Goal: Transaction & Acquisition: Purchase product/service

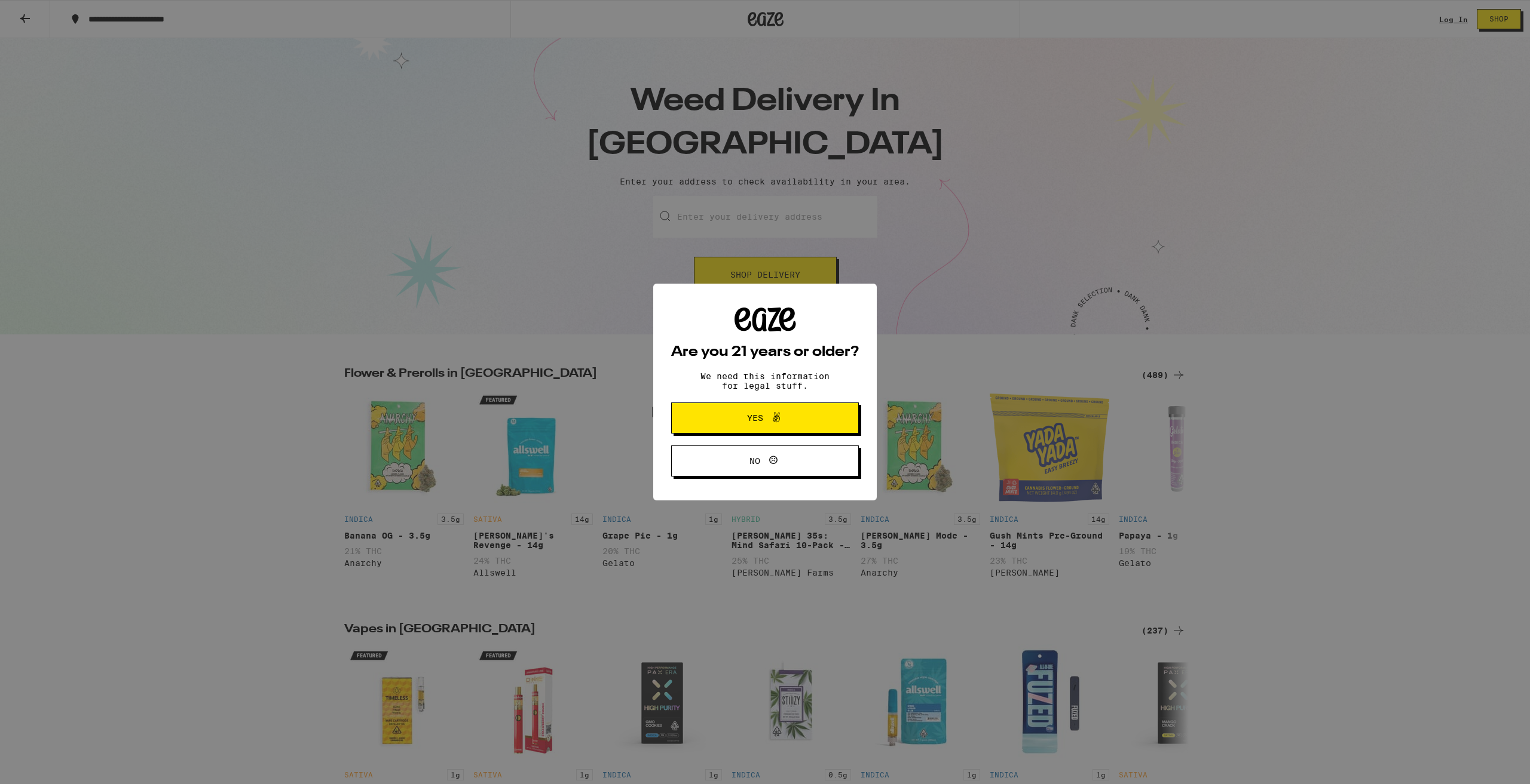
click at [726, 411] on button "Yes" at bounding box center [765, 418] width 187 height 31
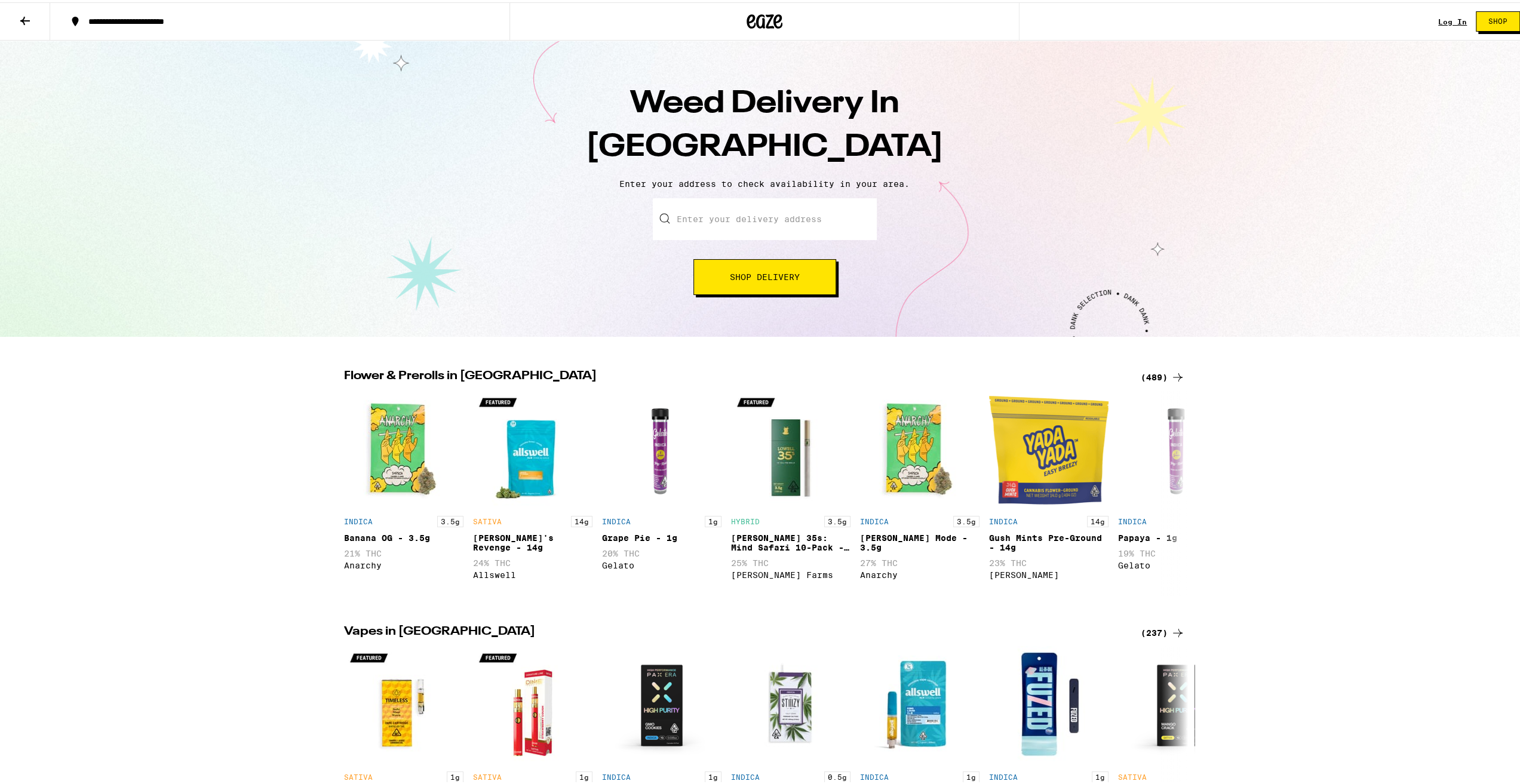
click at [765, 214] on input "Enter your delivery address" at bounding box center [765, 217] width 224 height 42
type input "13472 Tulane Street, Westminster, CA"
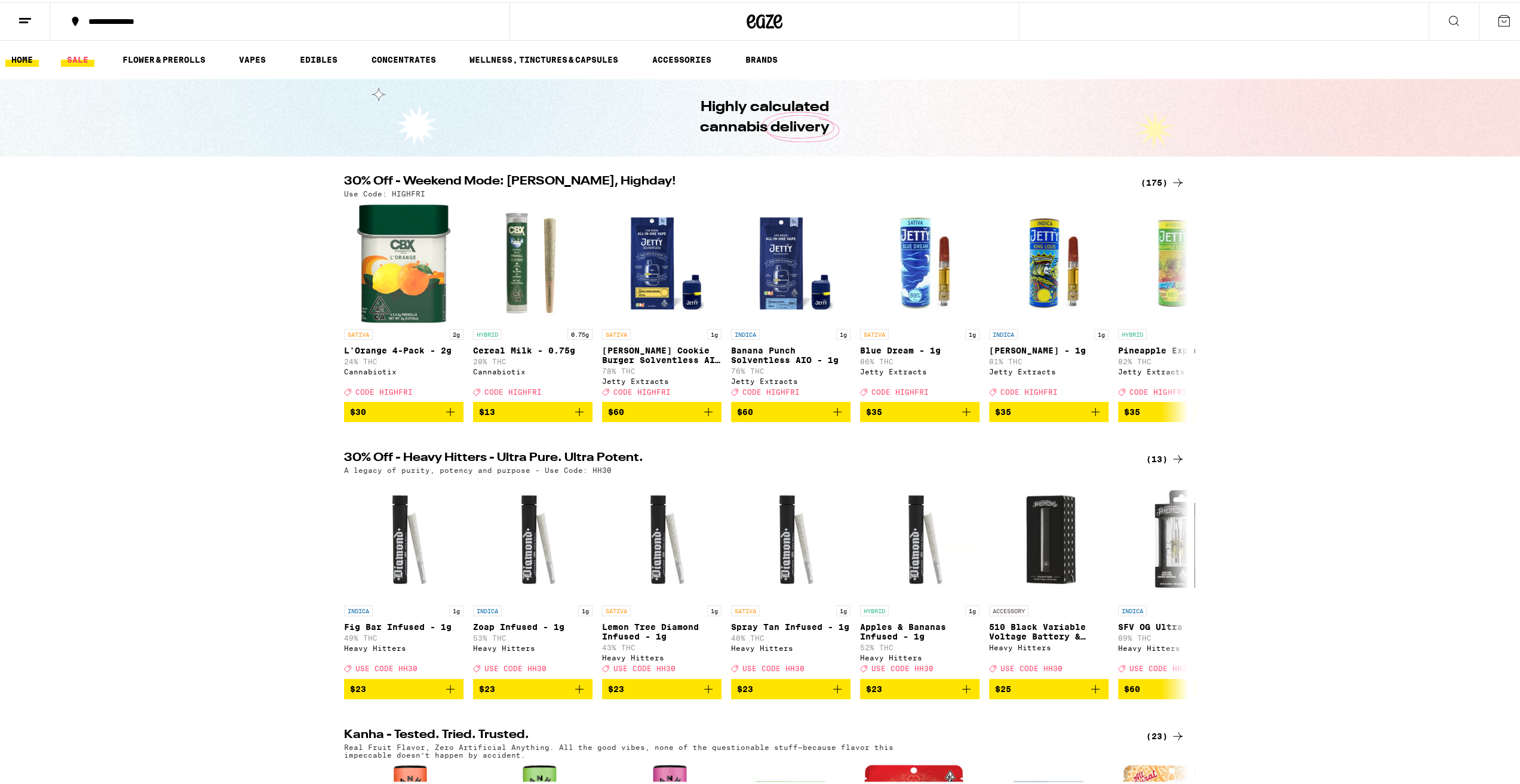
click at [82, 57] on link "SALE" at bounding box center [77, 57] width 33 height 14
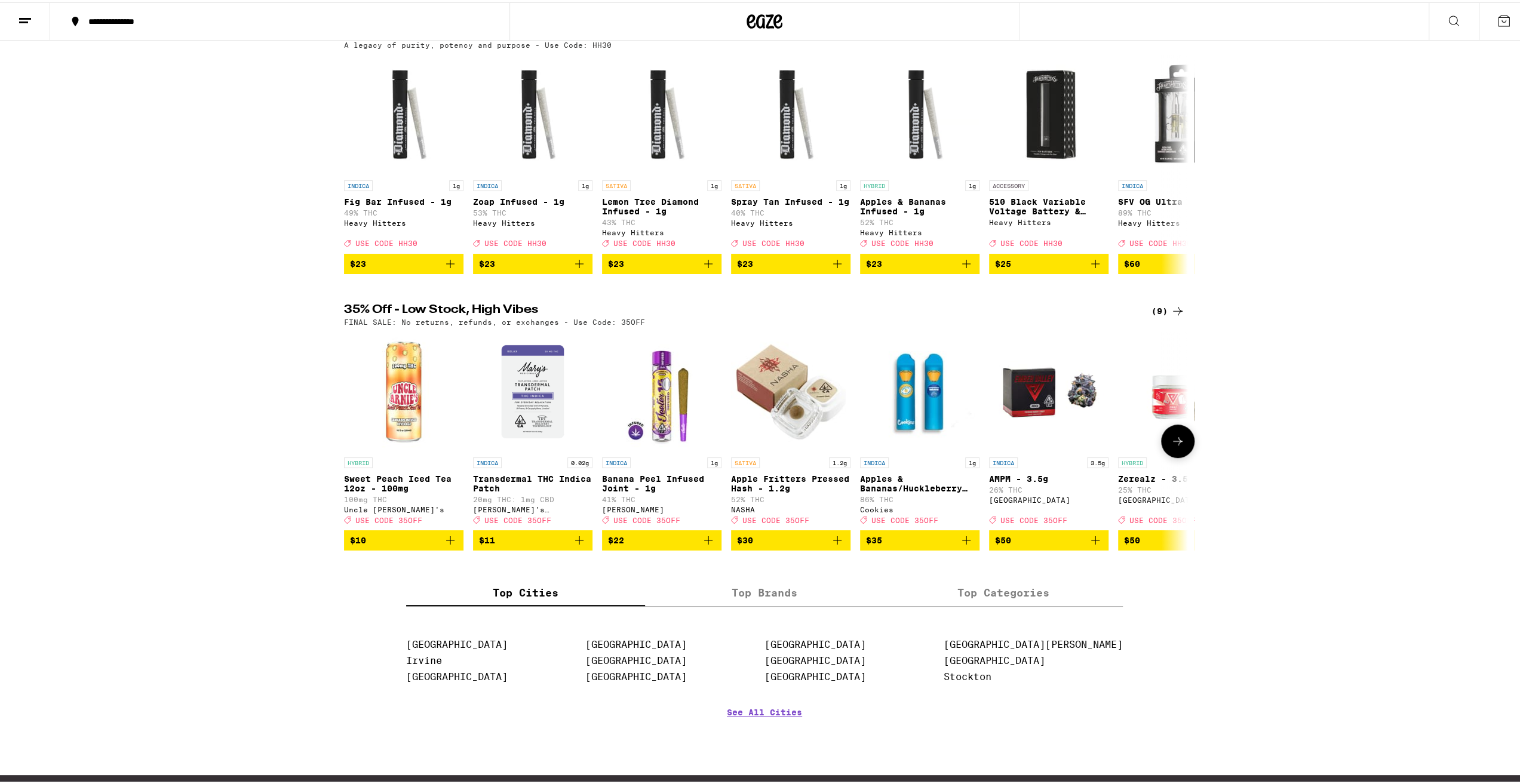
scroll to position [477, 0]
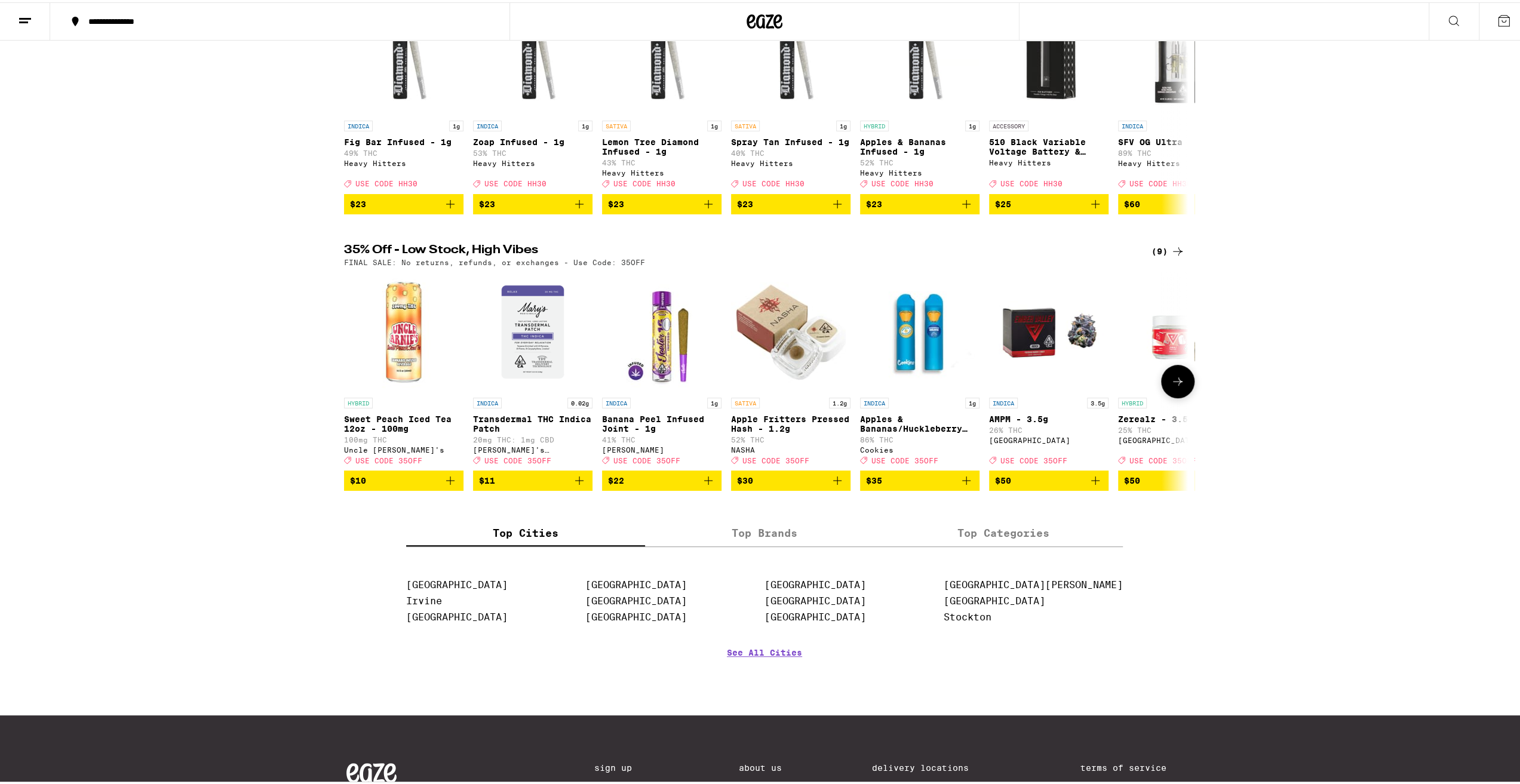
click at [1176, 386] on icon at bounding box center [1178, 379] width 14 height 14
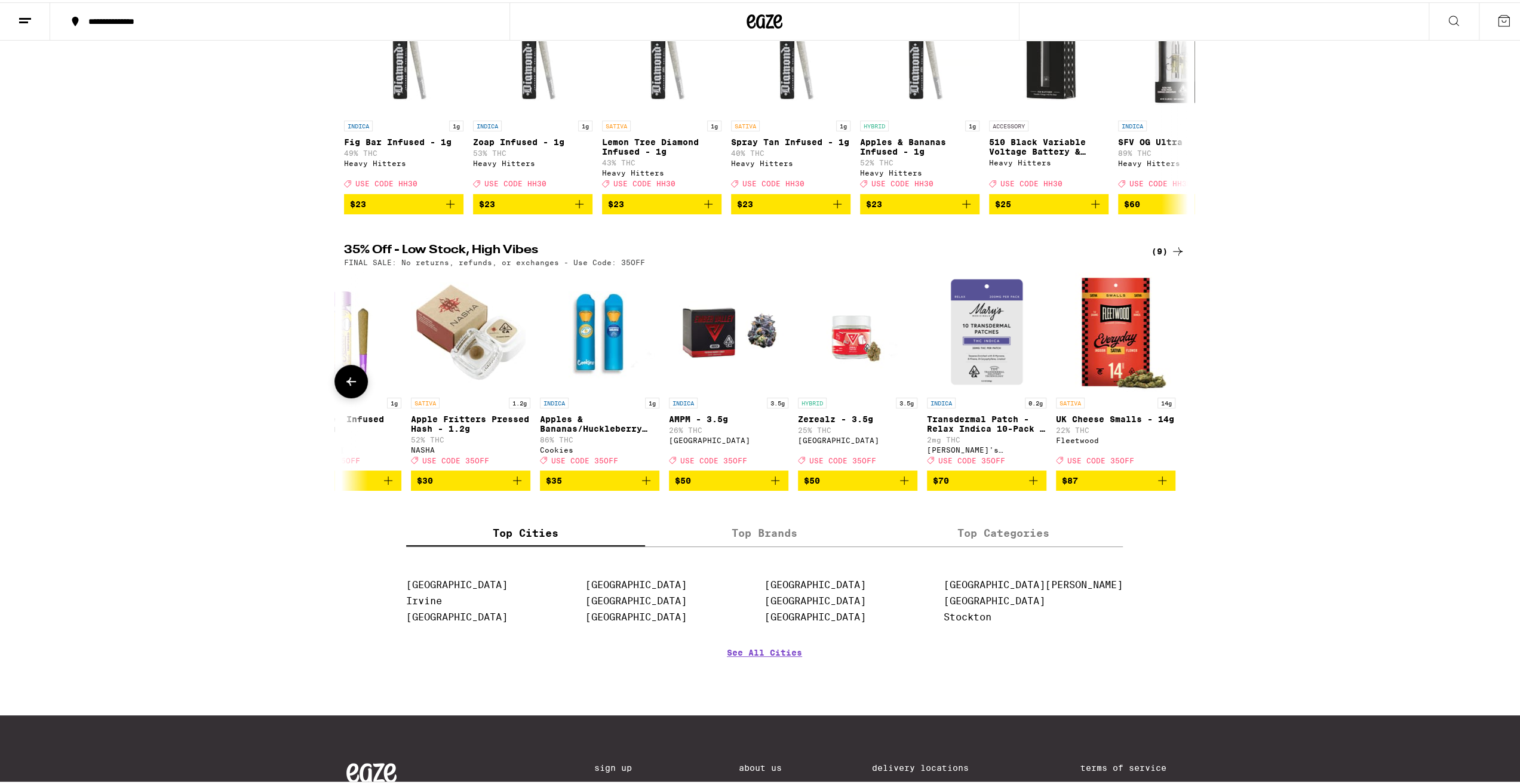
click at [351, 386] on icon at bounding box center [351, 379] width 14 height 14
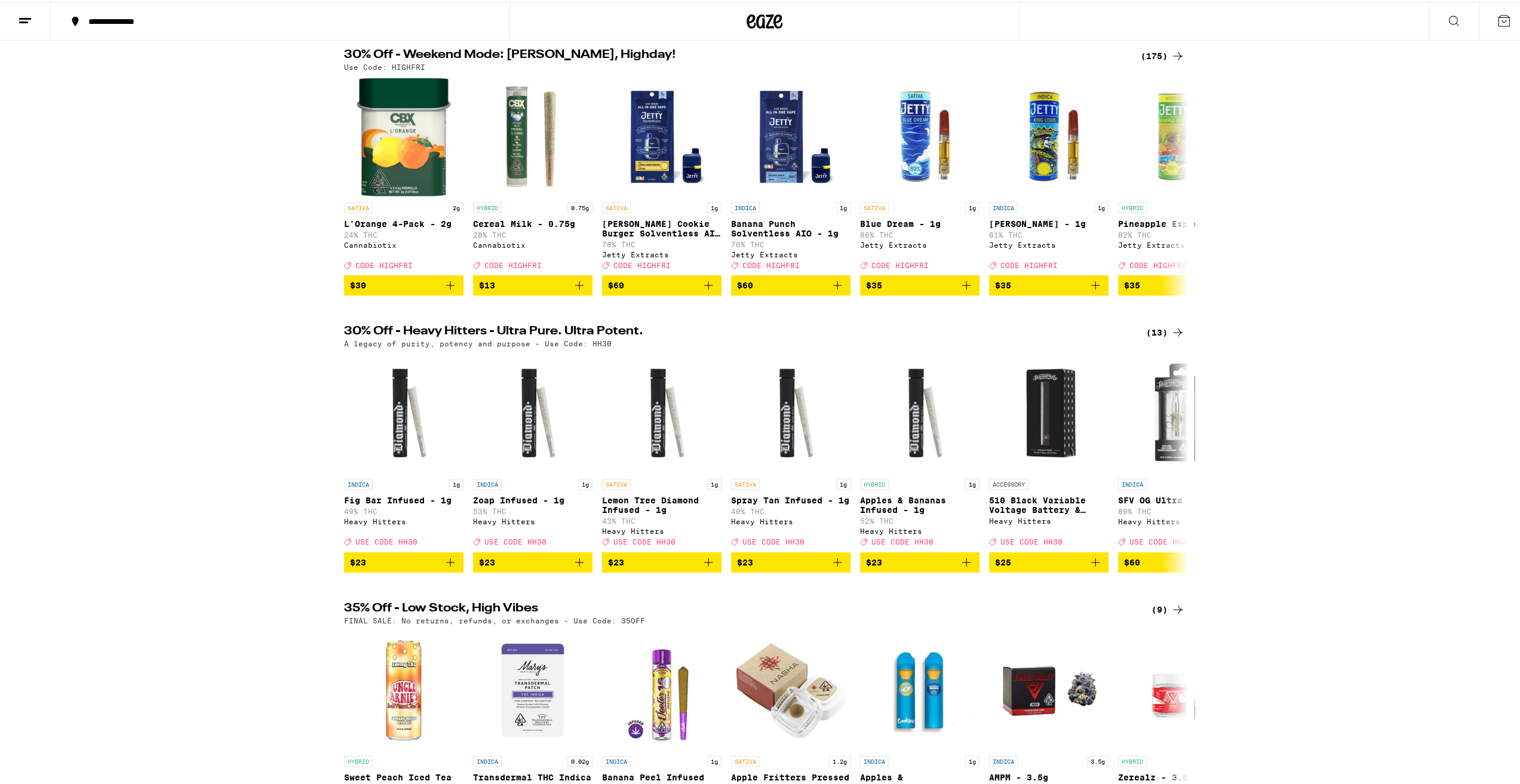
scroll to position [0, 0]
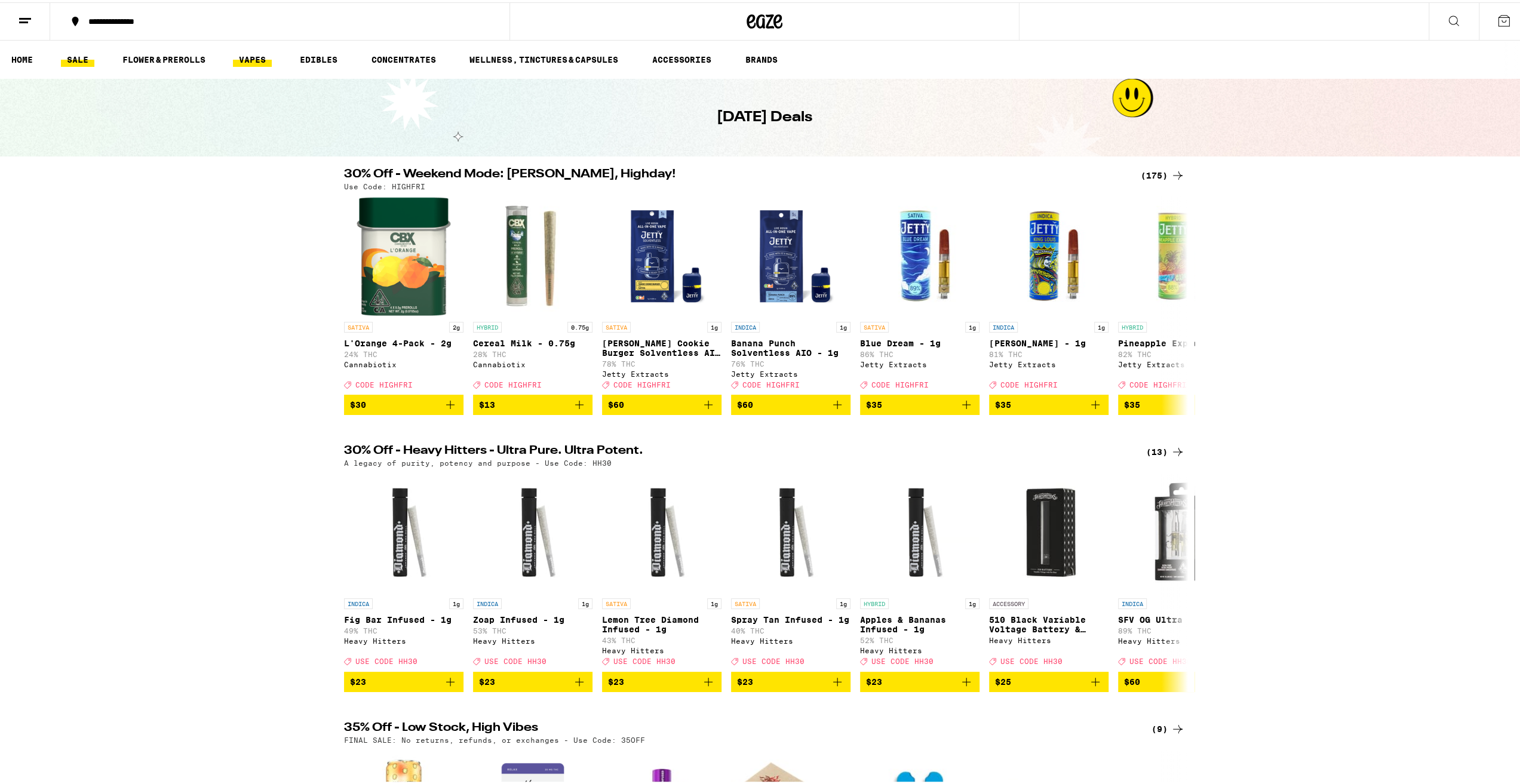
click at [258, 55] on link "VAPES" at bounding box center [253, 57] width 39 height 14
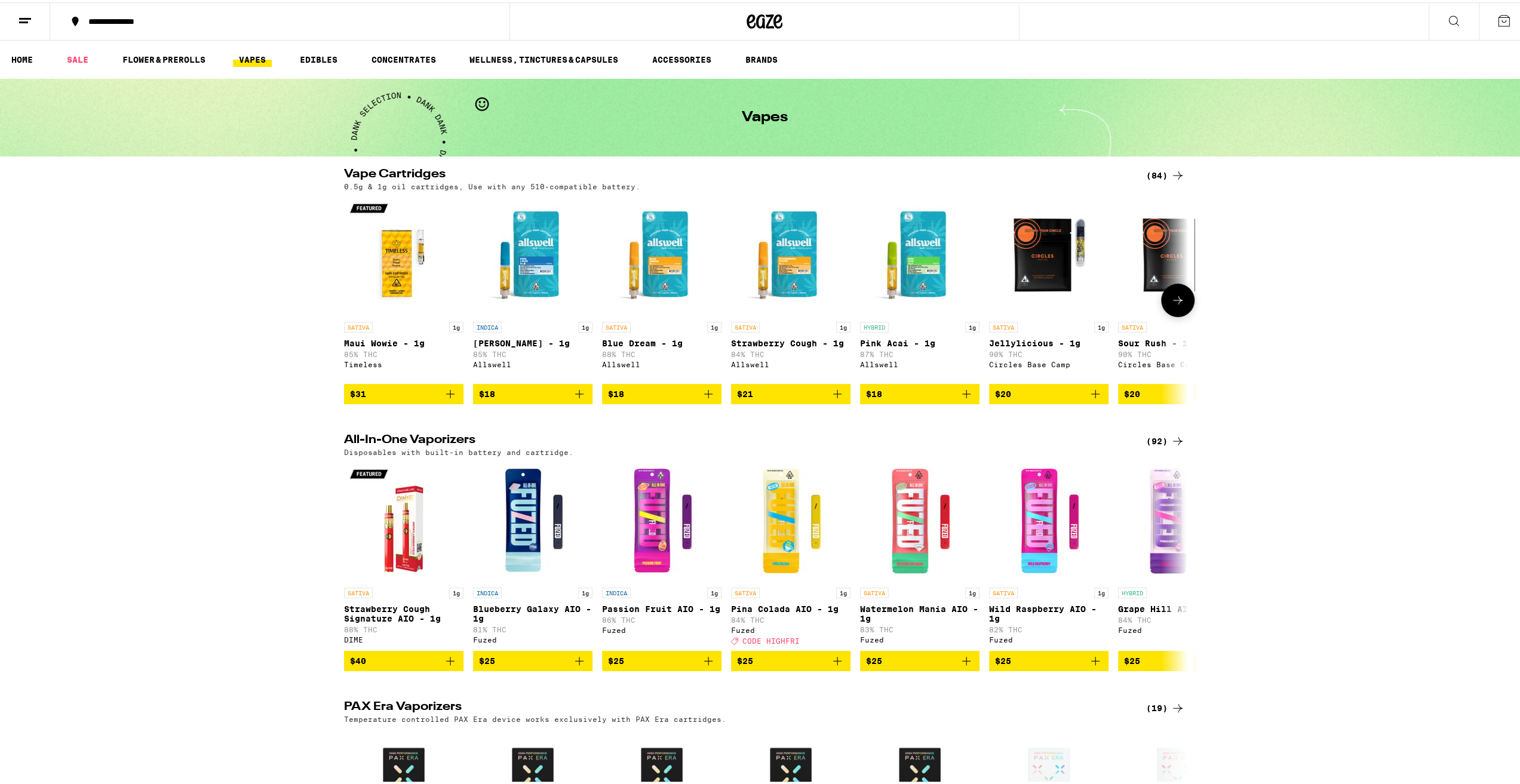
click at [1180, 307] on button at bounding box center [1178, 298] width 33 height 33
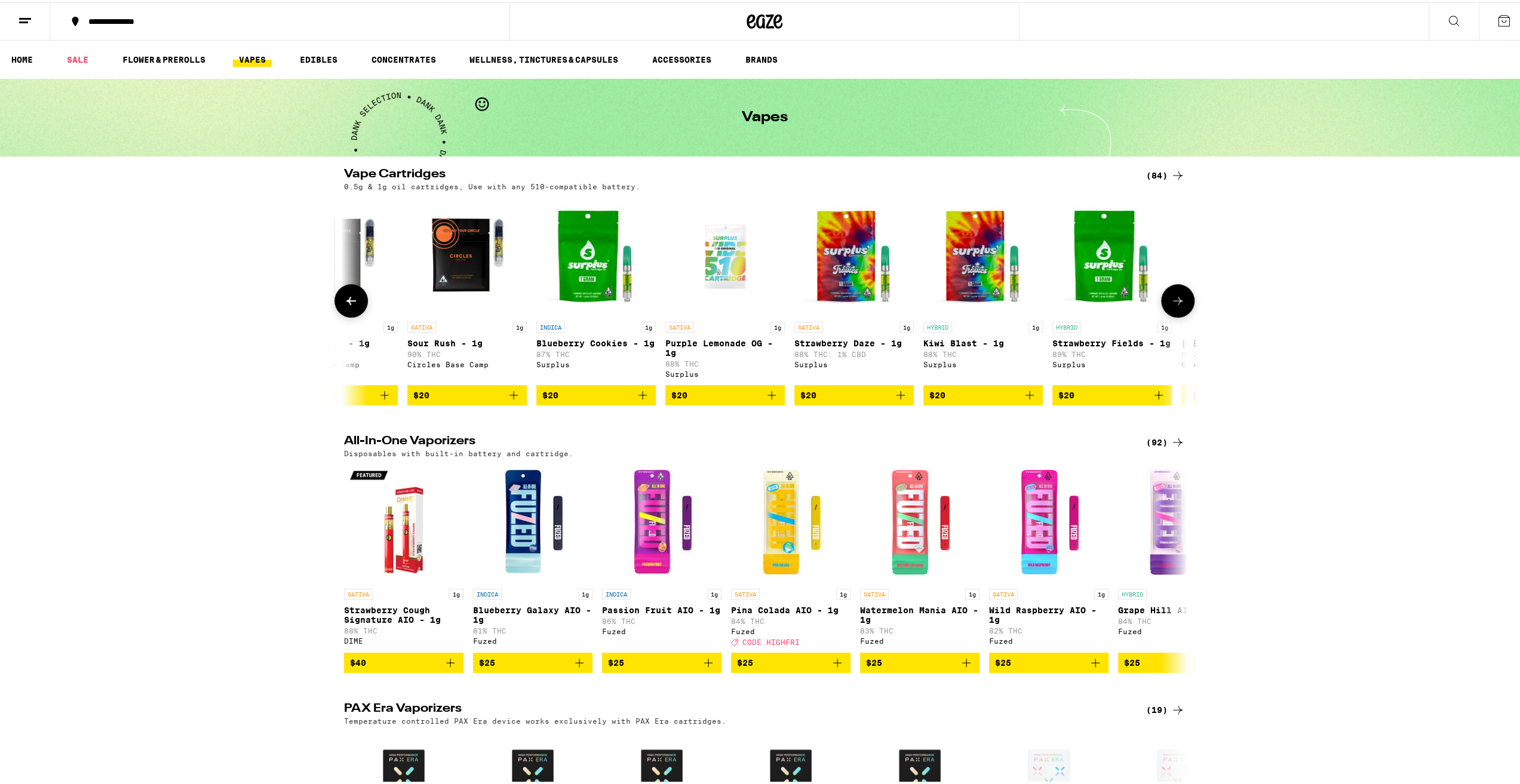
click at [1180, 306] on icon at bounding box center [1178, 298] width 14 height 14
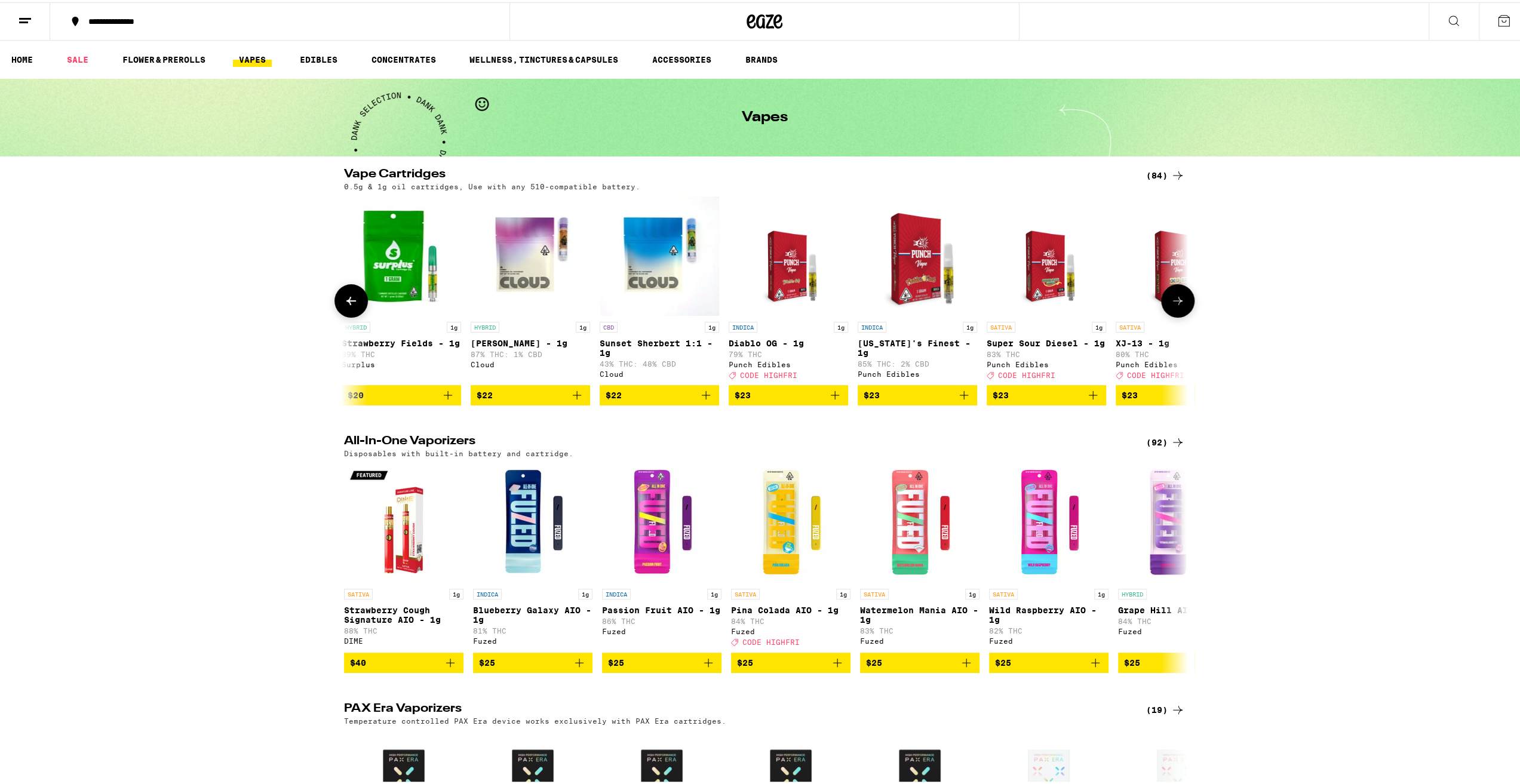
click at [1180, 306] on icon at bounding box center [1178, 298] width 14 height 14
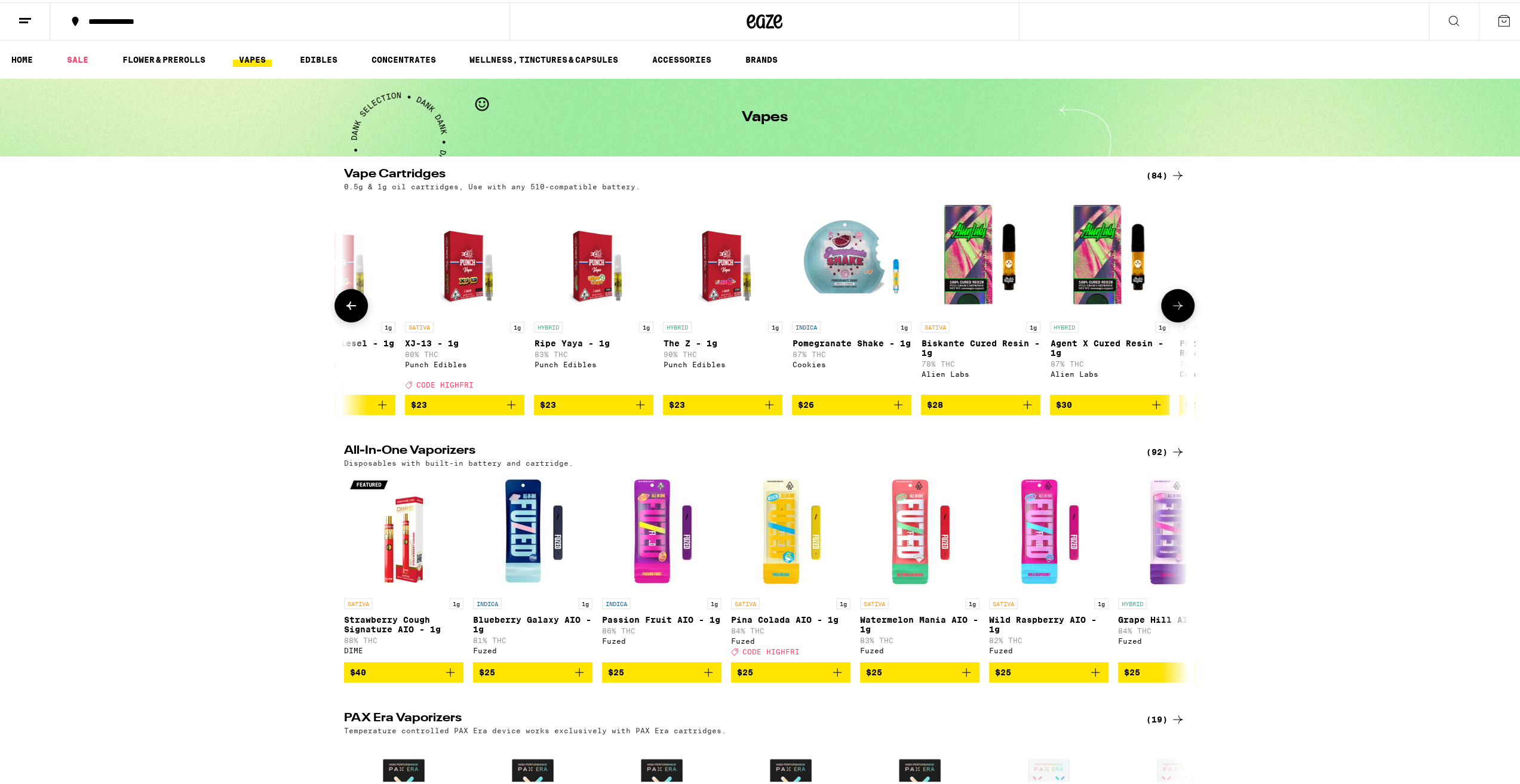
click at [1180, 307] on icon at bounding box center [1178, 303] width 14 height 14
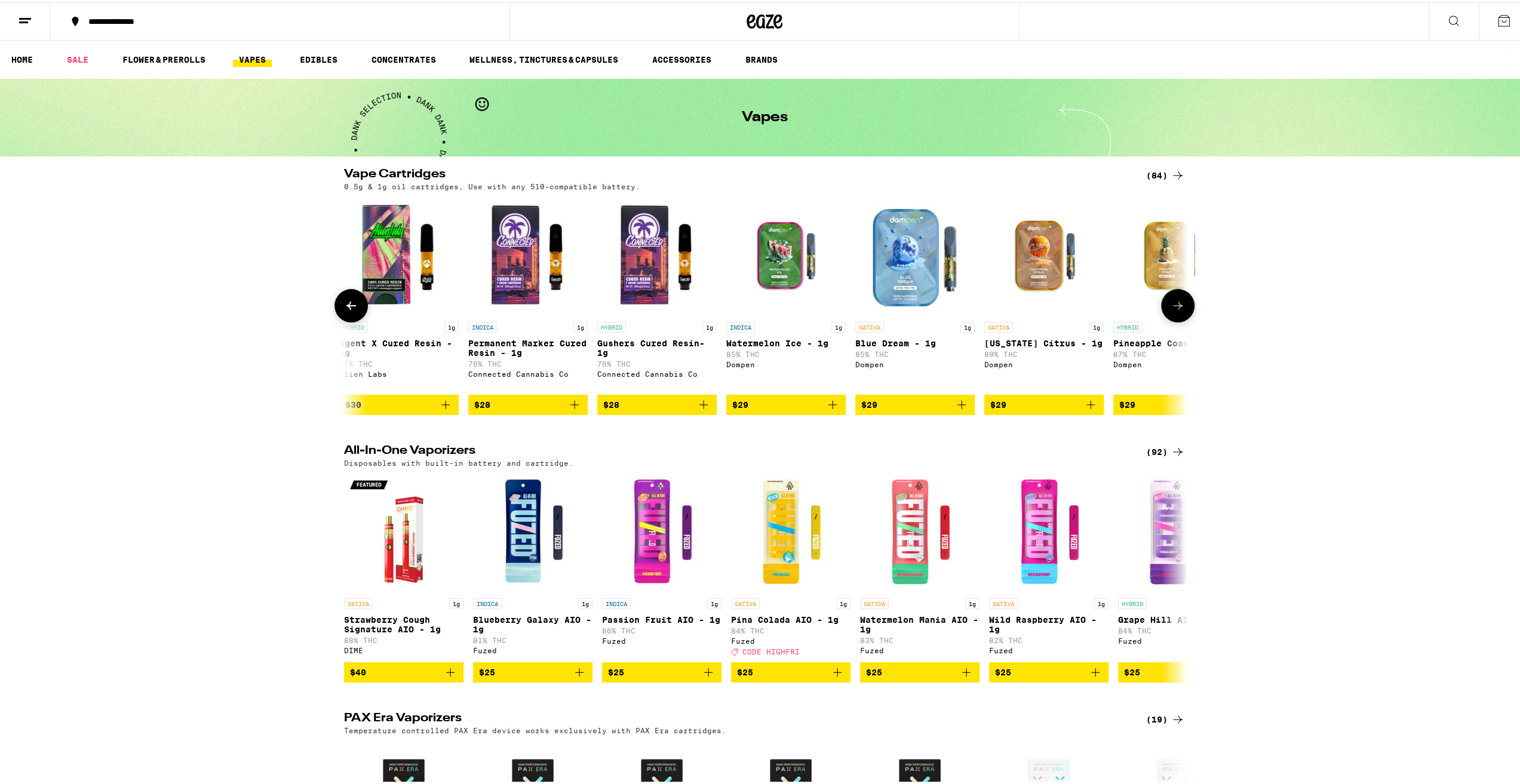
click at [1180, 307] on icon at bounding box center [1178, 303] width 14 height 14
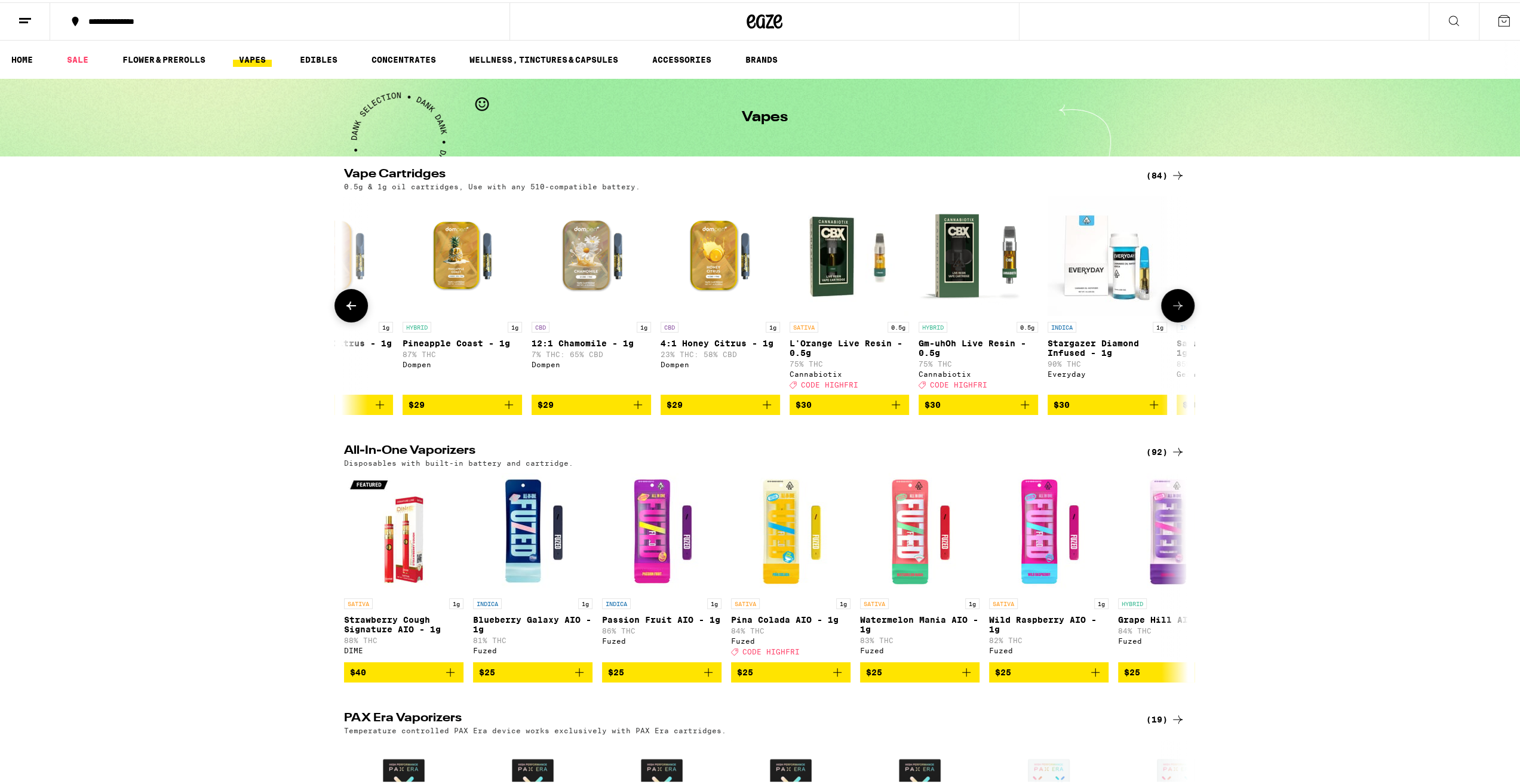
click at [1180, 307] on icon at bounding box center [1178, 303] width 14 height 14
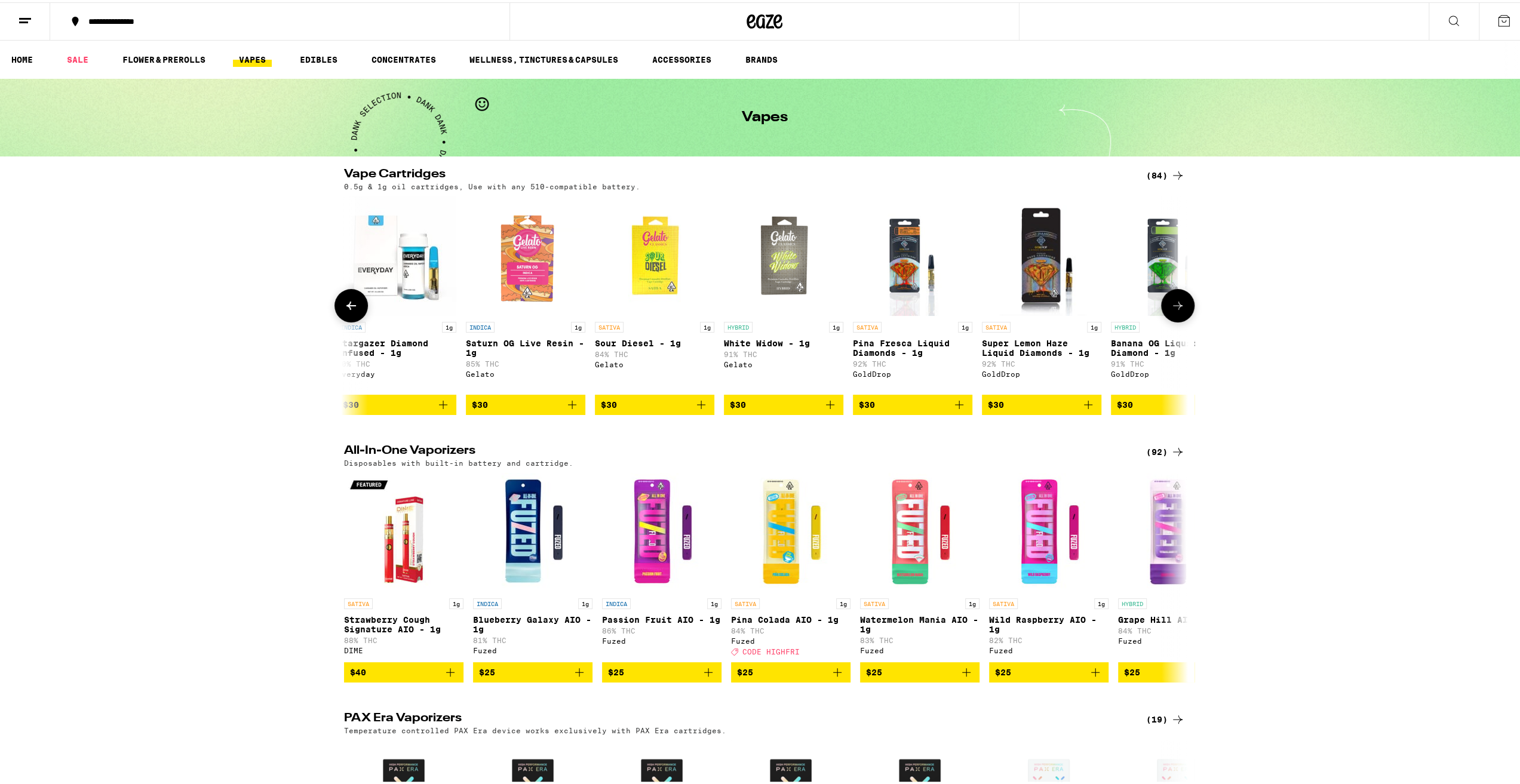
click at [1180, 307] on icon at bounding box center [1178, 303] width 14 height 14
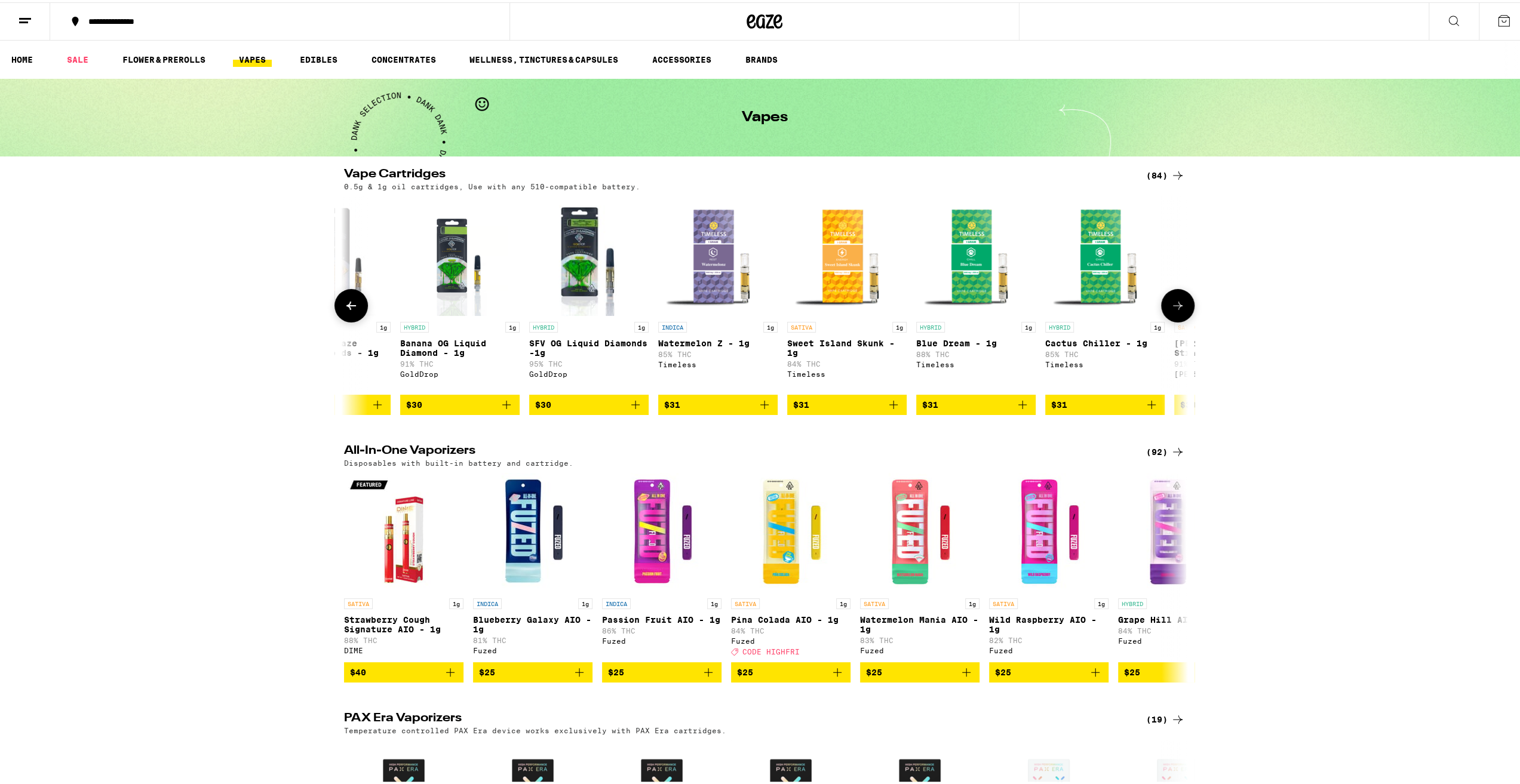
click at [1180, 307] on icon at bounding box center [1178, 303] width 14 height 14
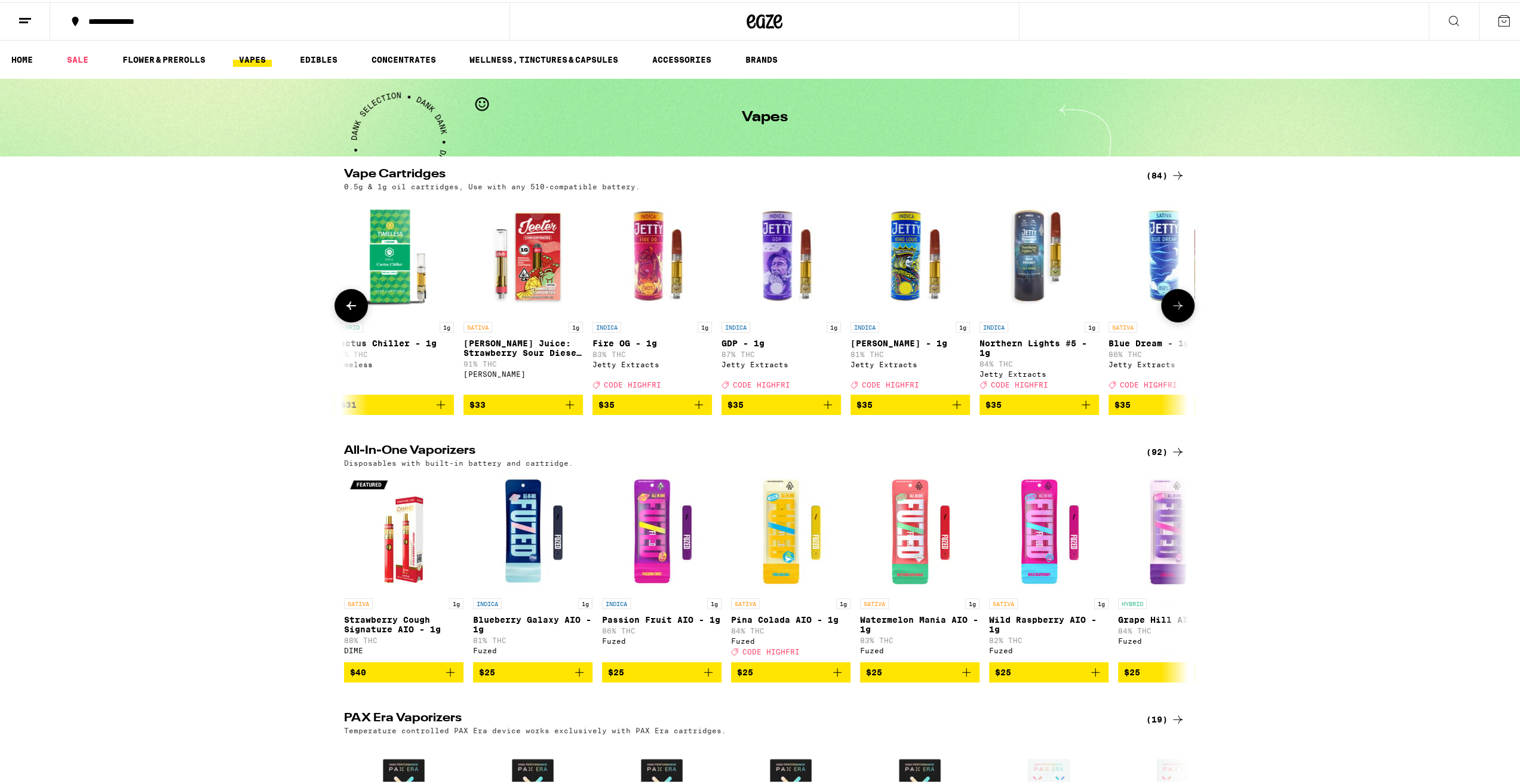
click at [1180, 307] on icon at bounding box center [1178, 303] width 14 height 14
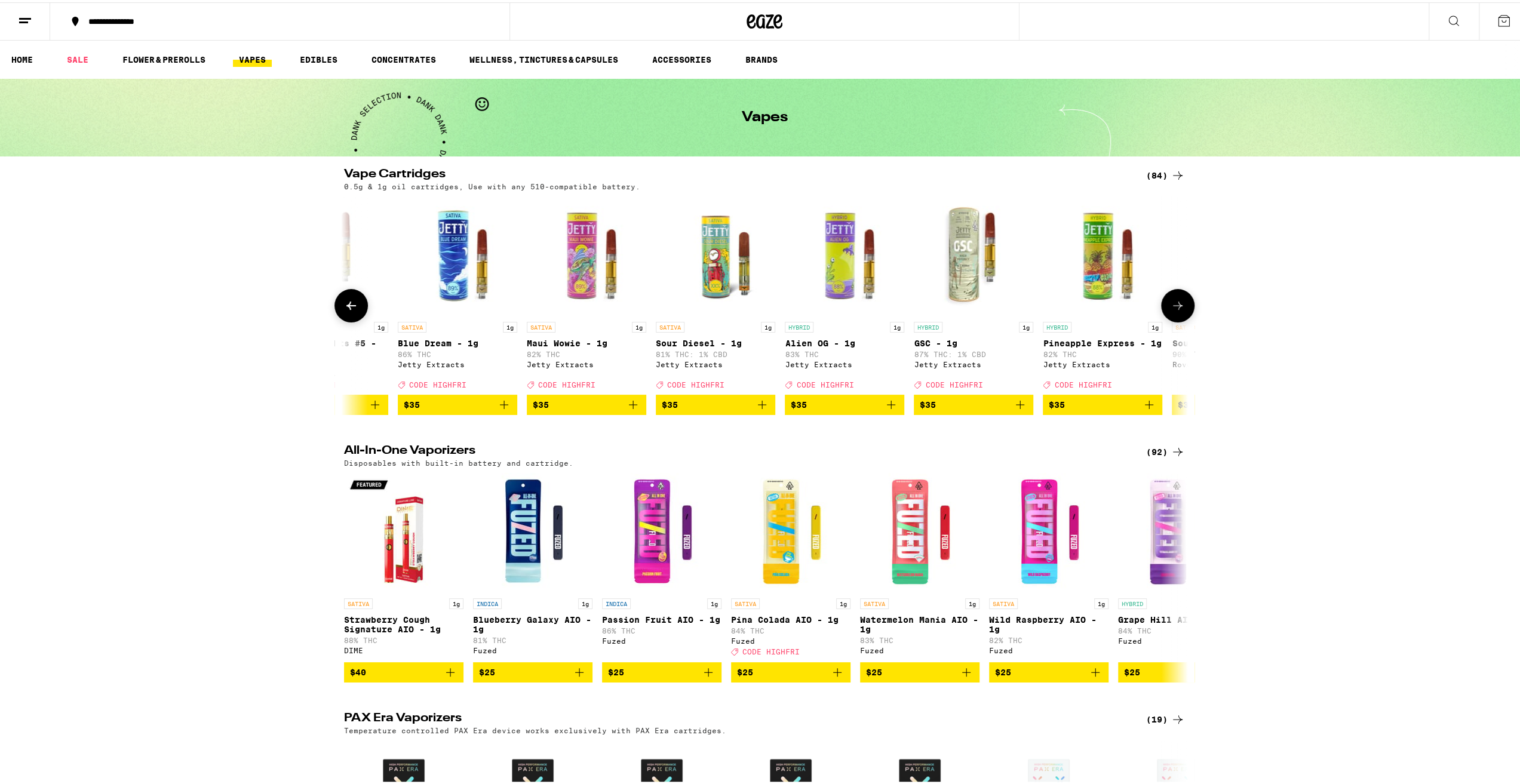
click at [1180, 307] on icon at bounding box center [1178, 303] width 14 height 14
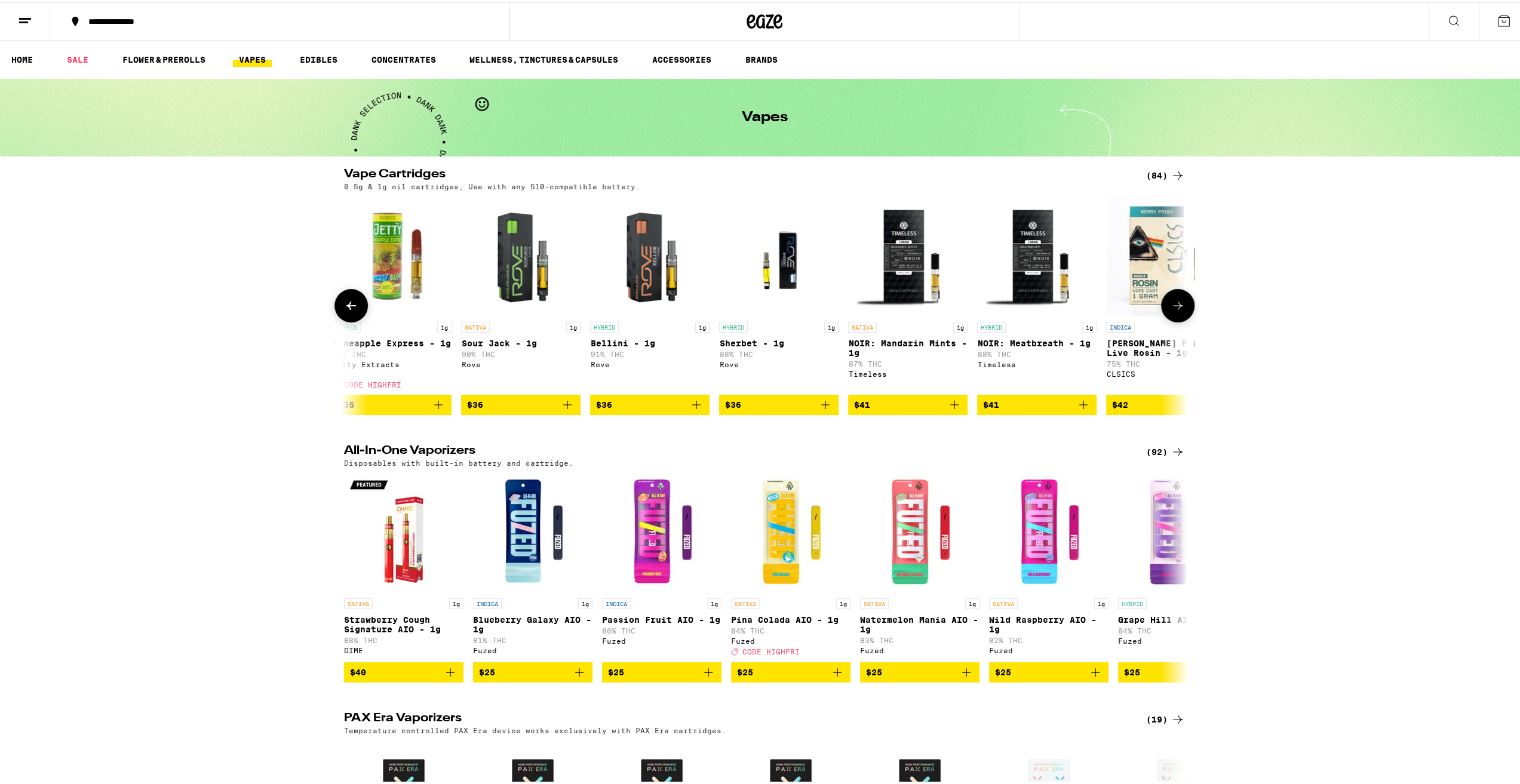
click at [1180, 307] on icon at bounding box center [1178, 303] width 14 height 14
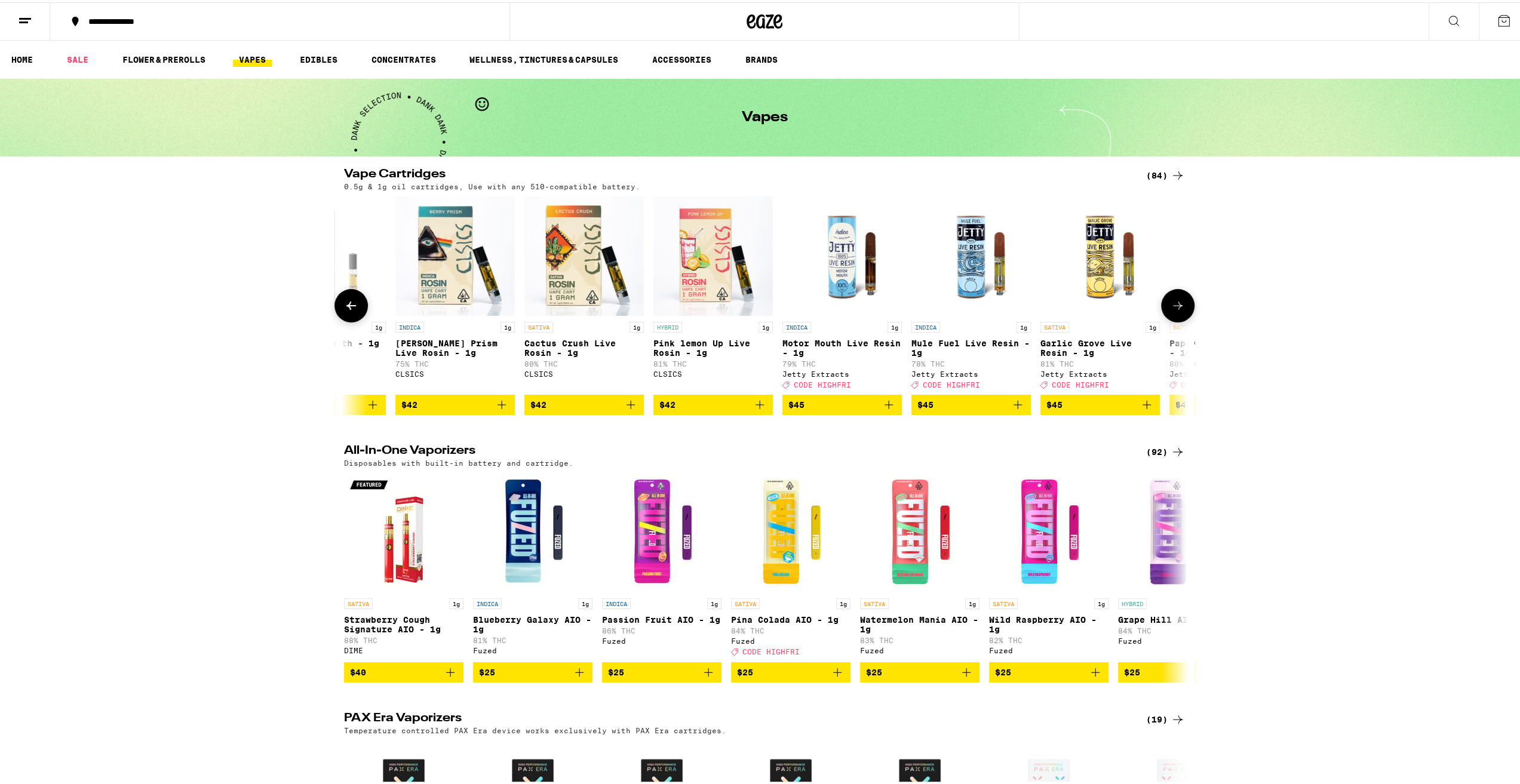
click at [1180, 307] on icon at bounding box center [1178, 303] width 14 height 14
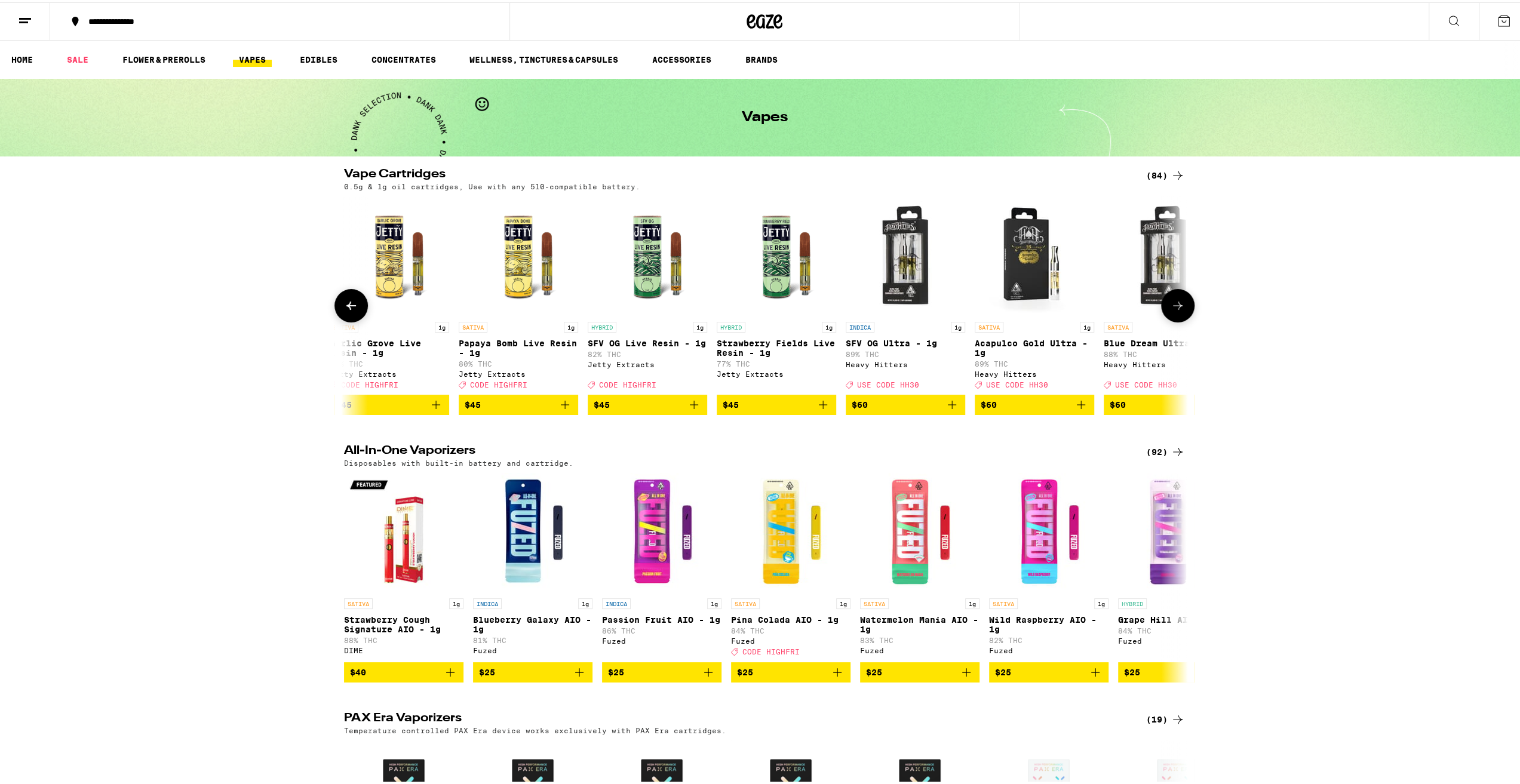
click at [344, 310] on icon at bounding box center [351, 303] width 14 height 14
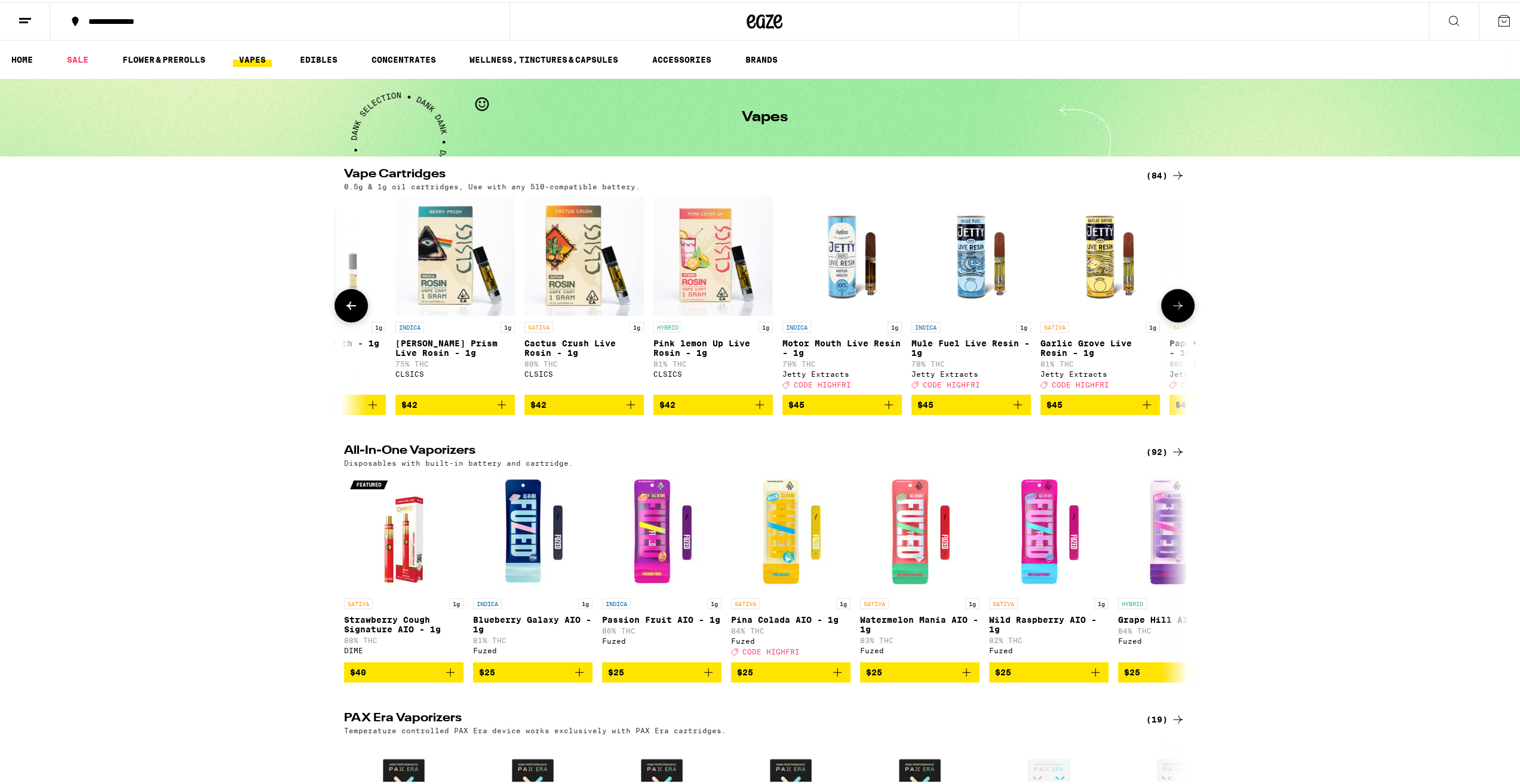
click at [1176, 318] on button at bounding box center [1178, 303] width 33 height 33
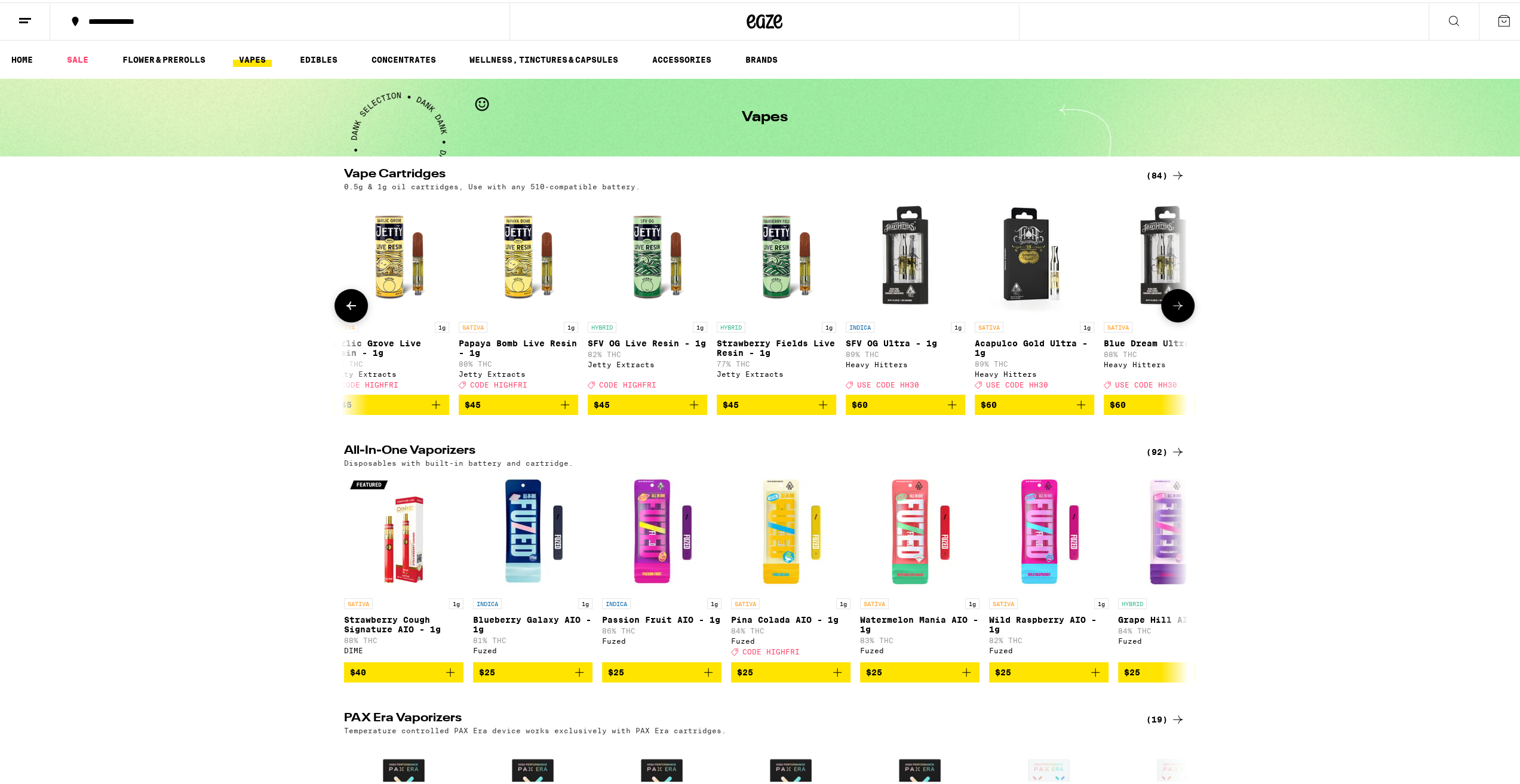
click at [1176, 317] on button at bounding box center [1178, 303] width 33 height 33
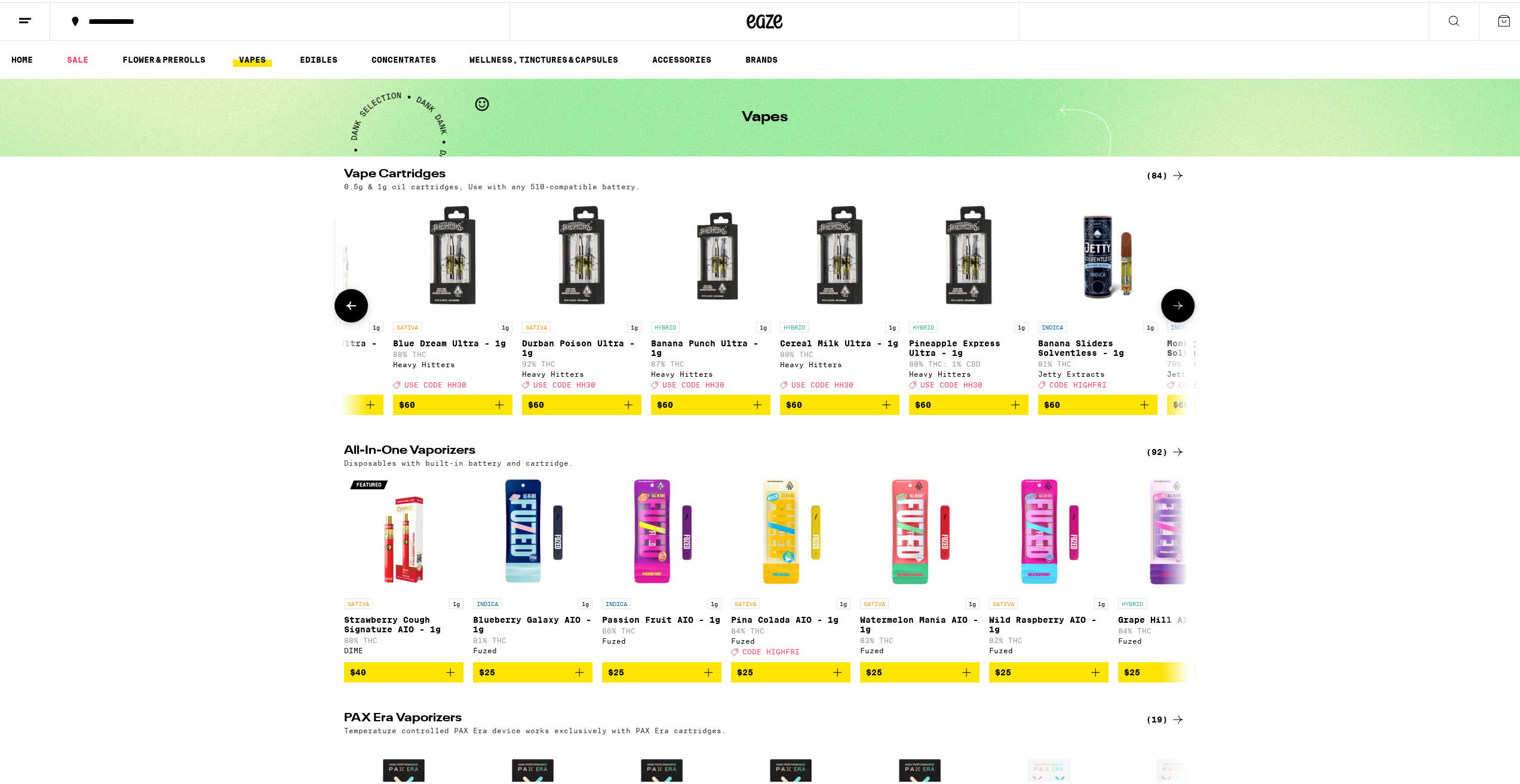
click at [1176, 317] on button at bounding box center [1178, 303] width 33 height 33
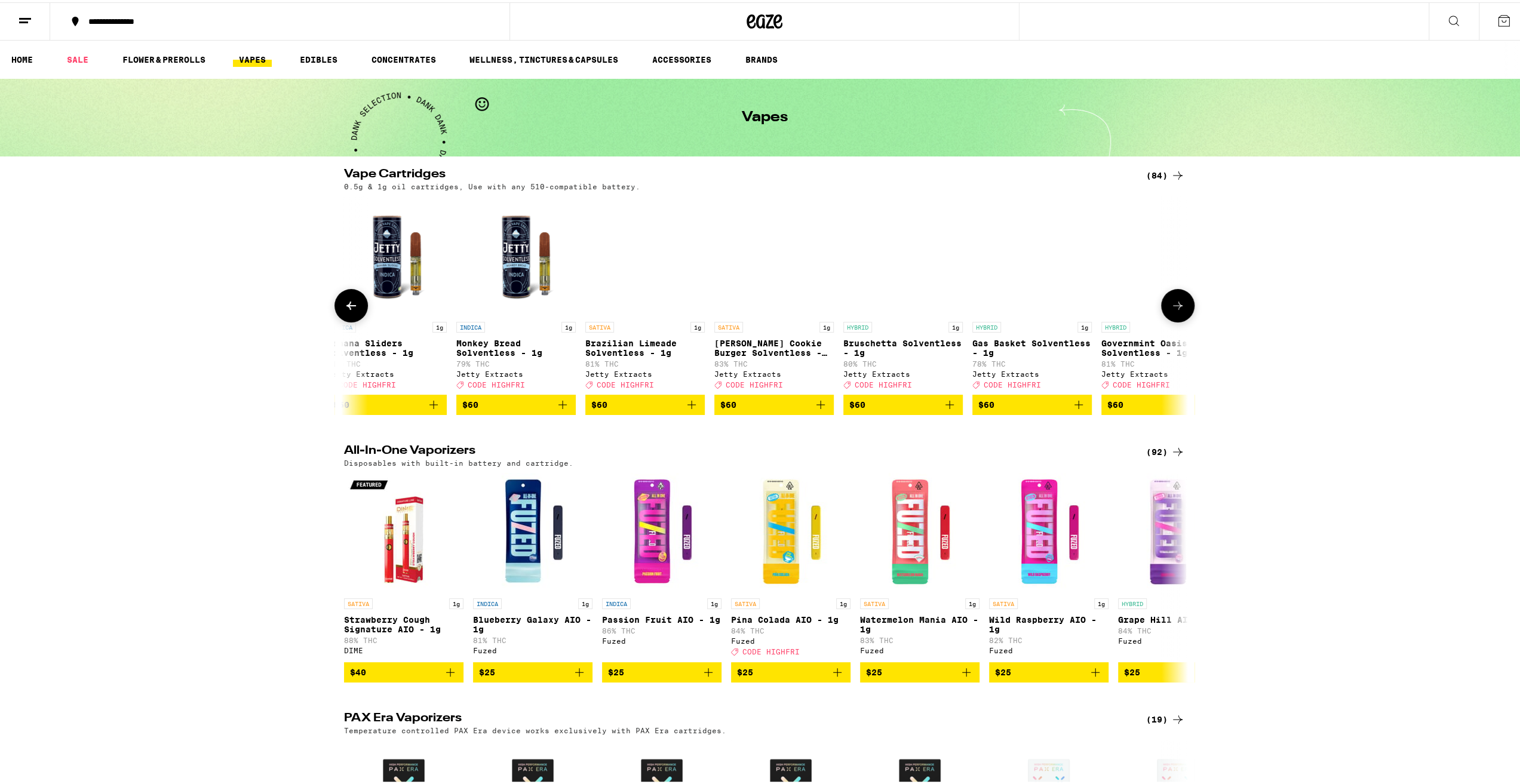
click at [1176, 317] on button at bounding box center [1178, 303] width 33 height 33
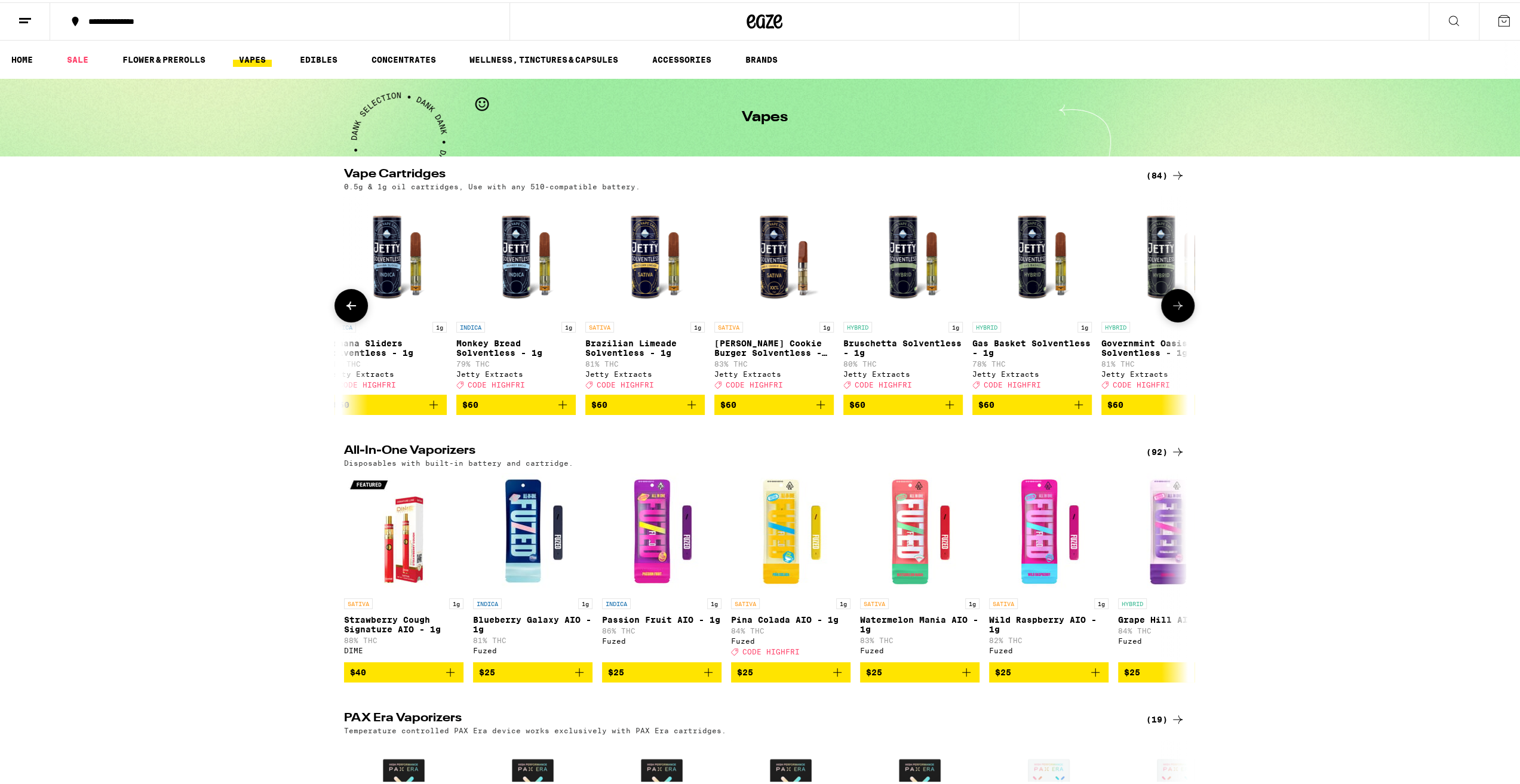
scroll to position [0, 9997]
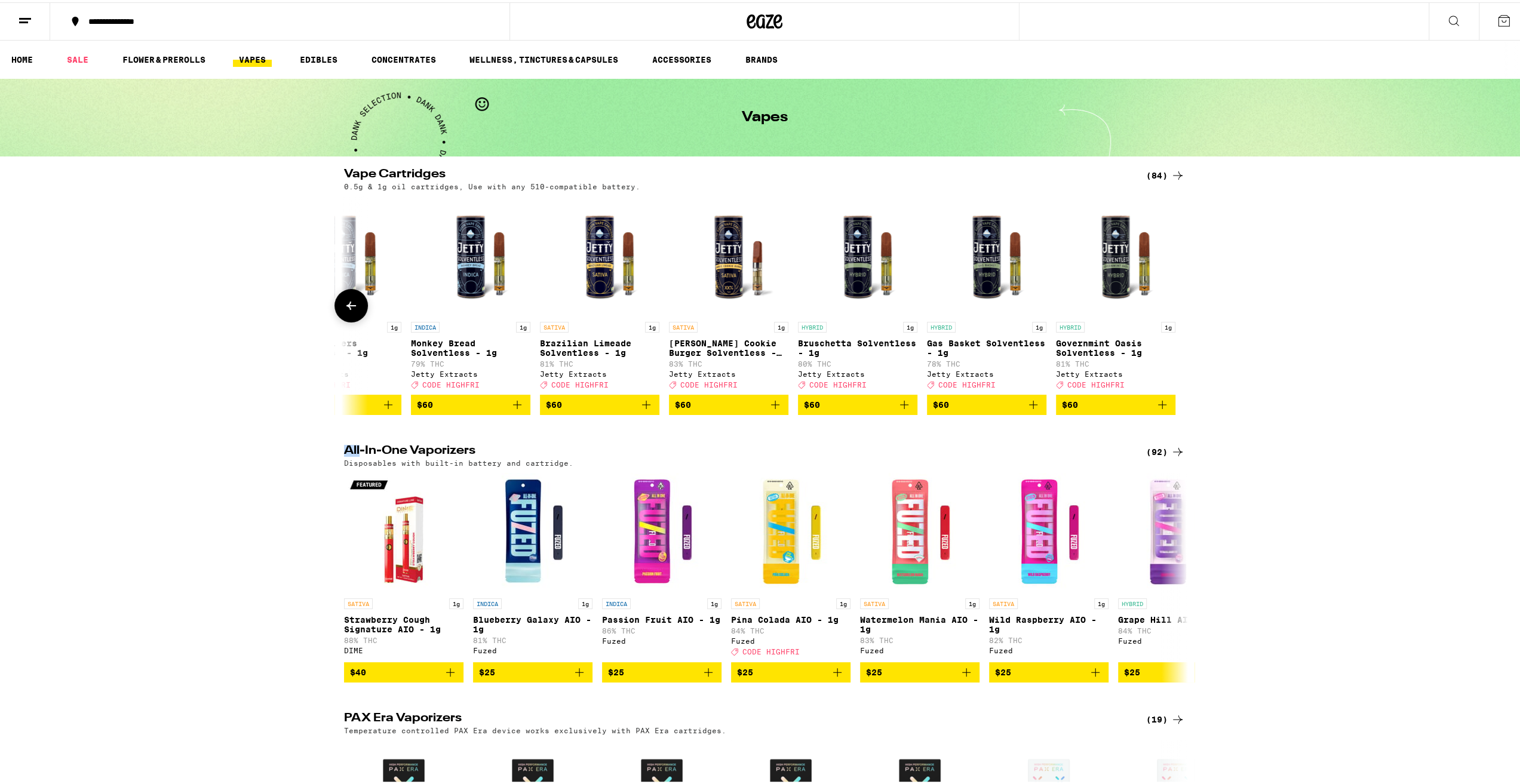
click at [1176, 317] on div at bounding box center [1178, 303] width 33 height 33
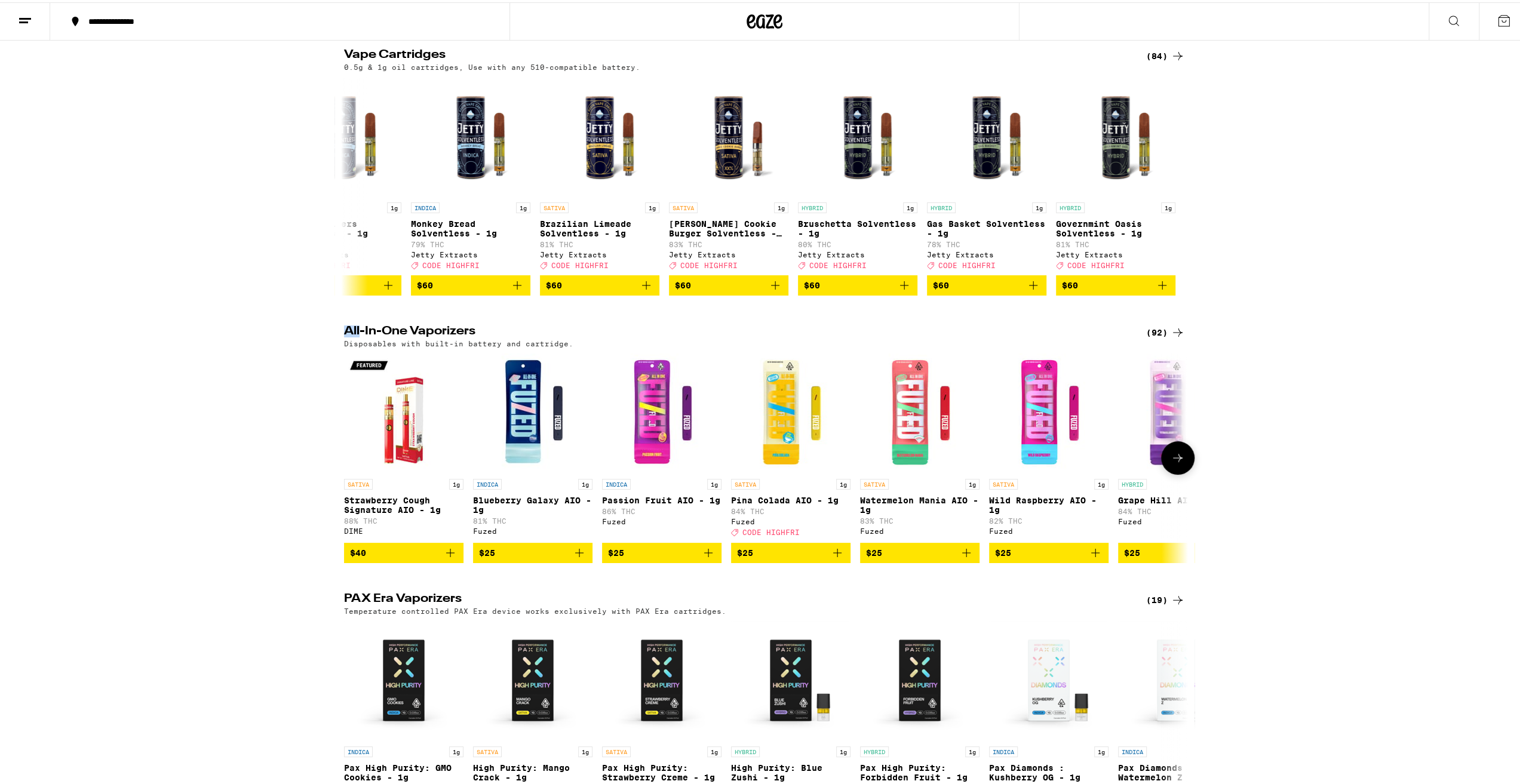
click at [1179, 463] on icon at bounding box center [1178, 455] width 14 height 14
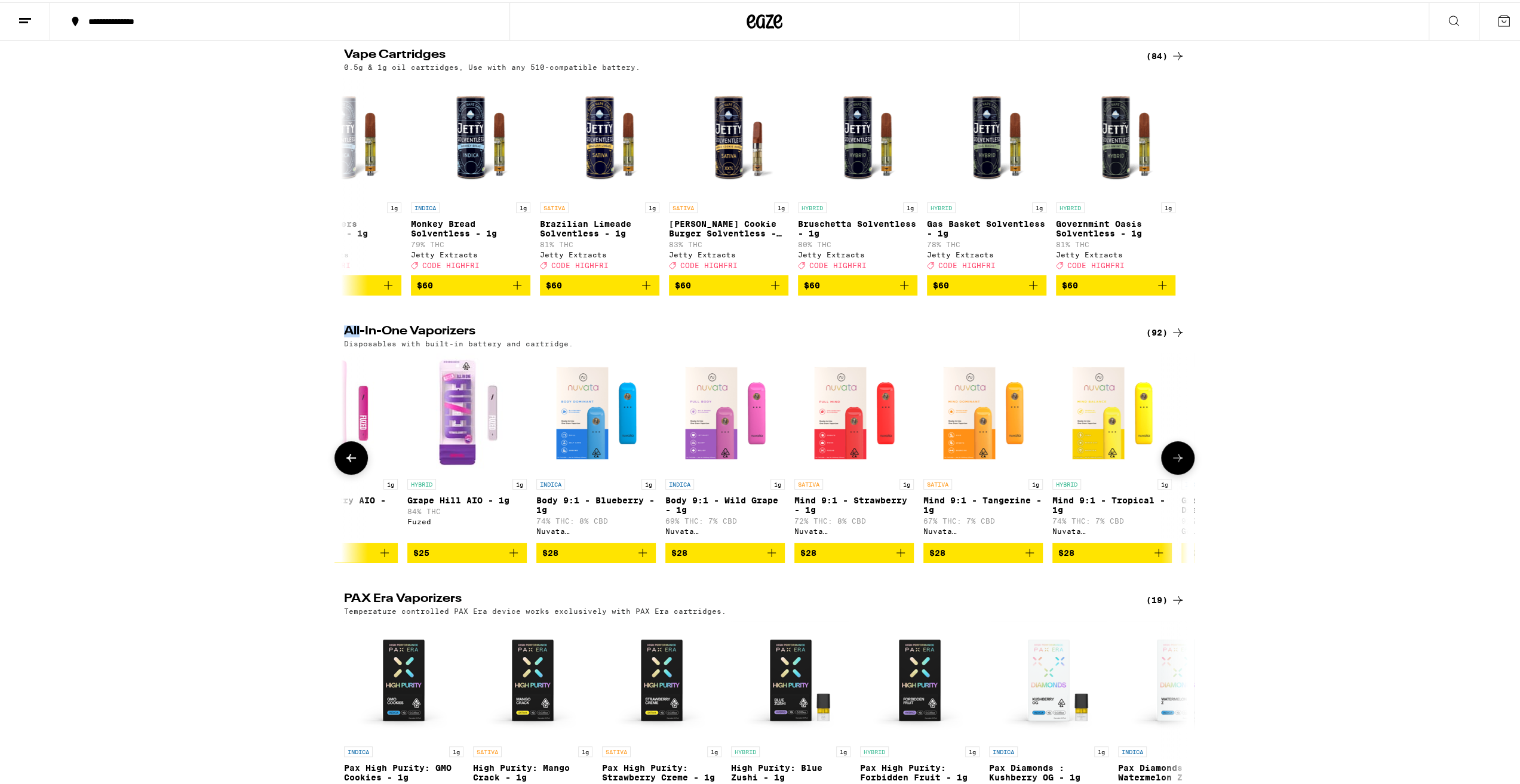
click at [1183, 470] on button at bounding box center [1178, 455] width 33 height 33
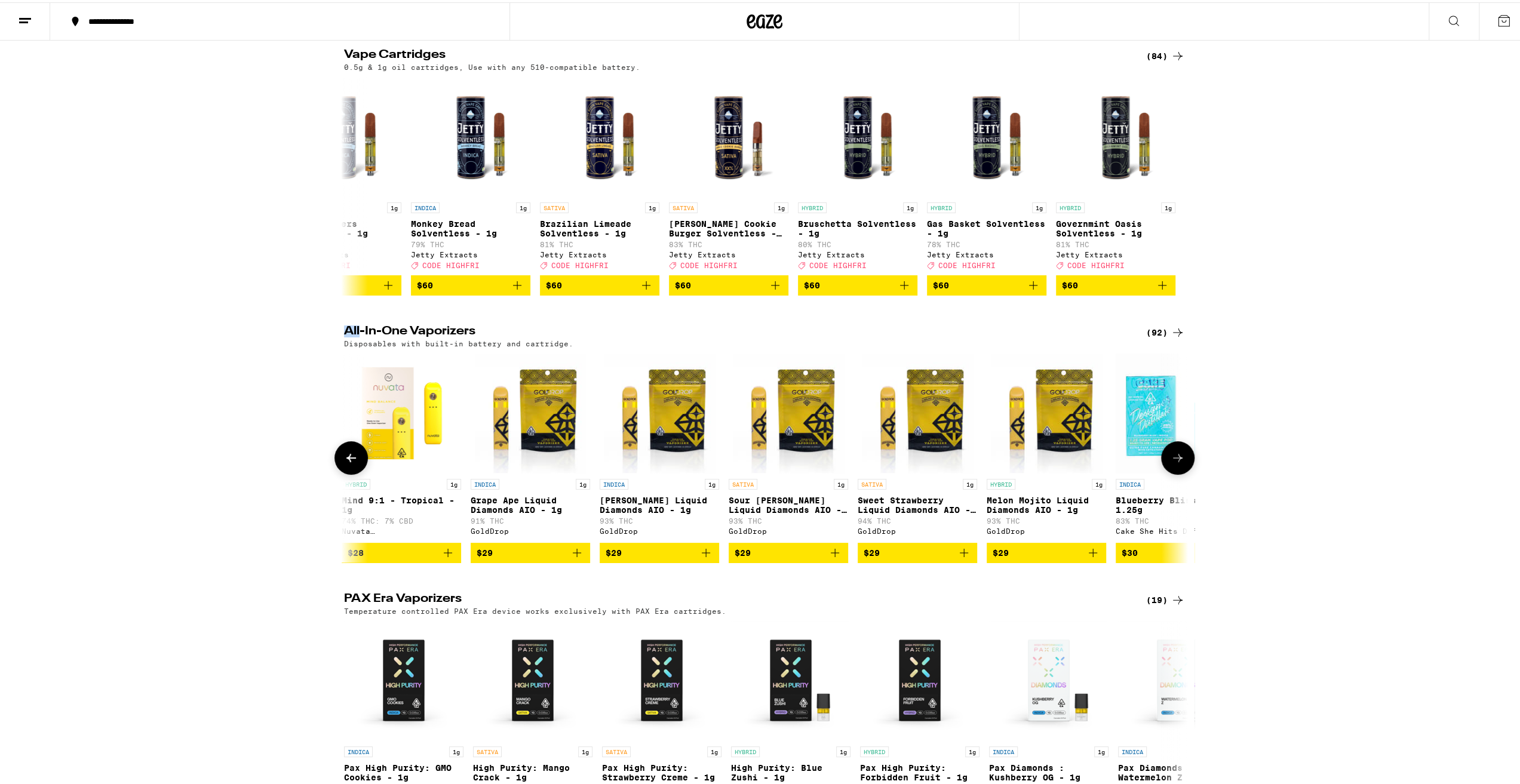
click at [1183, 469] on button at bounding box center [1178, 455] width 33 height 33
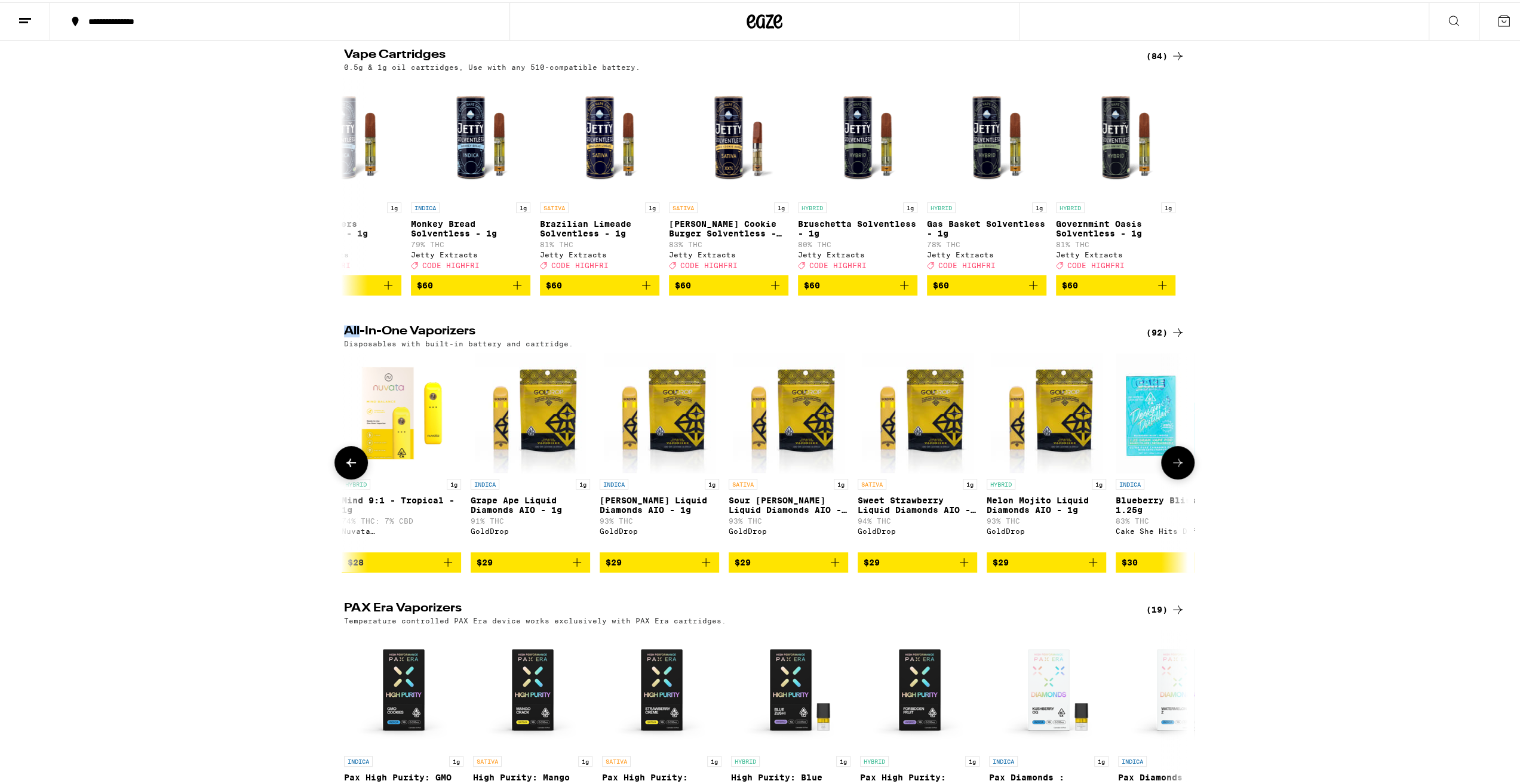
scroll to position [0, 2133]
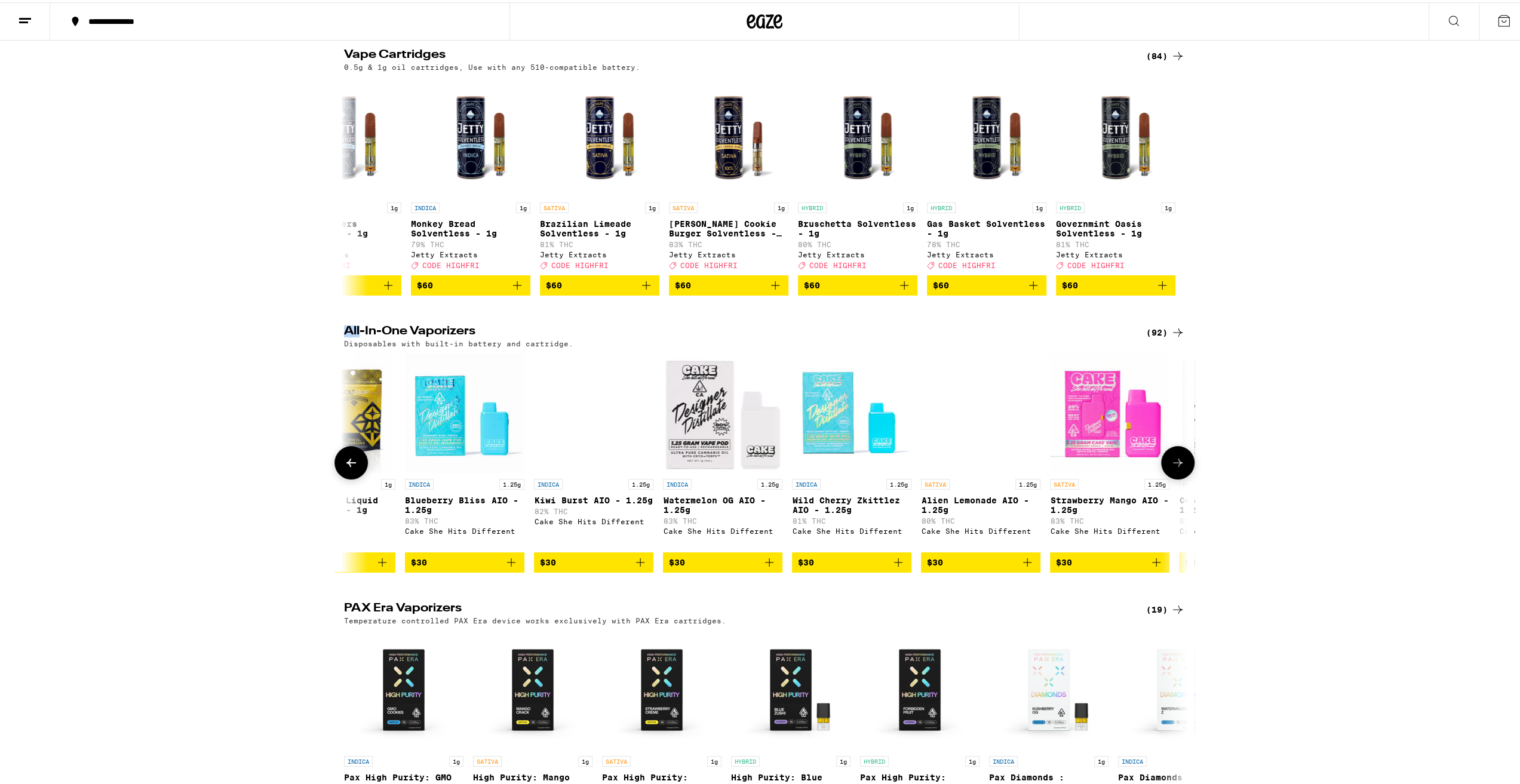
click at [1183, 469] on button at bounding box center [1178, 460] width 33 height 33
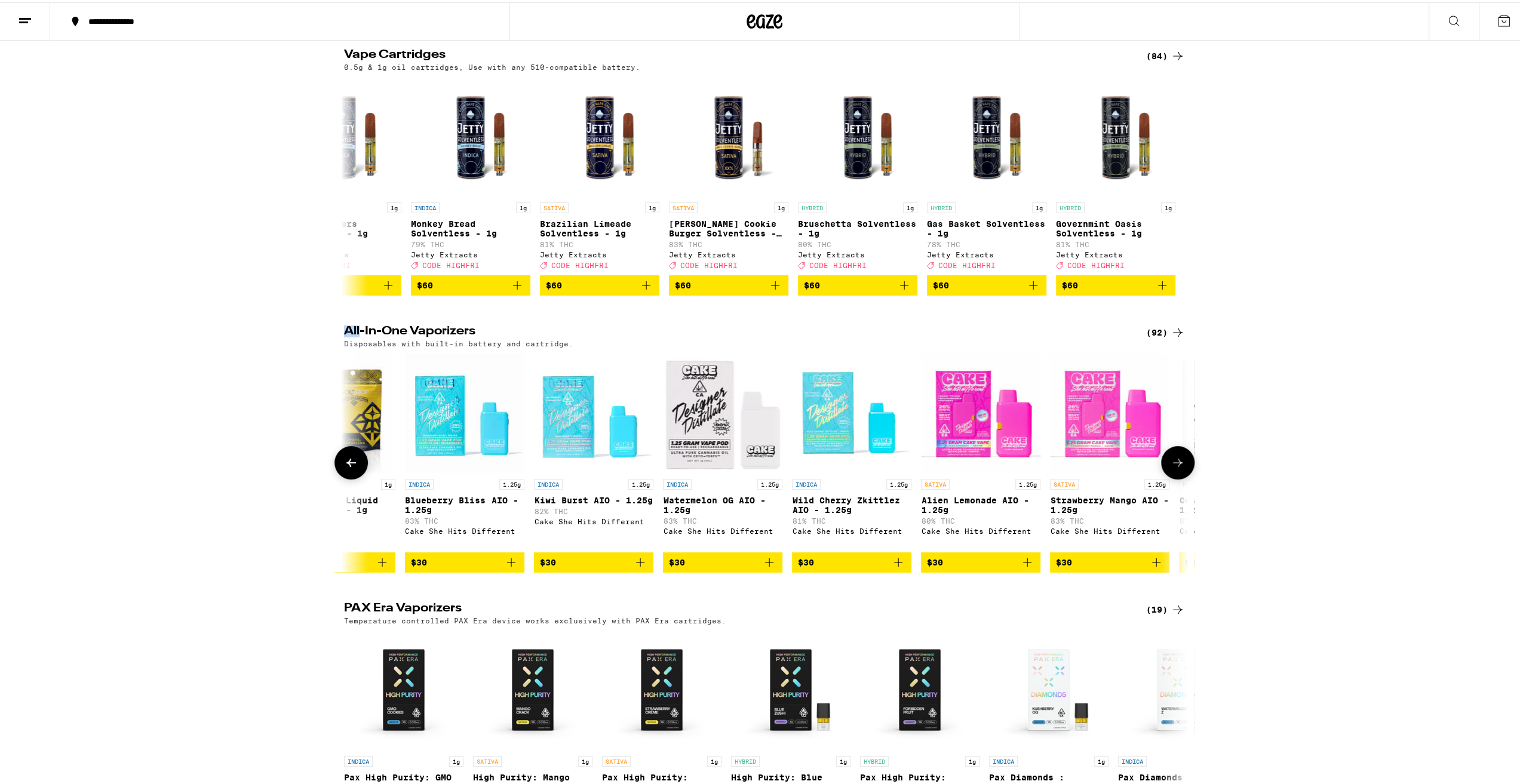
scroll to position [0, 2843]
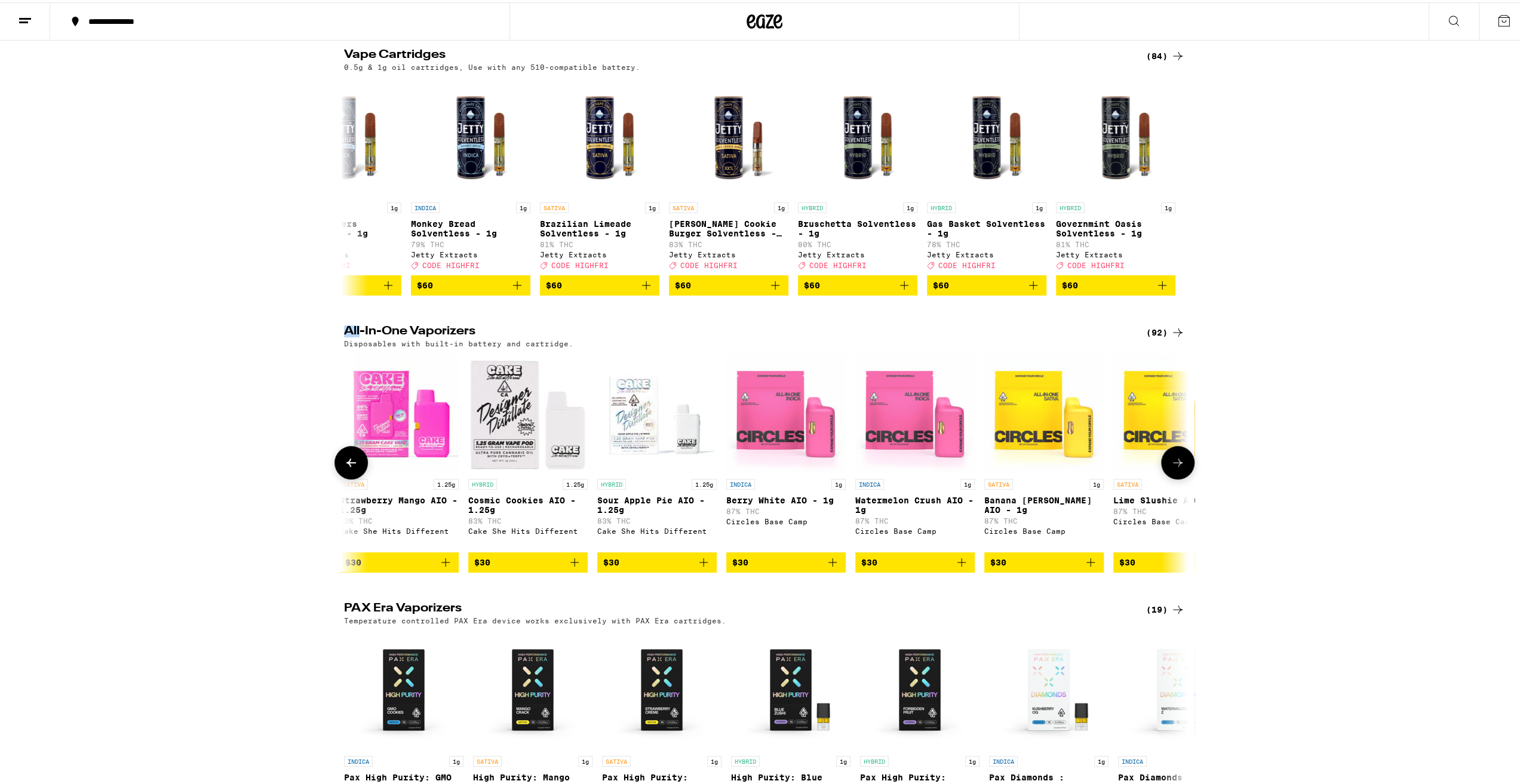
click at [1183, 469] on button at bounding box center [1178, 460] width 33 height 33
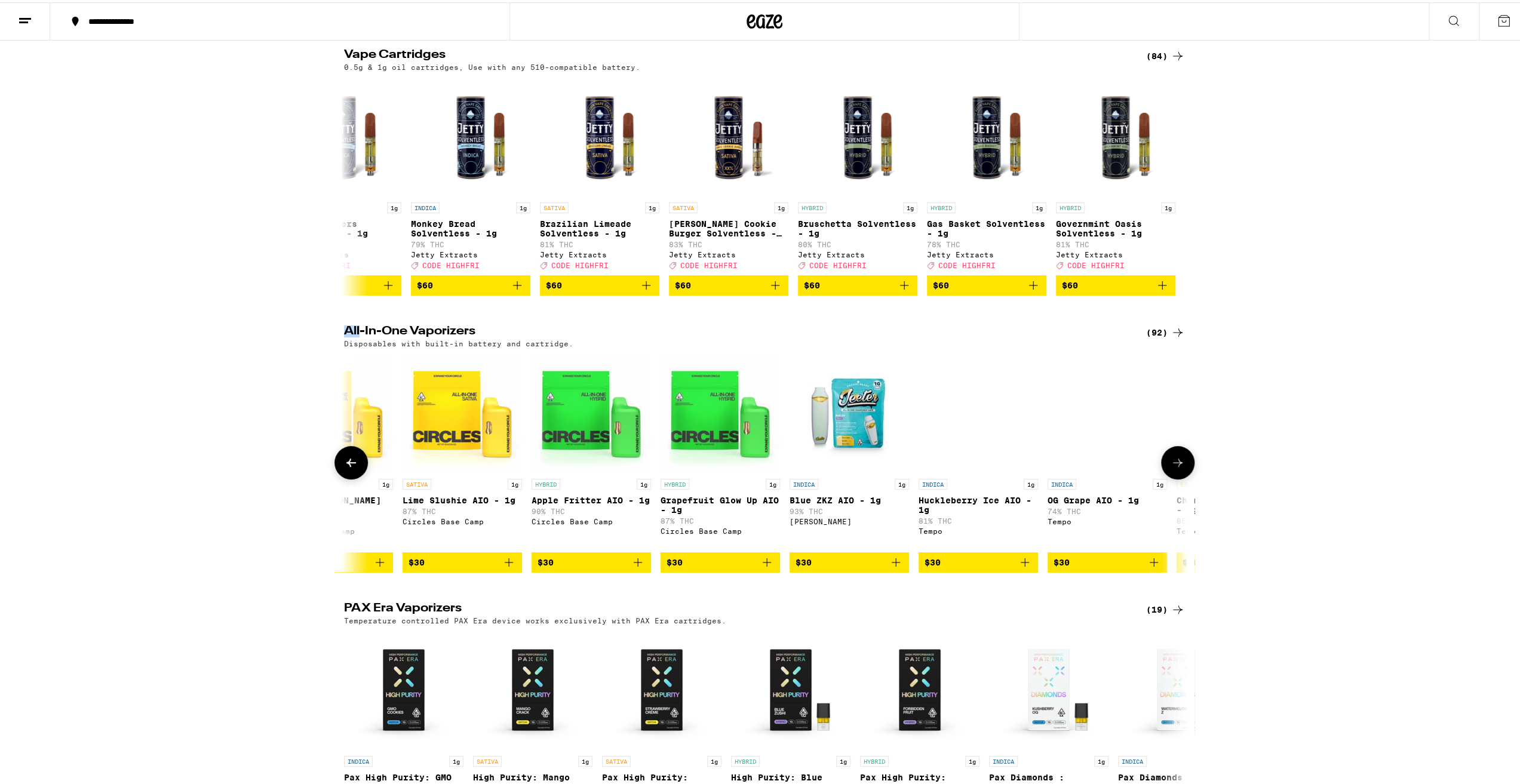
click at [1183, 469] on button at bounding box center [1178, 460] width 33 height 33
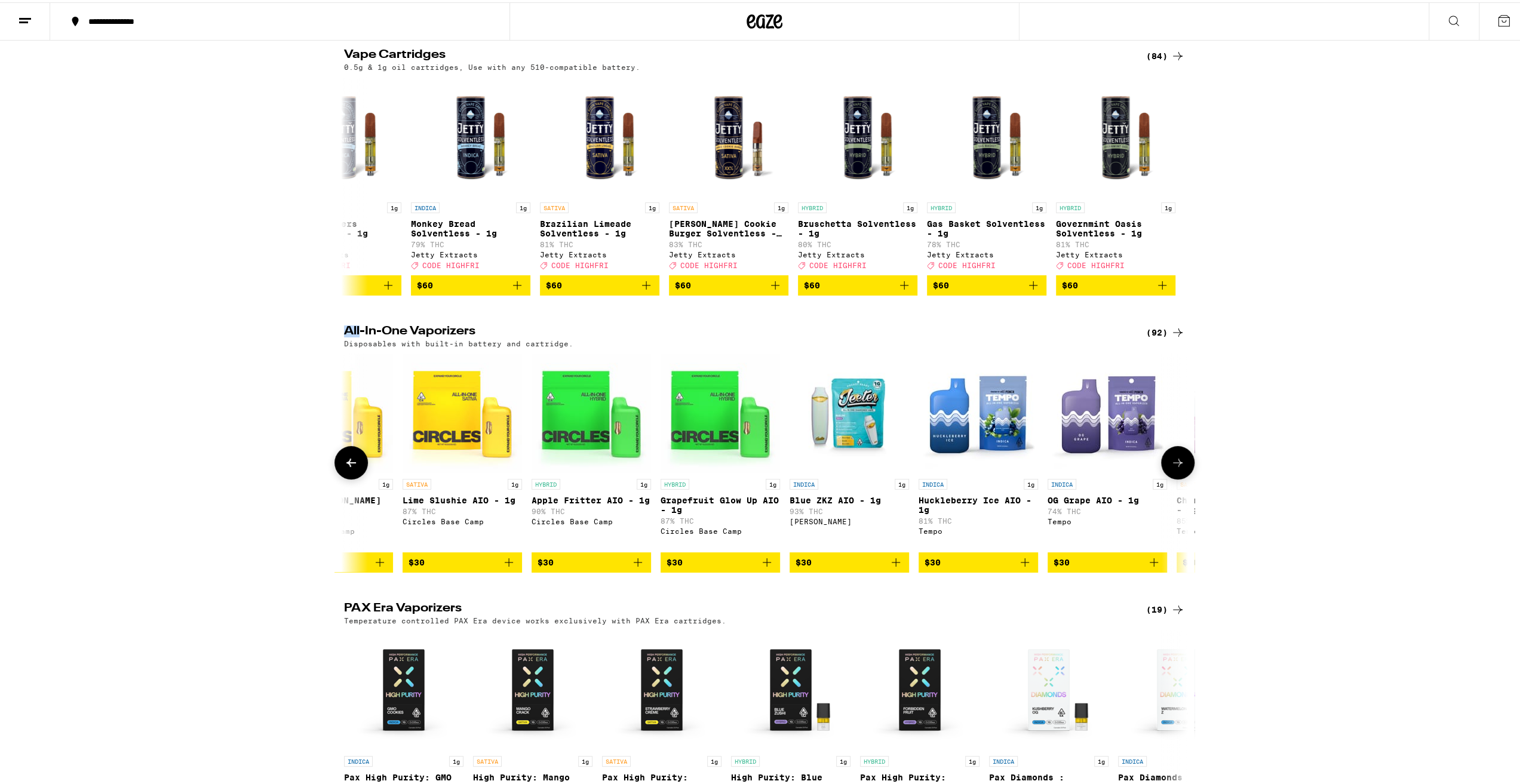
scroll to position [0, 4265]
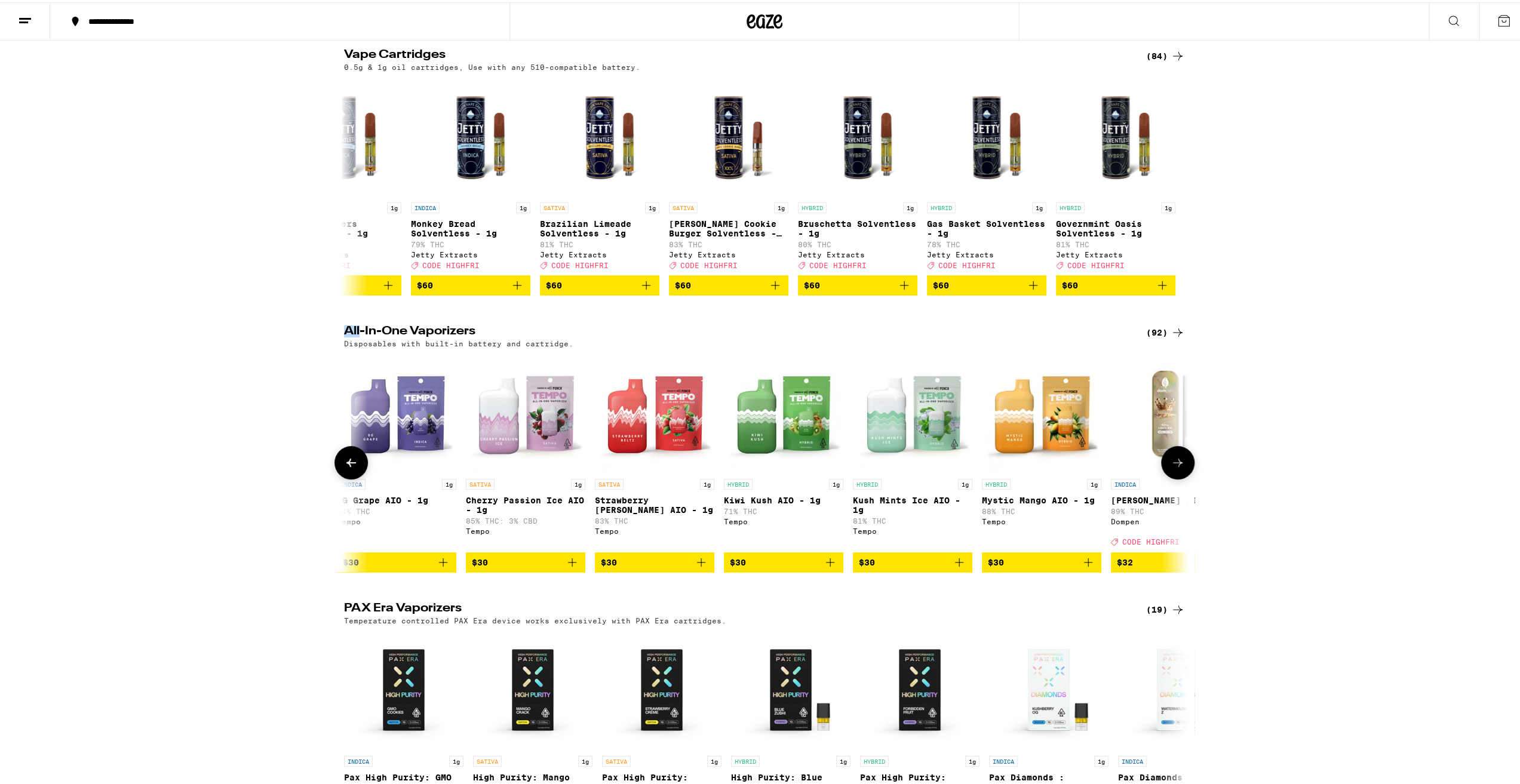
click at [1183, 469] on button at bounding box center [1178, 460] width 33 height 33
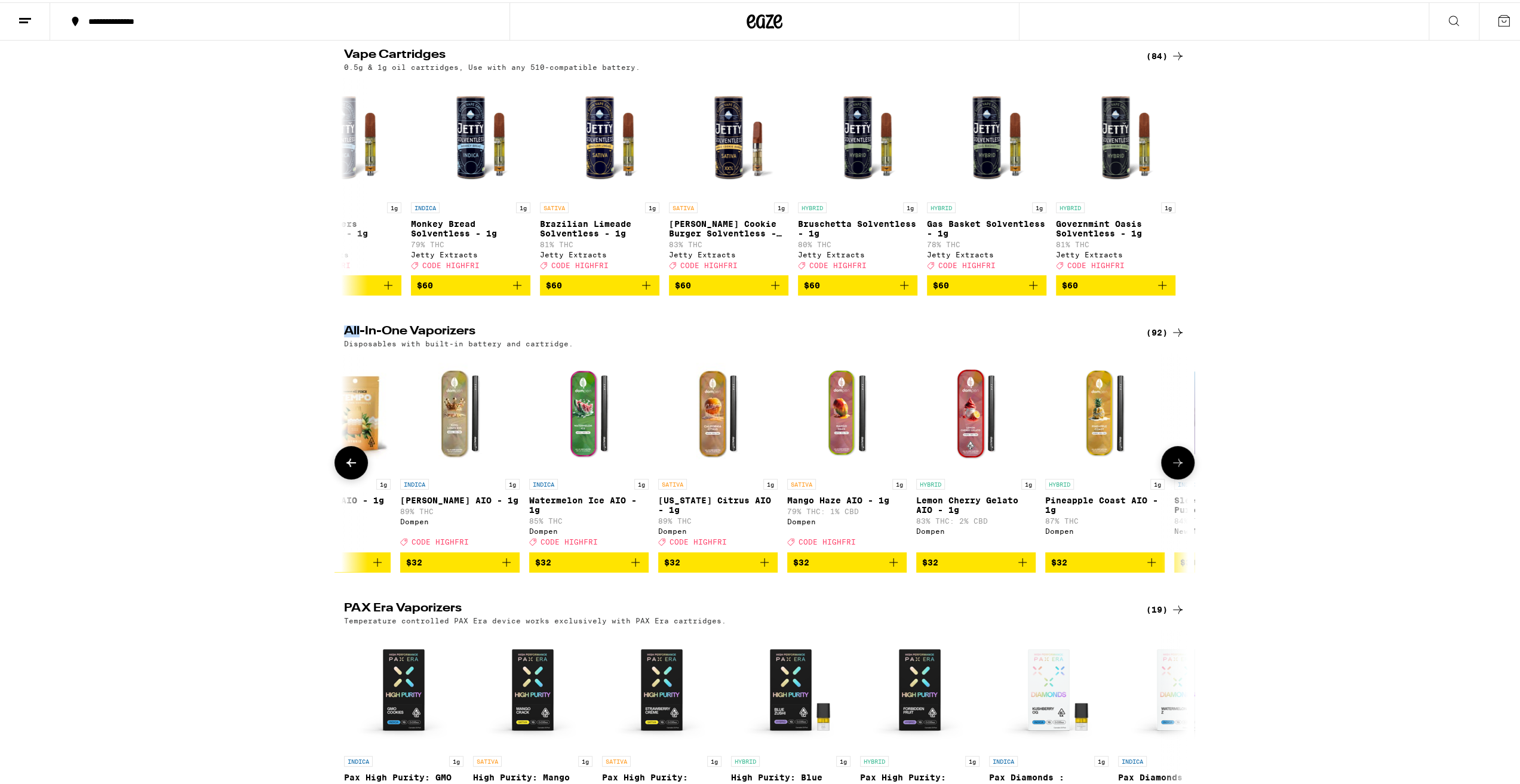
click at [1183, 469] on button at bounding box center [1178, 460] width 33 height 33
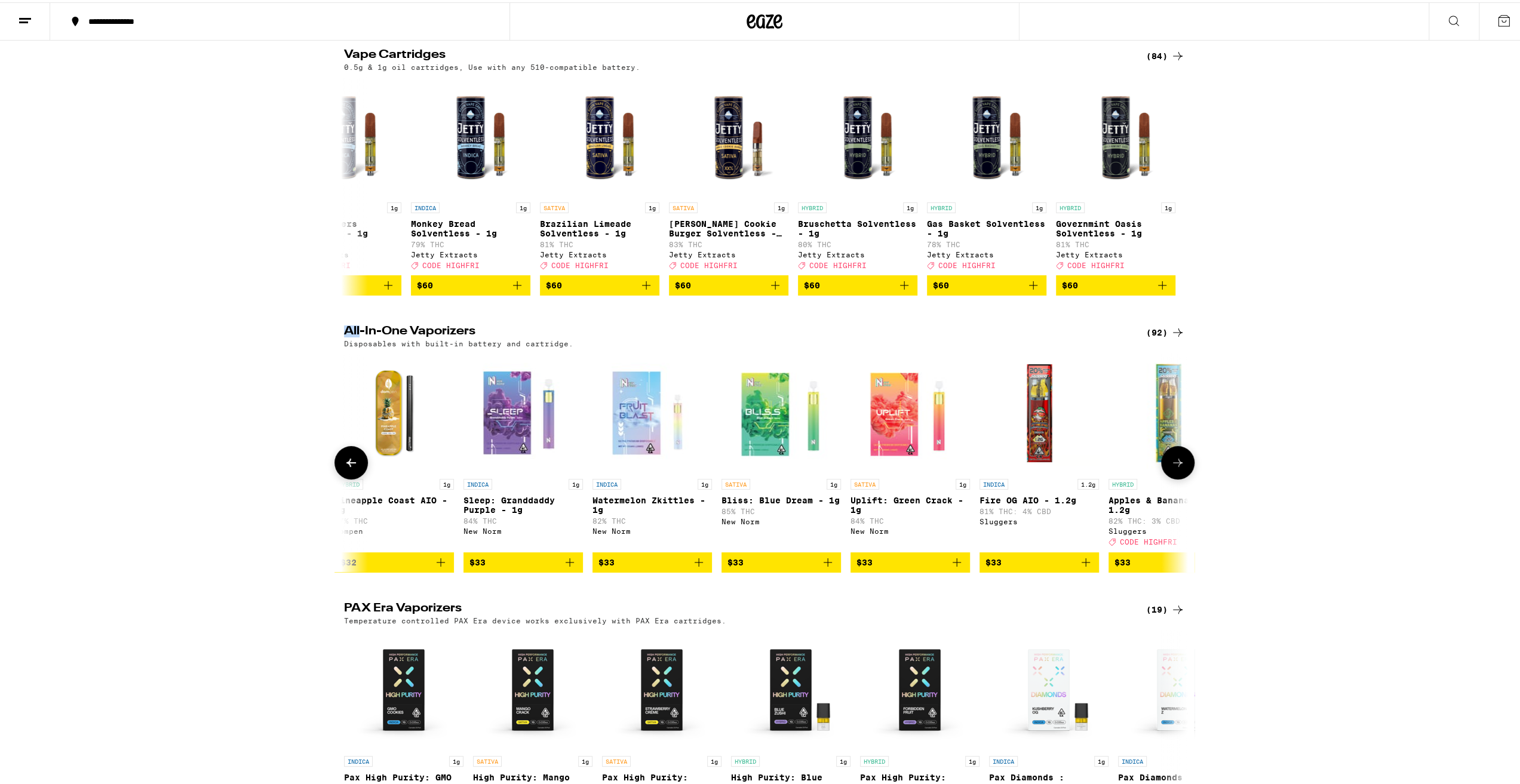
click at [1183, 469] on button at bounding box center [1178, 460] width 33 height 33
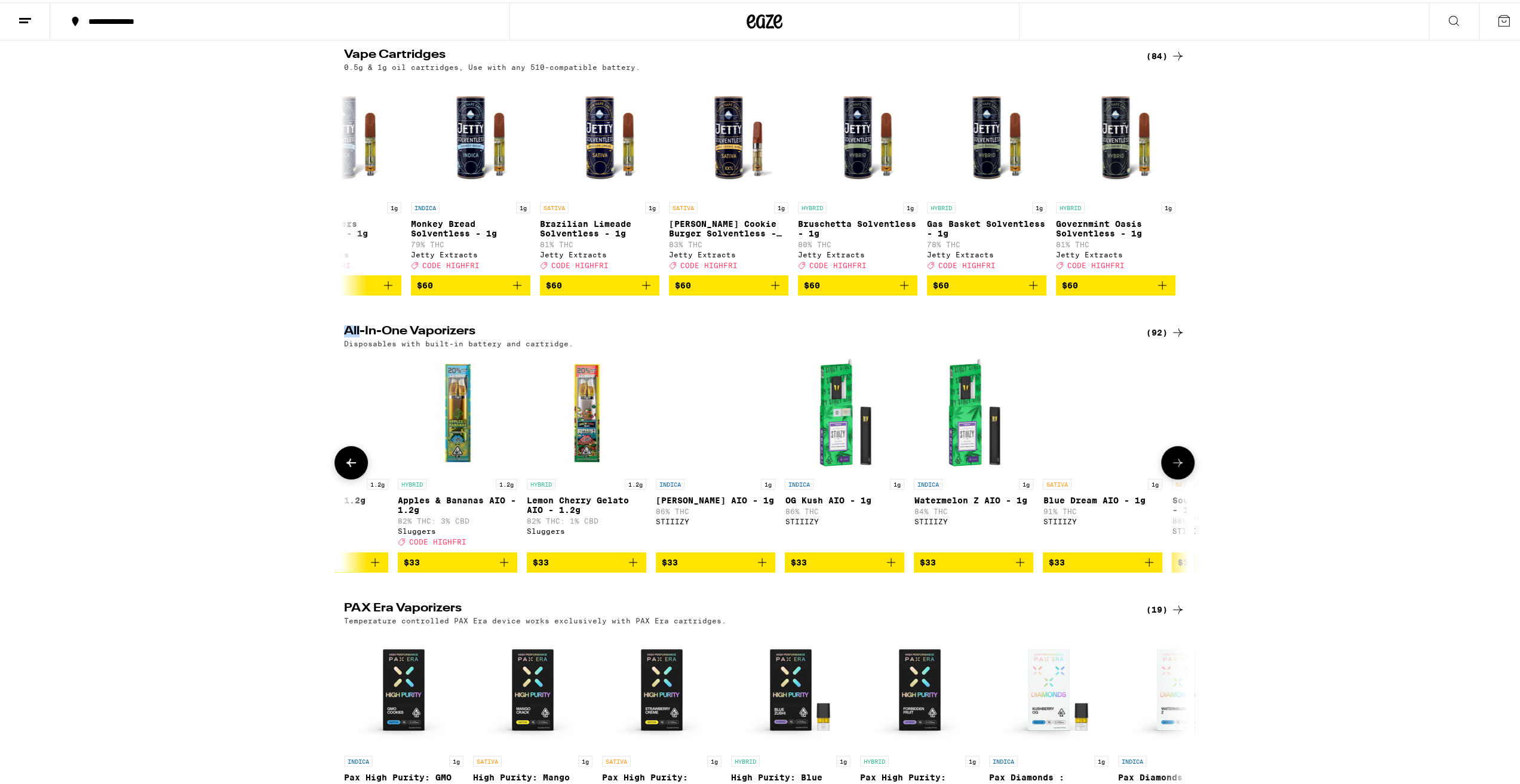
click at [1183, 469] on button at bounding box center [1178, 460] width 33 height 33
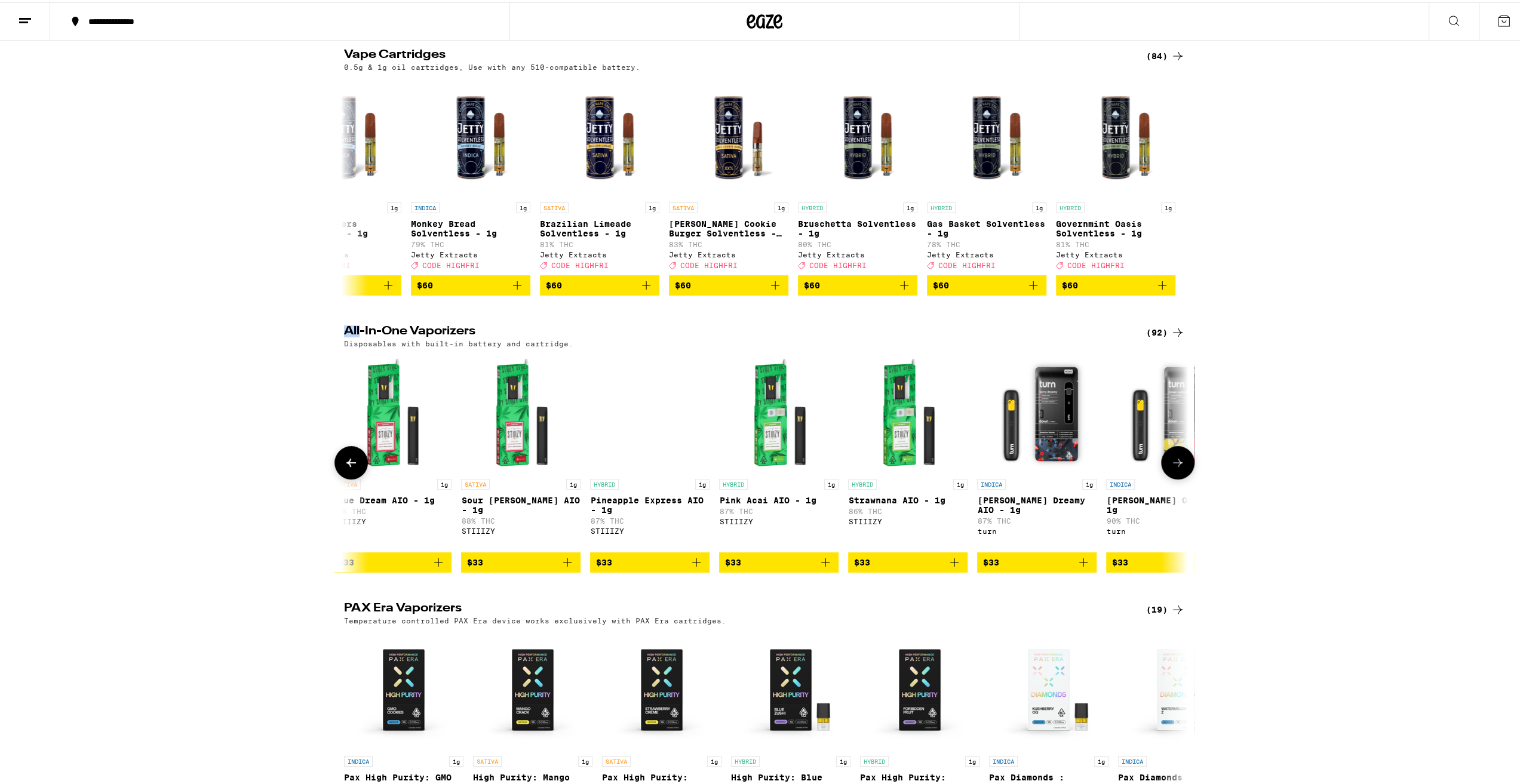
click at [1183, 469] on button at bounding box center [1178, 460] width 33 height 33
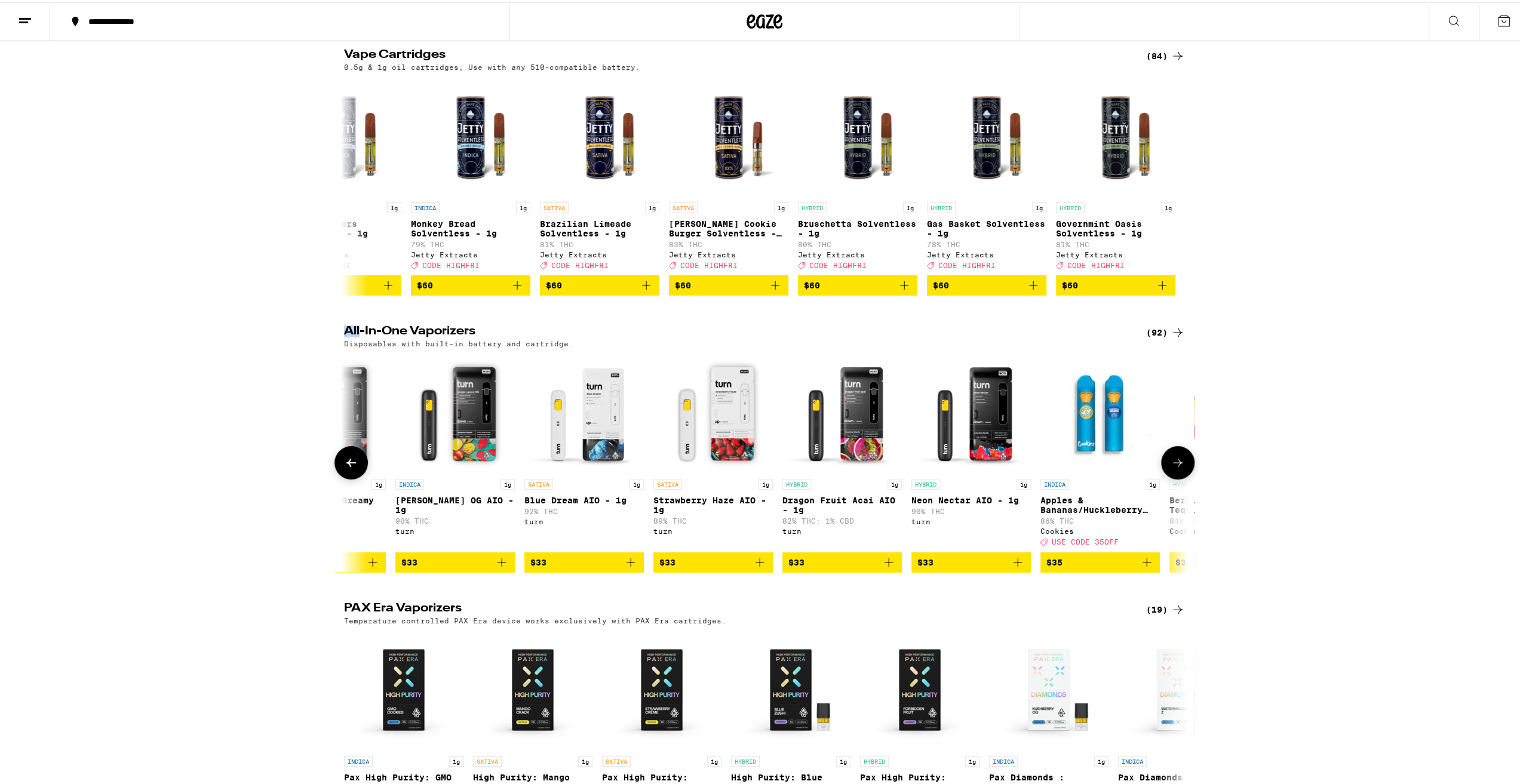
click at [1183, 469] on button at bounding box center [1178, 460] width 33 height 33
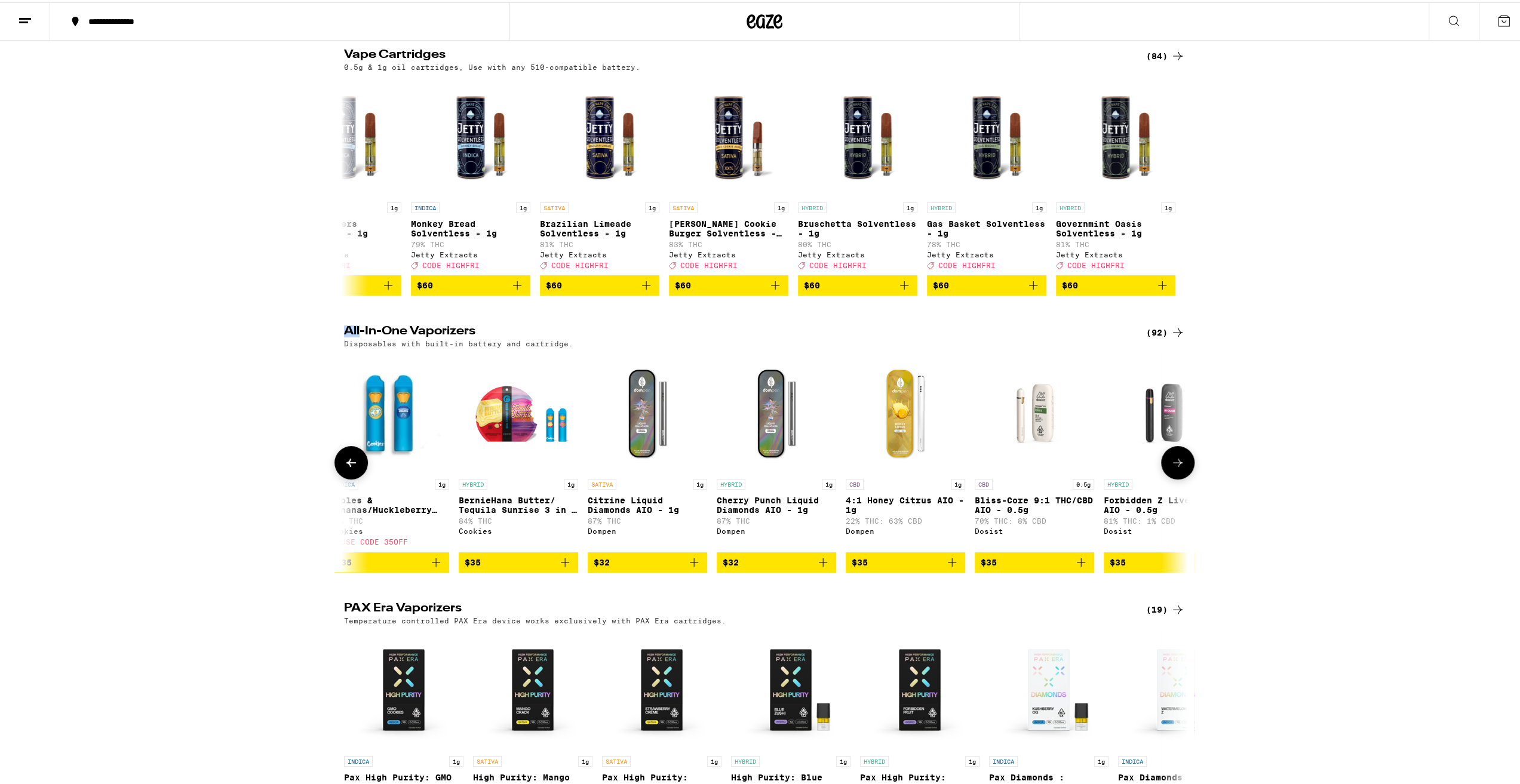
click at [344, 467] on icon at bounding box center [351, 460] width 14 height 14
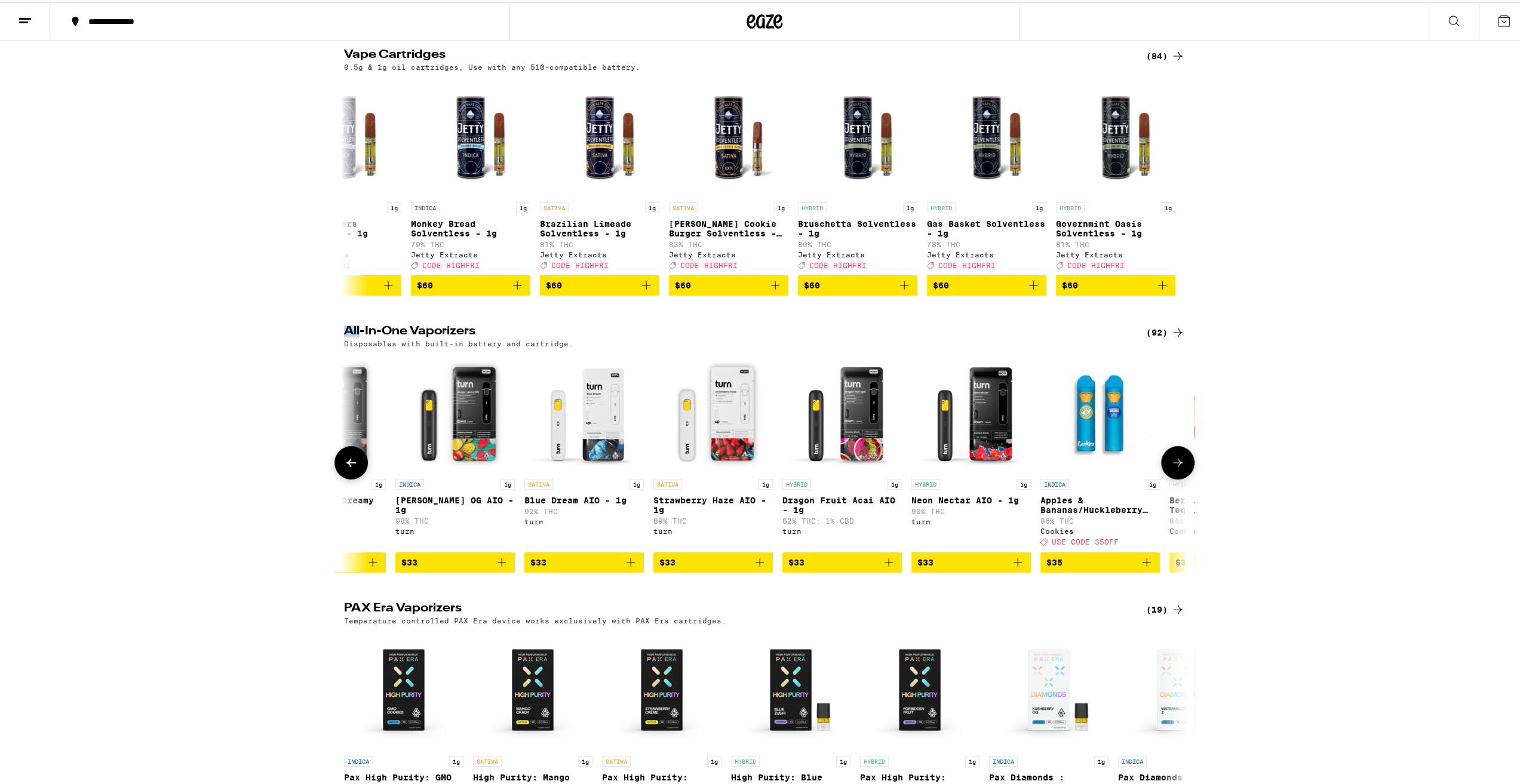
click at [344, 467] on icon at bounding box center [351, 460] width 14 height 14
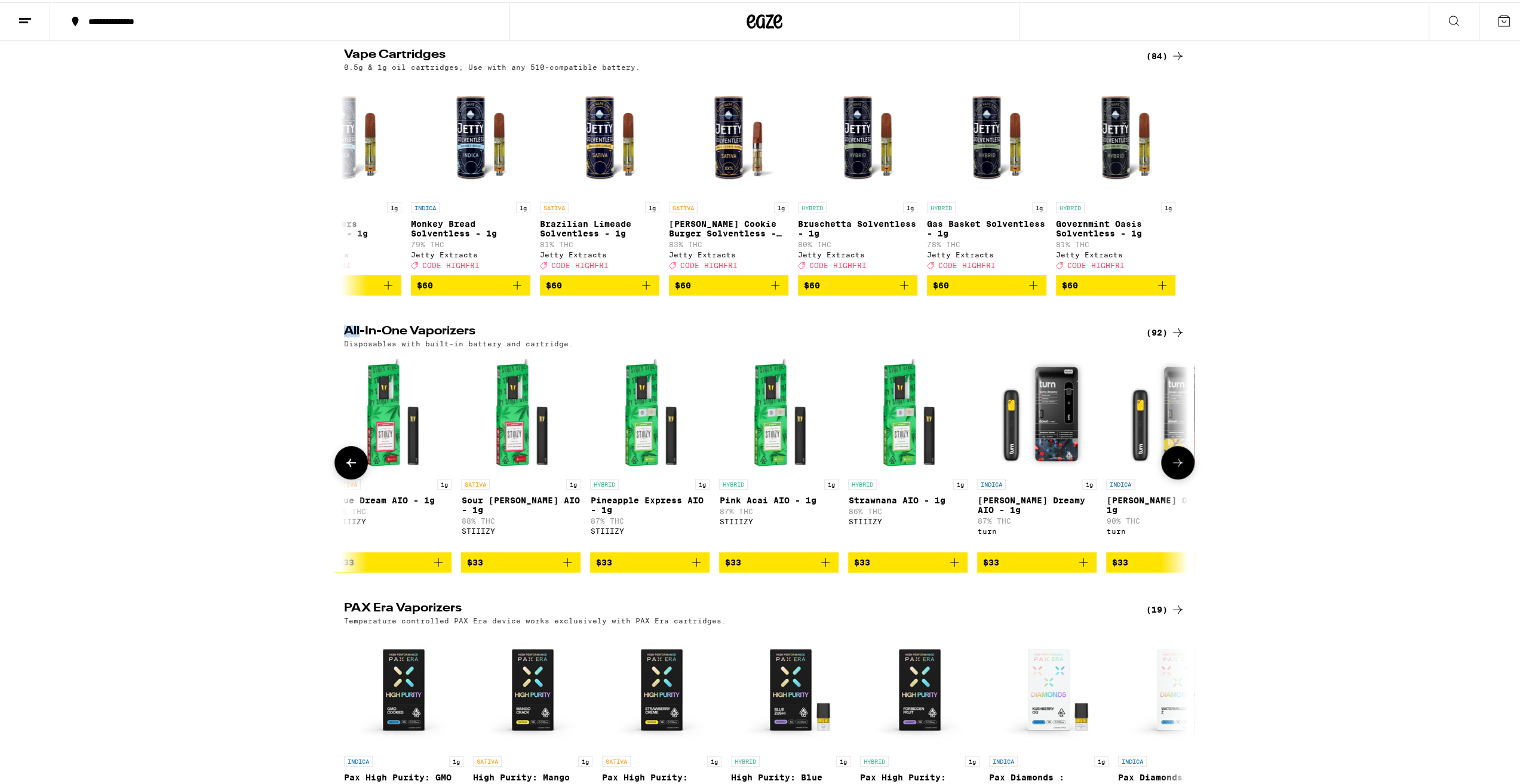
click at [344, 467] on icon at bounding box center [351, 460] width 14 height 14
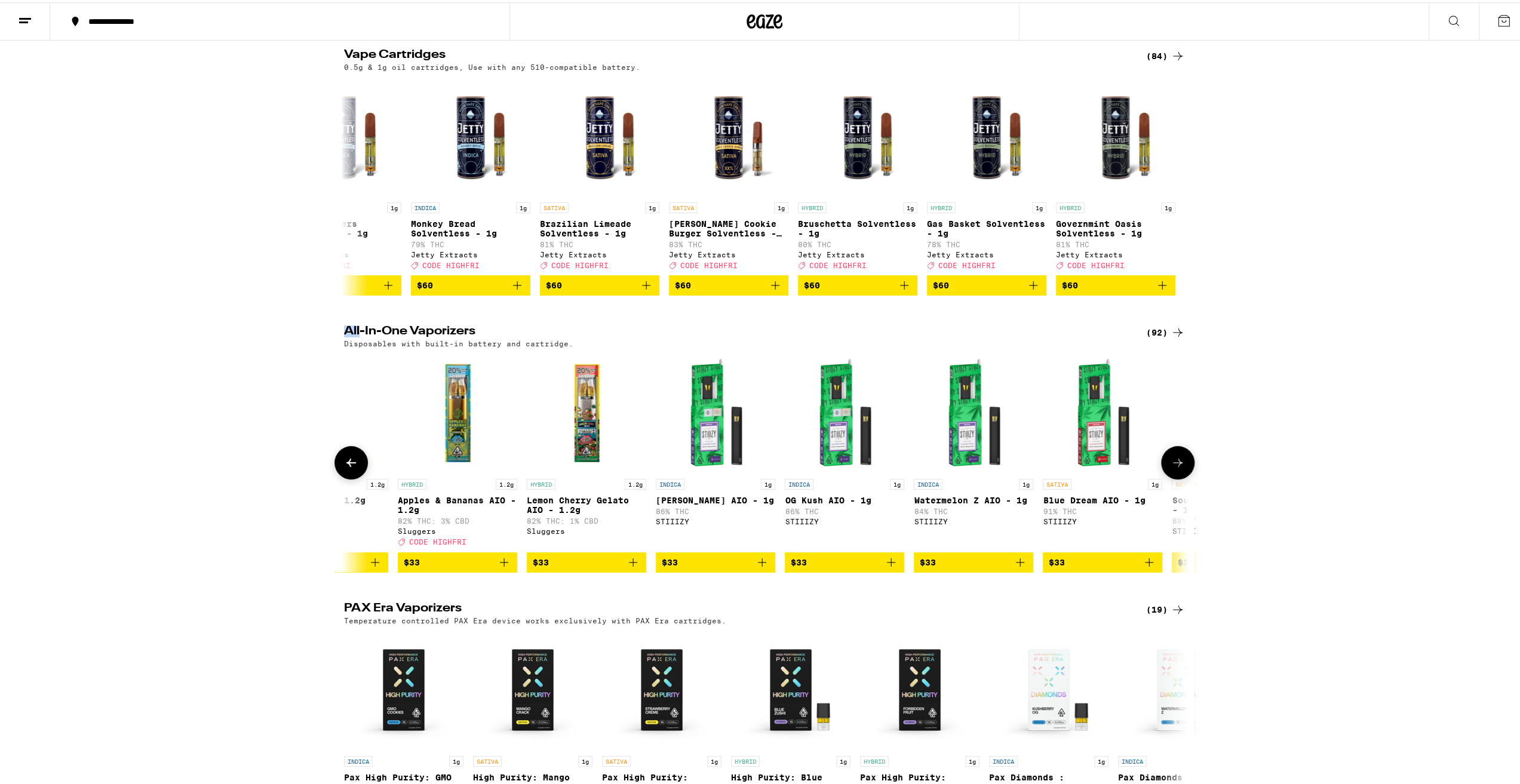
click at [344, 467] on icon at bounding box center [351, 460] width 14 height 14
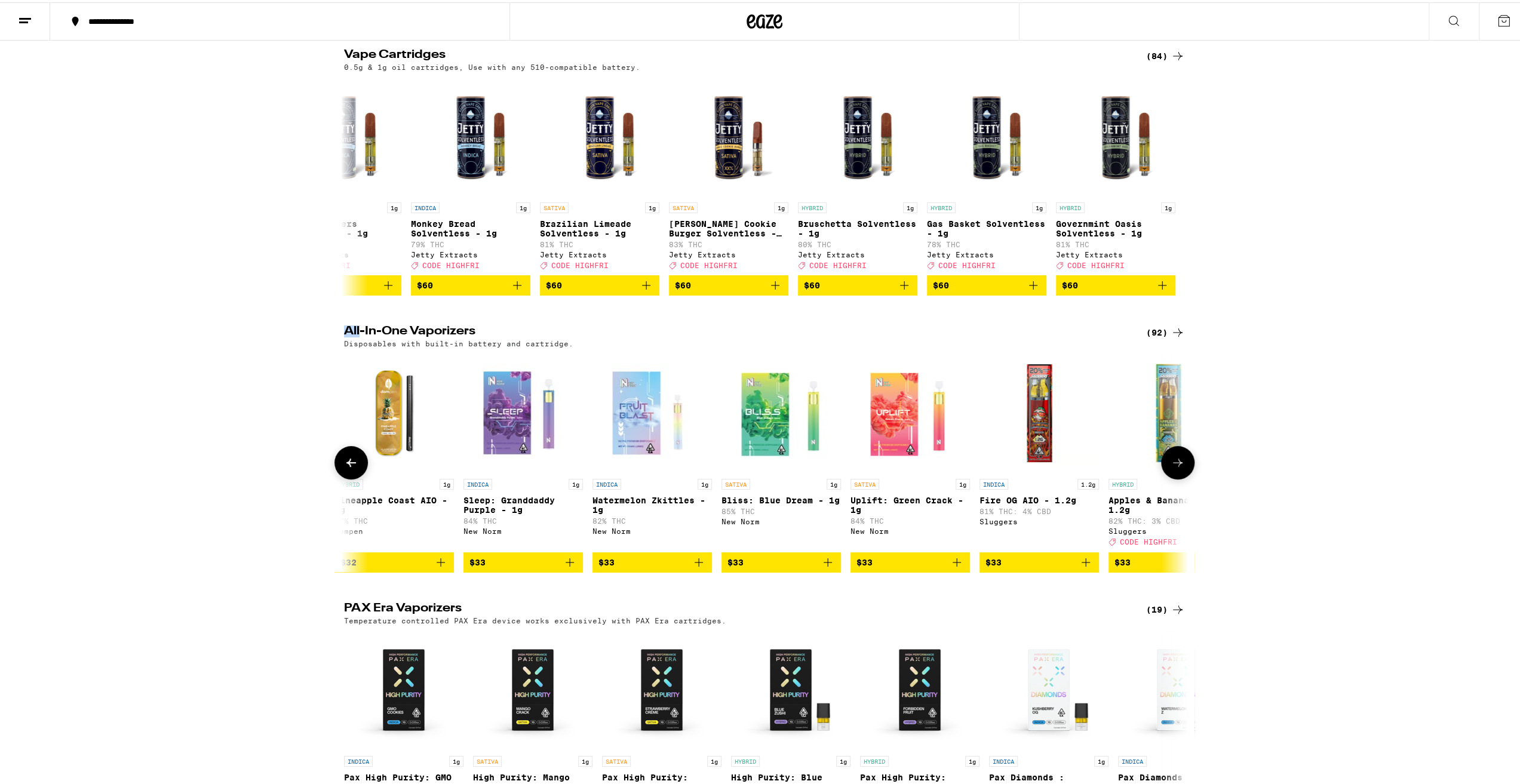
click at [344, 467] on icon at bounding box center [351, 460] width 14 height 14
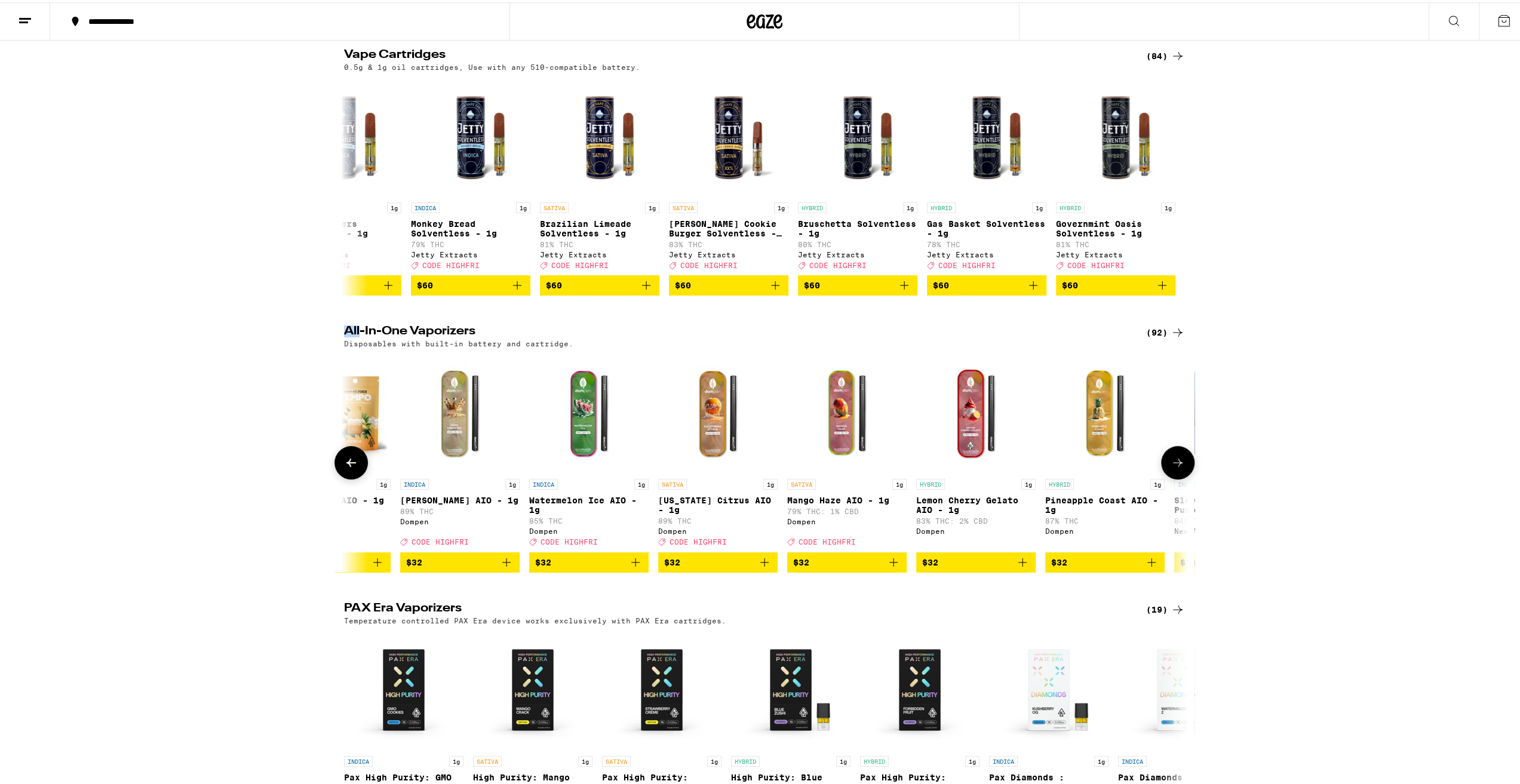
click at [344, 467] on icon at bounding box center [351, 460] width 14 height 14
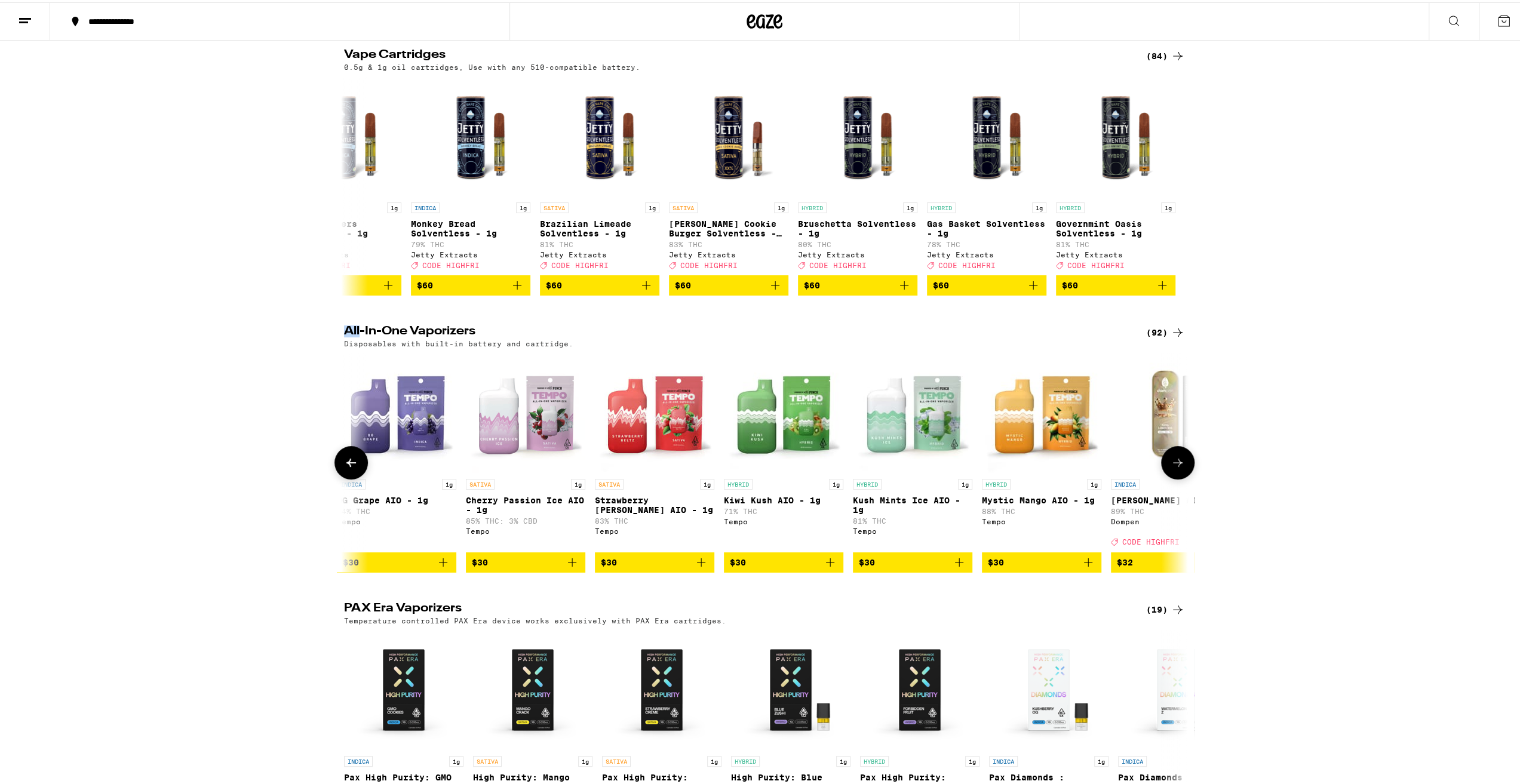
click at [344, 467] on icon at bounding box center [351, 460] width 14 height 14
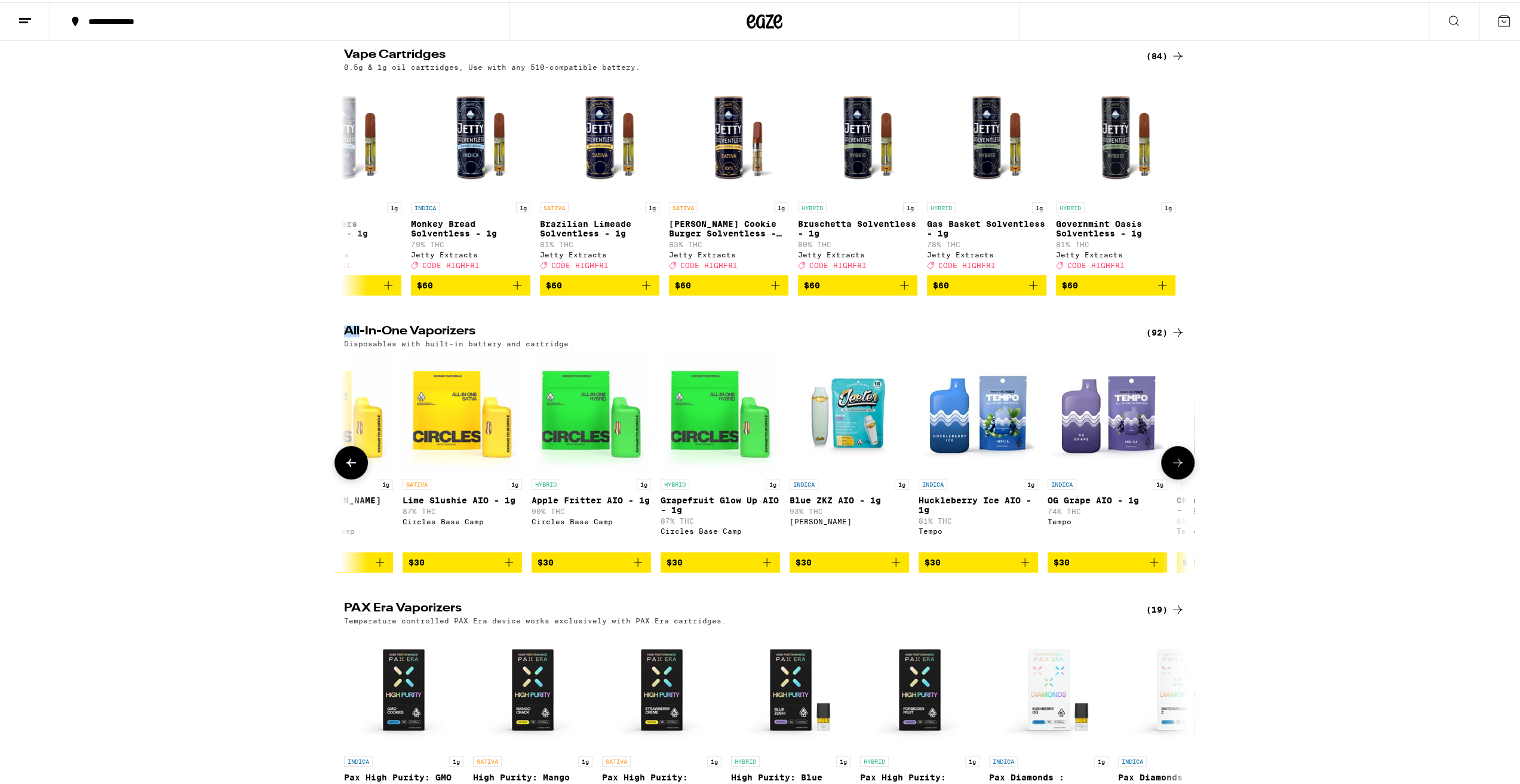
click at [344, 467] on icon at bounding box center [351, 460] width 14 height 14
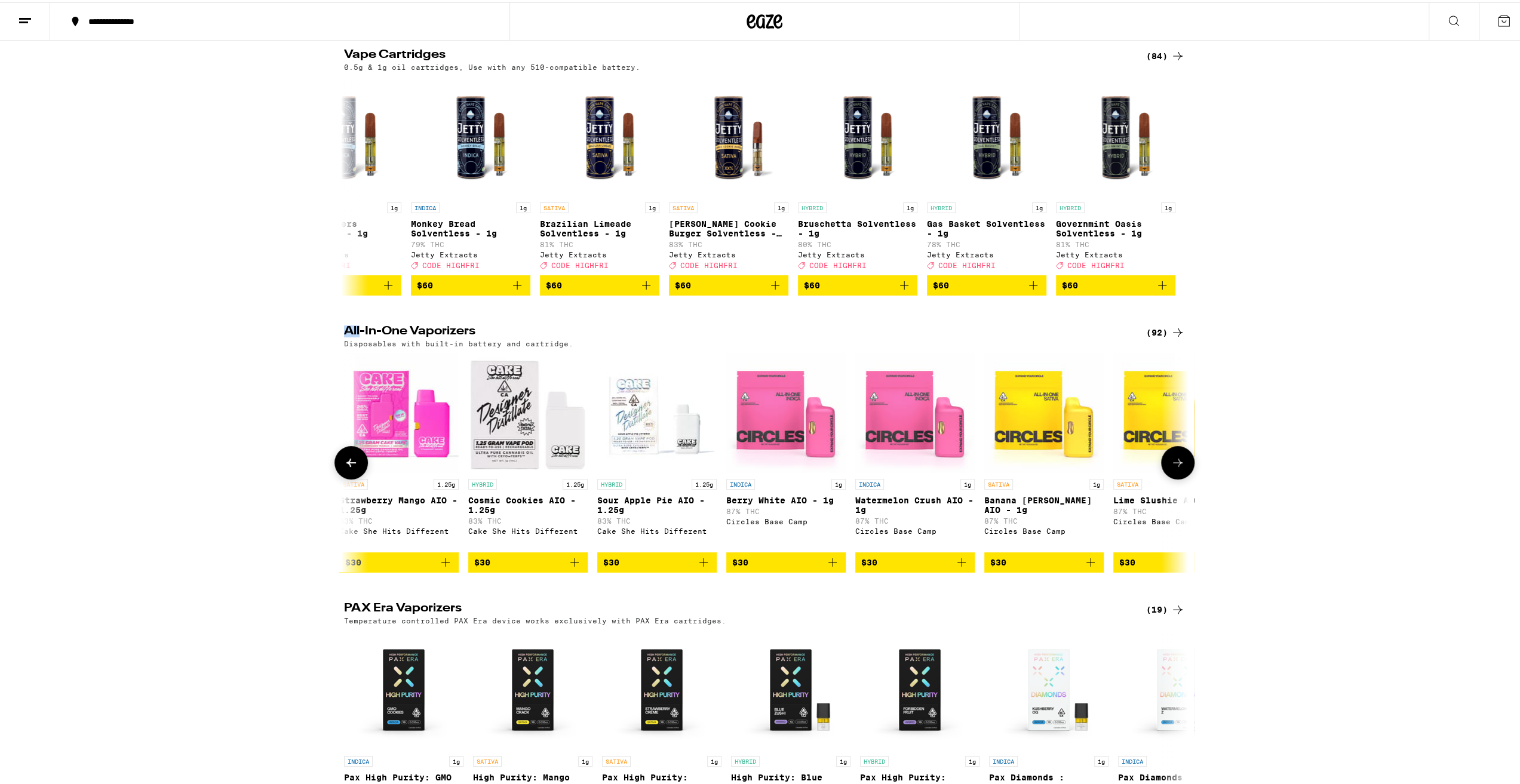
click at [344, 467] on icon at bounding box center [351, 460] width 14 height 14
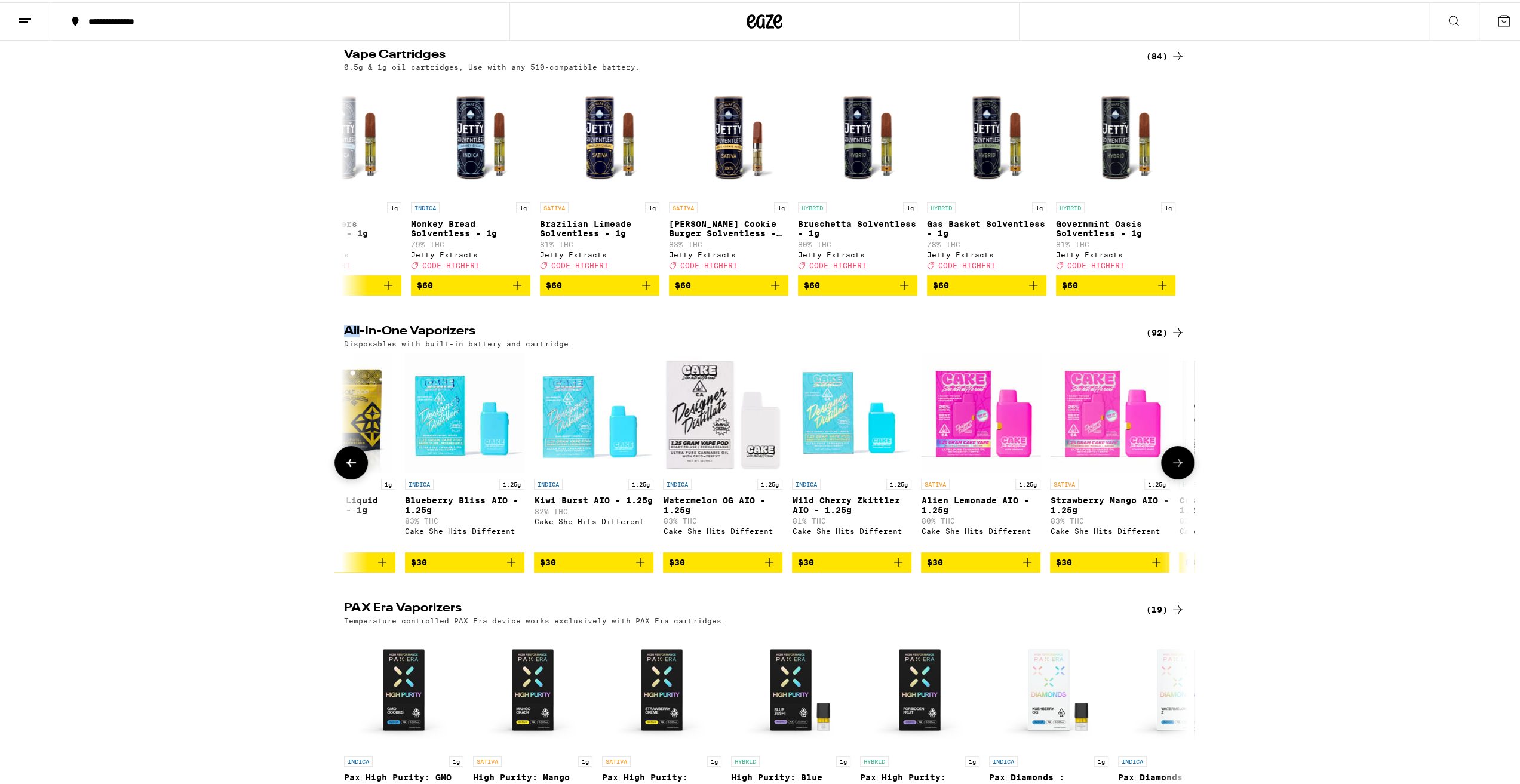
click at [344, 467] on icon at bounding box center [351, 460] width 14 height 14
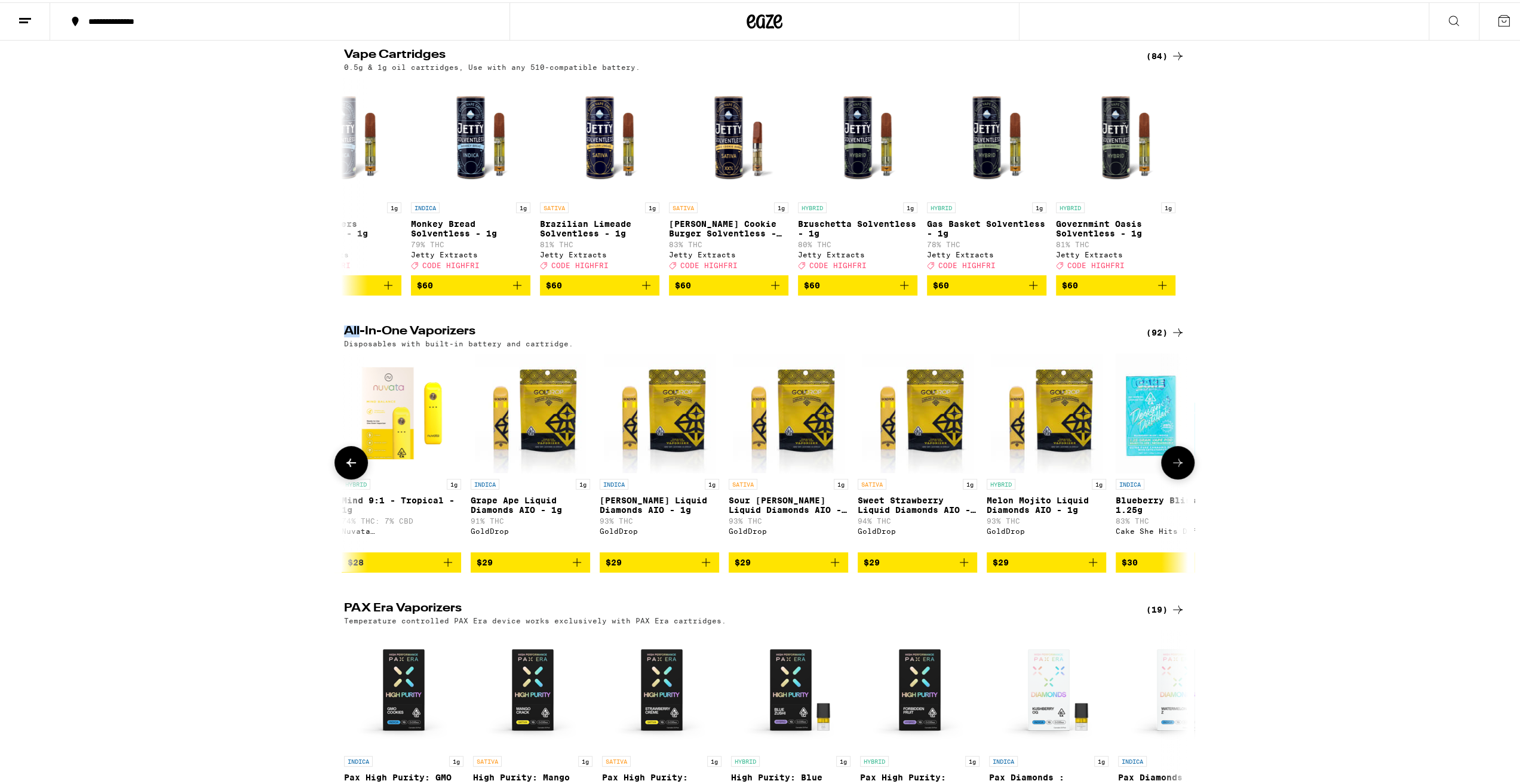
click at [344, 467] on icon at bounding box center [351, 460] width 14 height 14
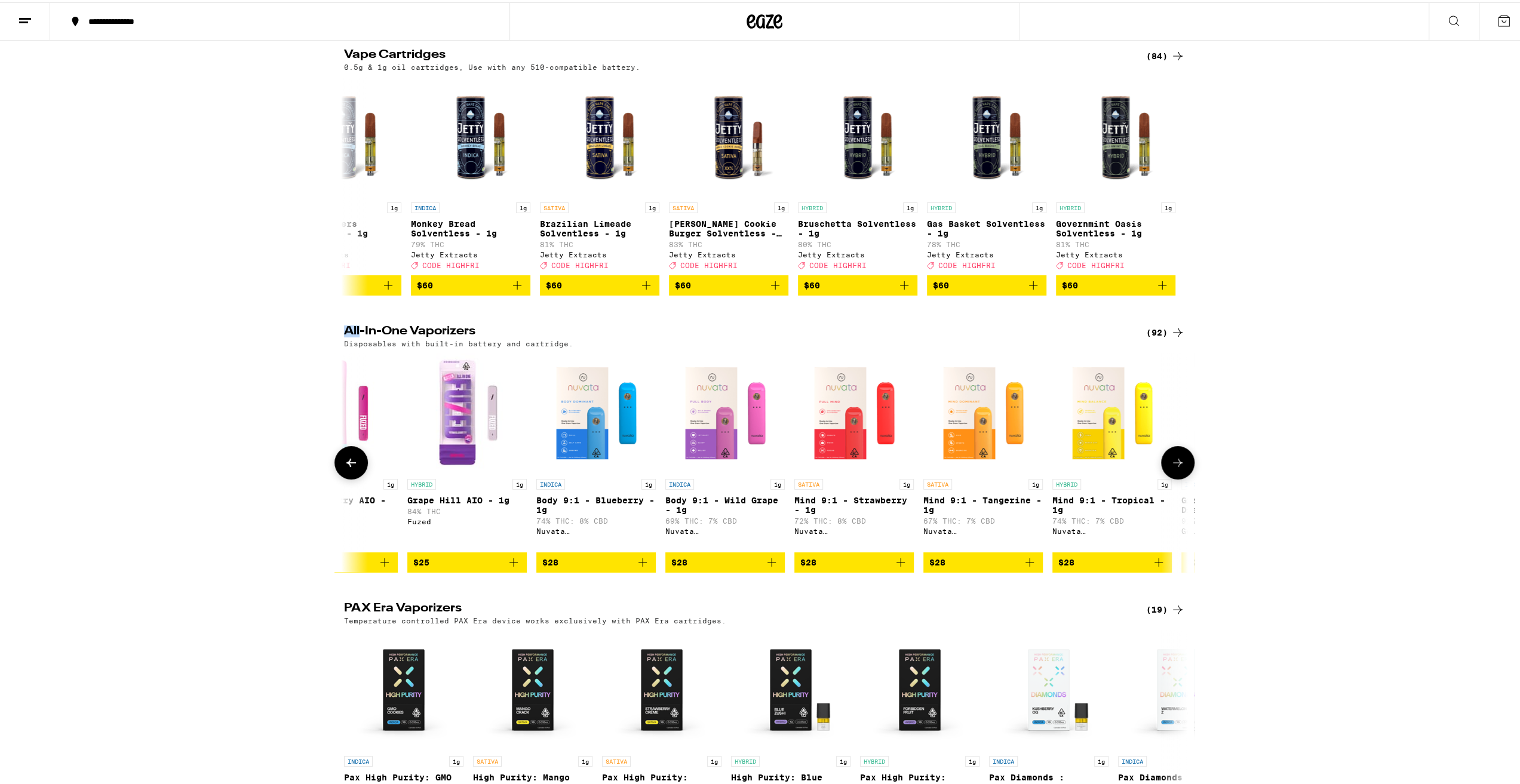
click at [344, 467] on icon at bounding box center [351, 460] width 14 height 14
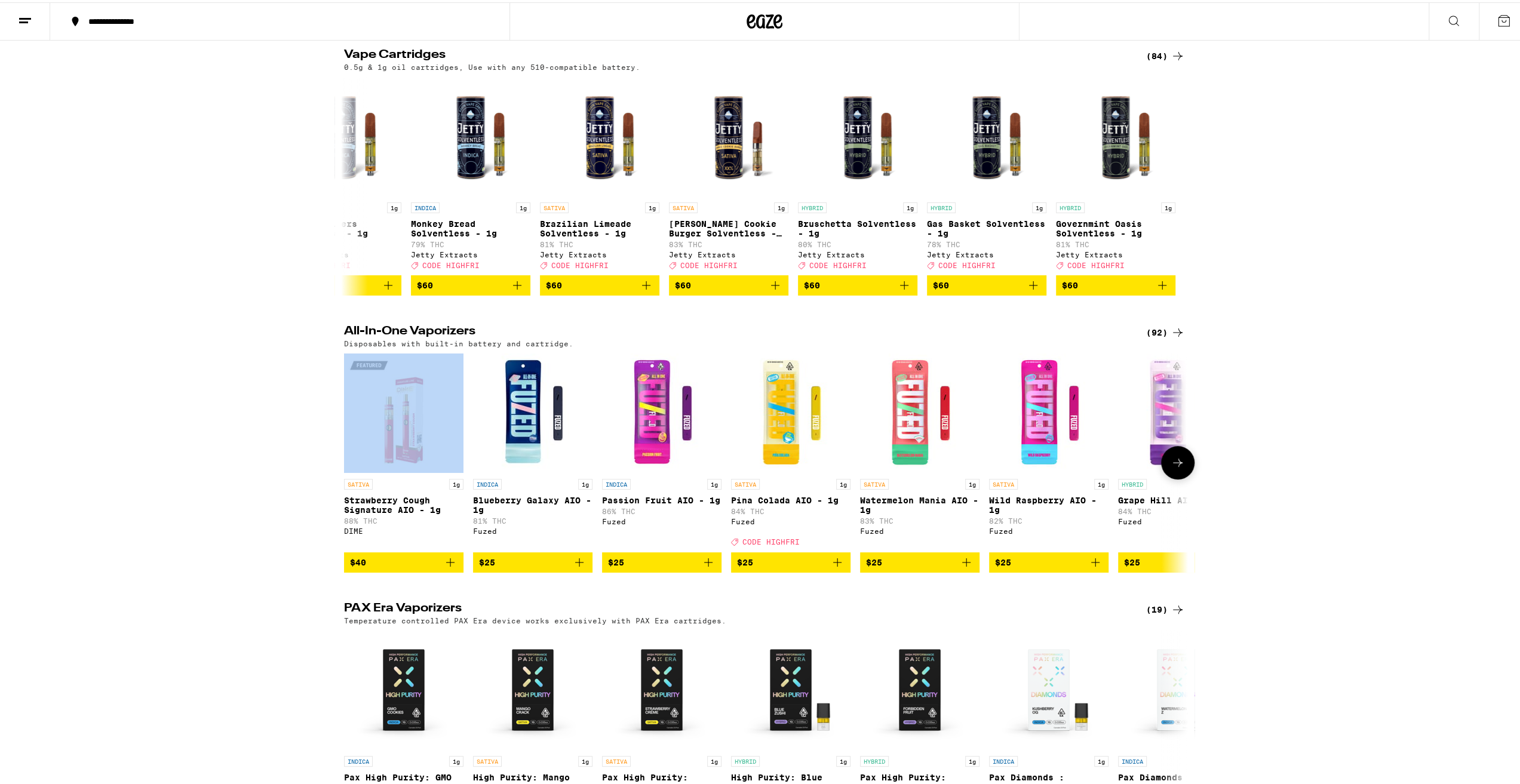
click at [342, 472] on div at bounding box center [351, 460] width 33 height 33
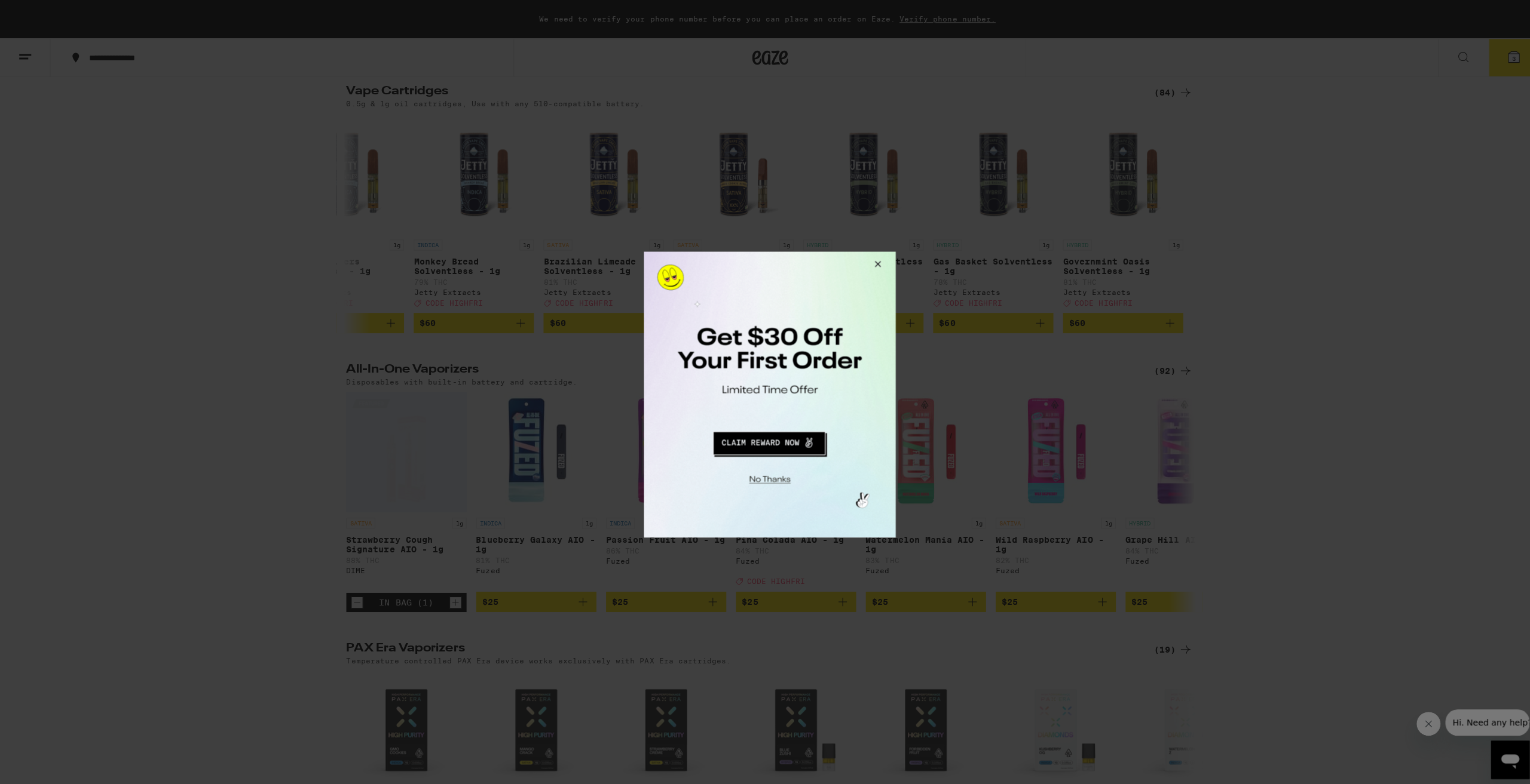
scroll to position [158, 0]
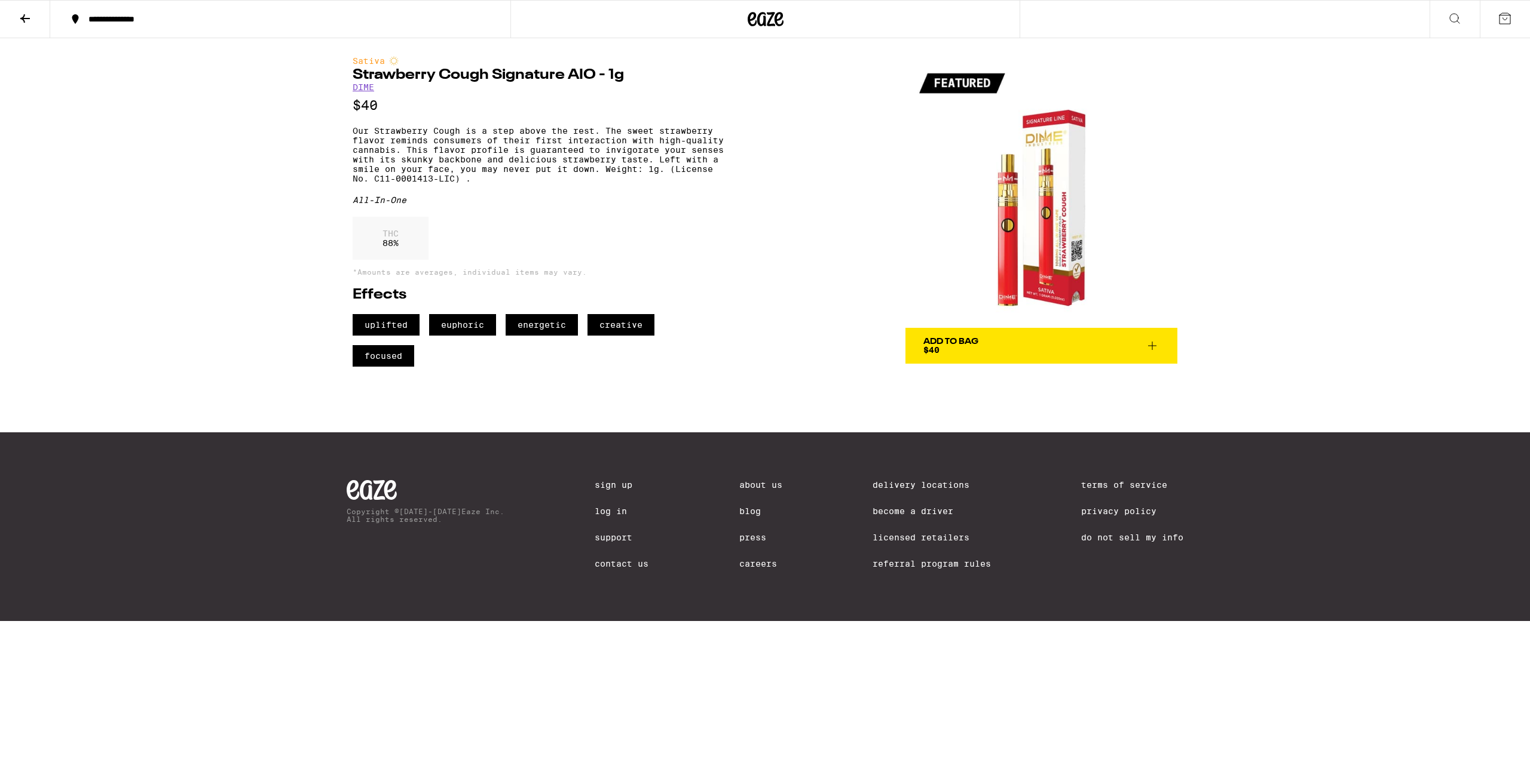
click at [971, 344] on div "Add To Bag" at bounding box center [950, 341] width 55 height 8
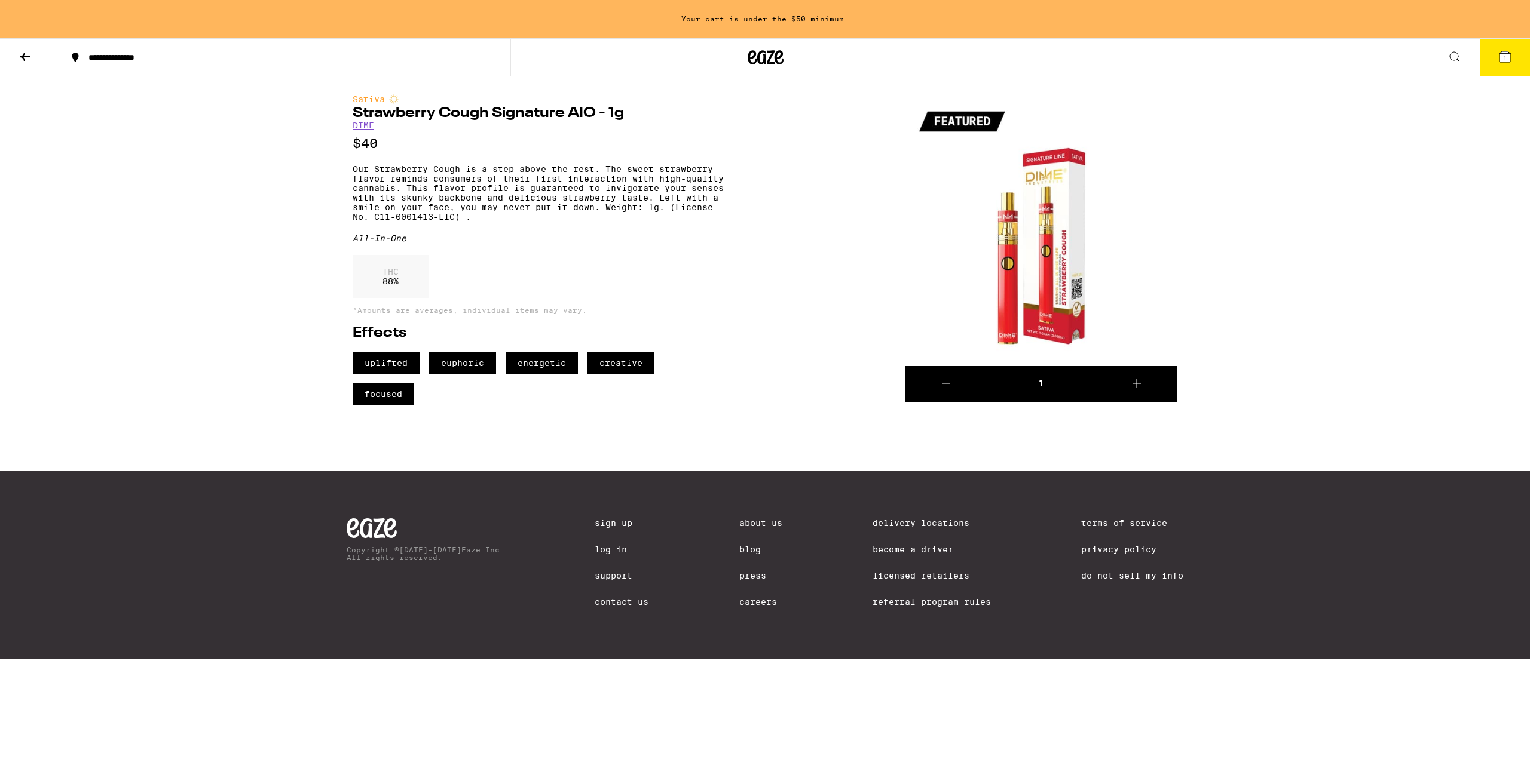
click at [26, 62] on icon at bounding box center [25, 57] width 14 height 14
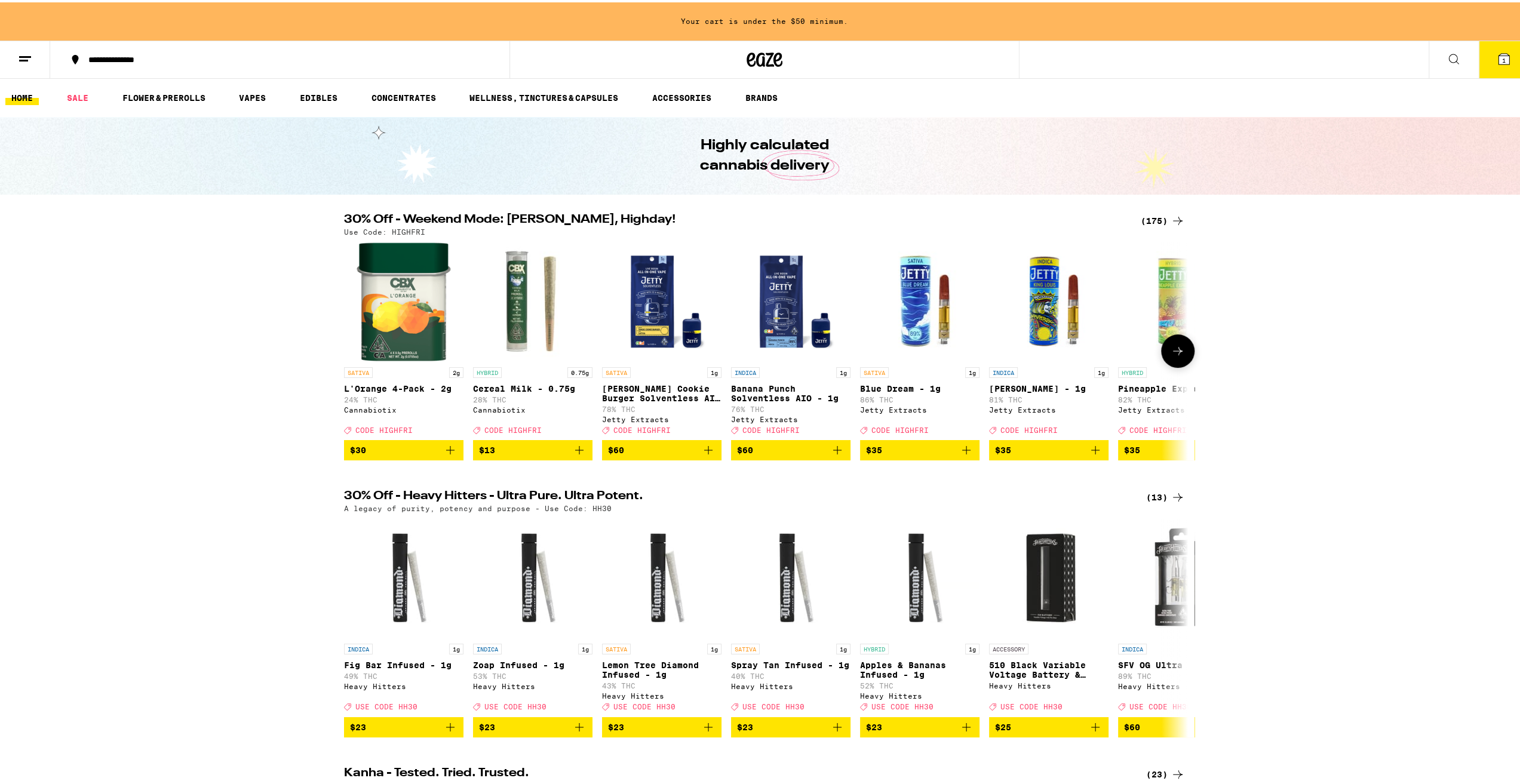
click at [1184, 356] on button at bounding box center [1178, 349] width 33 height 33
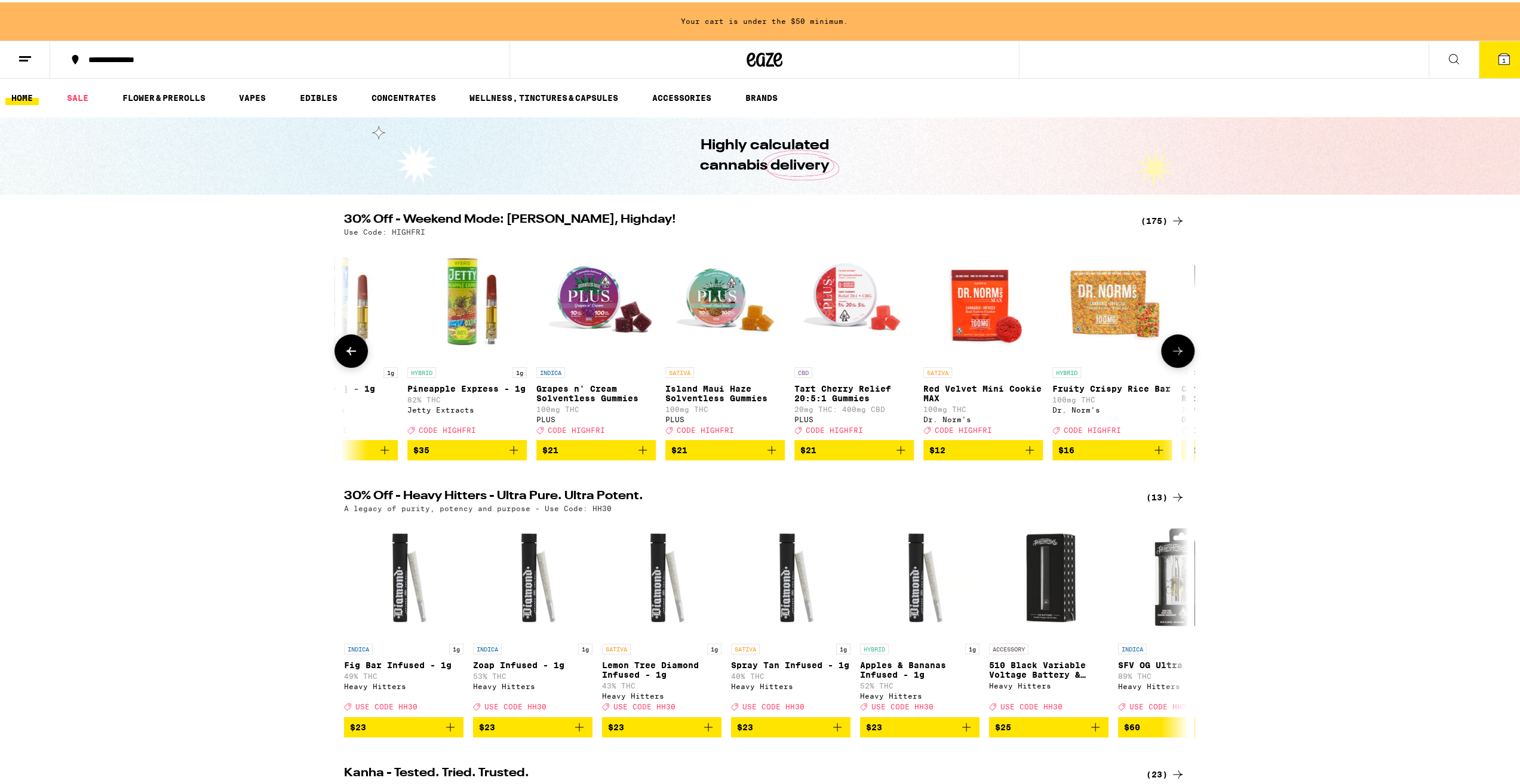
click at [1184, 356] on button at bounding box center [1178, 349] width 33 height 33
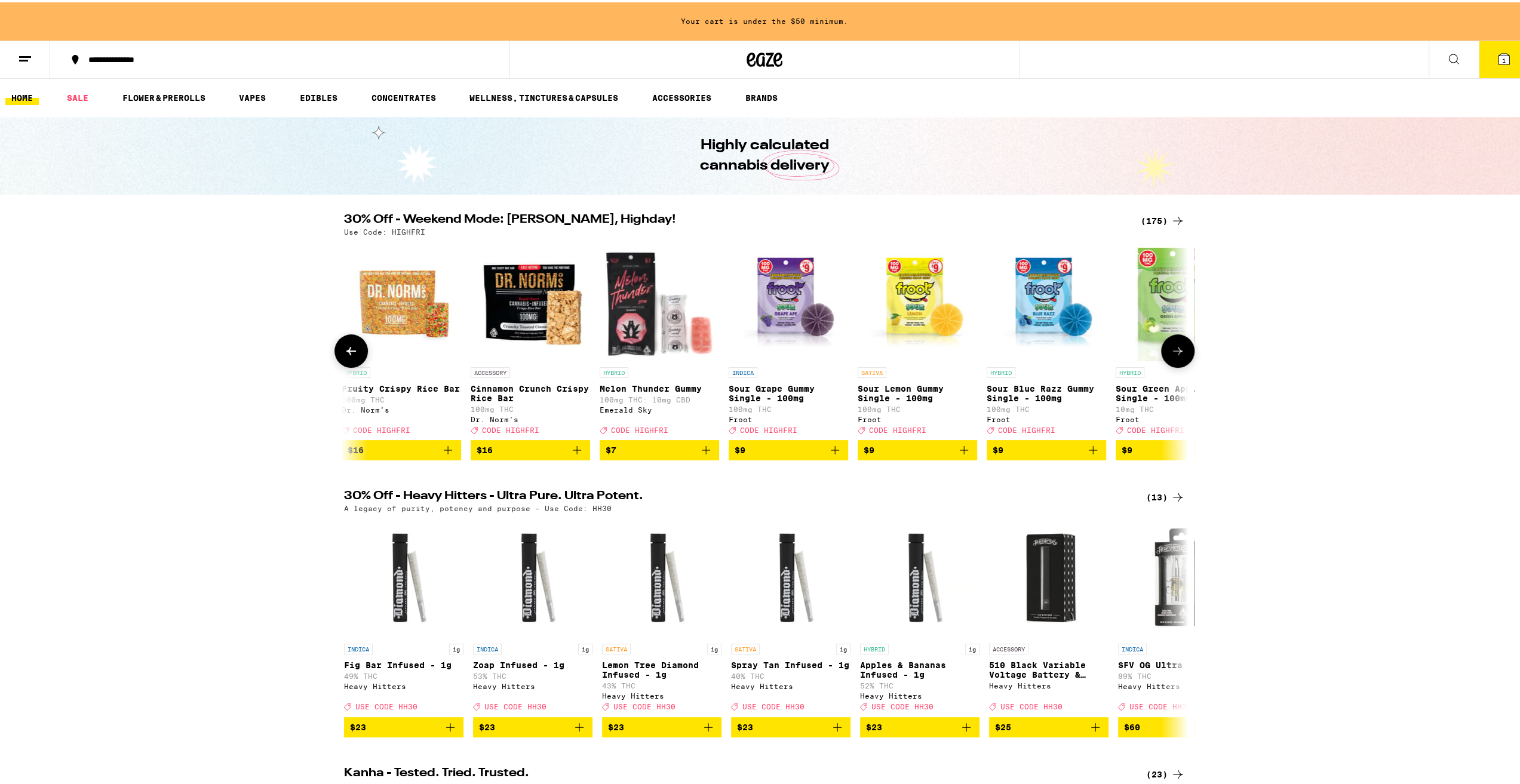
click at [347, 351] on icon at bounding box center [351, 349] width 14 height 14
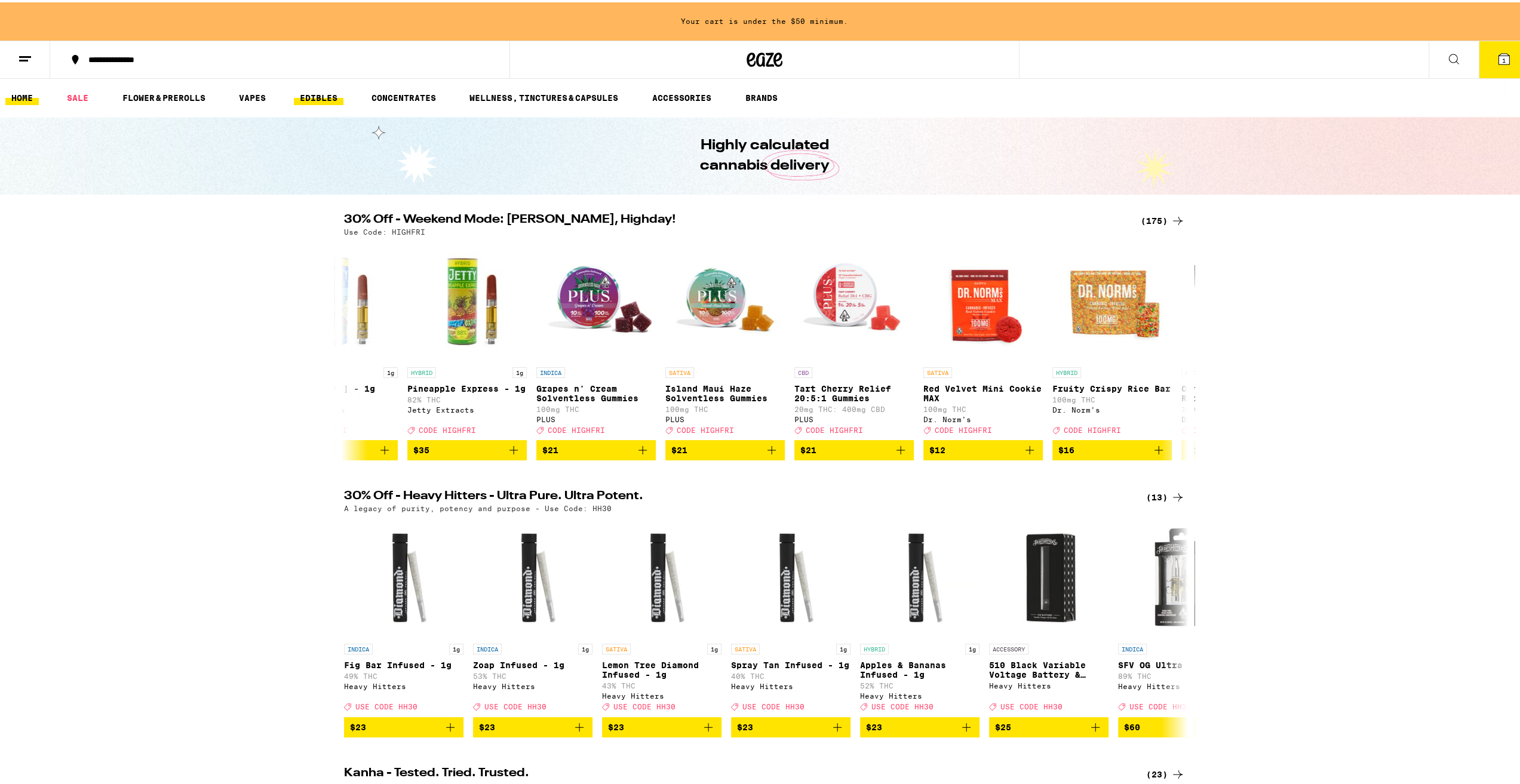
click at [310, 89] on link "EDIBLES" at bounding box center [319, 95] width 50 height 14
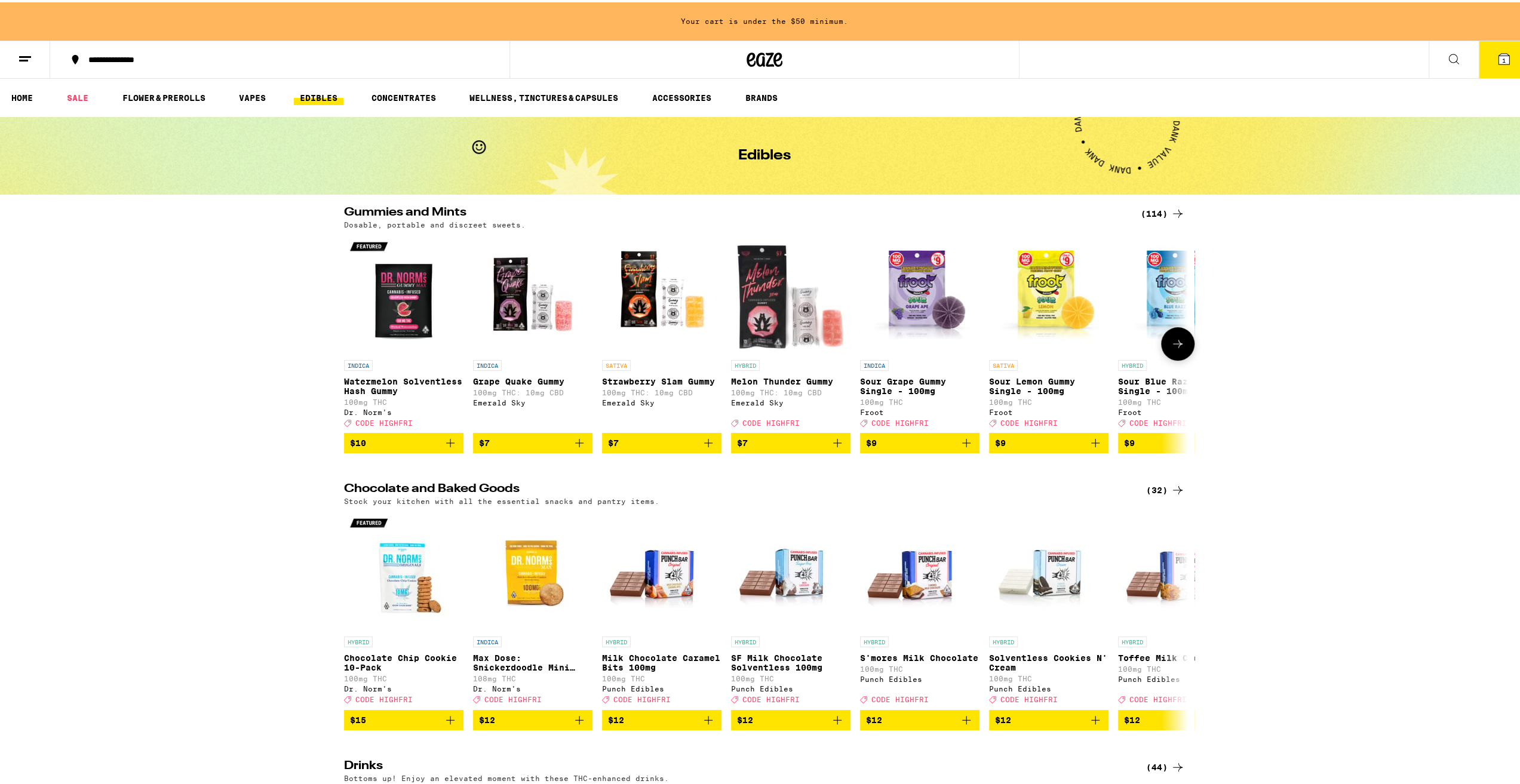
click at [1174, 344] on icon at bounding box center [1178, 341] width 14 height 14
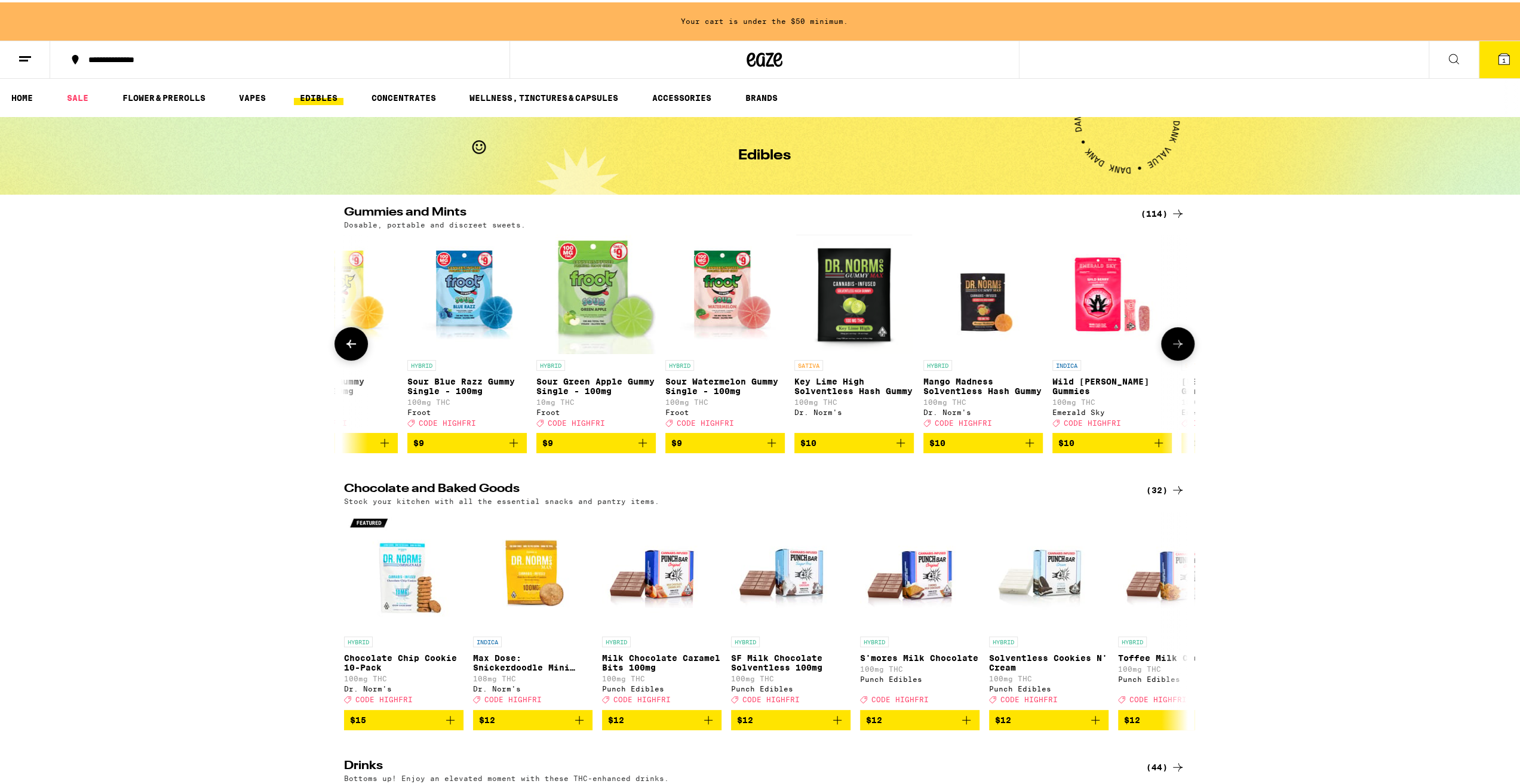
click at [1174, 344] on icon at bounding box center [1178, 341] width 14 height 14
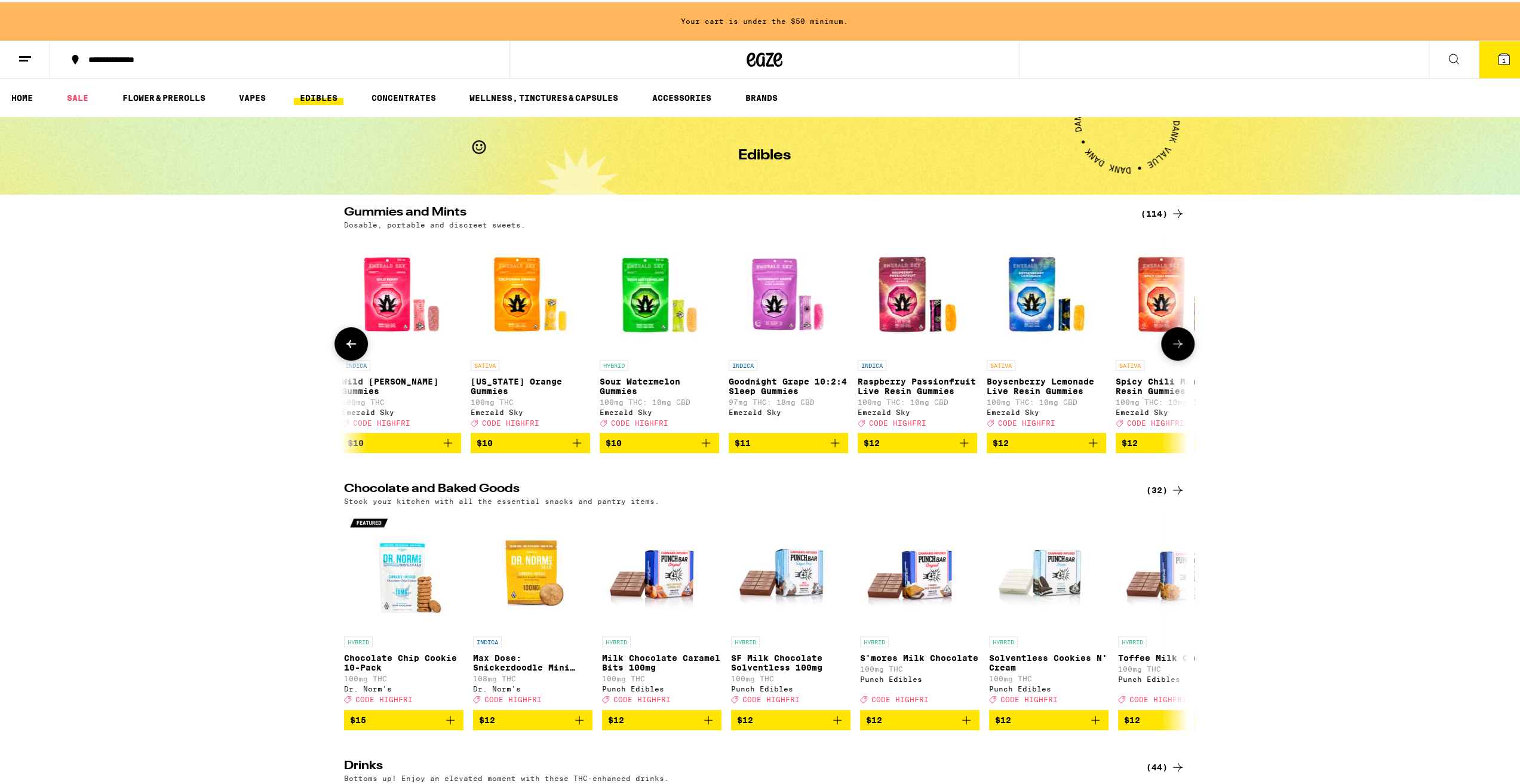
click at [1174, 344] on icon at bounding box center [1178, 341] width 14 height 14
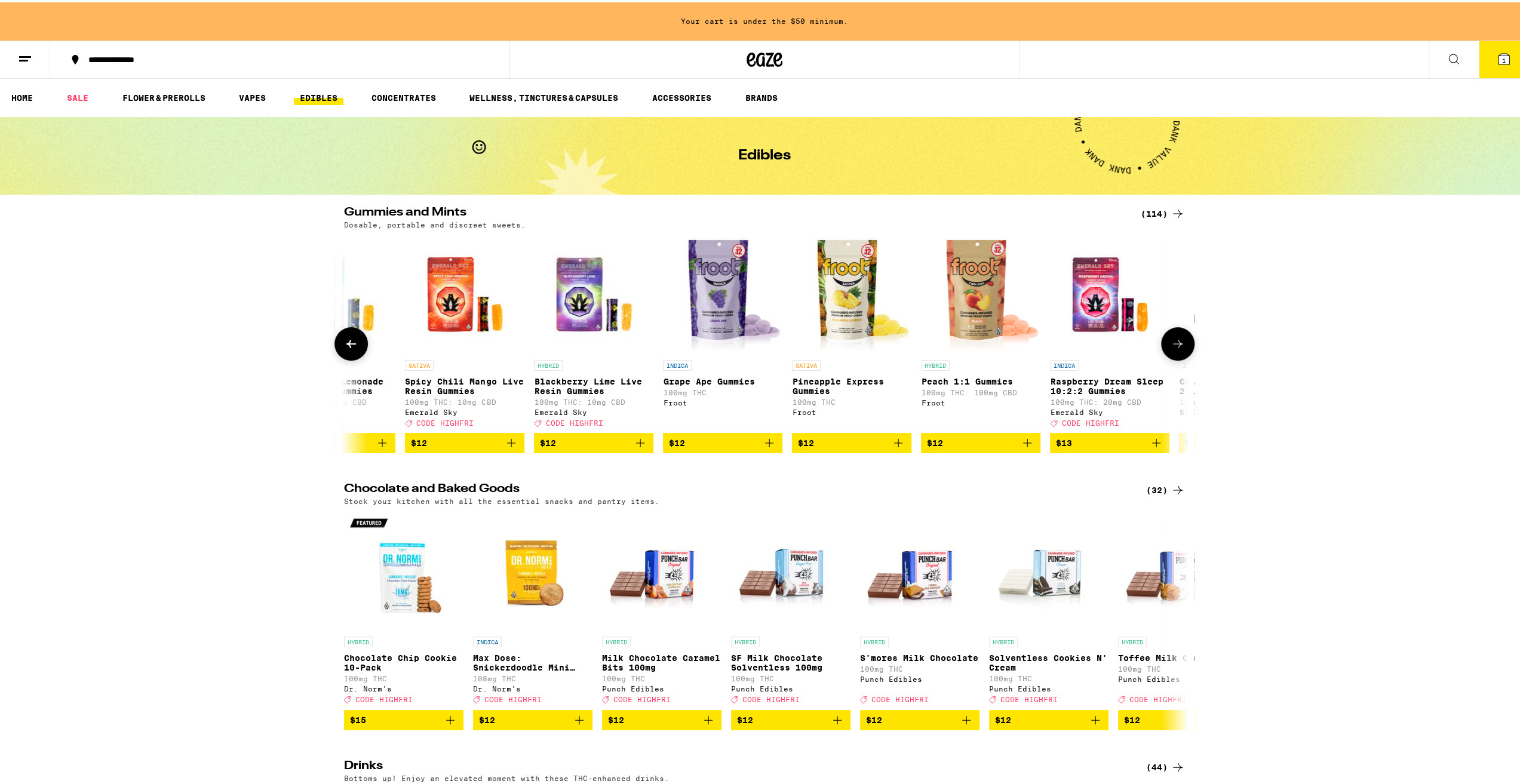
click at [1174, 344] on icon at bounding box center [1178, 341] width 14 height 14
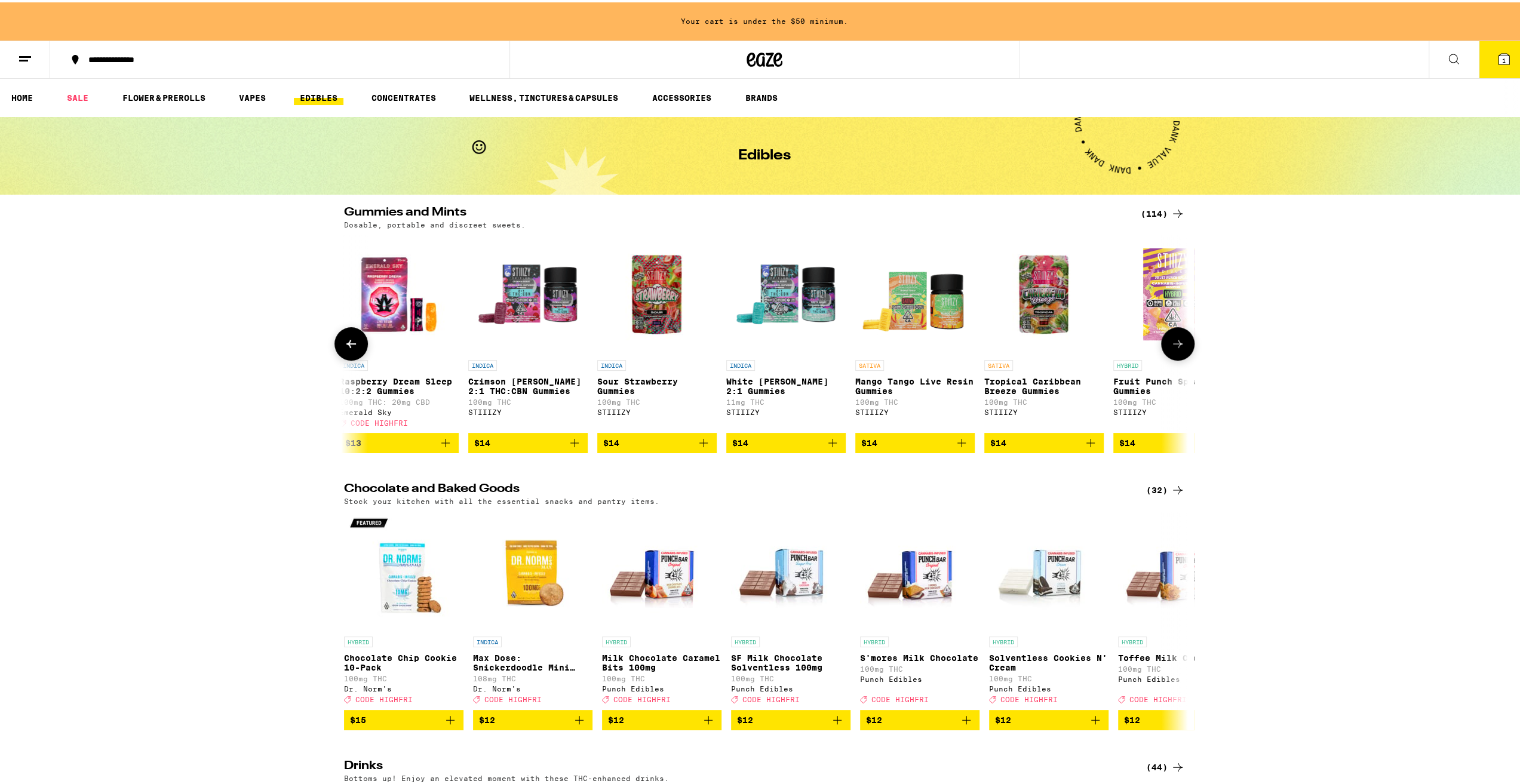
click at [1175, 344] on icon at bounding box center [1178, 341] width 14 height 14
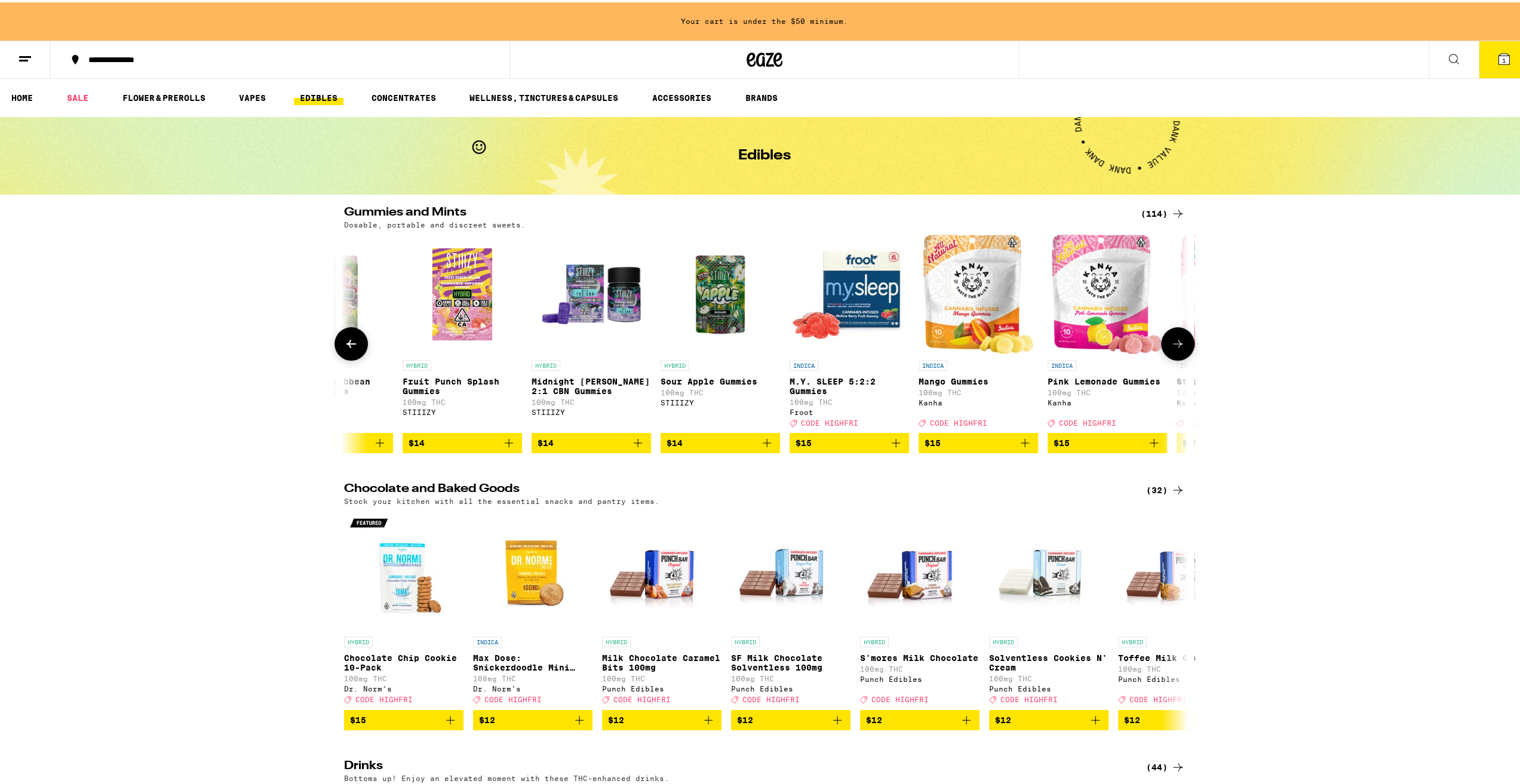
click at [1175, 344] on icon at bounding box center [1178, 341] width 14 height 14
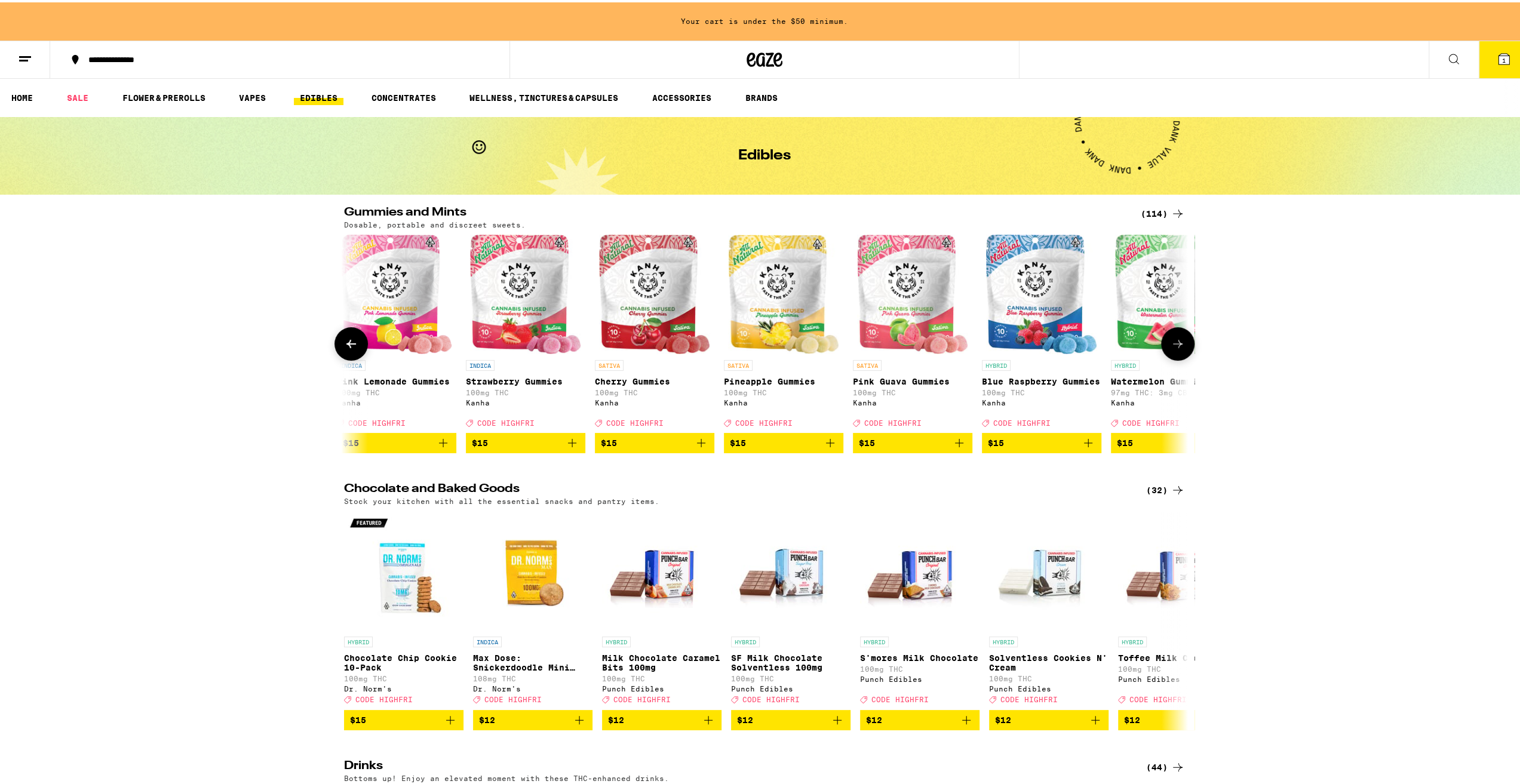
click at [1175, 344] on icon at bounding box center [1178, 341] width 14 height 14
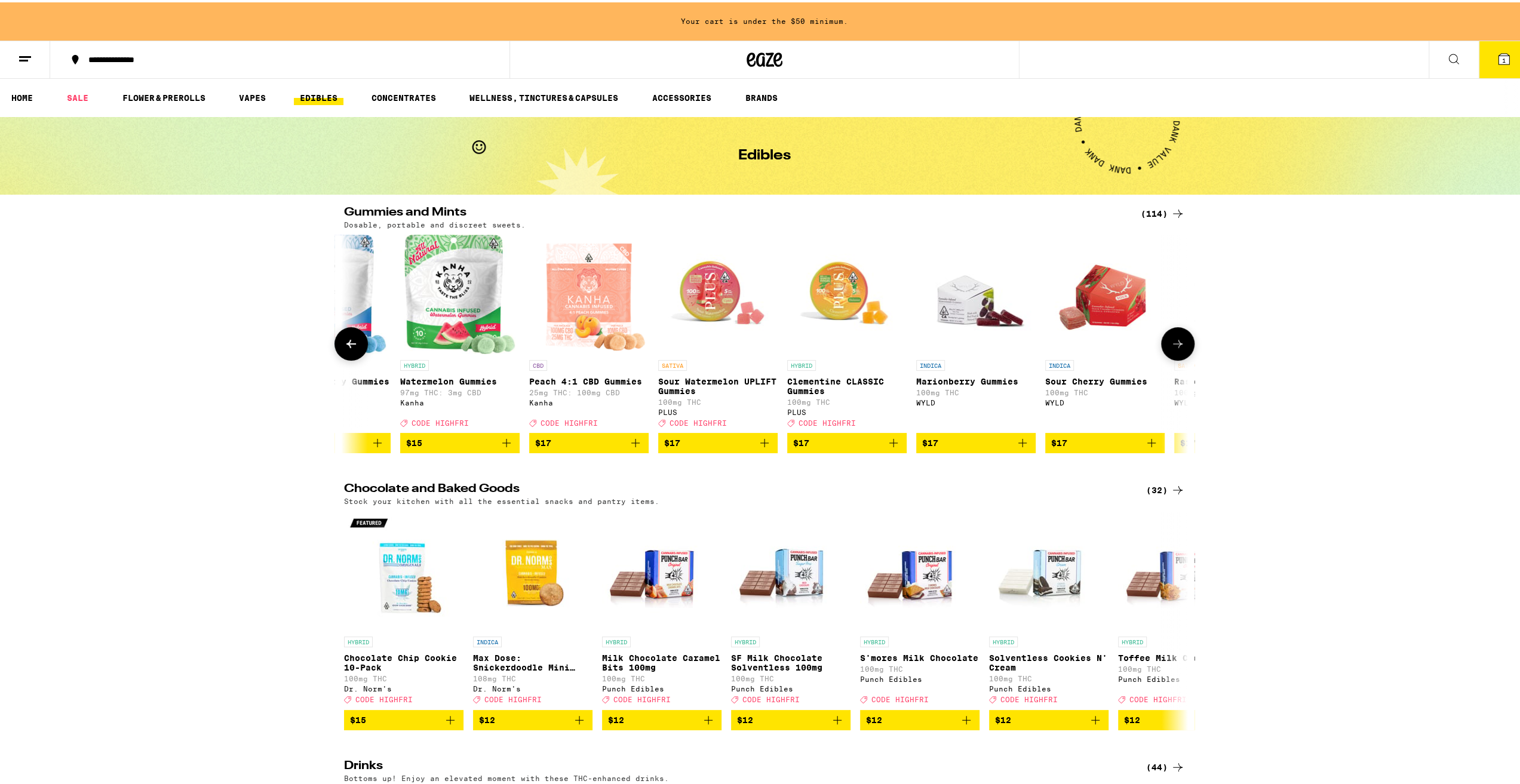
click at [1175, 344] on icon at bounding box center [1178, 341] width 14 height 14
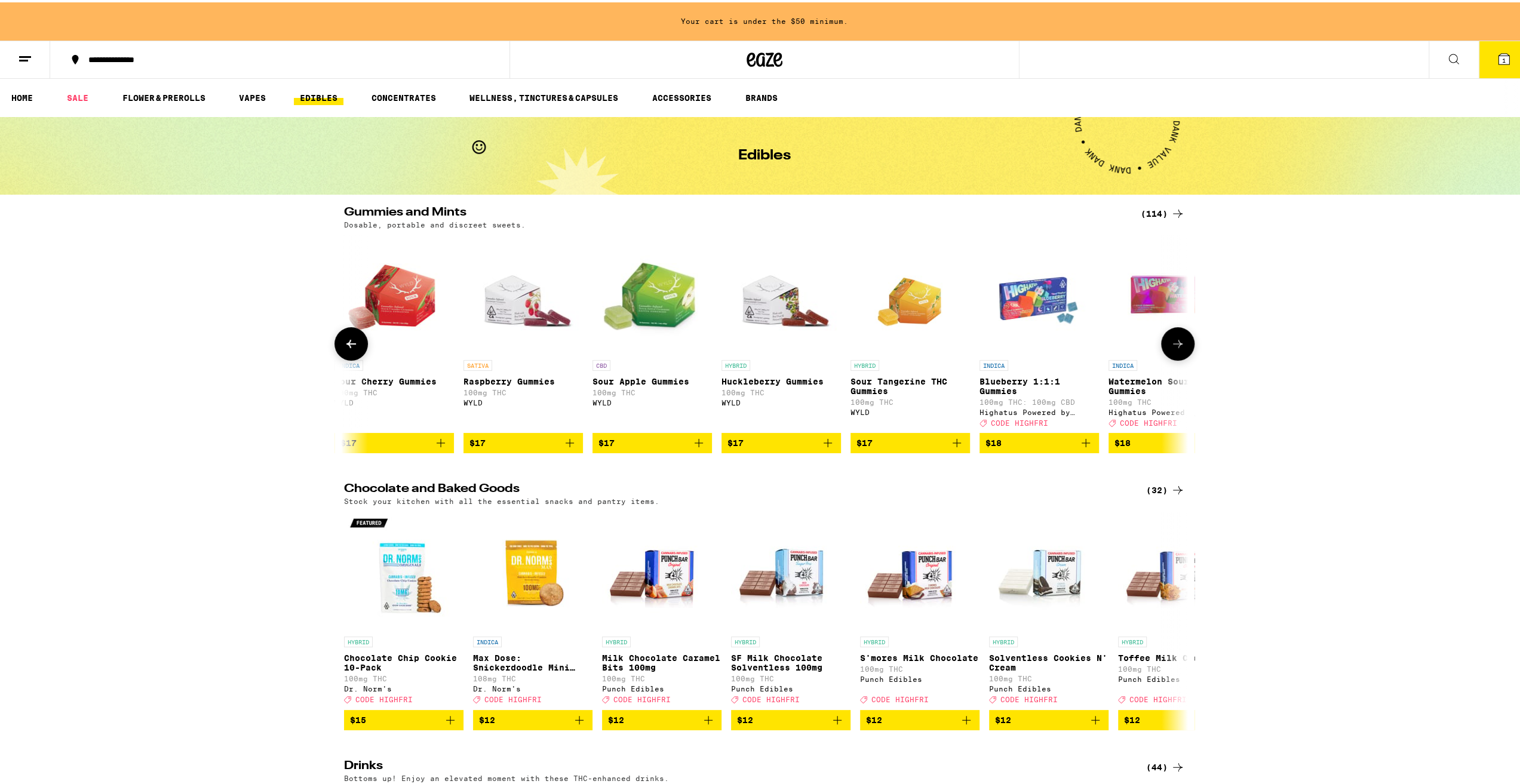
click at [1175, 344] on icon at bounding box center [1178, 341] width 14 height 14
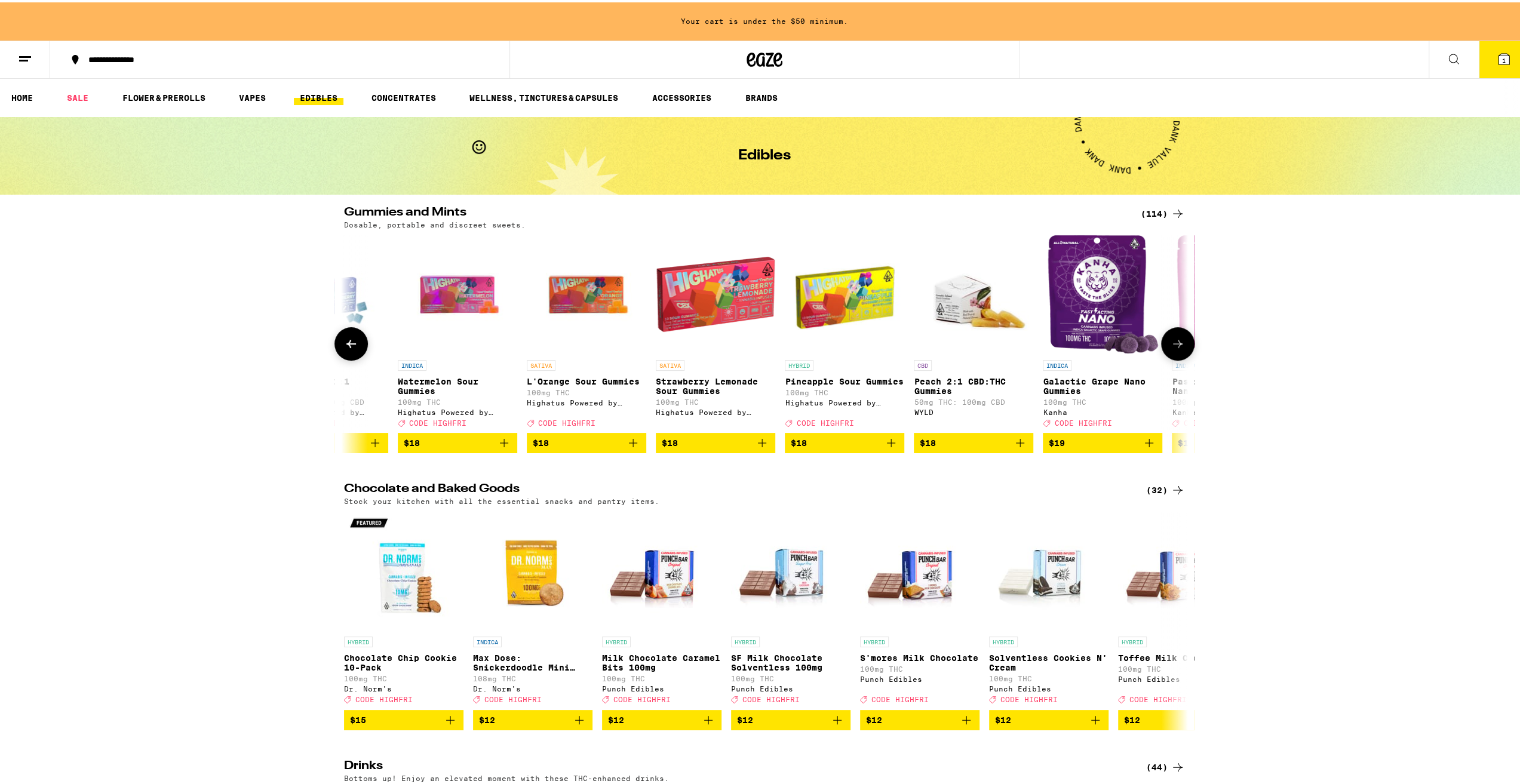
click at [1175, 344] on icon at bounding box center [1178, 341] width 14 height 14
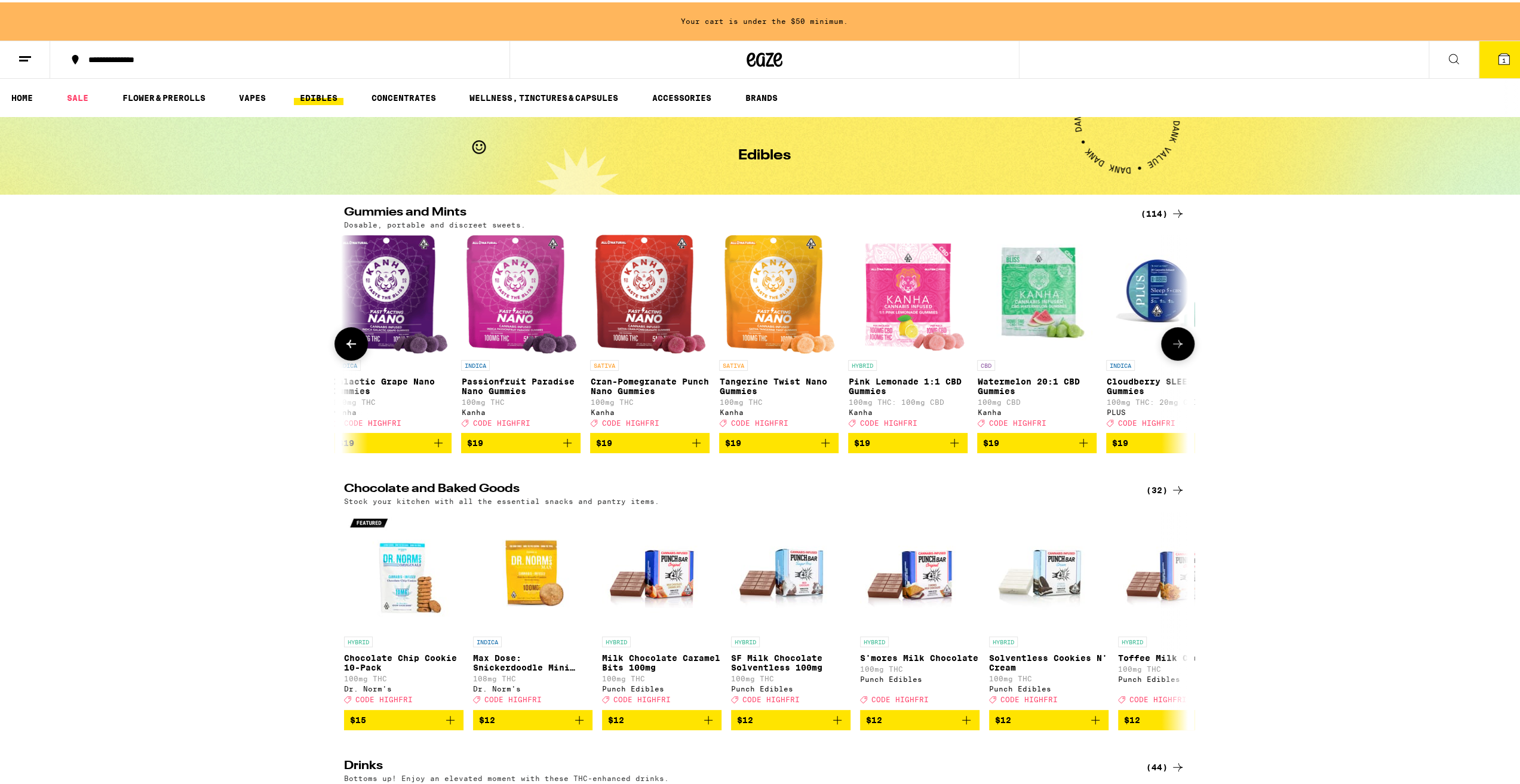
click at [1175, 344] on icon at bounding box center [1178, 341] width 14 height 14
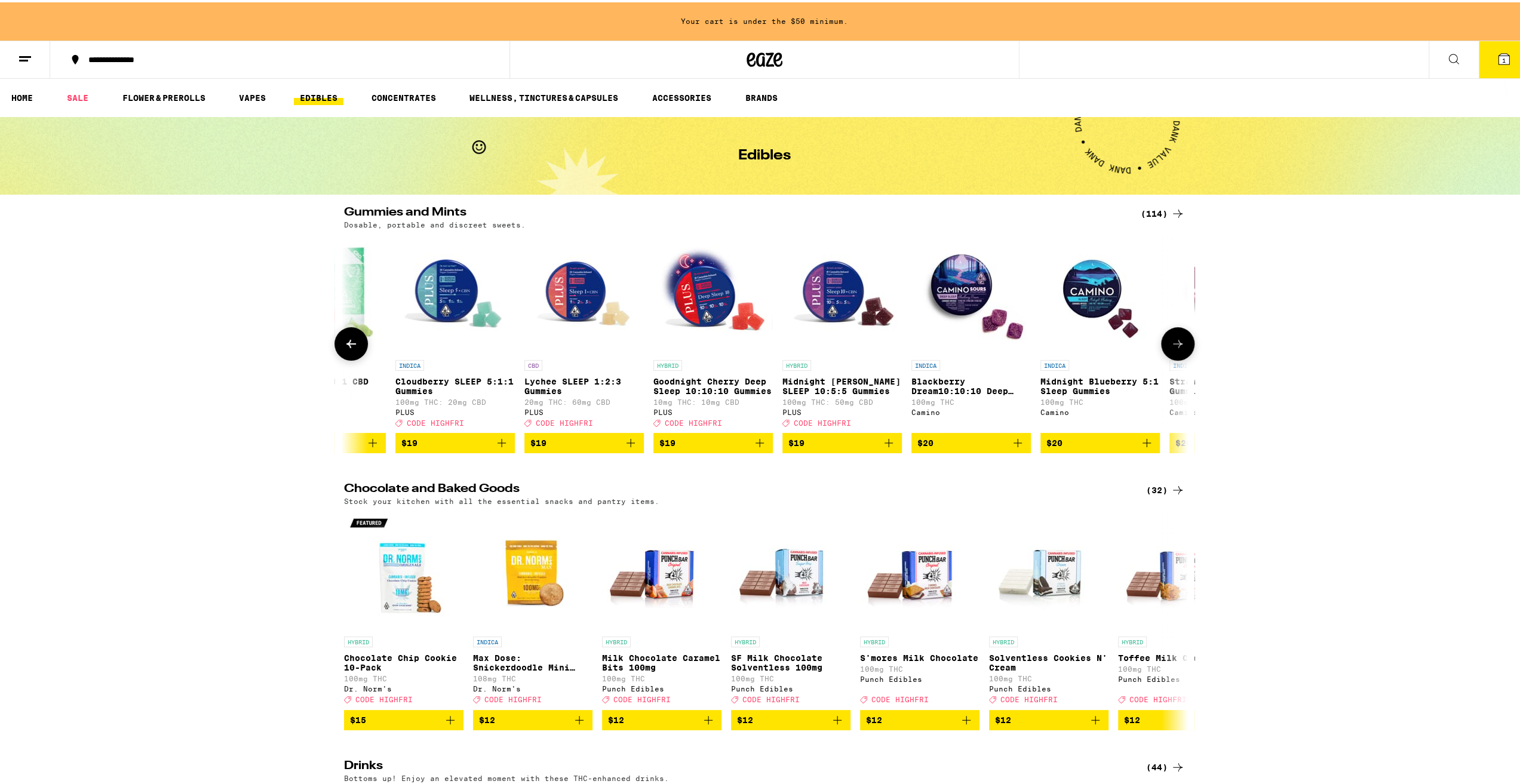
click at [1174, 349] on icon at bounding box center [1178, 341] width 14 height 14
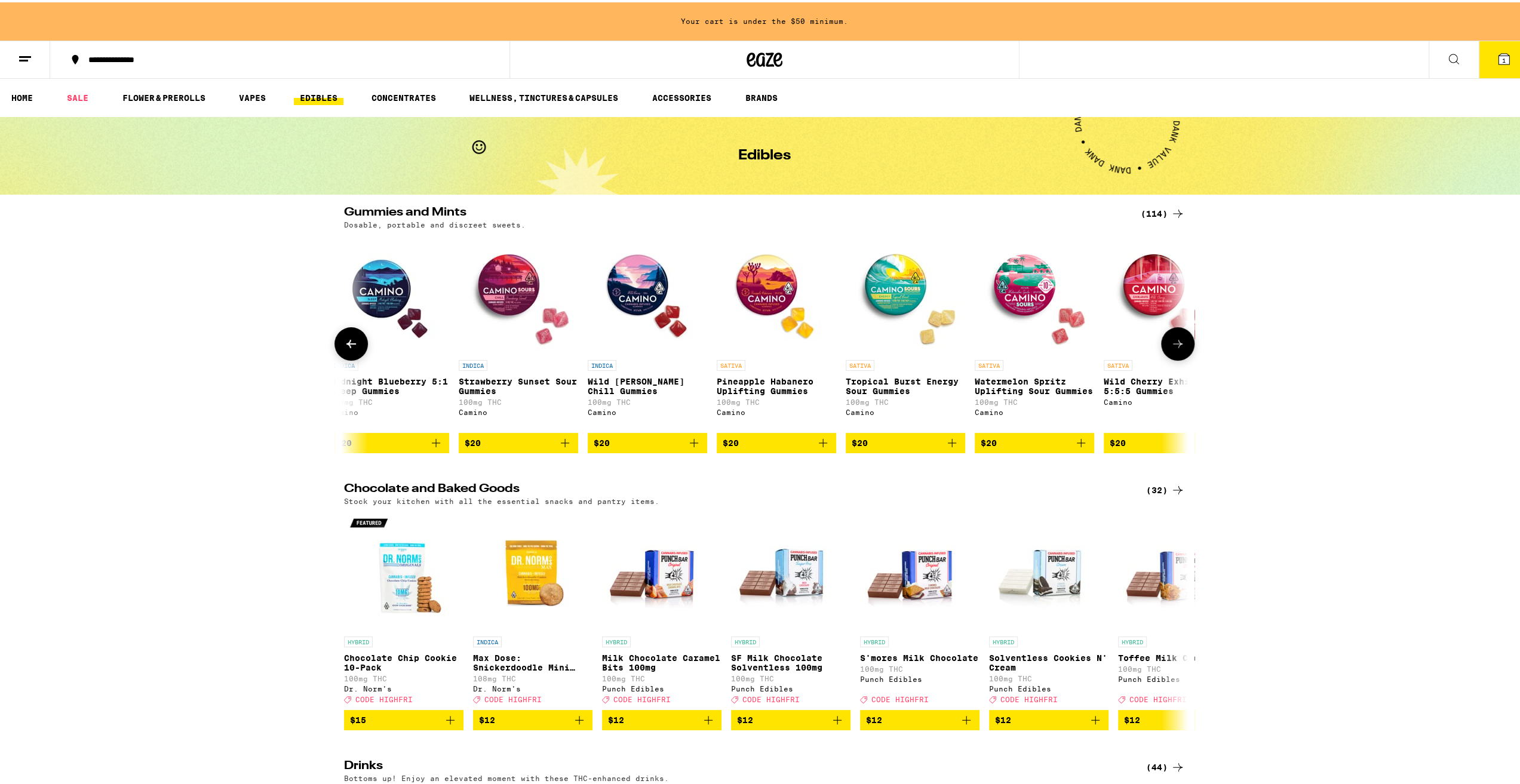
click at [1173, 346] on icon at bounding box center [1178, 341] width 9 height 8
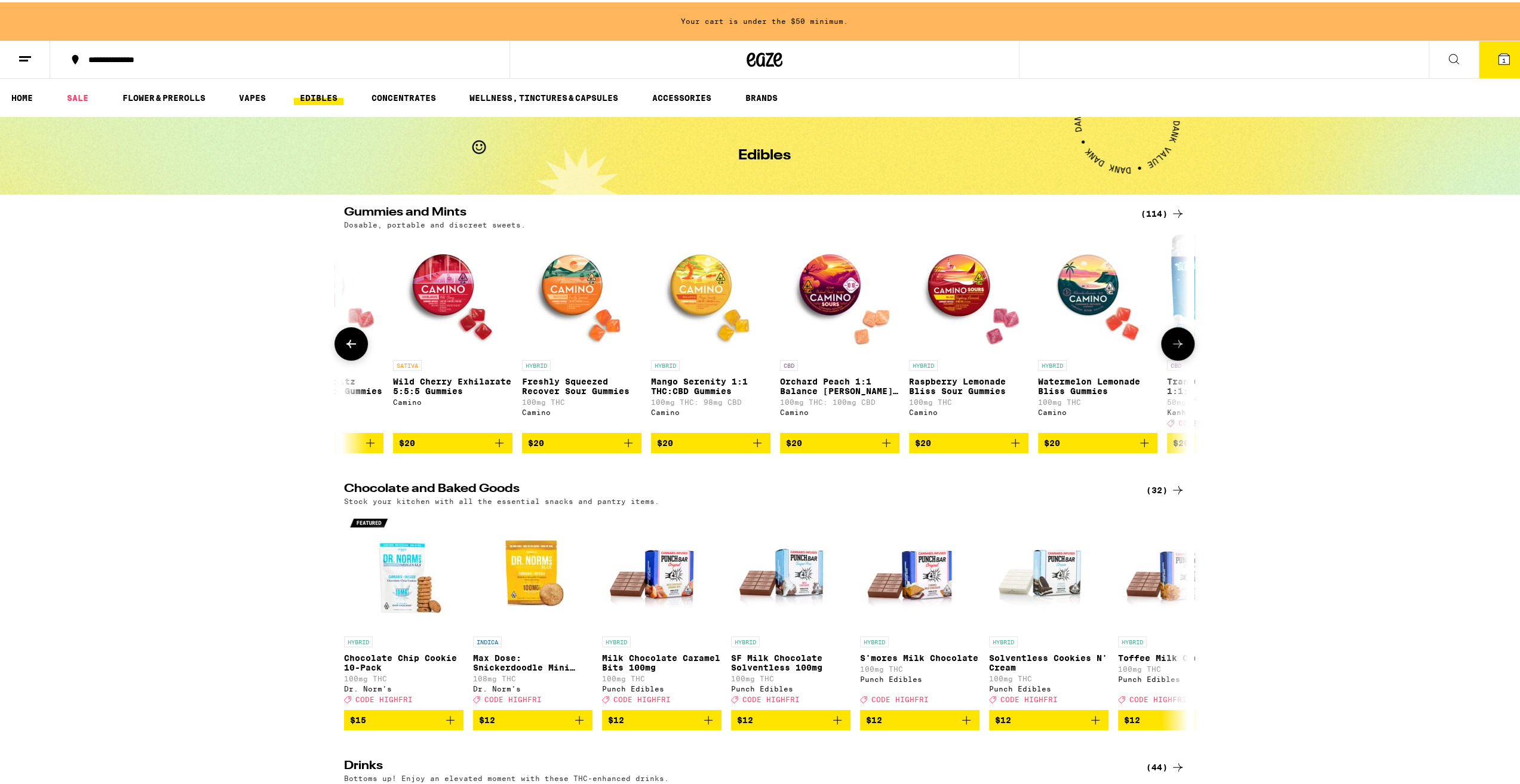
click at [1175, 346] on icon at bounding box center [1178, 341] width 9 height 8
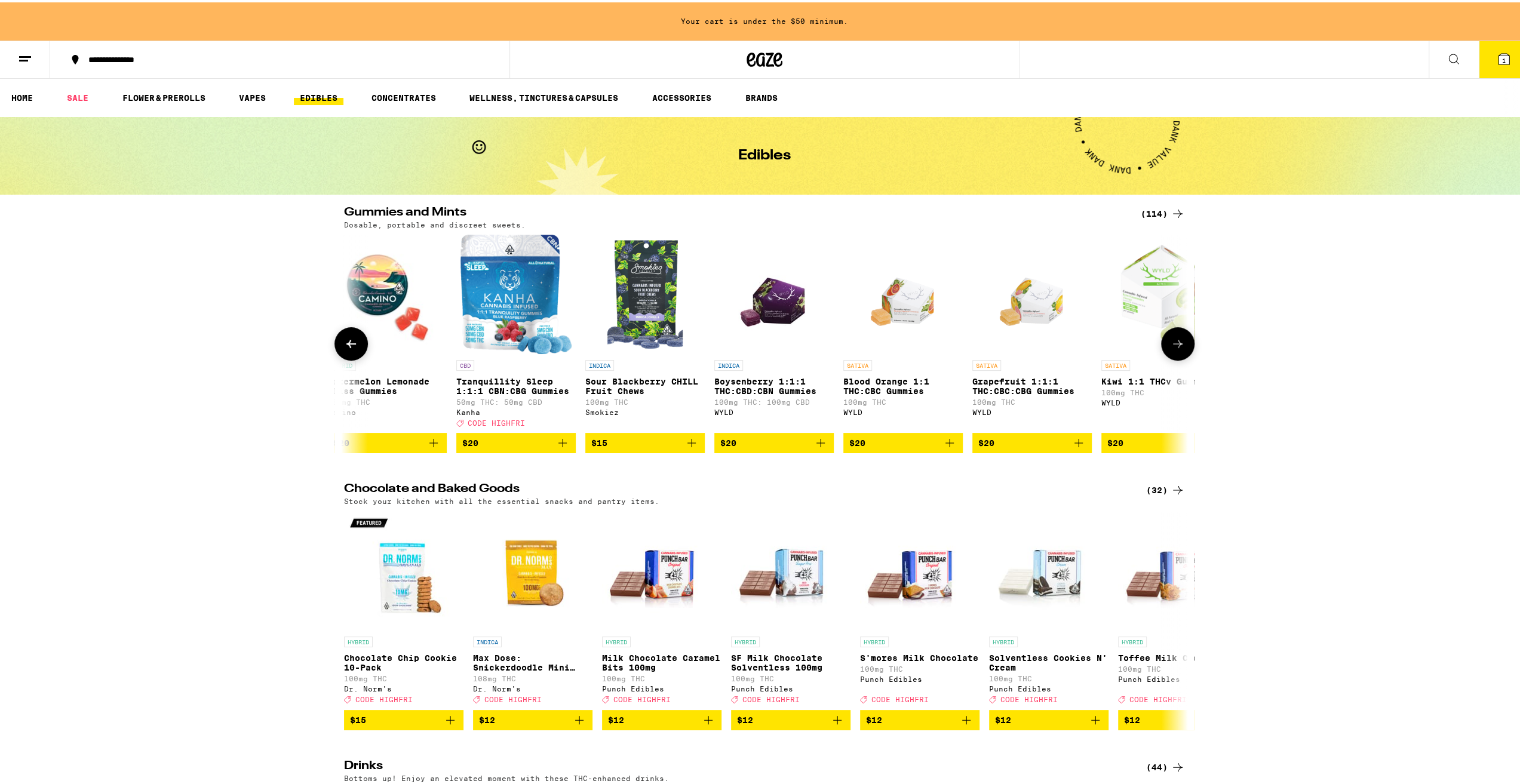
click at [1175, 347] on icon at bounding box center [1178, 341] width 14 height 14
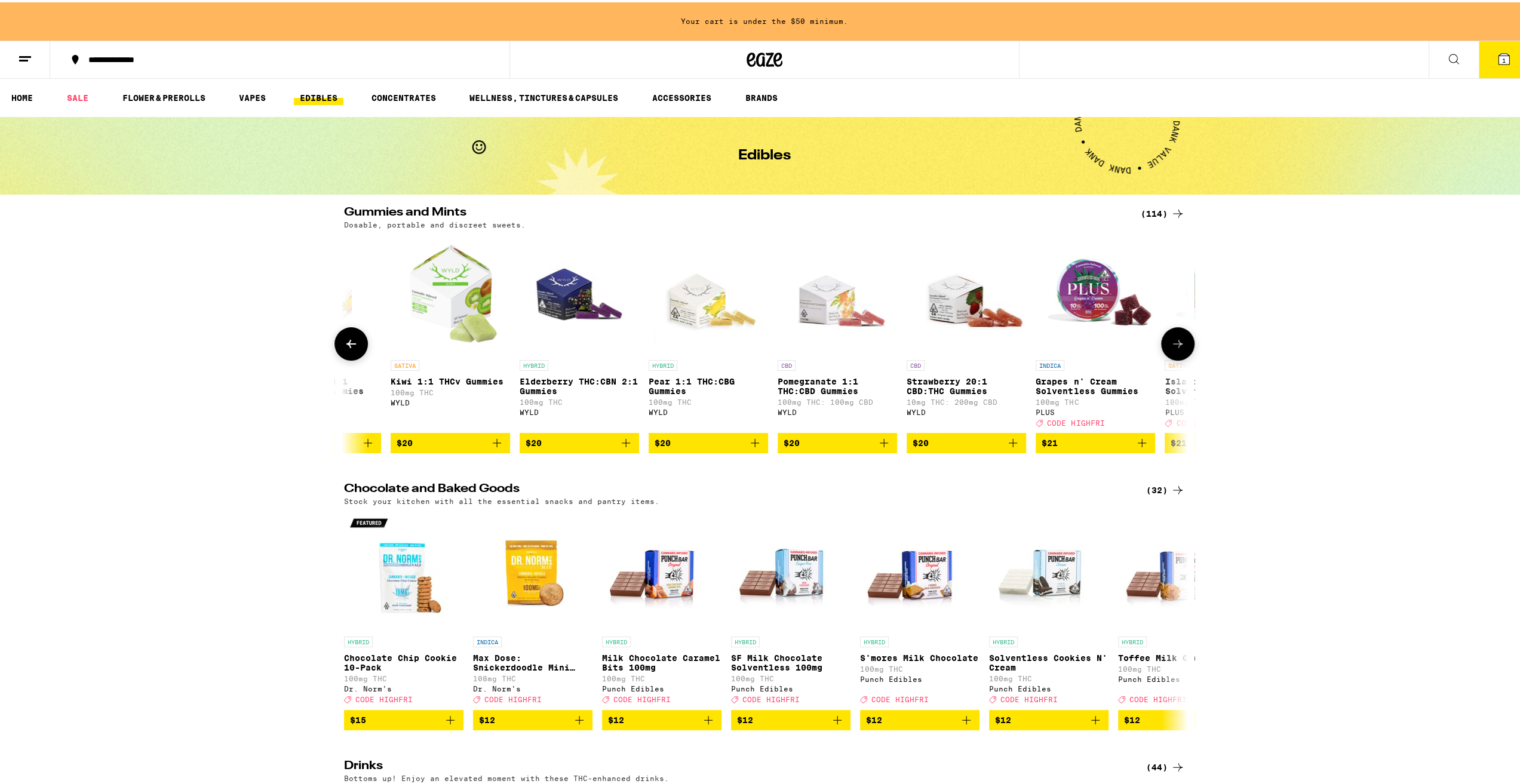
click at [1176, 346] on icon at bounding box center [1178, 341] width 9 height 8
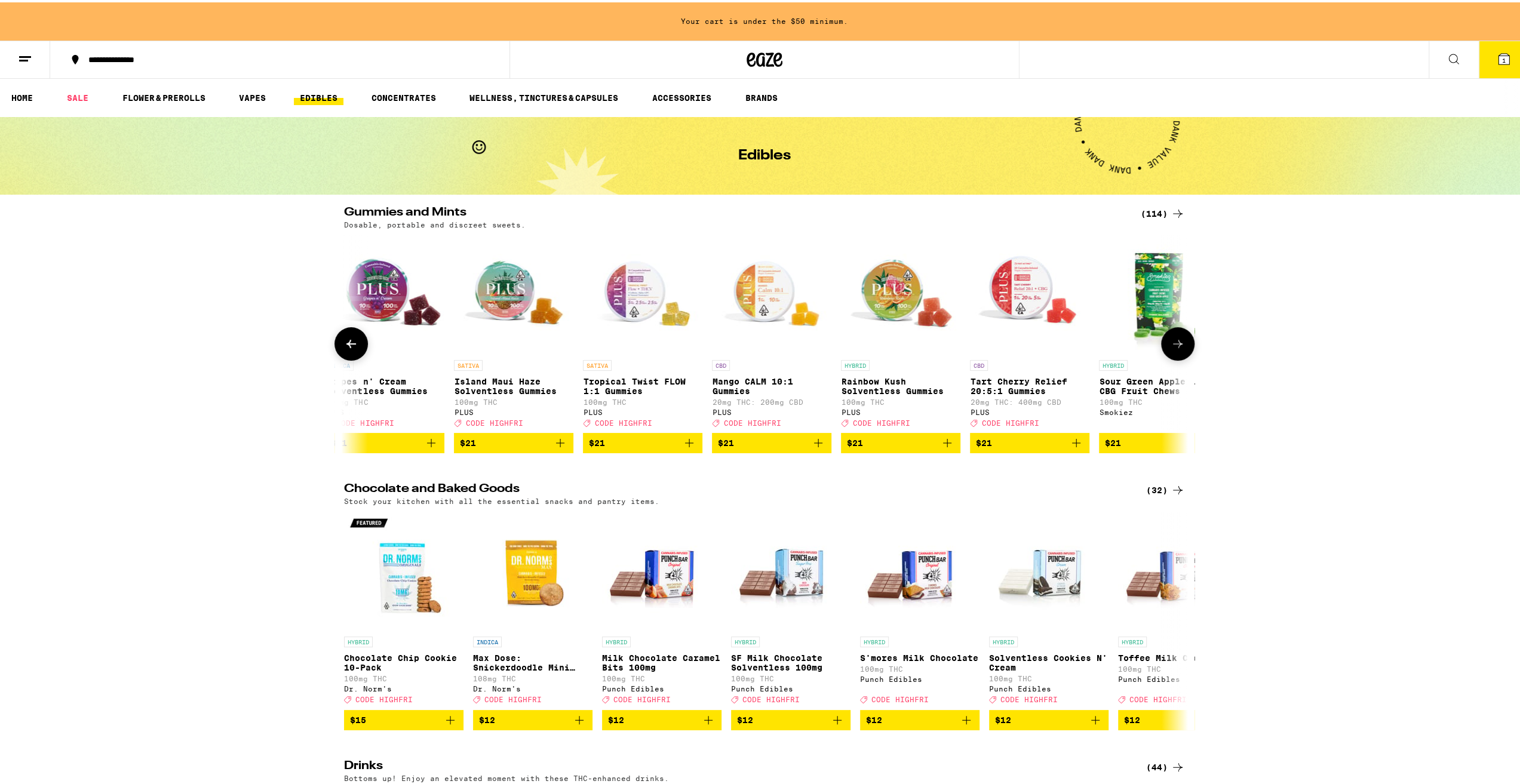
click at [1176, 346] on icon at bounding box center [1178, 341] width 9 height 8
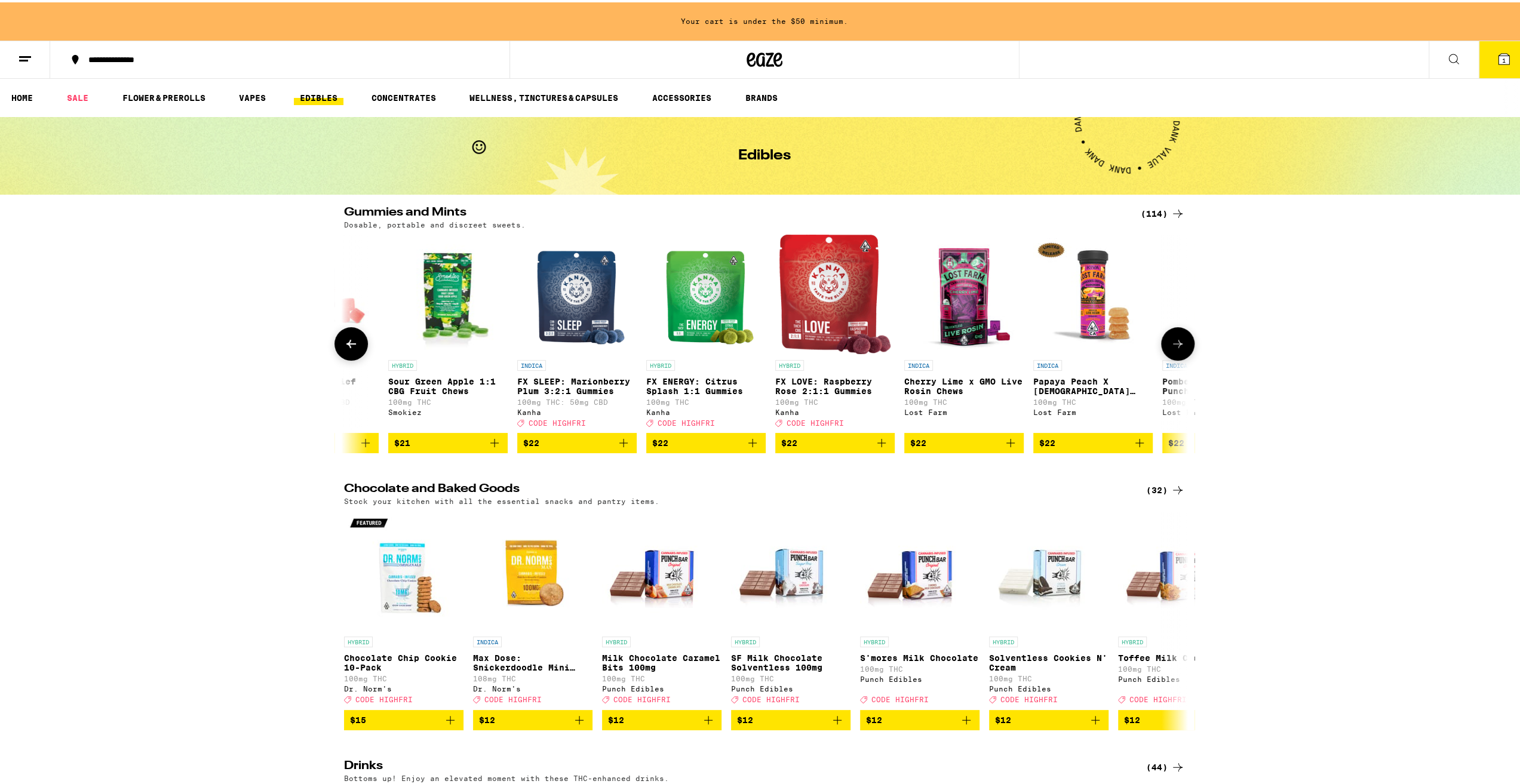
click at [1176, 346] on icon at bounding box center [1178, 341] width 9 height 8
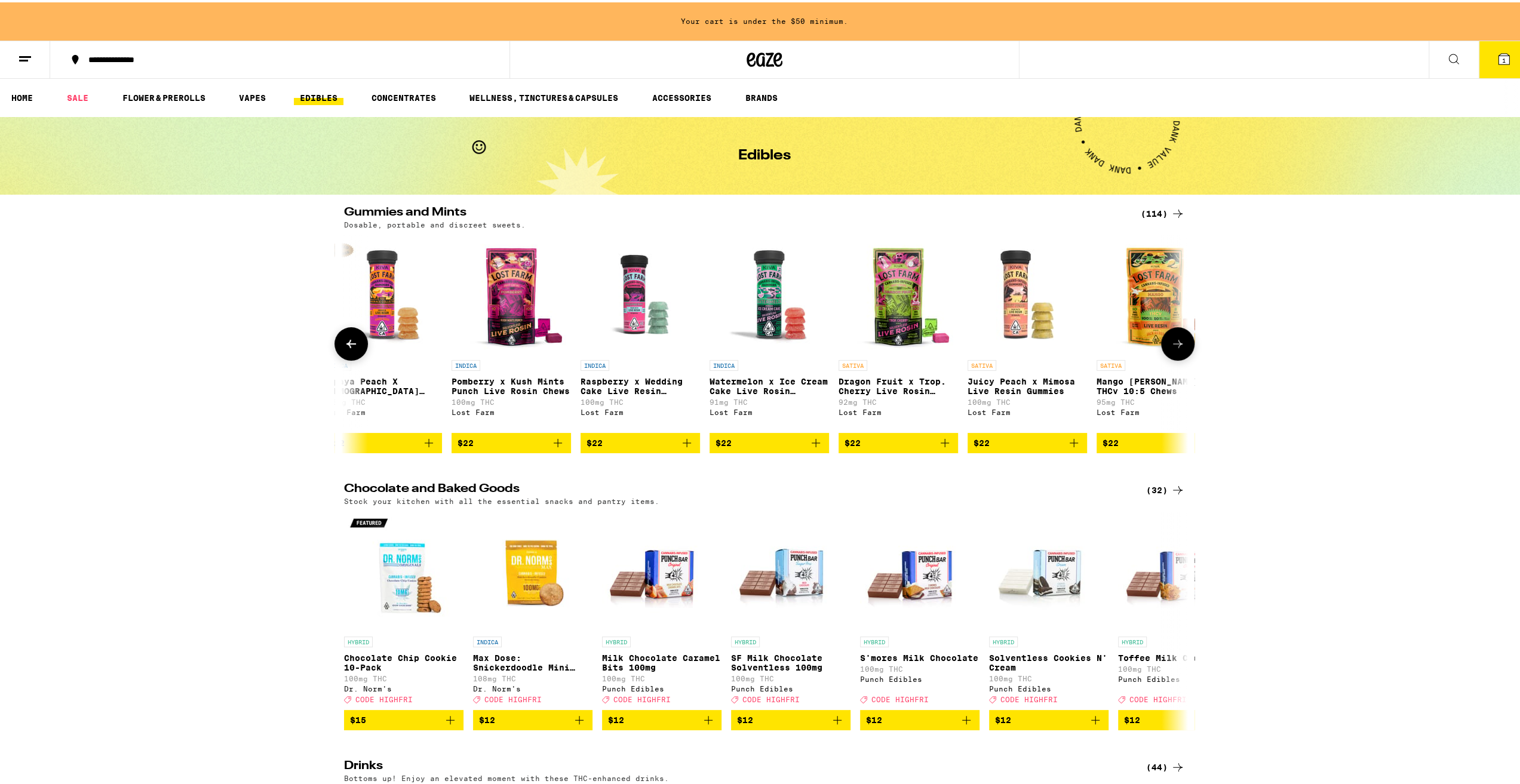
click at [1176, 346] on icon at bounding box center [1178, 341] width 9 height 8
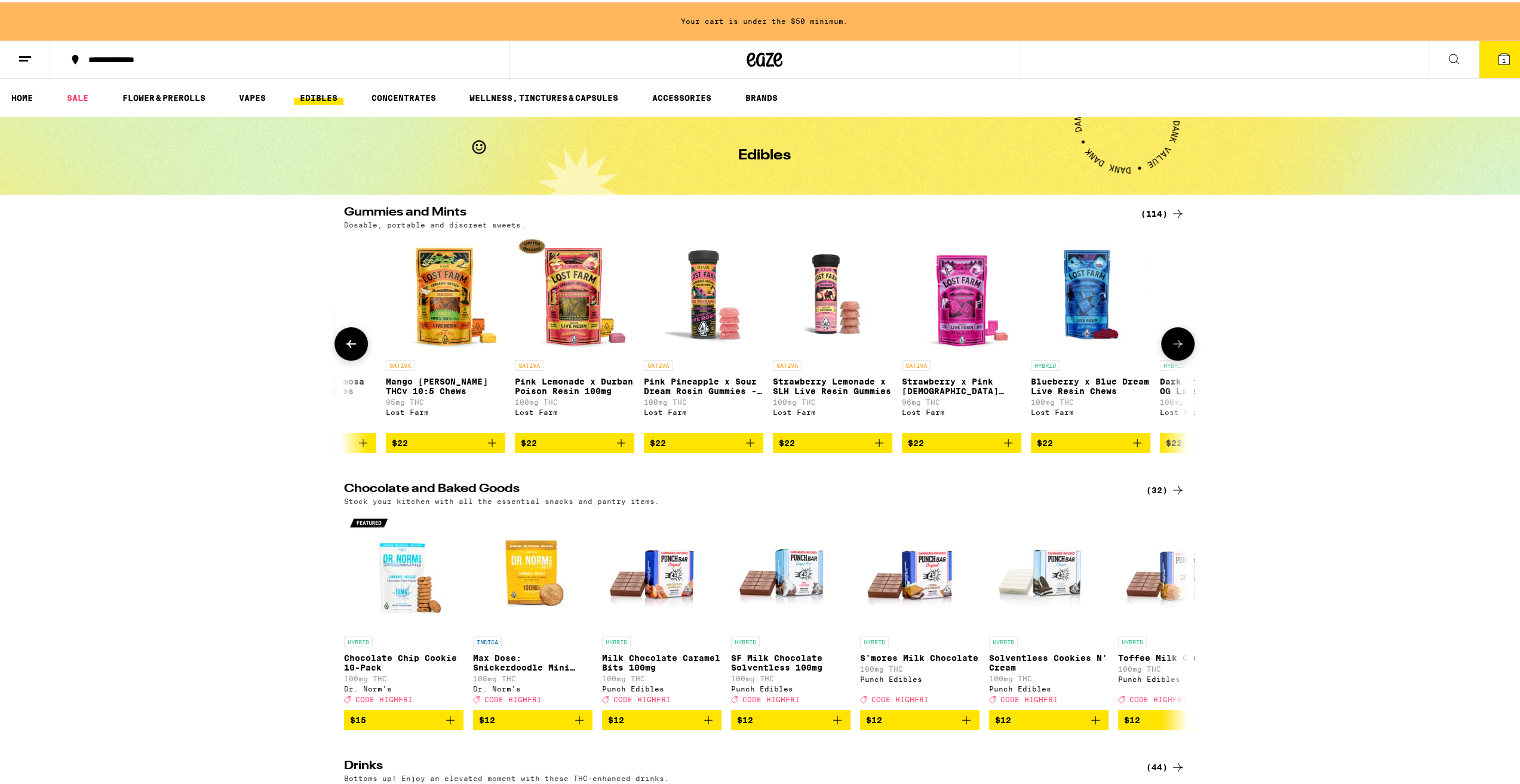
click at [1176, 346] on icon at bounding box center [1178, 341] width 9 height 8
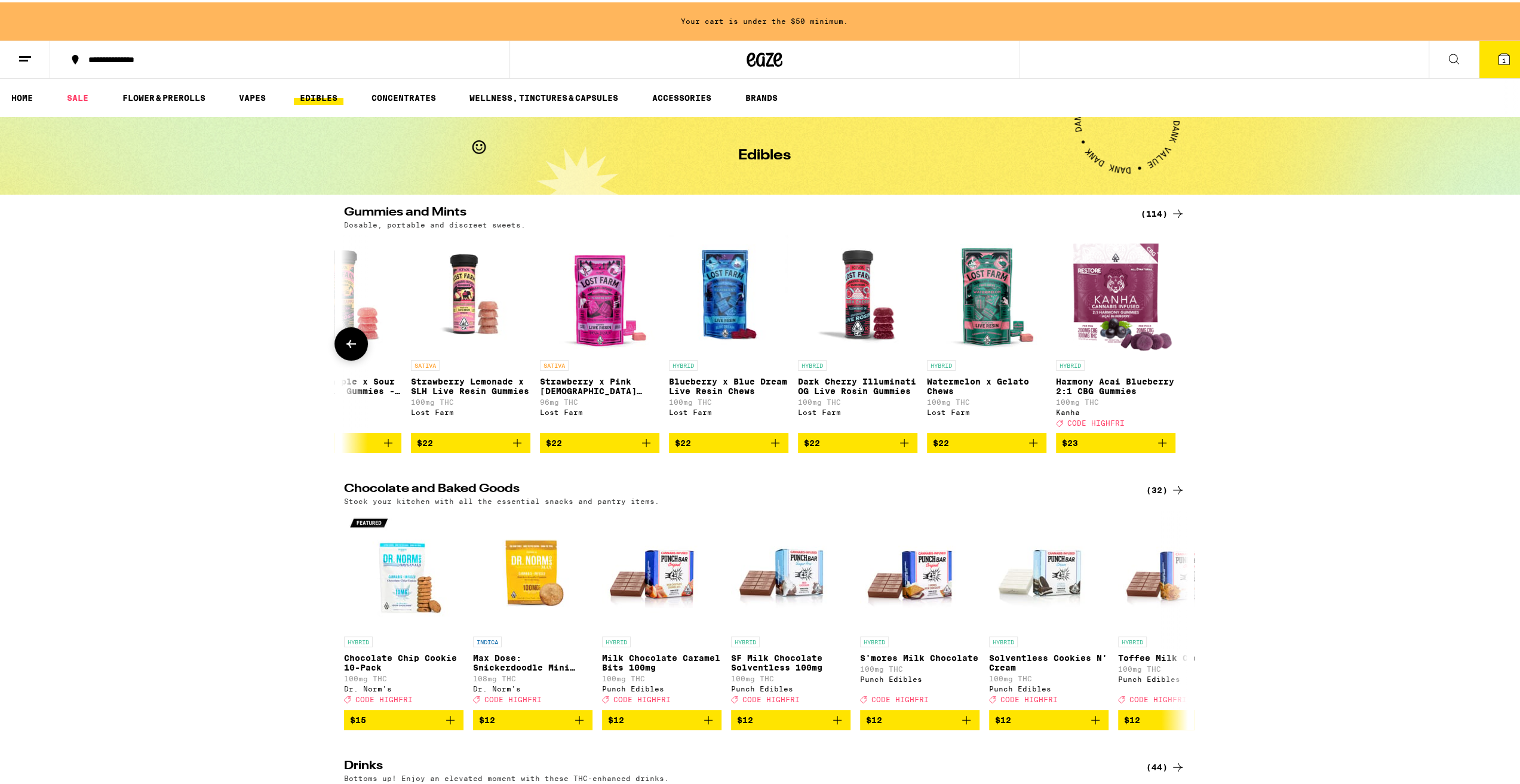
click at [334, 352] on button at bounding box center [351, 341] width 33 height 33
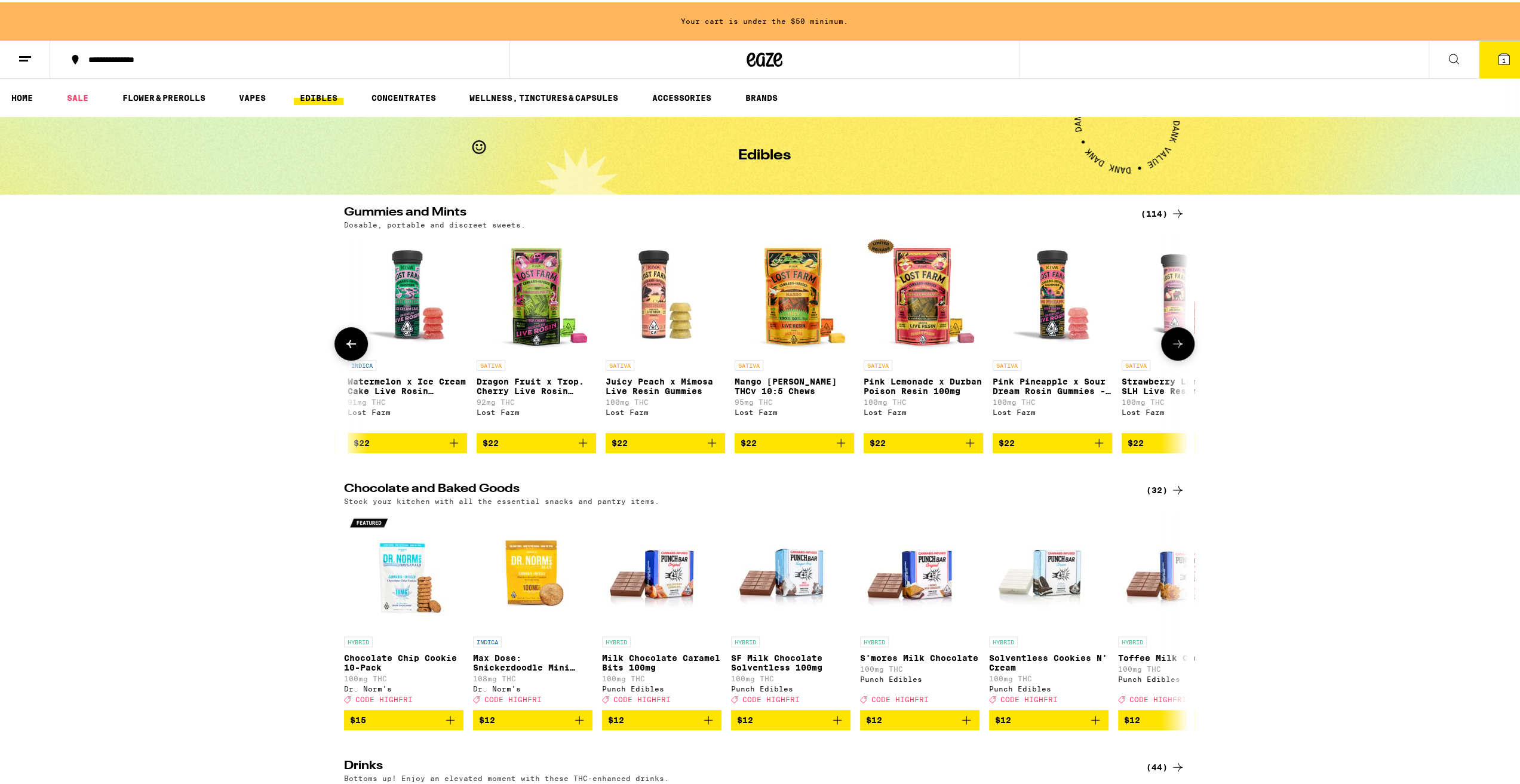
click at [334, 352] on button at bounding box center [351, 341] width 33 height 33
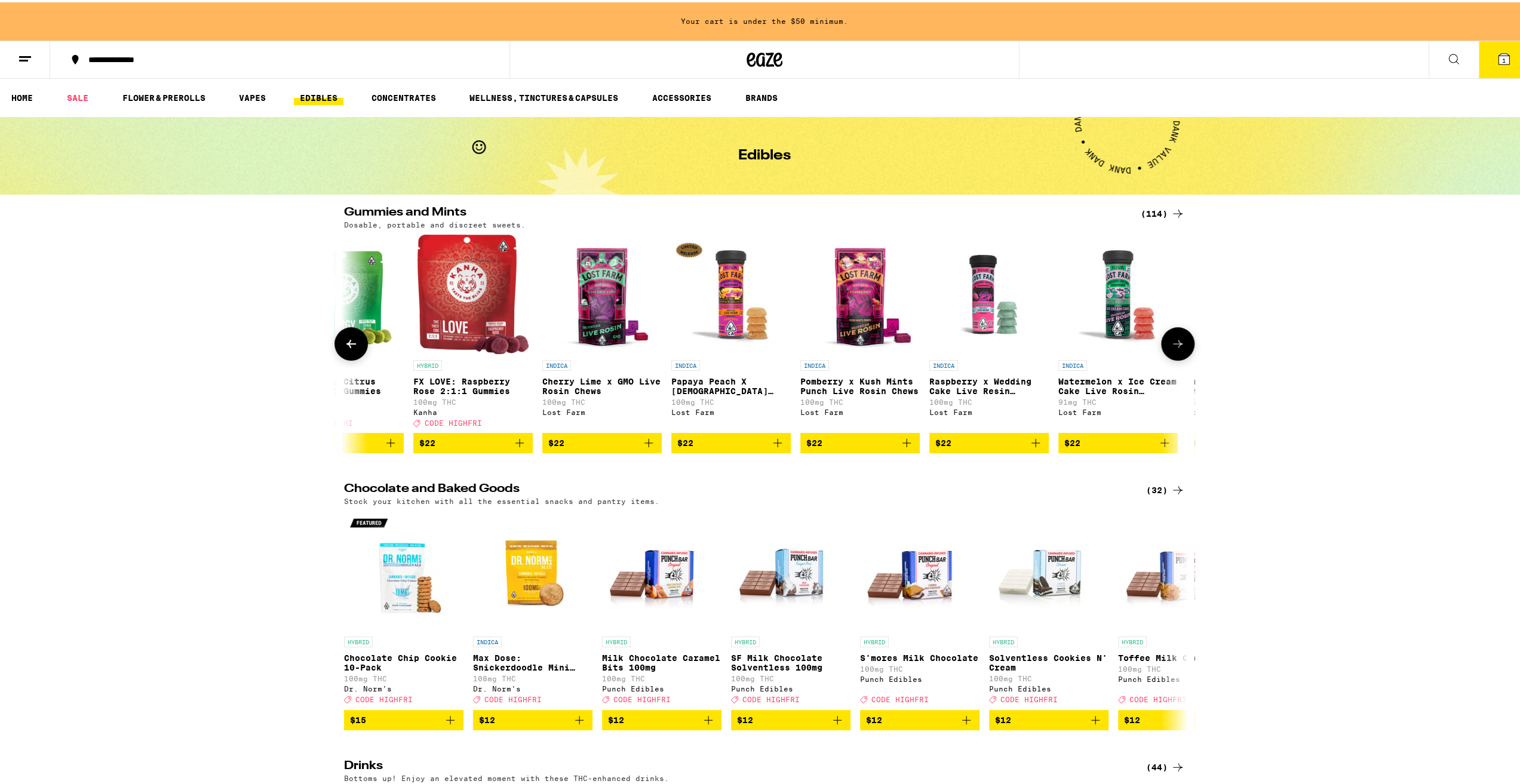
click at [334, 352] on button at bounding box center [351, 341] width 33 height 33
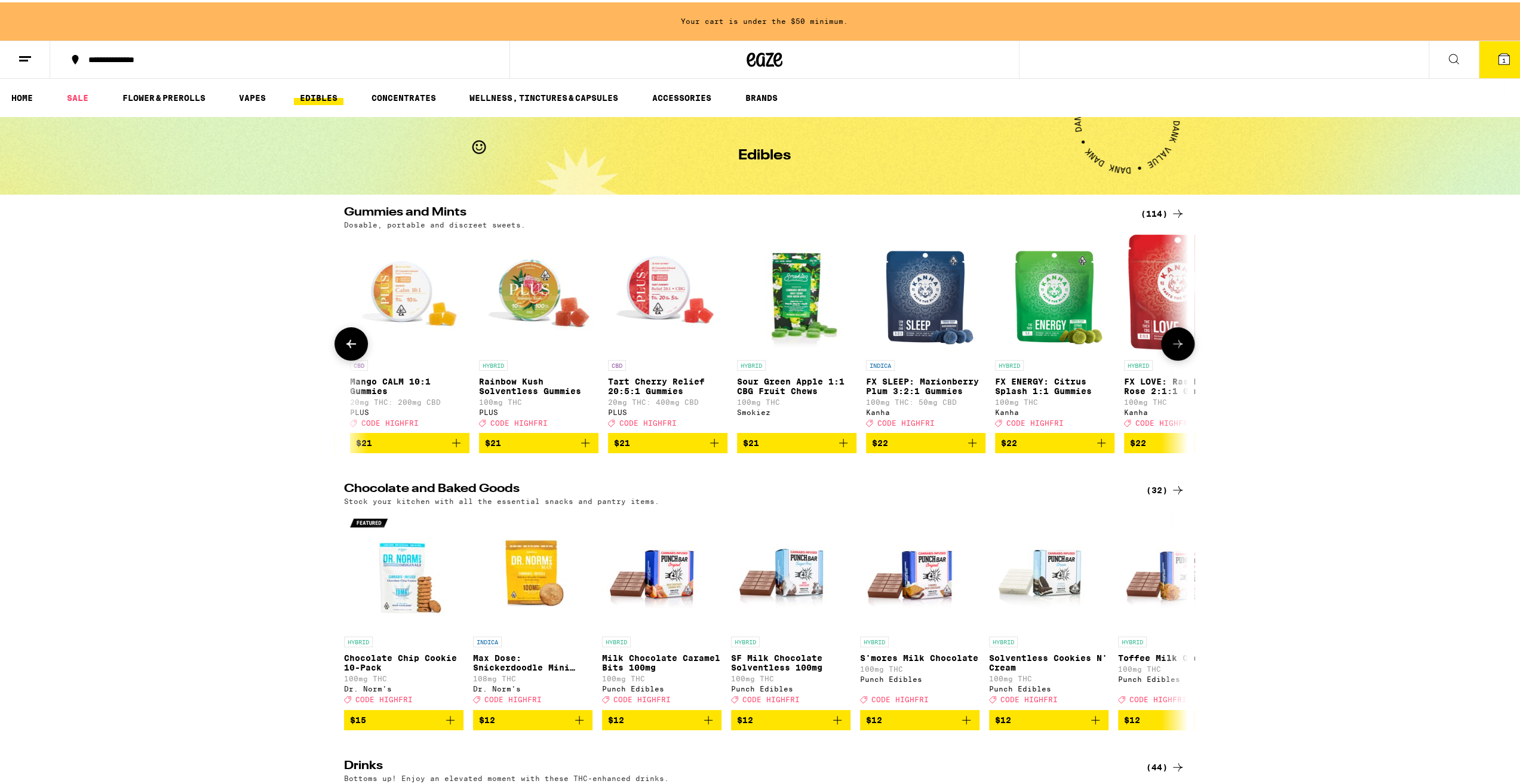
click at [334, 352] on button at bounding box center [351, 341] width 33 height 33
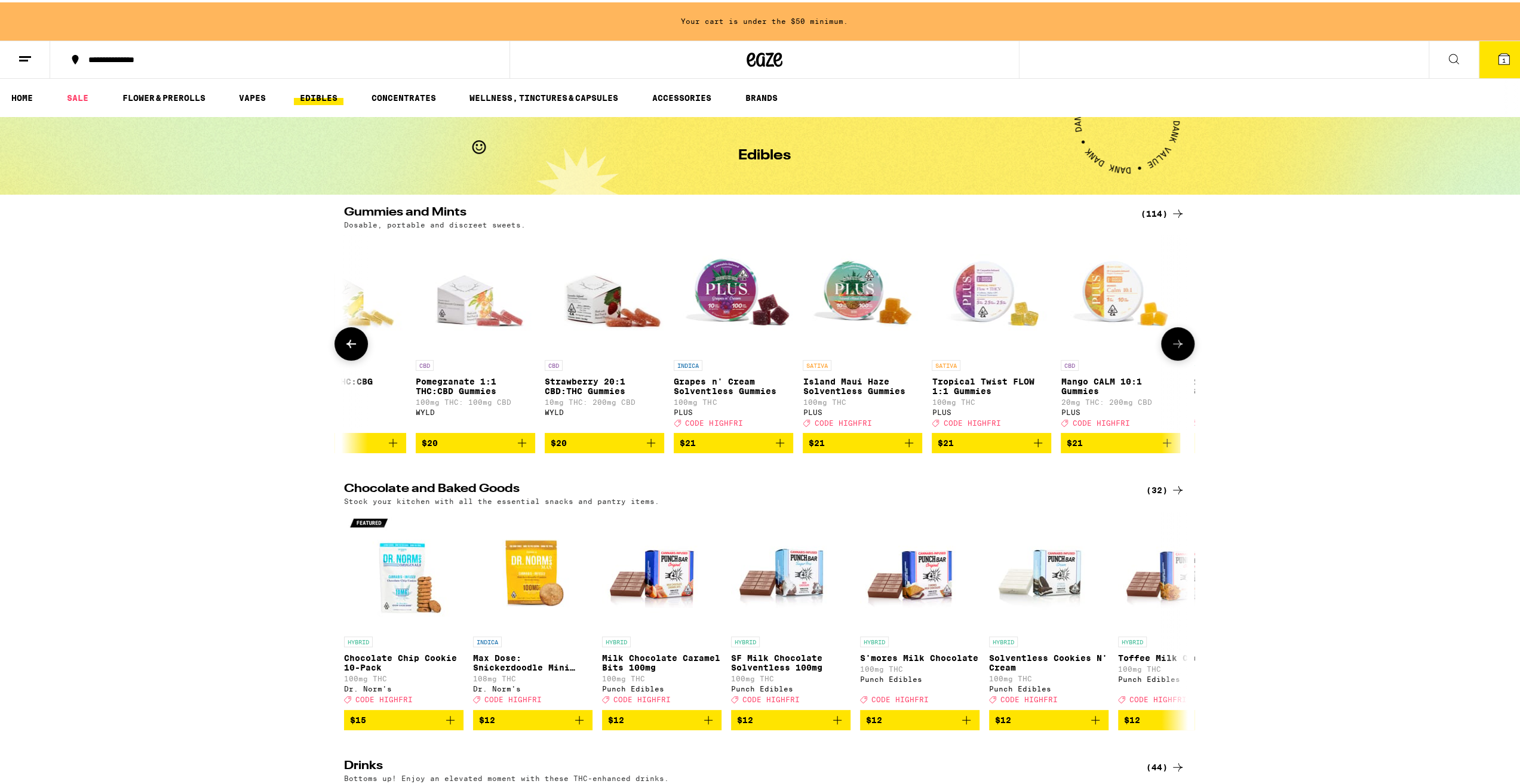
click at [334, 351] on button at bounding box center [351, 341] width 33 height 33
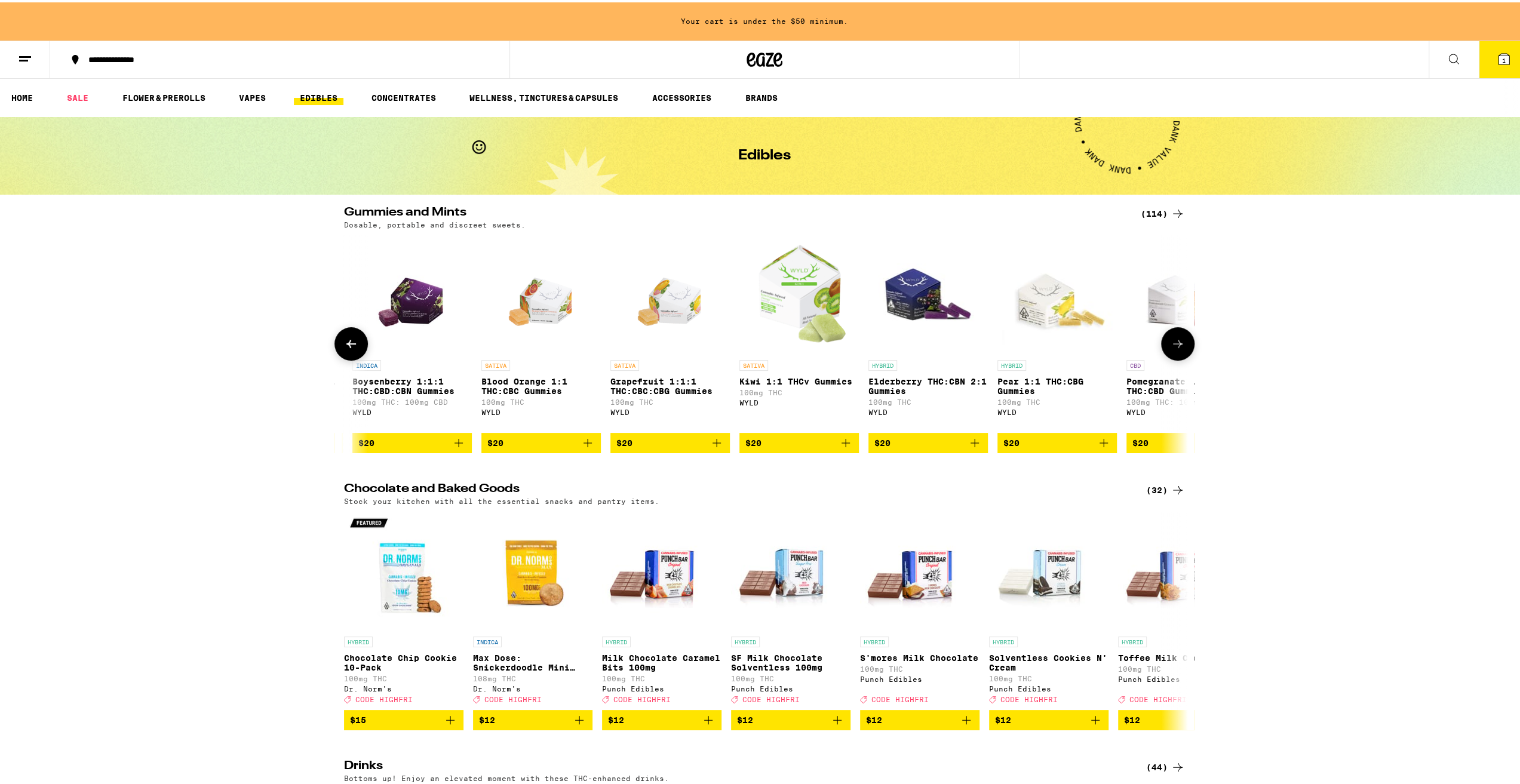
click at [334, 351] on button at bounding box center [351, 341] width 33 height 33
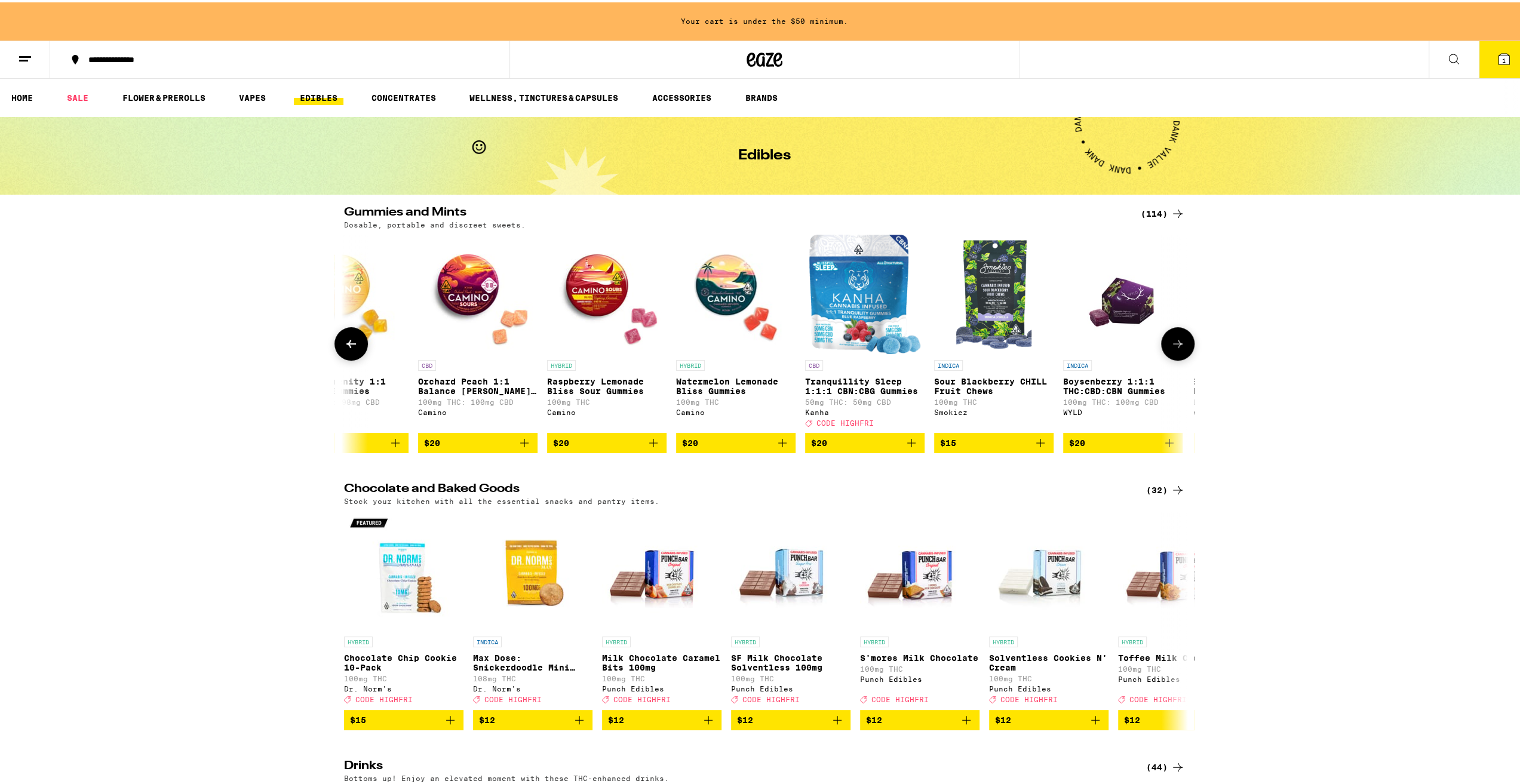
click at [334, 351] on button at bounding box center [351, 341] width 33 height 33
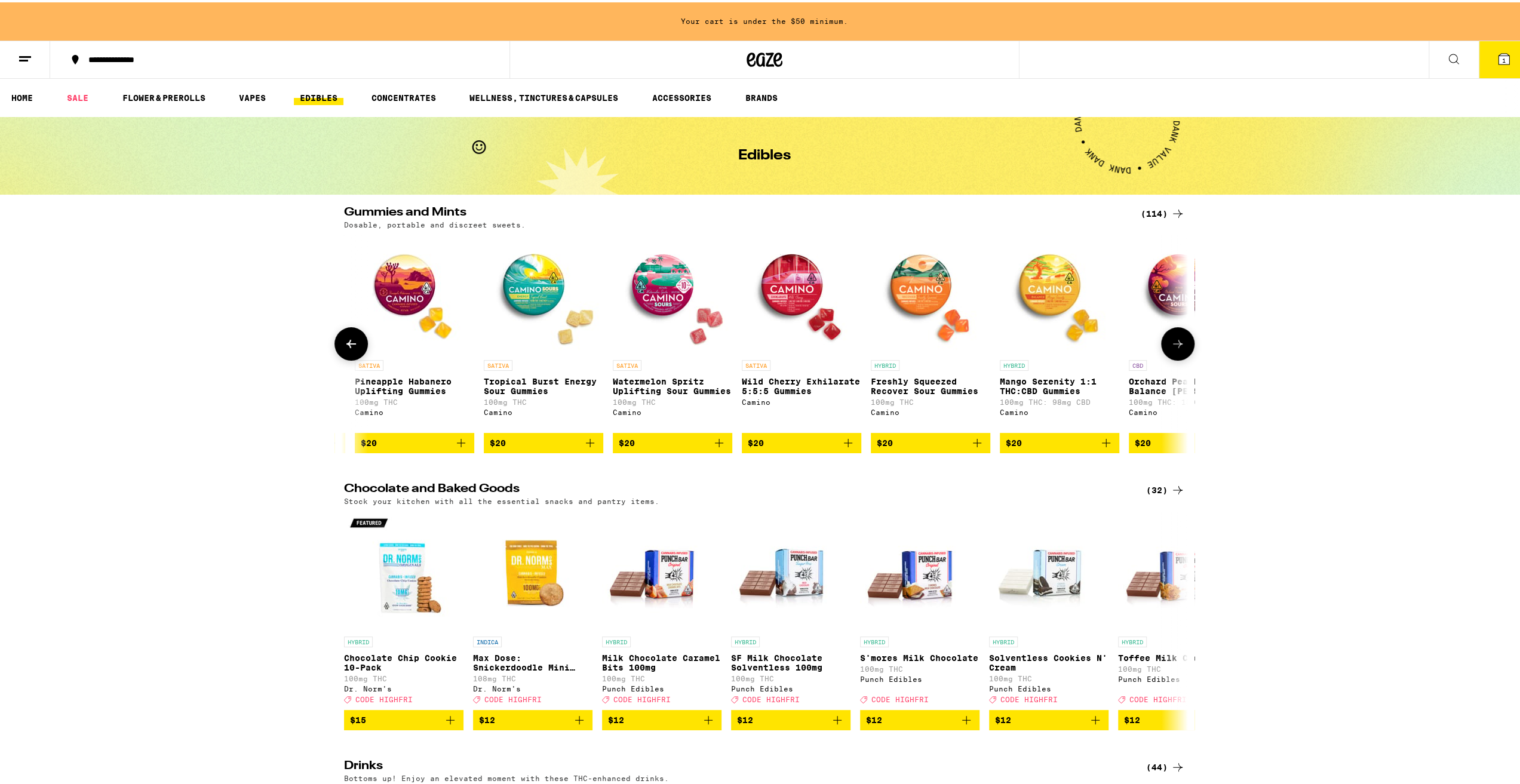
click at [334, 352] on button at bounding box center [351, 341] width 33 height 33
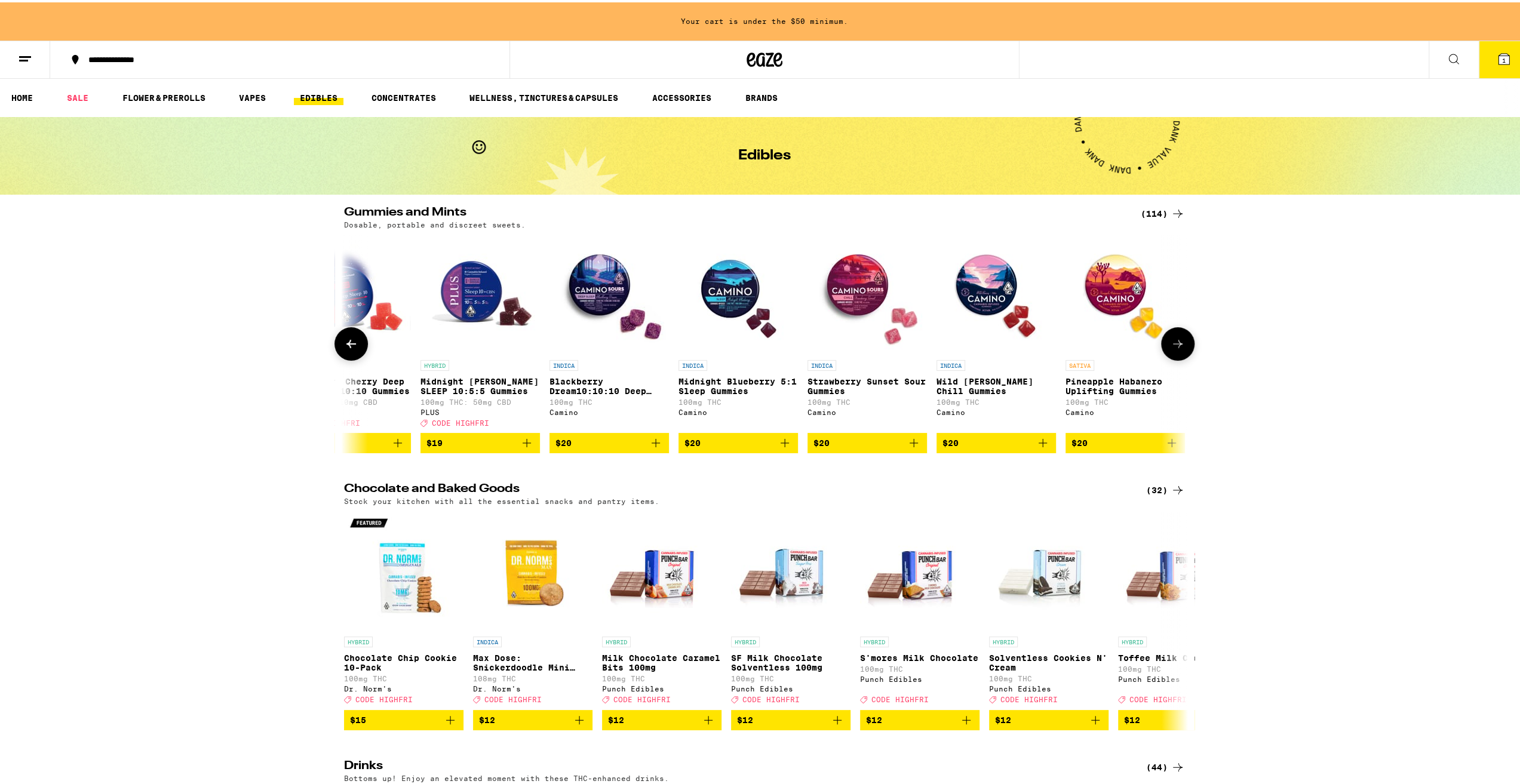
click at [334, 352] on button at bounding box center [351, 341] width 33 height 33
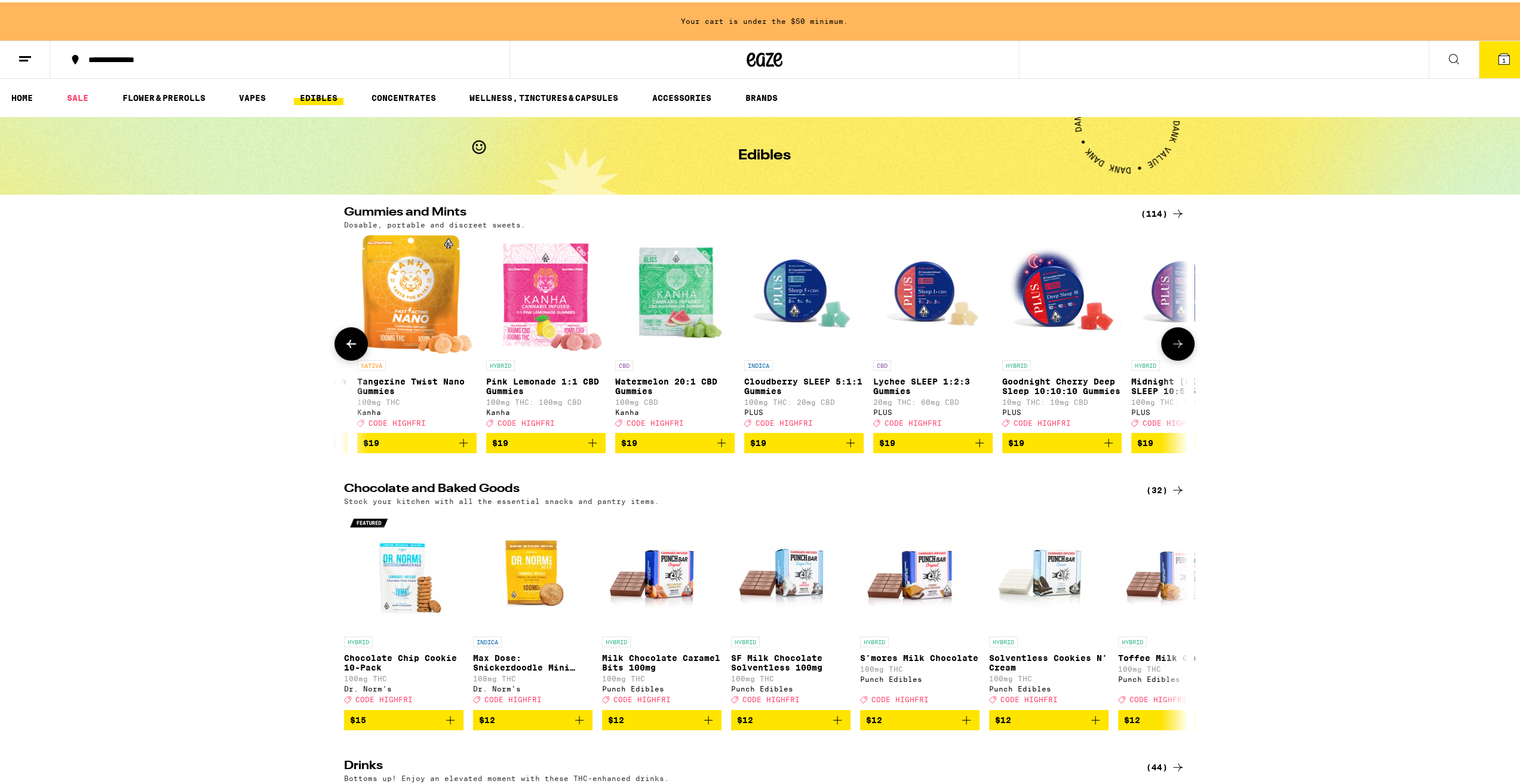
click at [1165, 357] on button at bounding box center [1178, 341] width 33 height 33
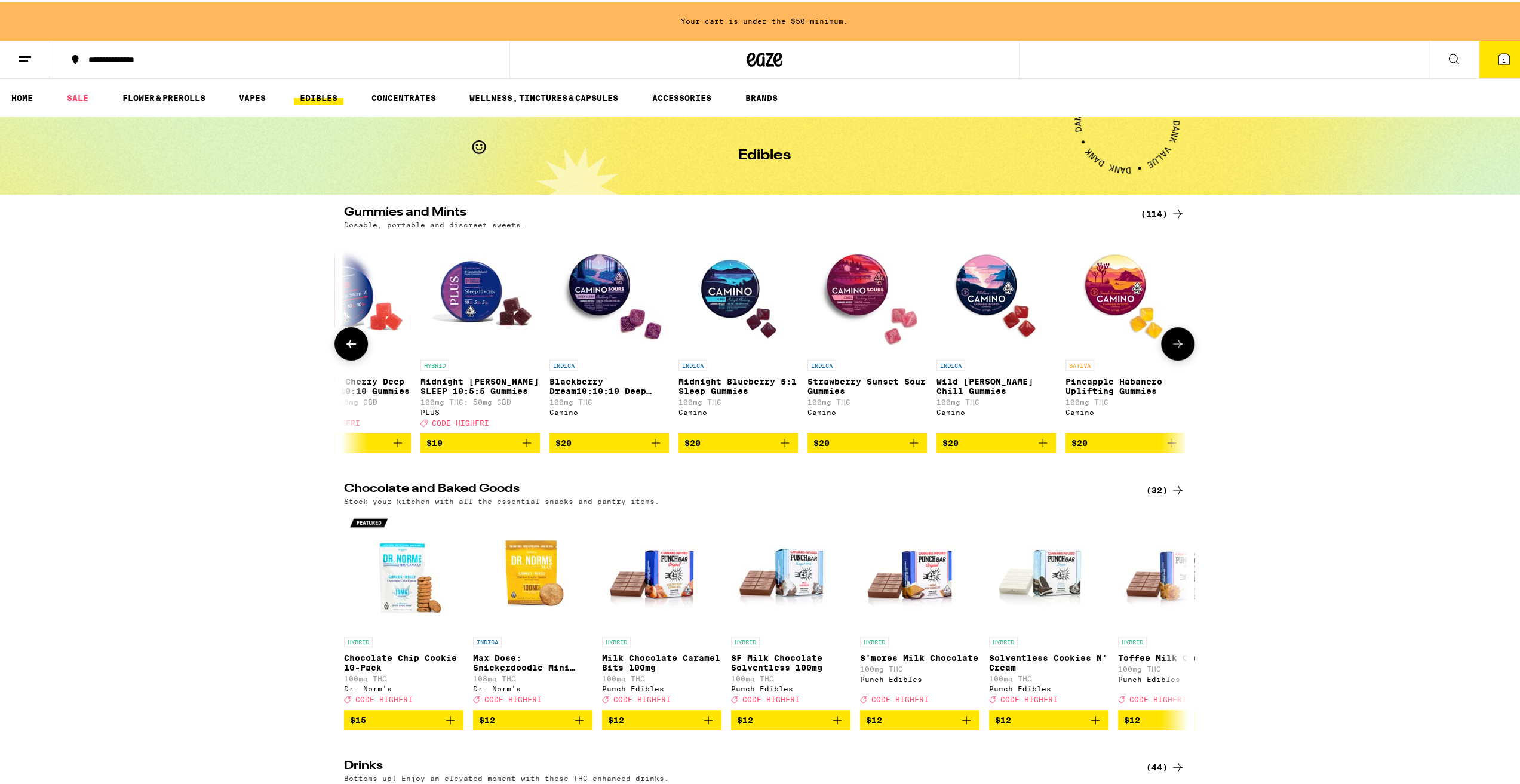
click at [586, 387] on p "Blackberry Dream10:10:10 Deep Sleep Gummies" at bounding box center [610, 384] width 119 height 19
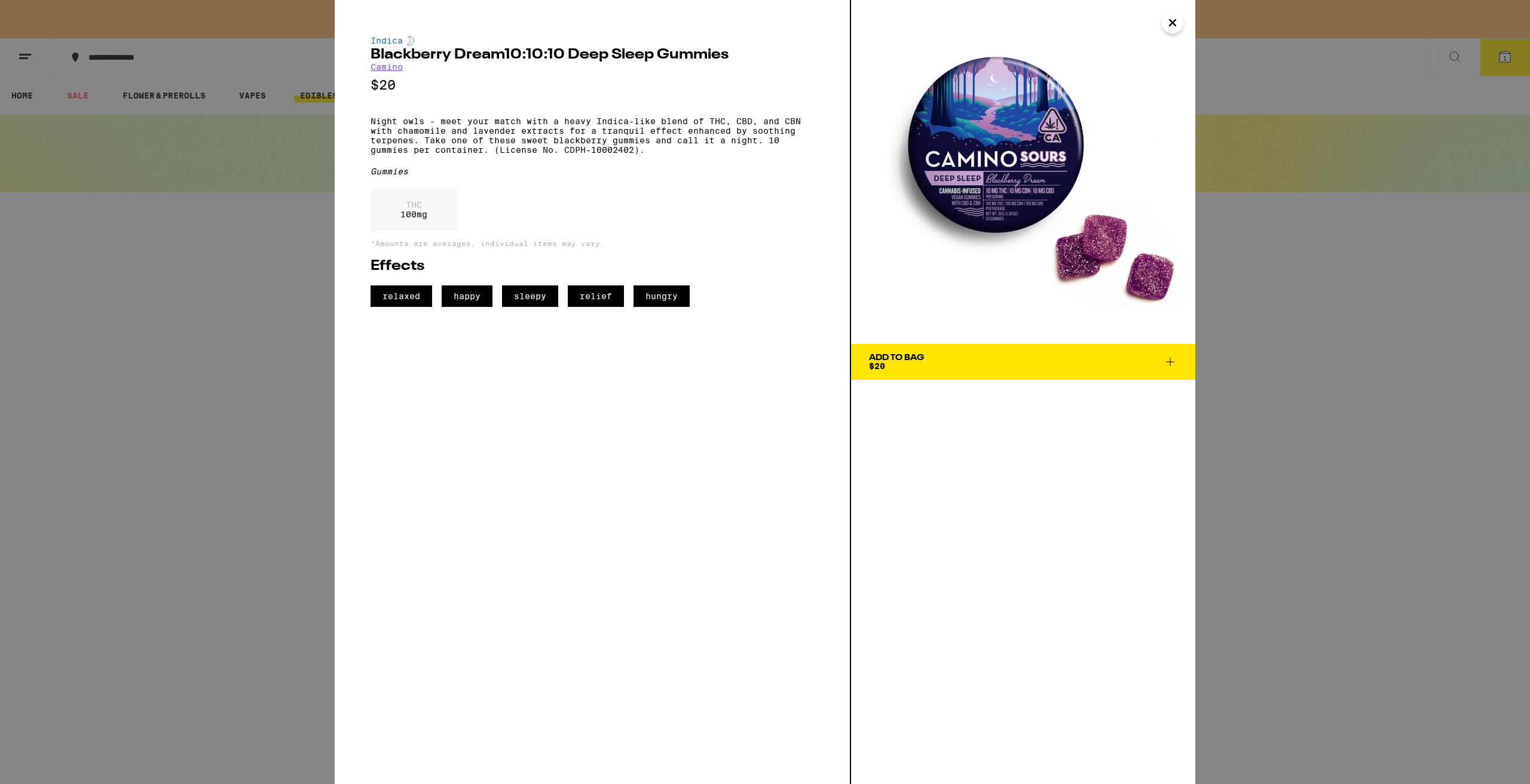
click at [967, 357] on span "Add To Bag $20" at bounding box center [1023, 362] width 309 height 17
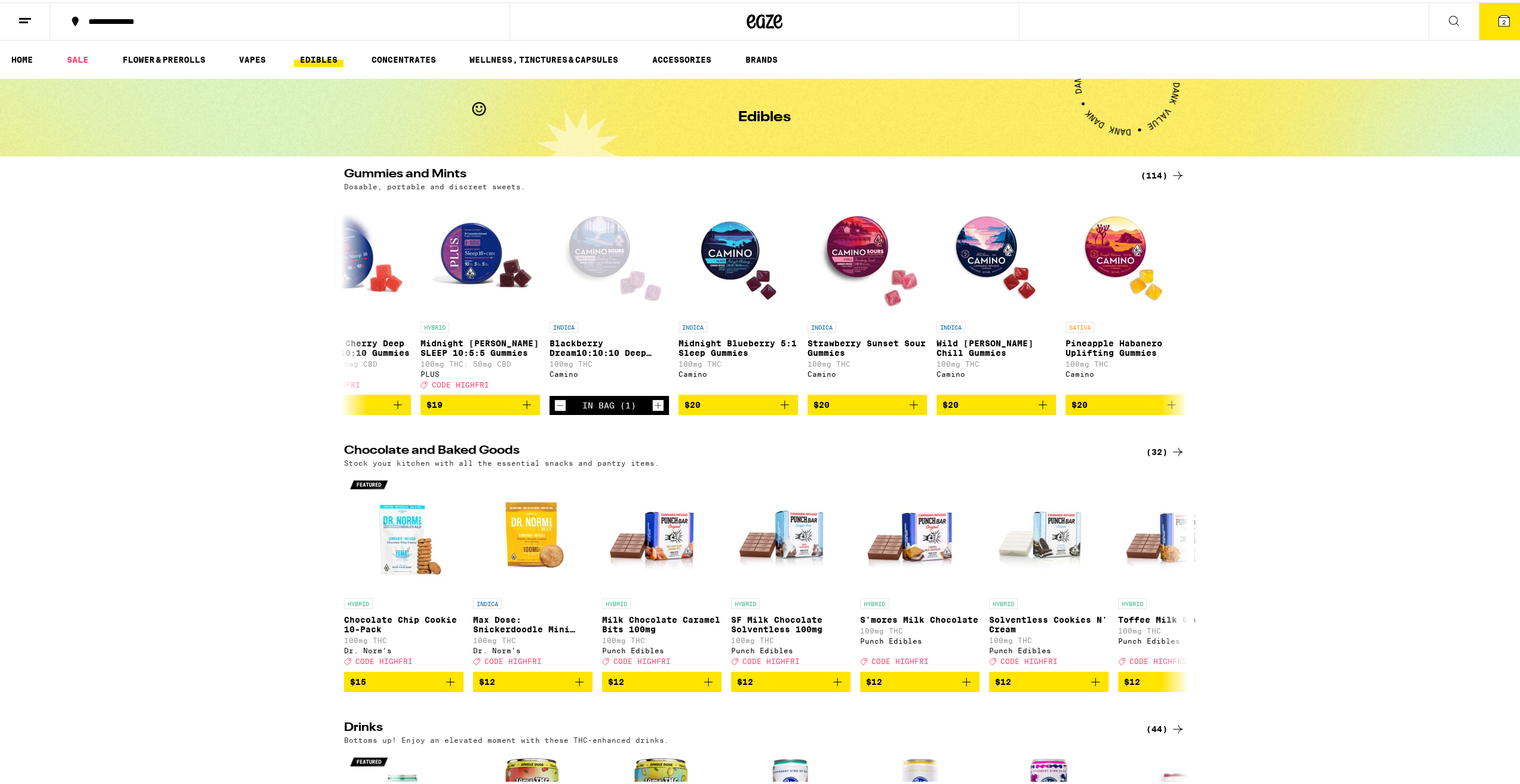
click at [1496, 18] on button "2" at bounding box center [1504, 19] width 50 height 37
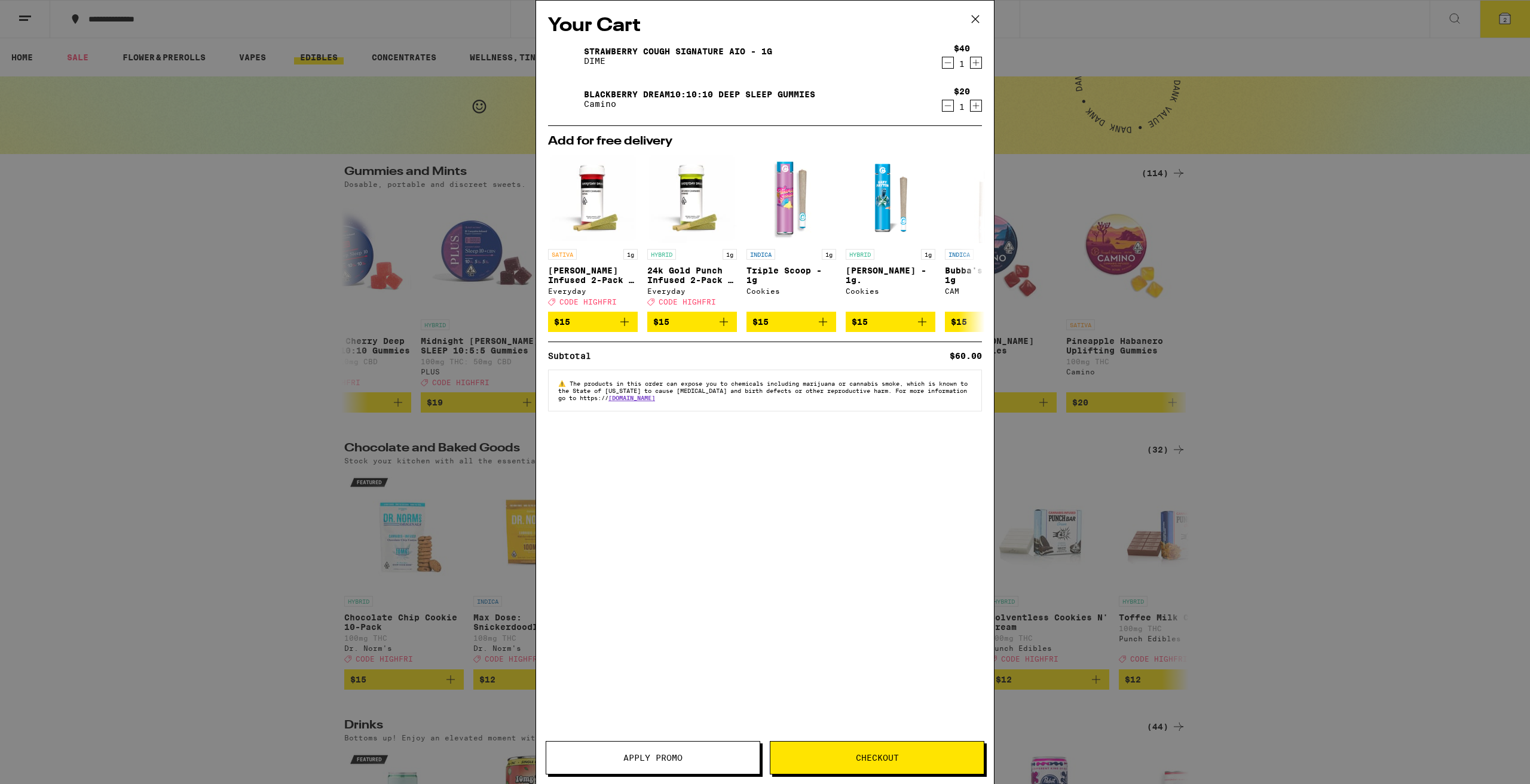
click at [815, 768] on button "Checkout" at bounding box center [876, 758] width 214 height 33
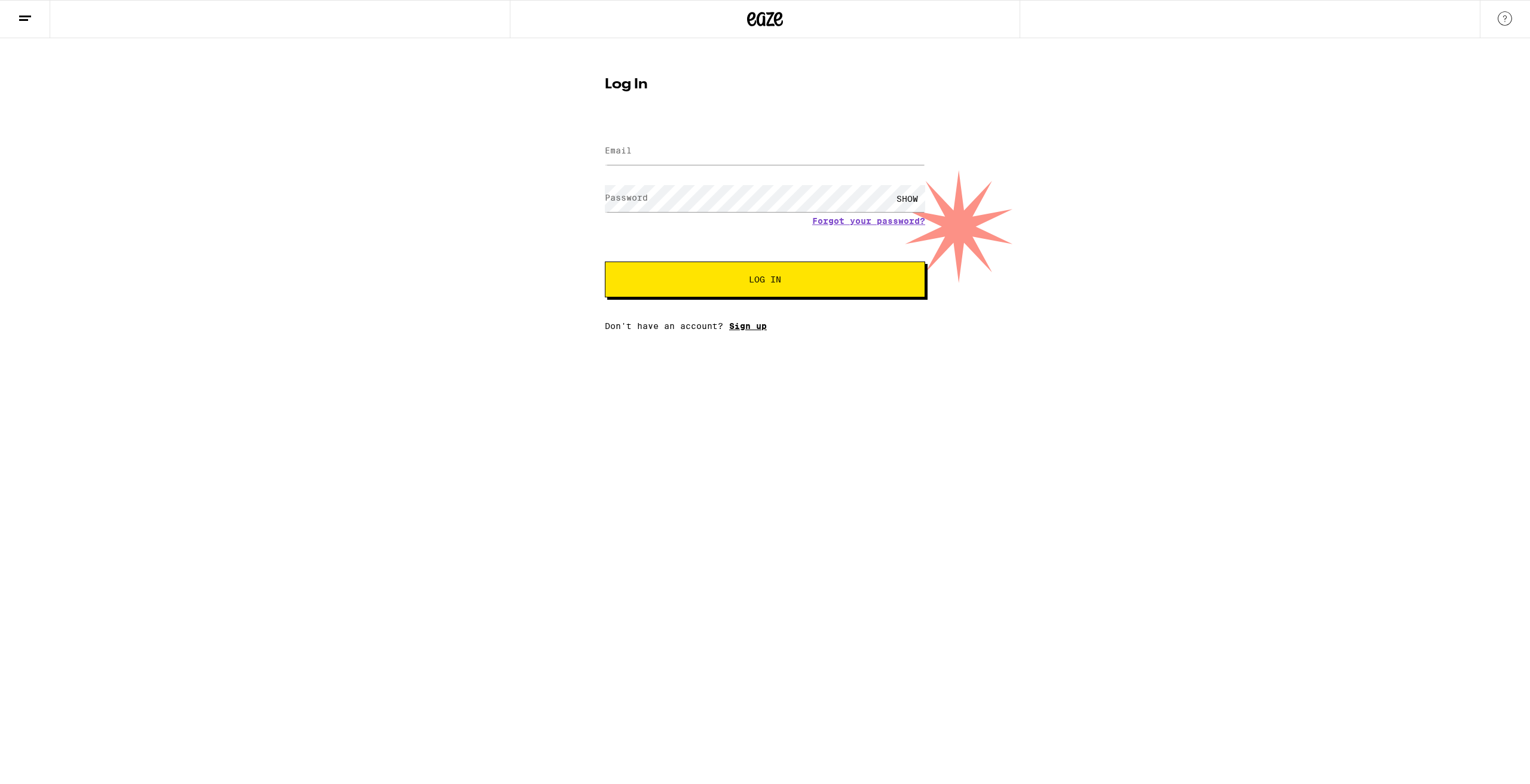
click at [733, 329] on link "Sign up" at bounding box center [748, 325] width 38 height 9
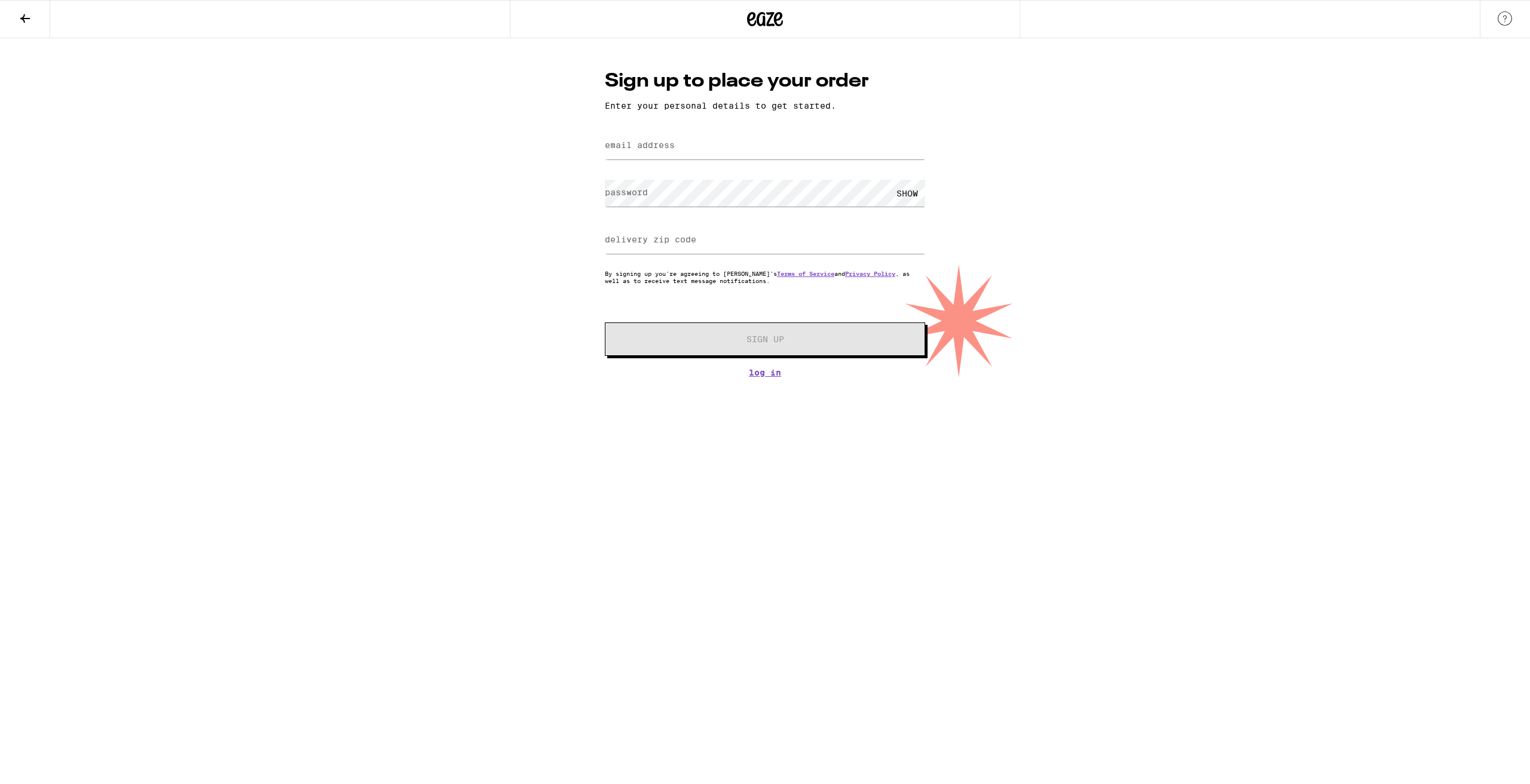
click at [661, 150] on label "email address" at bounding box center [639, 144] width 70 height 9
type input "blakejbonnet@gmail.com"
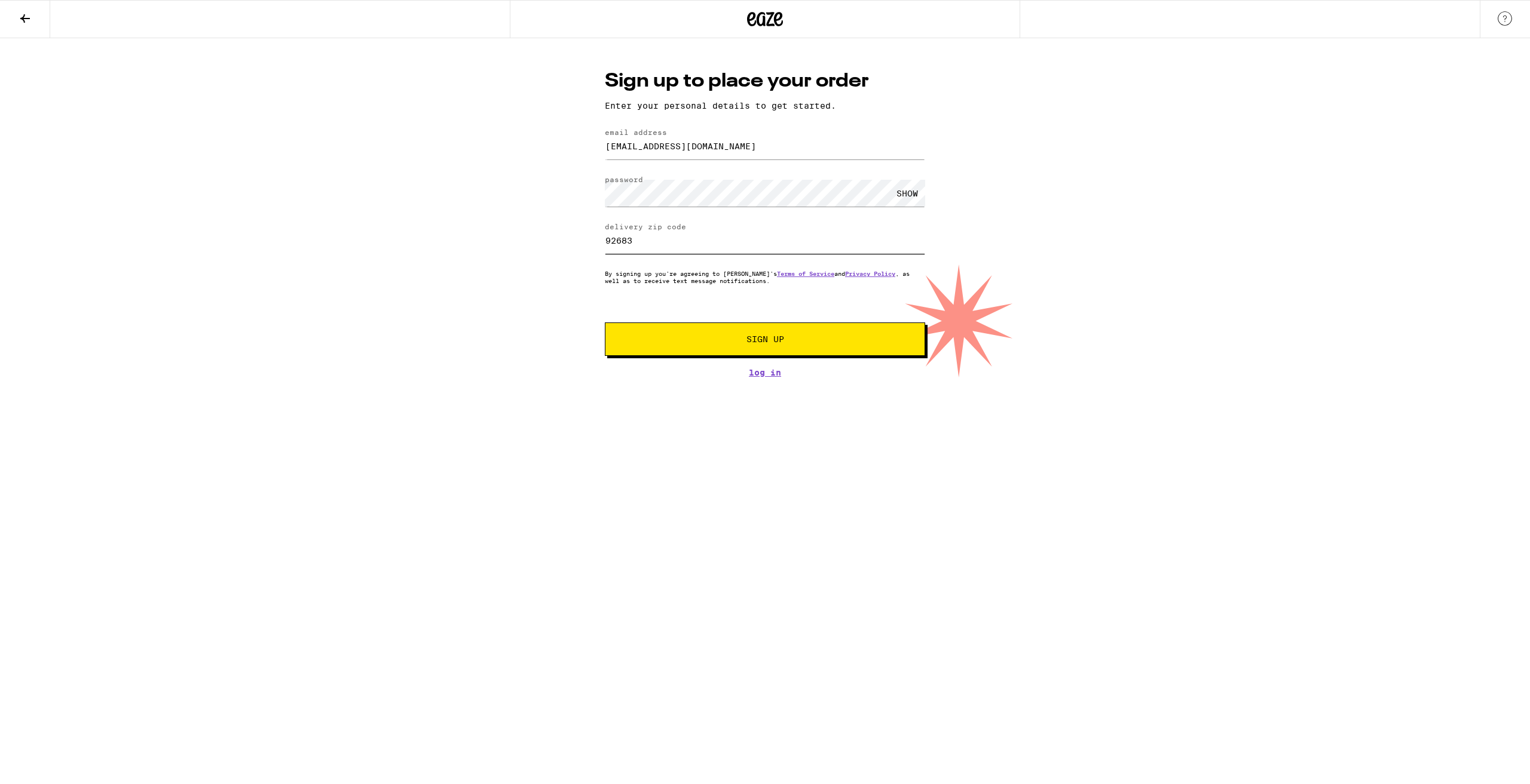
type input "92683"
drag, startPoint x: 553, startPoint y: 254, endPoint x: 602, endPoint y: 308, distance: 72.9
click at [553, 254] on div "Sign up to place your order Enter your personal details to get started. email a…" at bounding box center [765, 208] width 1530 height 339
click at [623, 327] on button "Sign Up" at bounding box center [765, 339] width 321 height 33
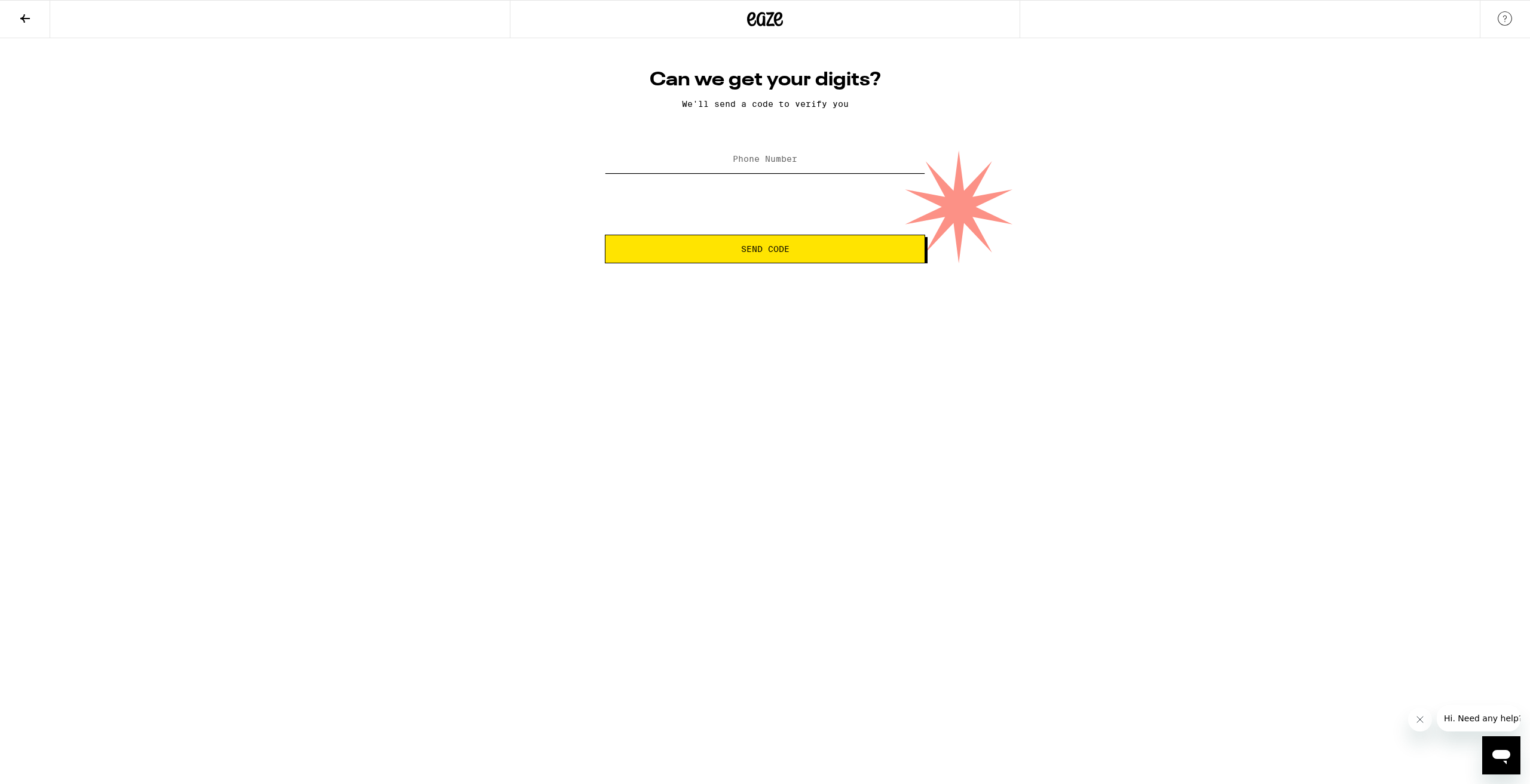
click at [737, 170] on input "Phone Number" at bounding box center [765, 160] width 321 height 27
type input "(714) 858-0014"
click at [703, 261] on button "Send Code" at bounding box center [765, 249] width 321 height 29
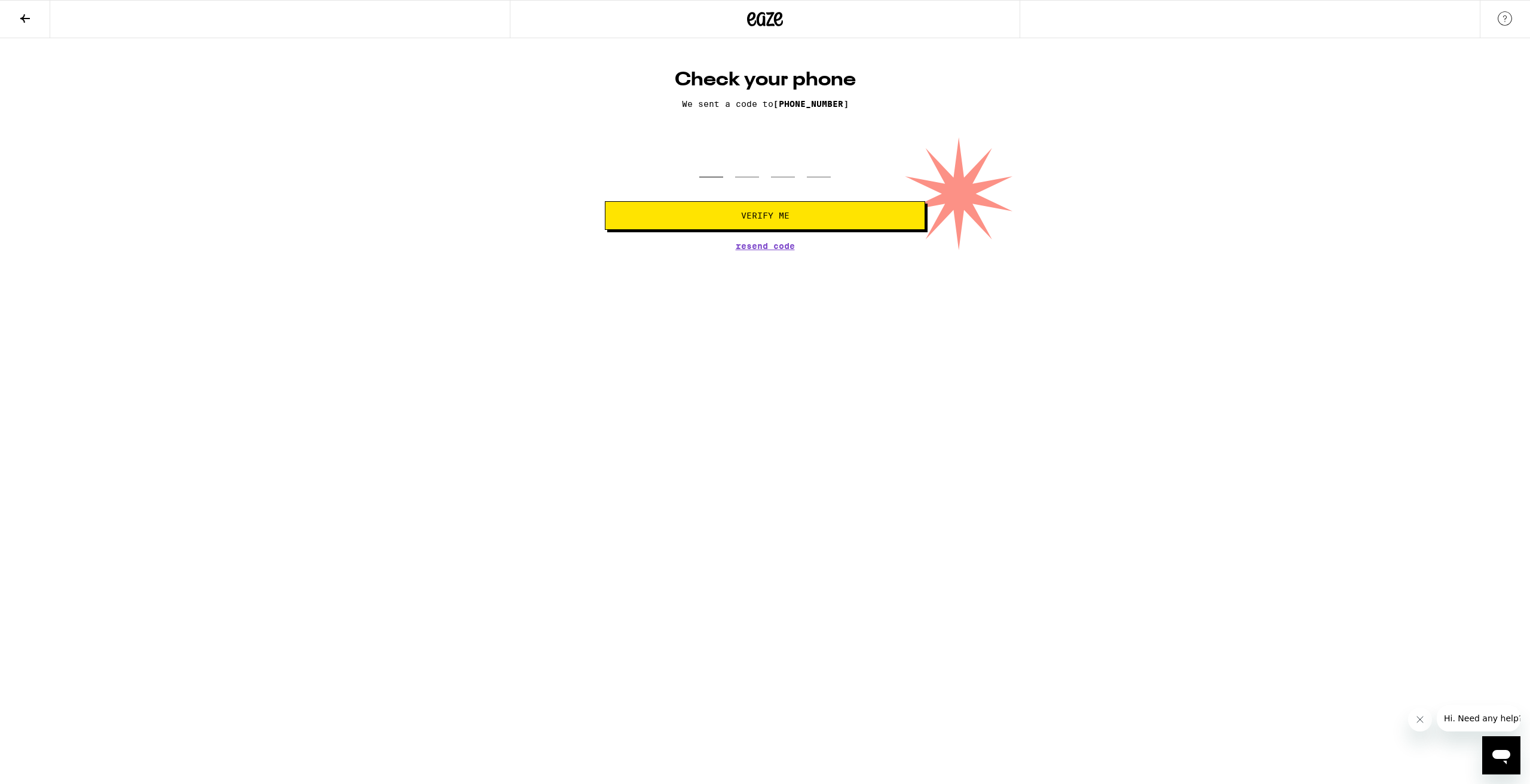
click at [709, 177] on input "tel" at bounding box center [711, 160] width 24 height 35
type input "0"
type input "4"
type input "8"
type input "2"
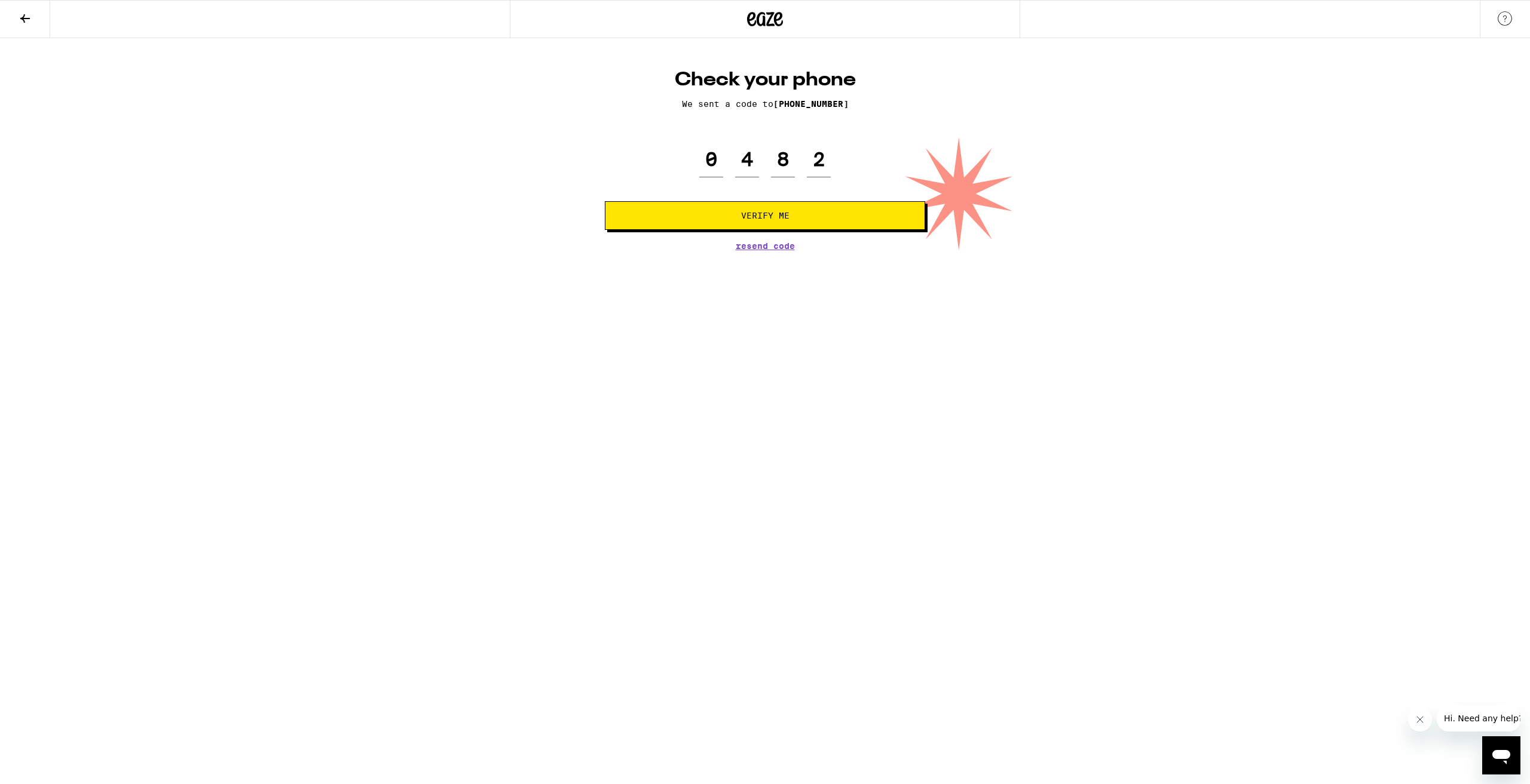
click at [729, 204] on button "Verify Me" at bounding box center [765, 215] width 321 height 29
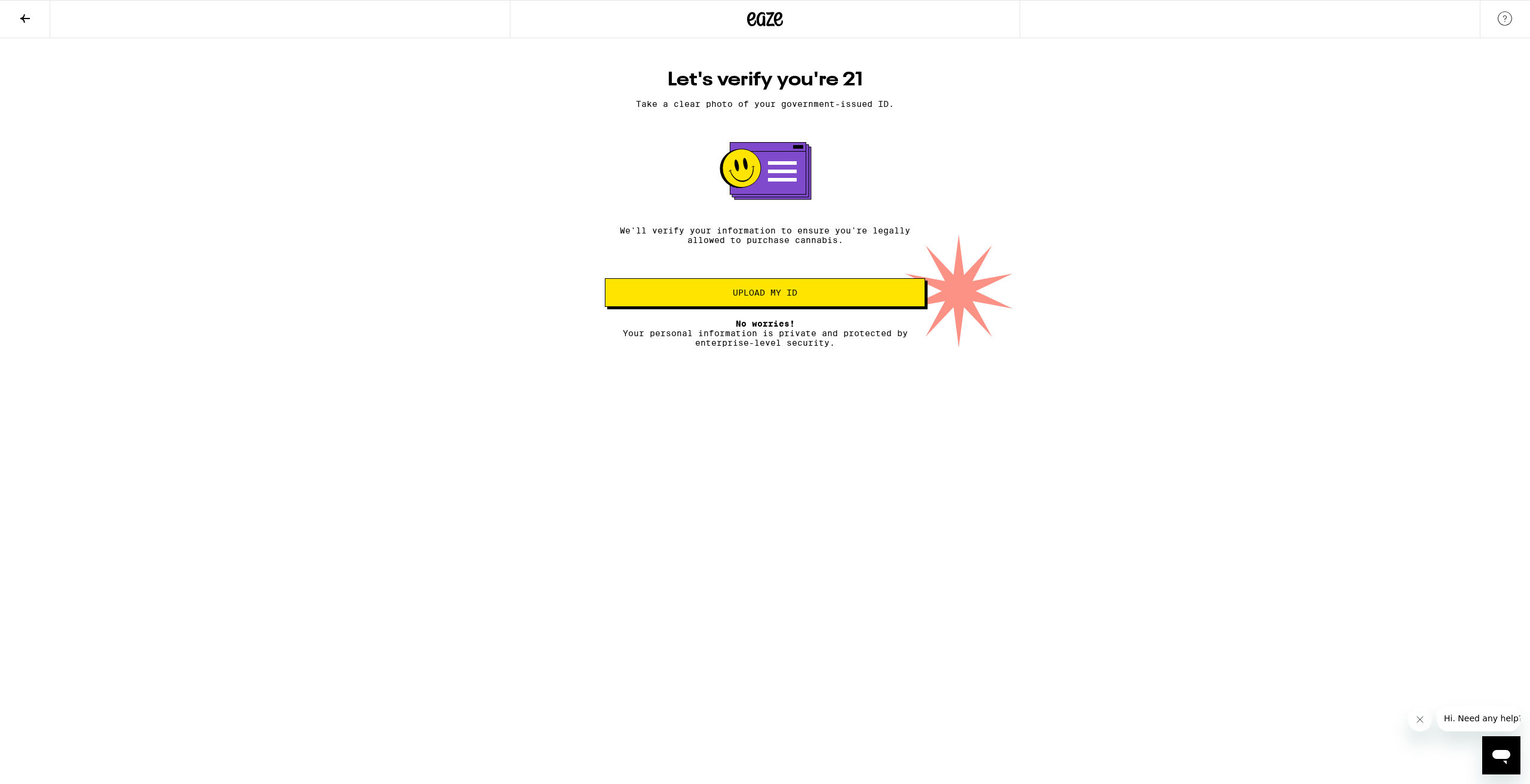
click at [747, 307] on button "Upload my ID" at bounding box center [765, 293] width 321 height 29
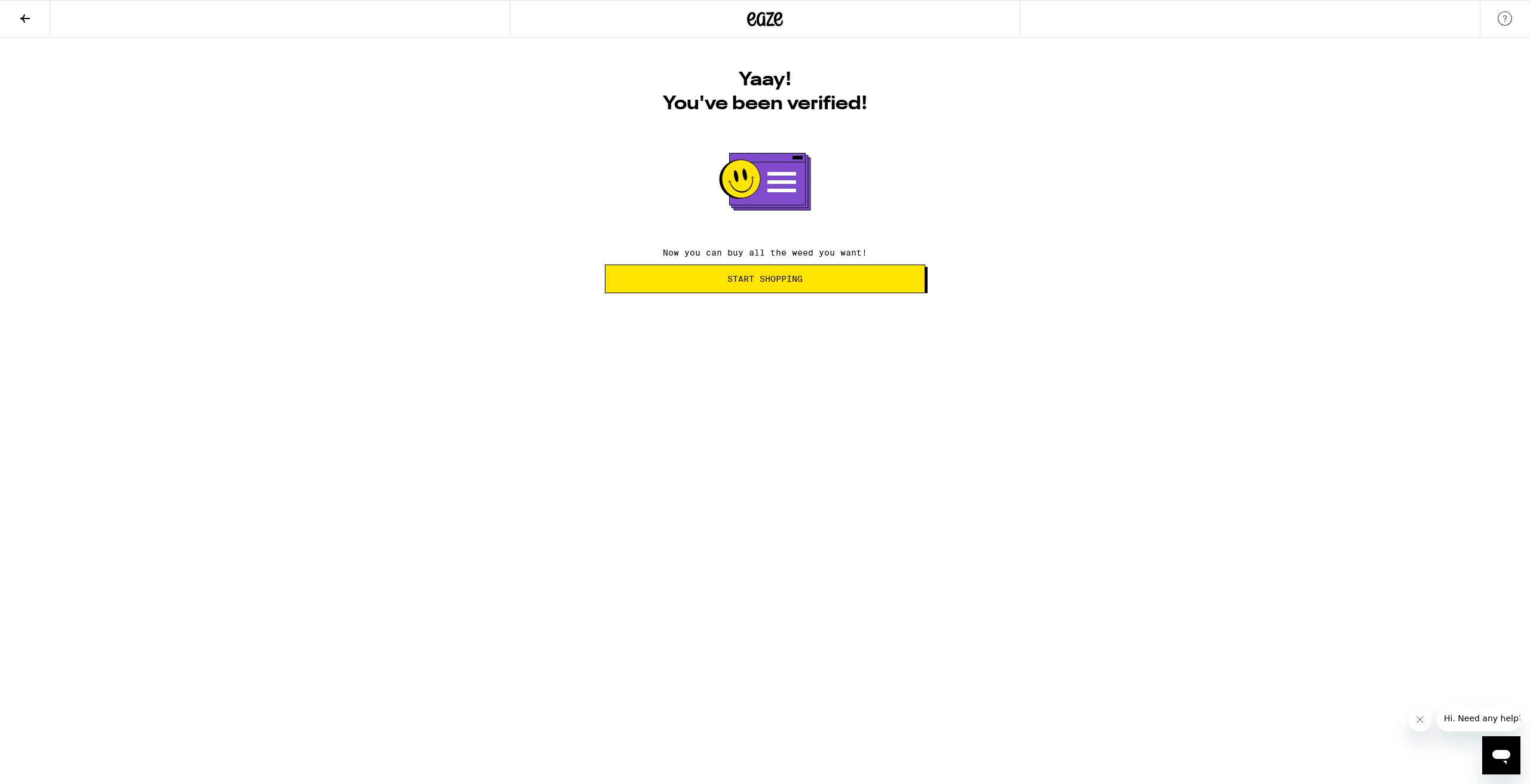
click at [814, 283] on span "Start Shopping" at bounding box center [764, 278] width 300 height 8
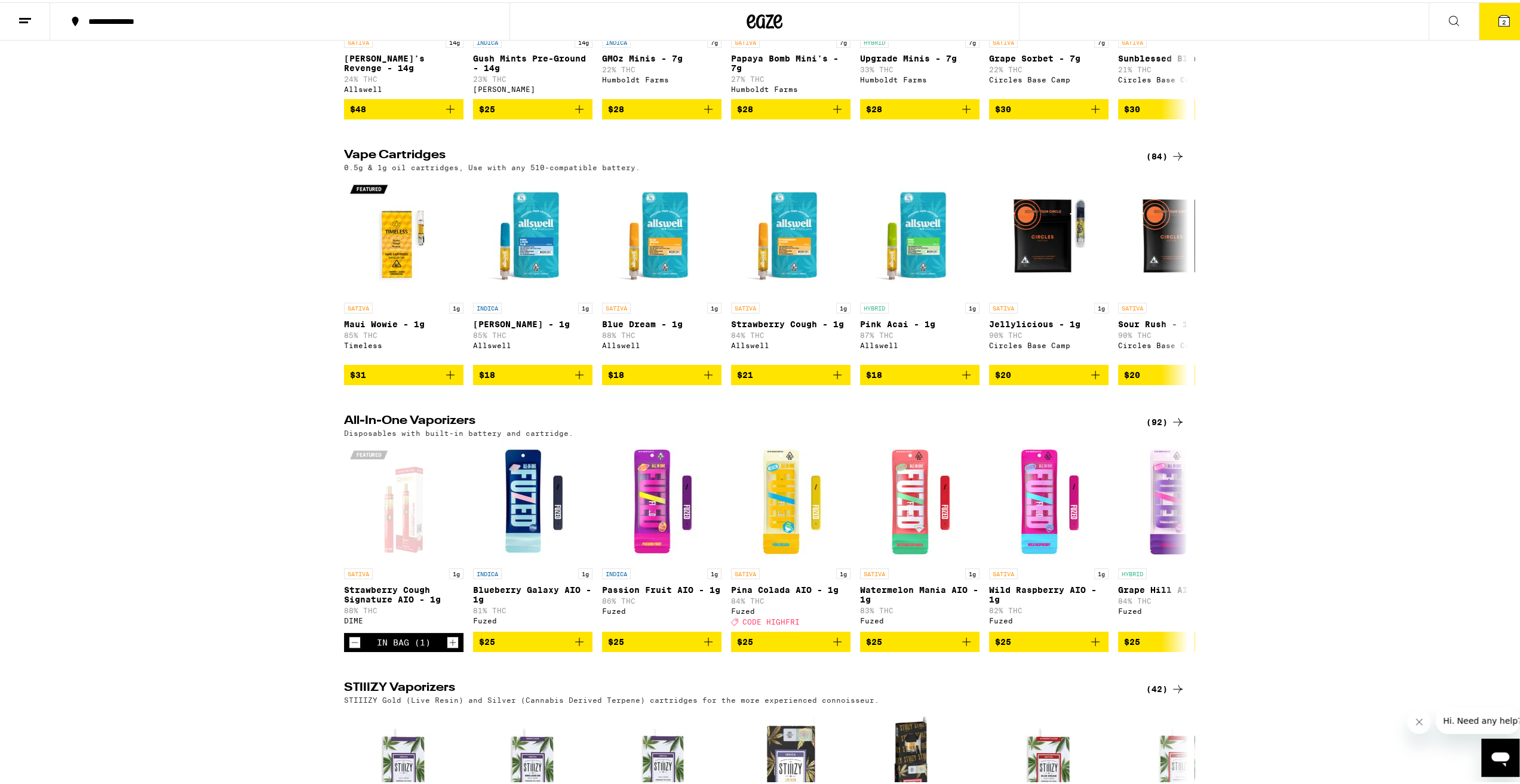
scroll to position [1911, 0]
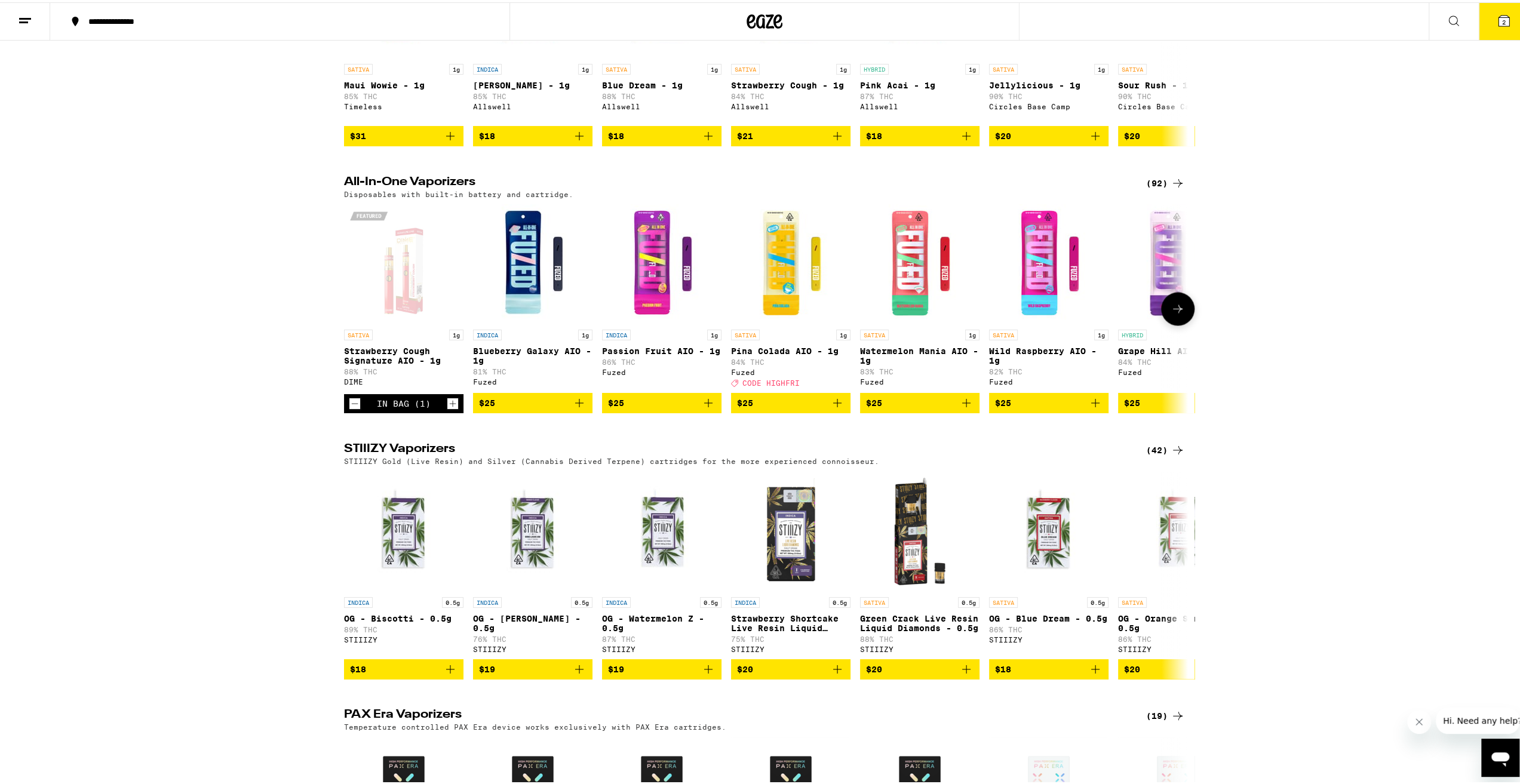
click at [1179, 313] on icon at bounding box center [1178, 306] width 14 height 14
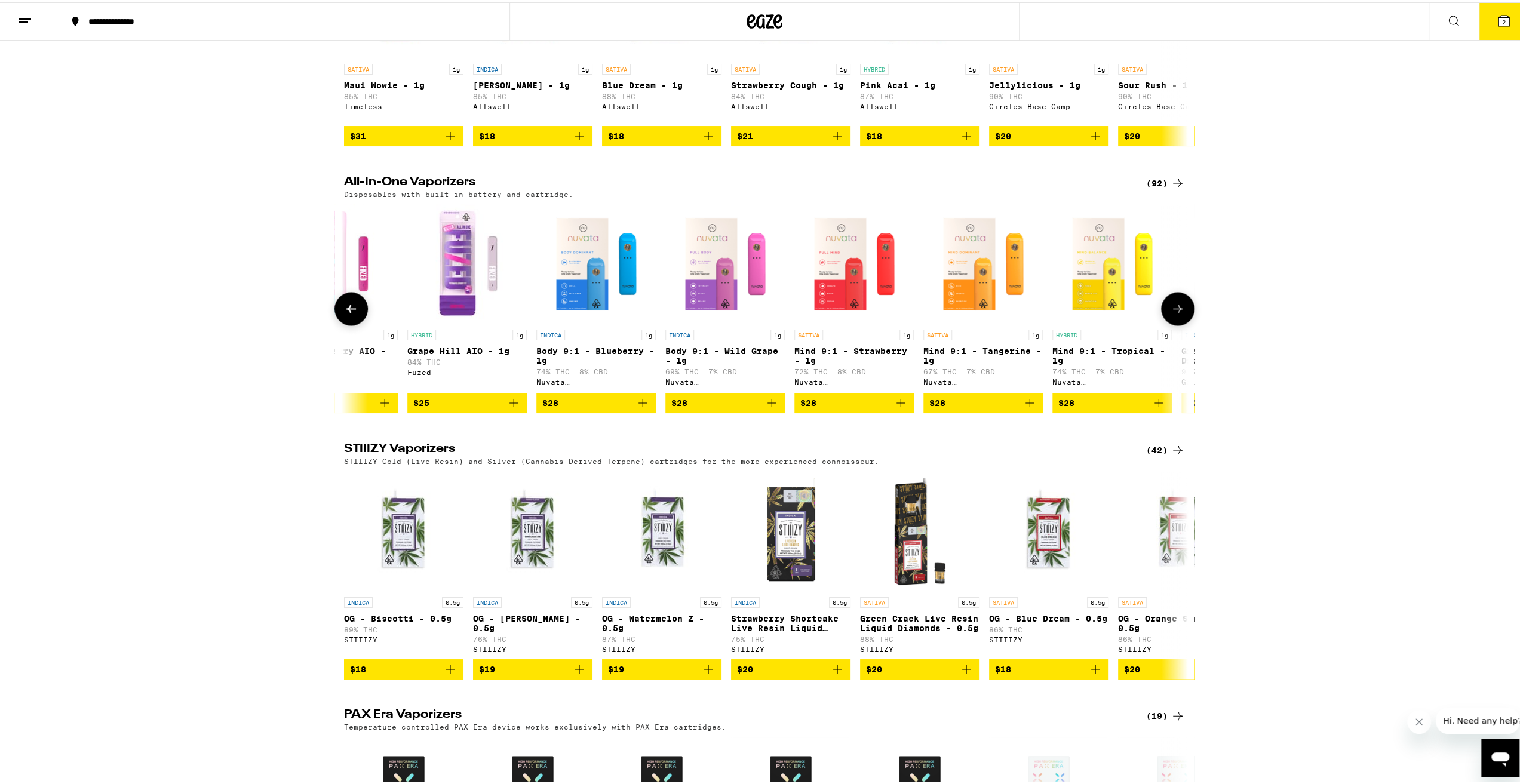
click at [1179, 313] on icon at bounding box center [1178, 306] width 14 height 14
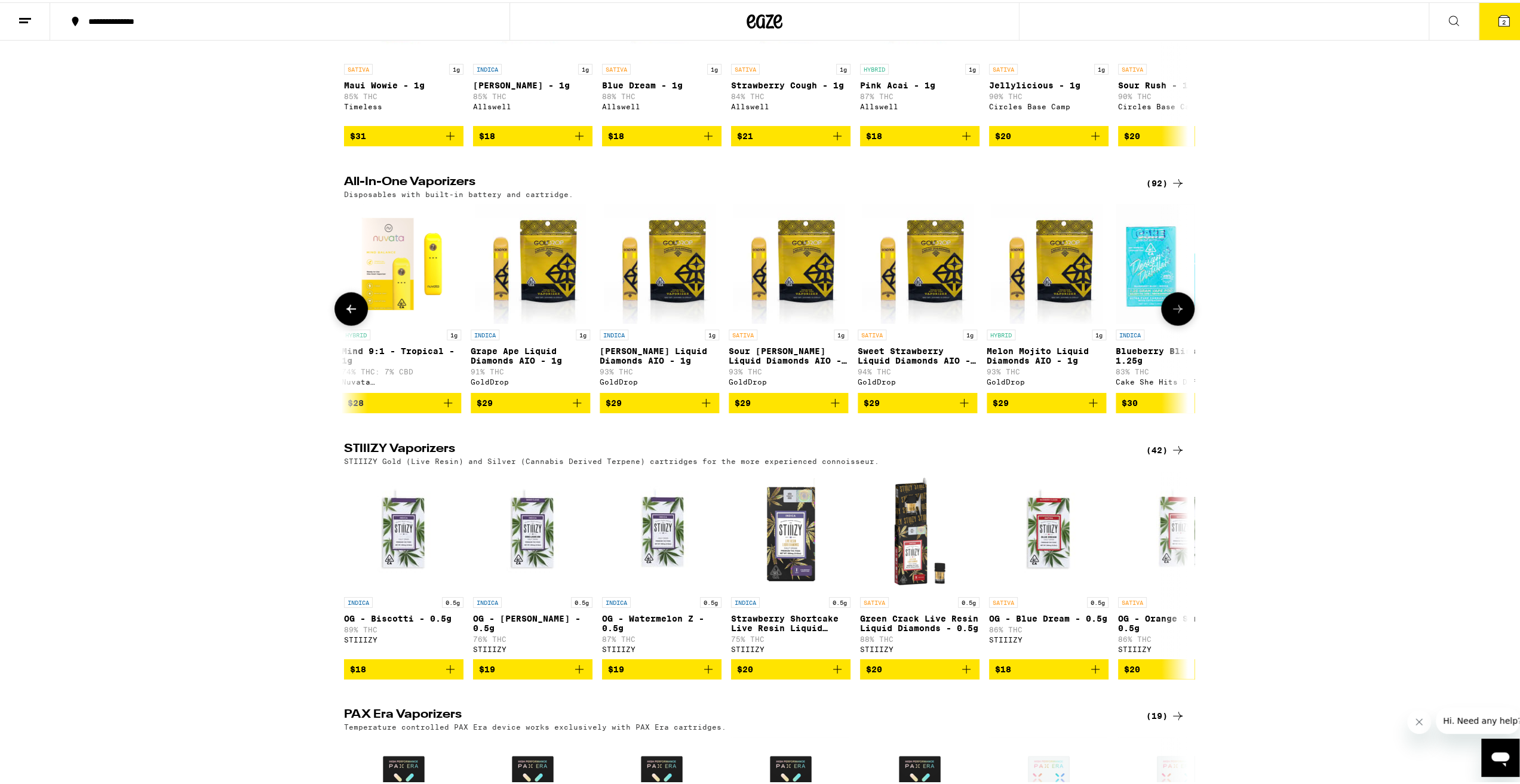
click at [346, 323] on button at bounding box center [351, 306] width 33 height 33
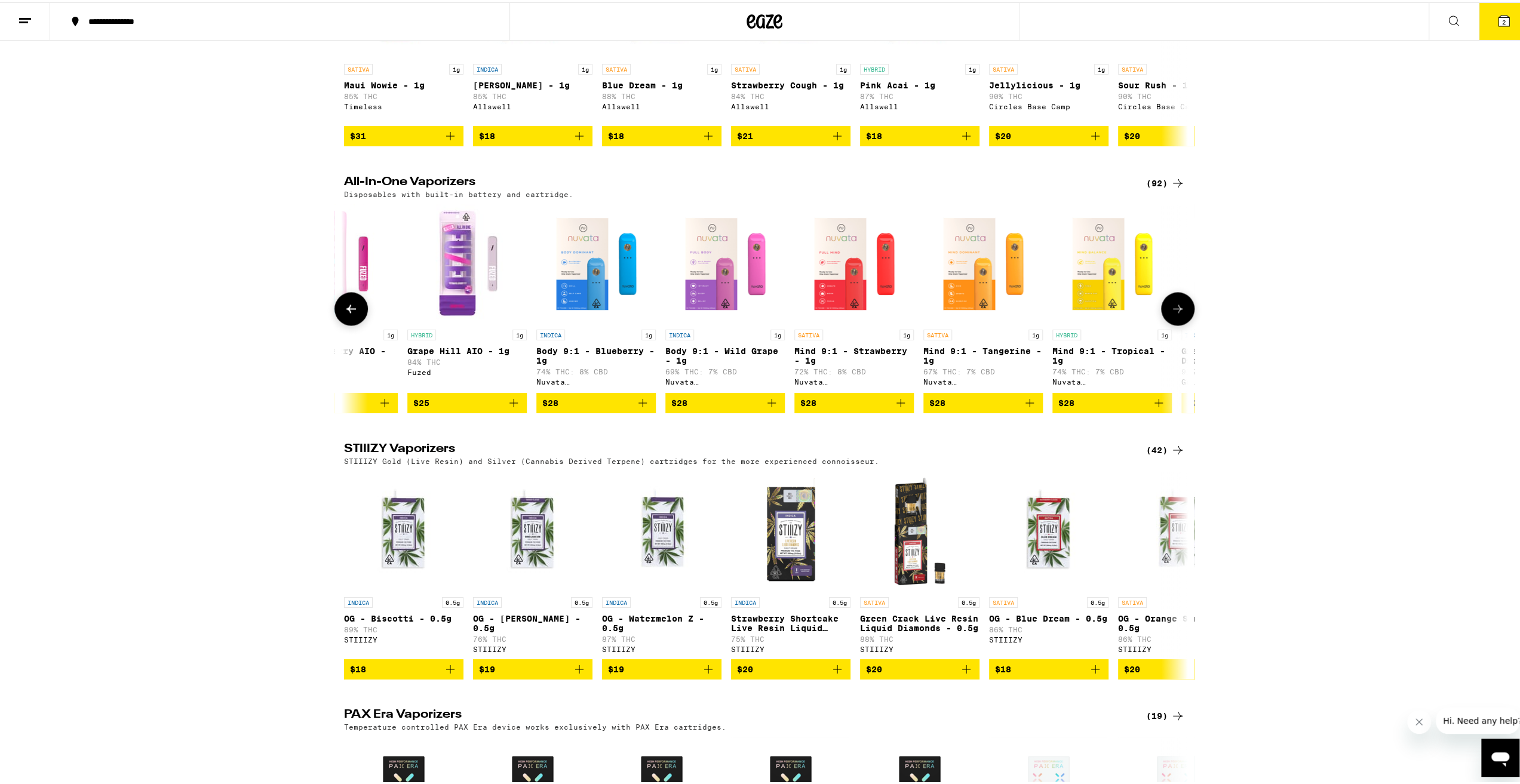
click at [897, 405] on icon "Add to bag" at bounding box center [900, 400] width 8 height 8
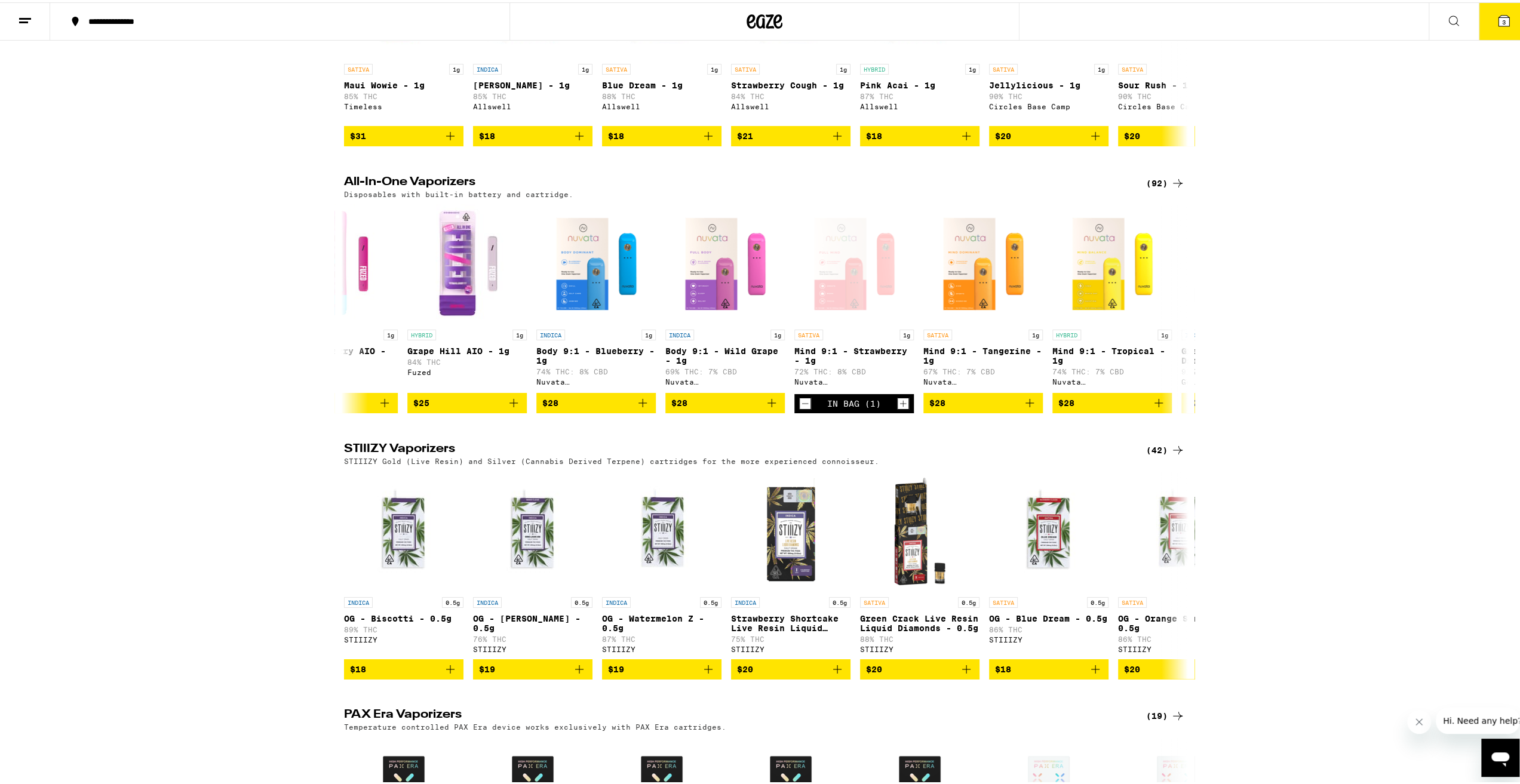
click at [1499, 13] on icon at bounding box center [1504, 18] width 11 height 11
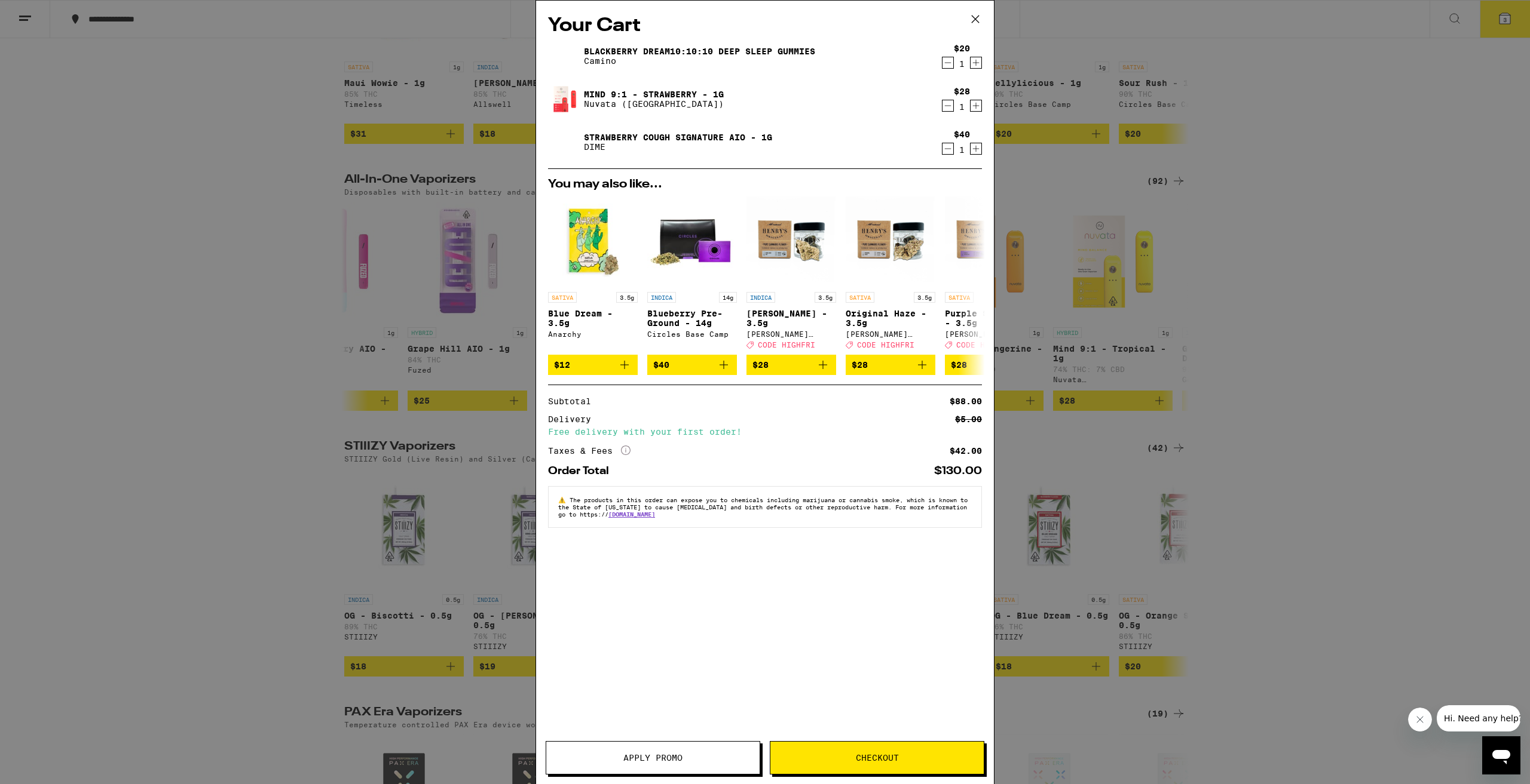
click at [673, 755] on span "Apply Promo" at bounding box center [652, 758] width 59 height 8
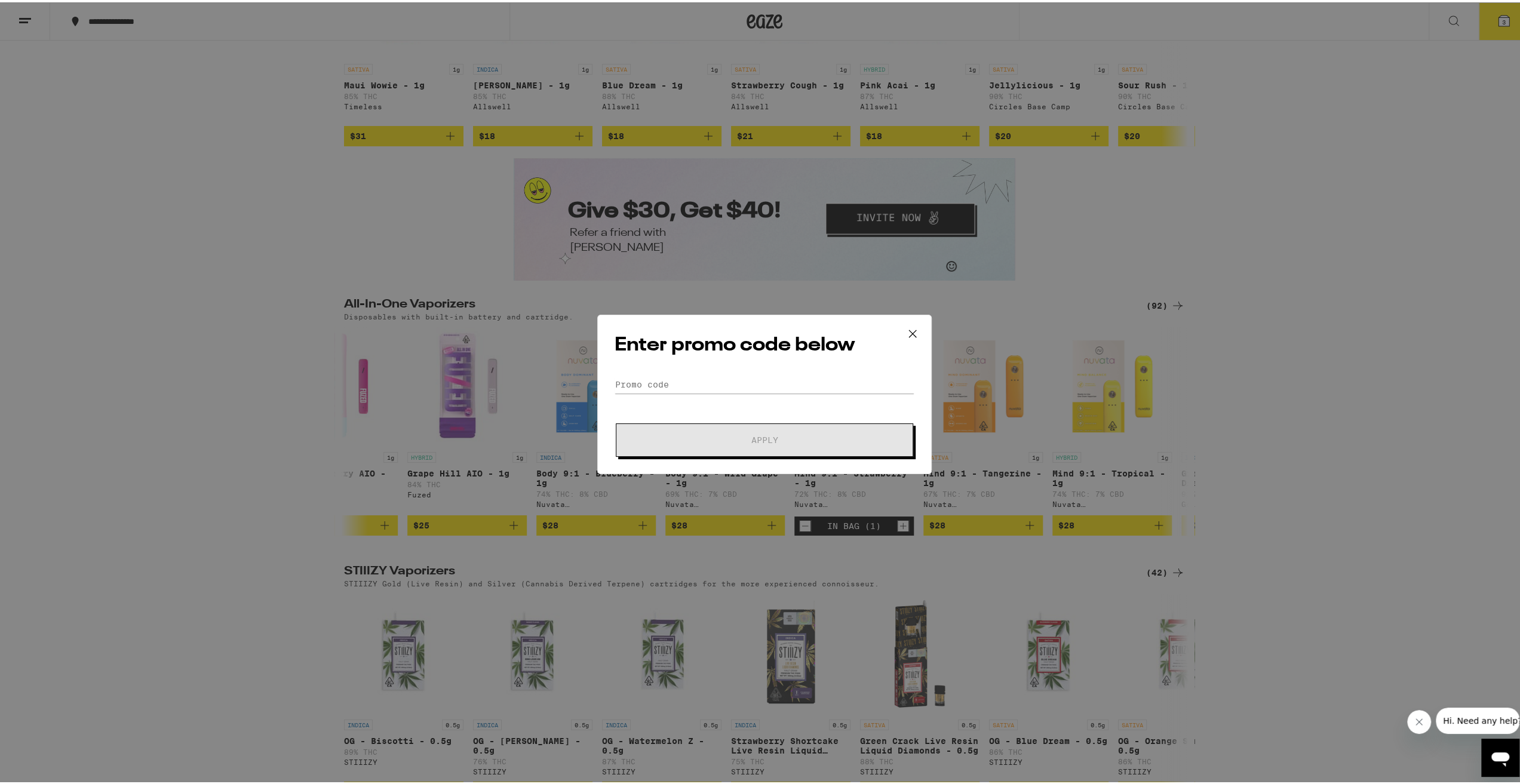
click at [920, 335] on button at bounding box center [912, 332] width 37 height 38
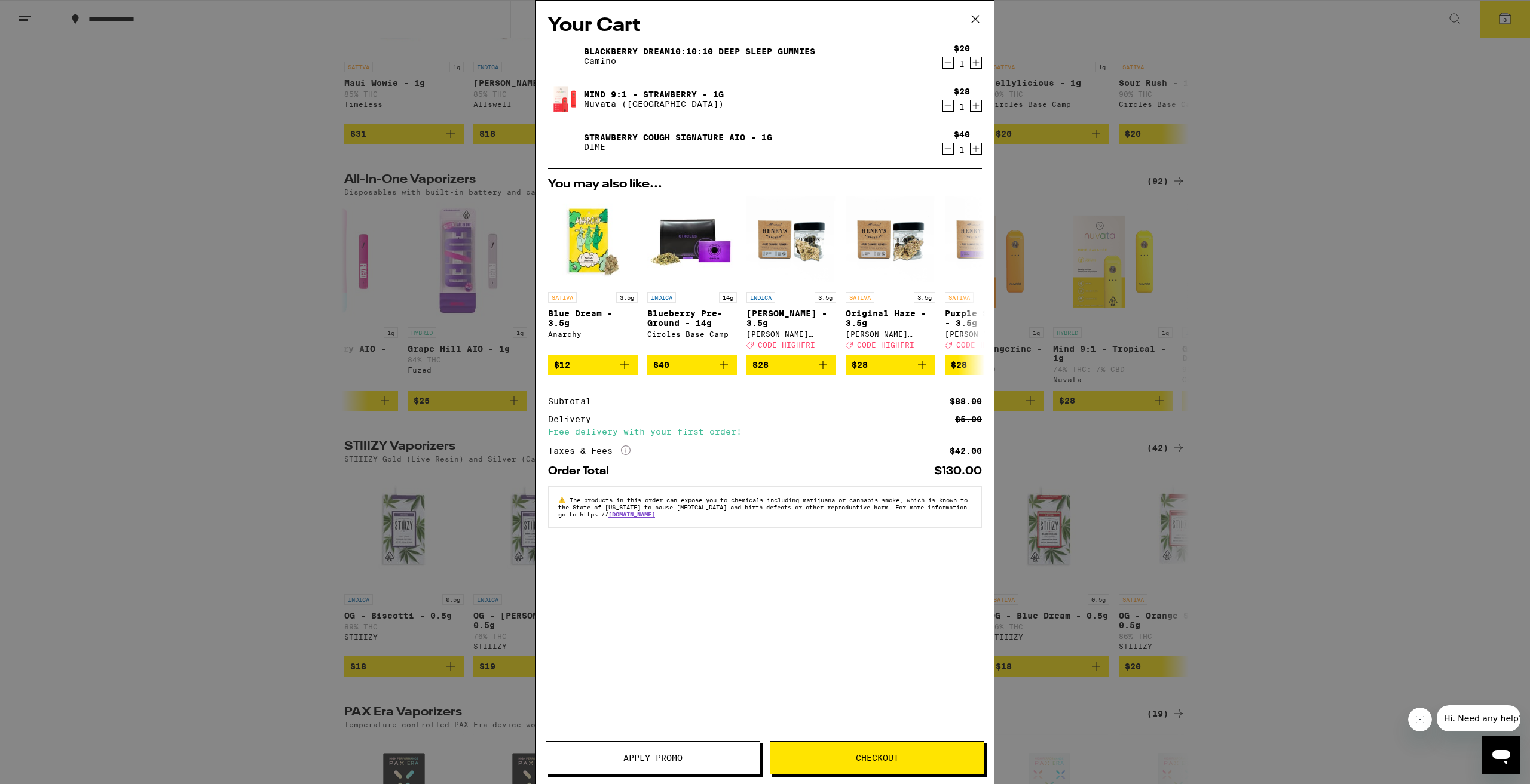
click at [976, 13] on icon at bounding box center [975, 19] width 18 height 18
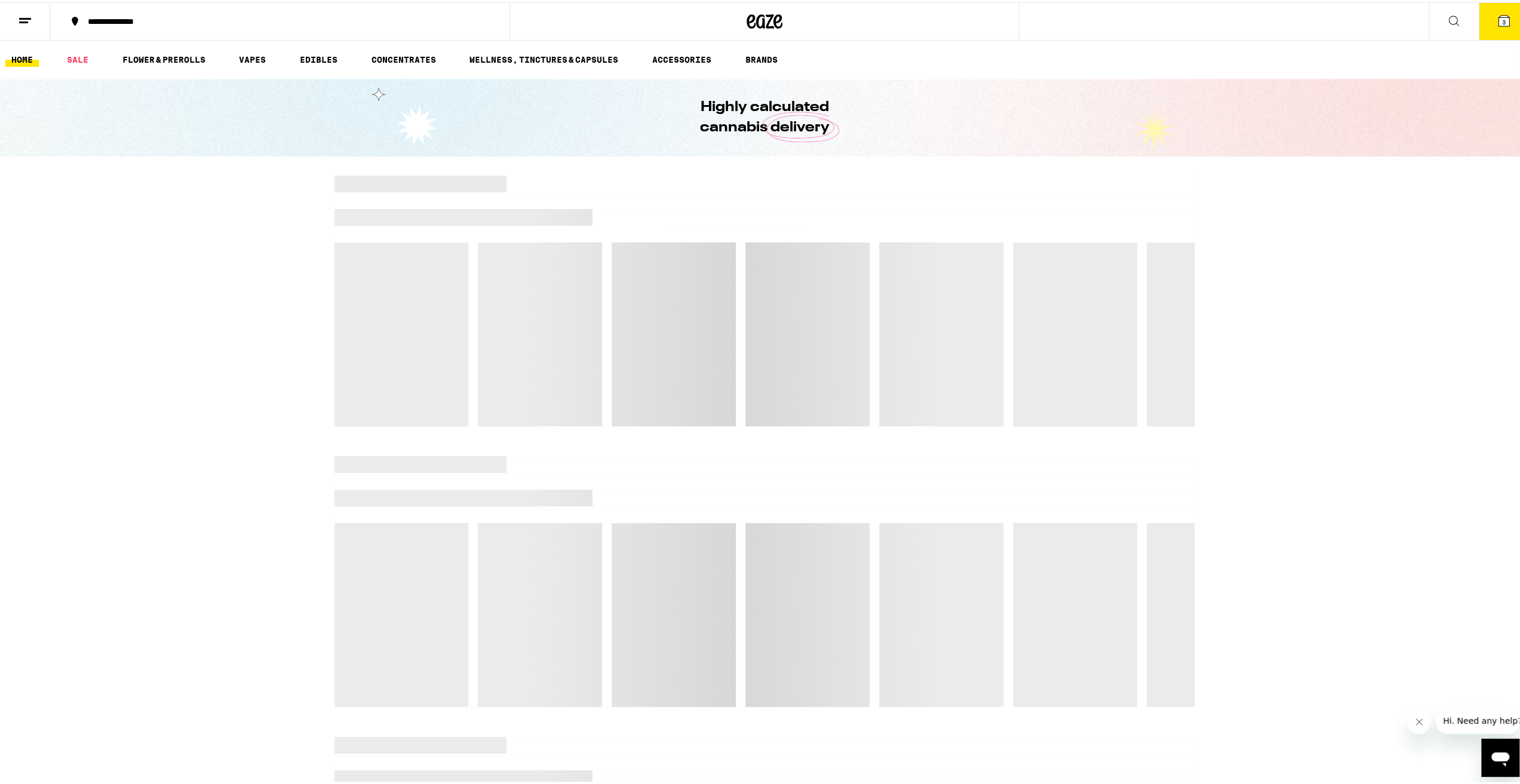
click at [747, 281] on div at bounding box center [764, 298] width 860 height 251
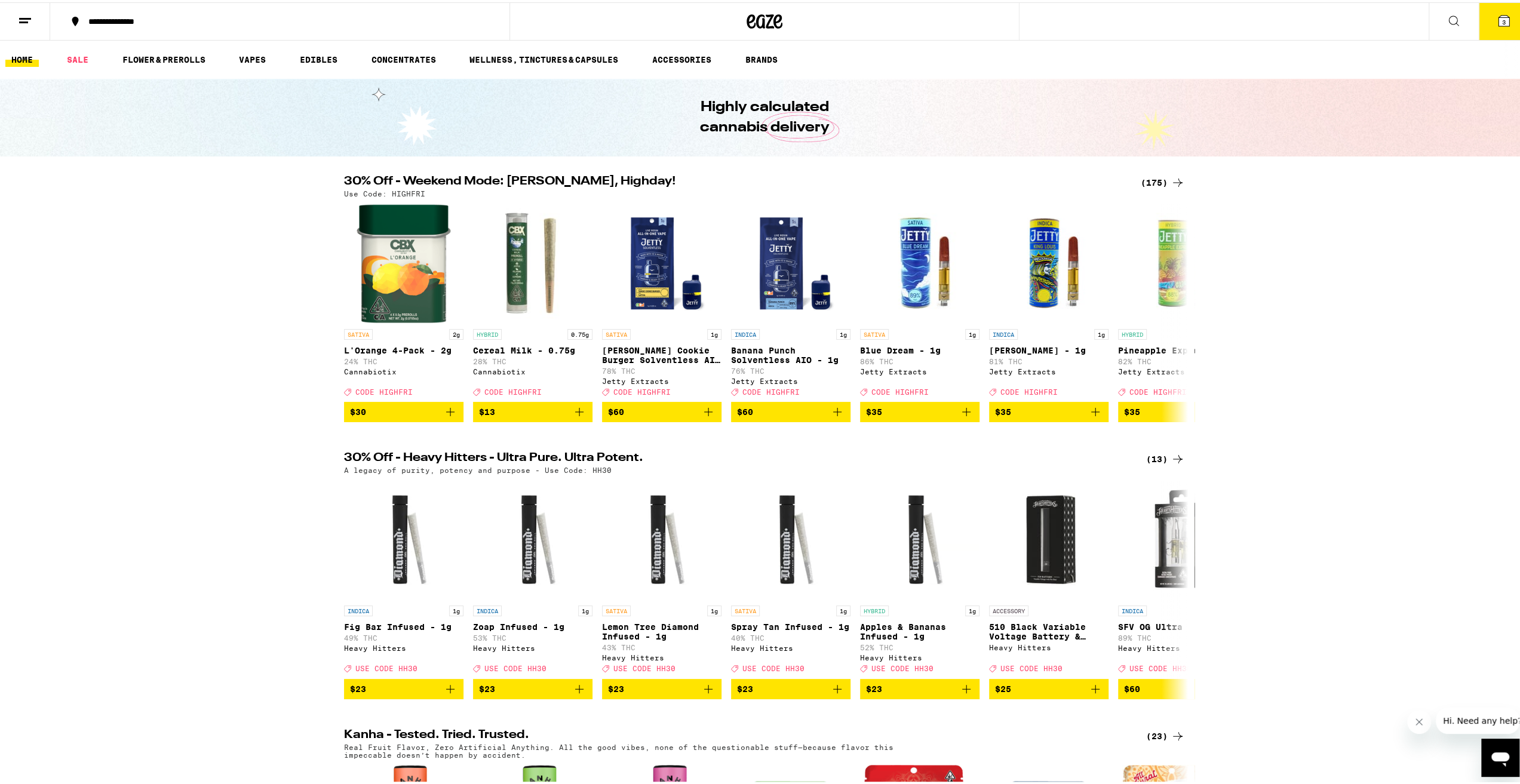
click at [1499, 21] on icon at bounding box center [1504, 18] width 11 height 11
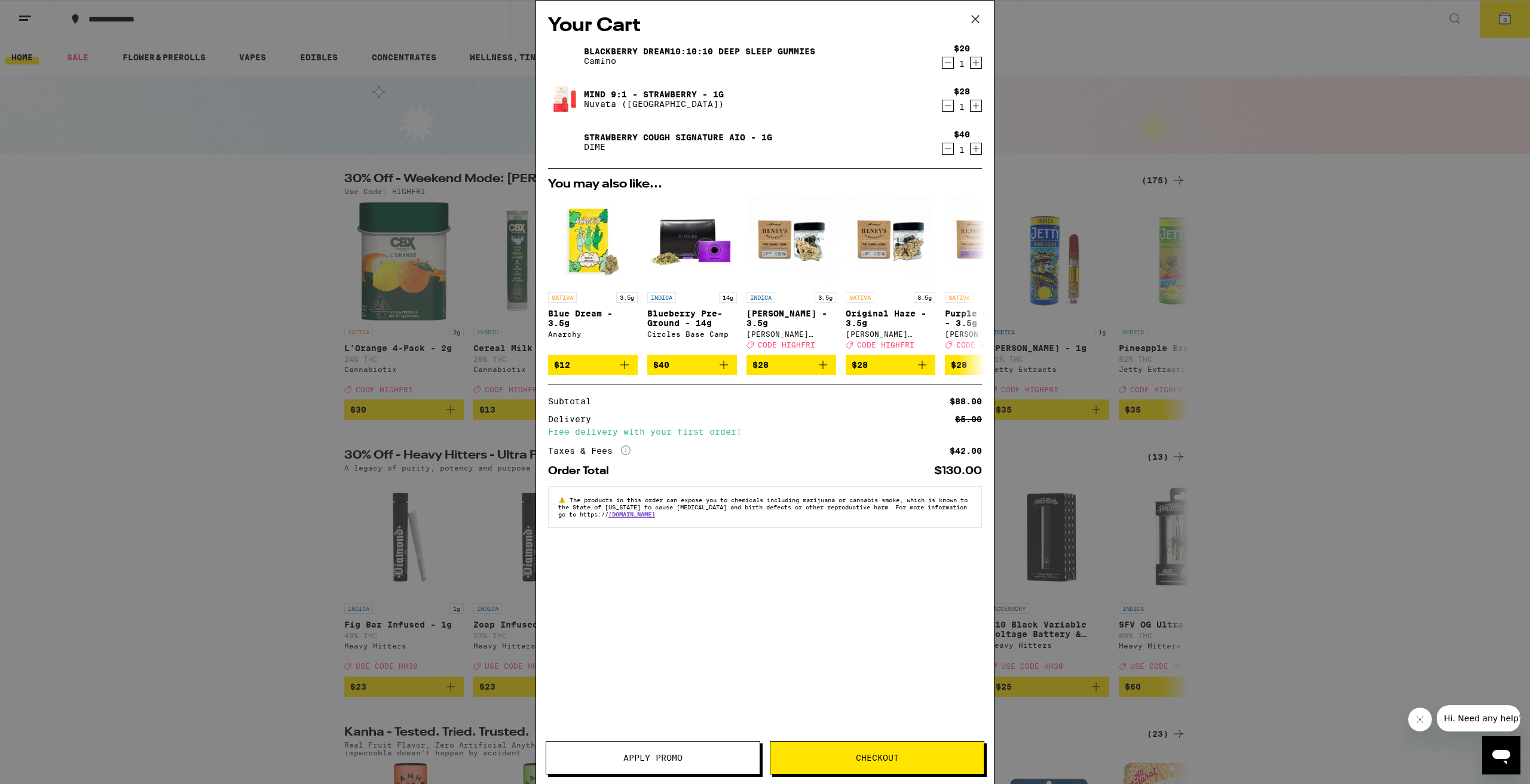
click at [634, 751] on button "Apply Promo" at bounding box center [652, 758] width 214 height 33
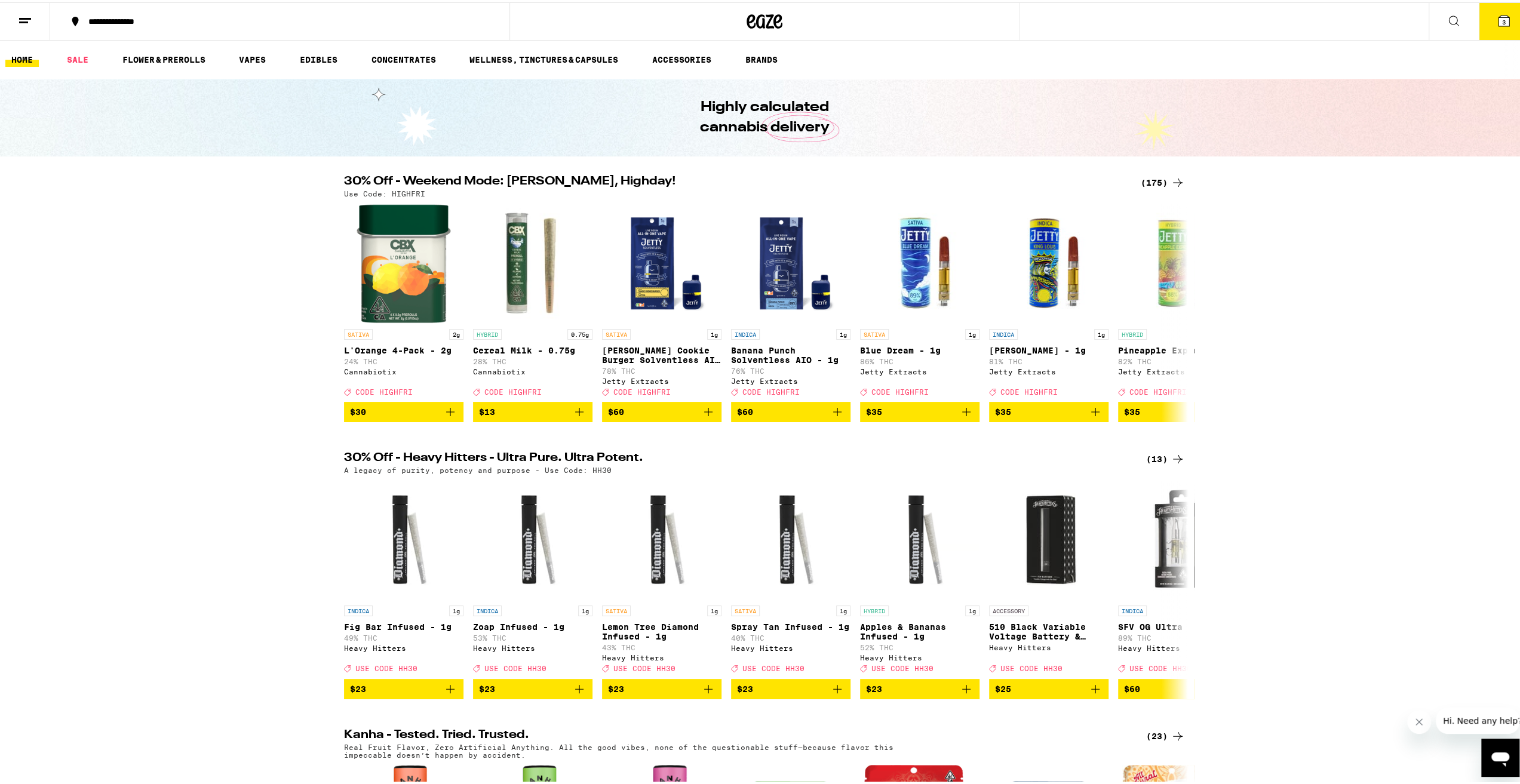
click at [1479, 26] on button "3" at bounding box center [1504, 19] width 50 height 37
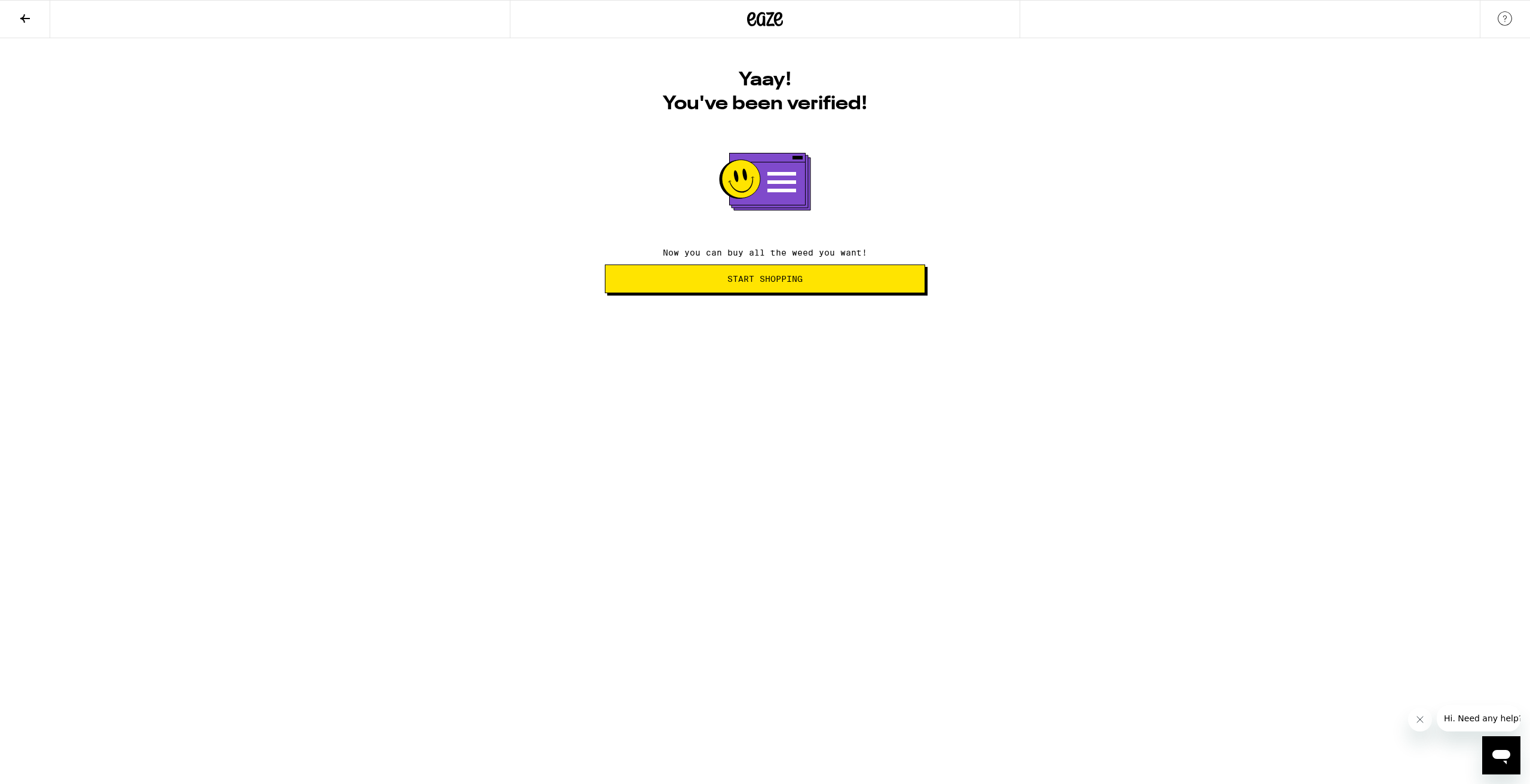
click at [756, 278] on span "Start Shopping" at bounding box center [765, 278] width 75 height 8
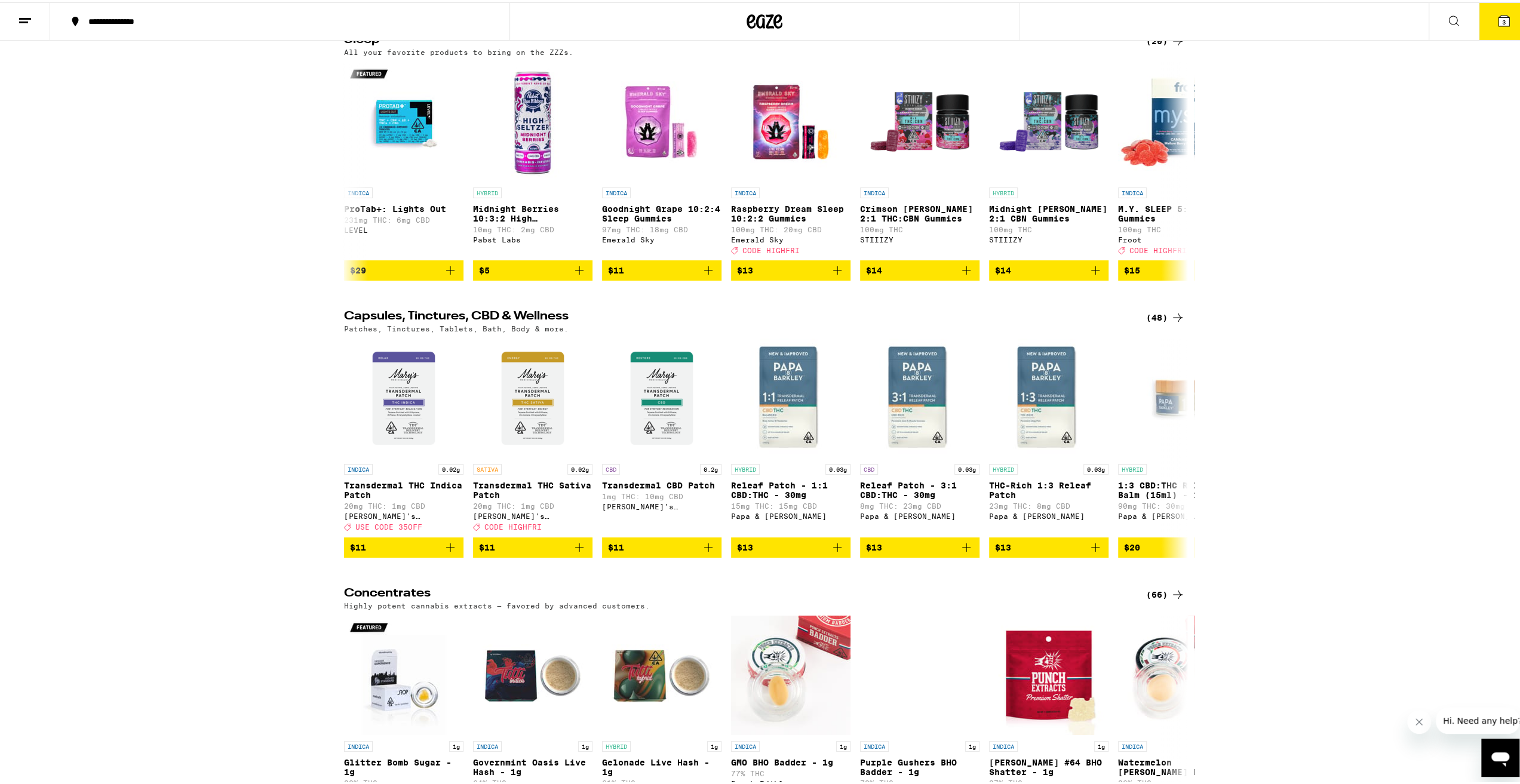
scroll to position [5195, 0]
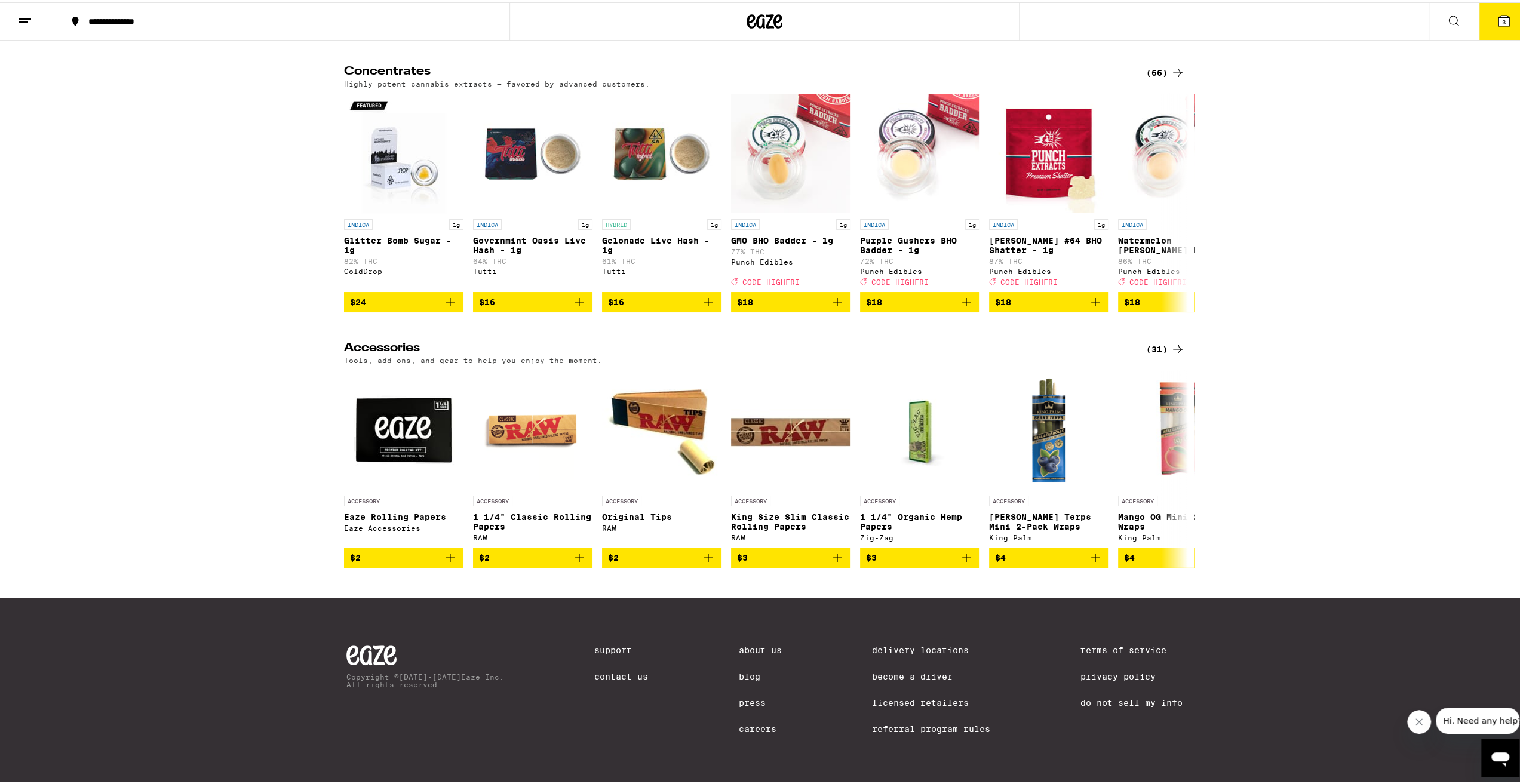
click at [594, 646] on link "Support" at bounding box center [621, 648] width 54 height 9
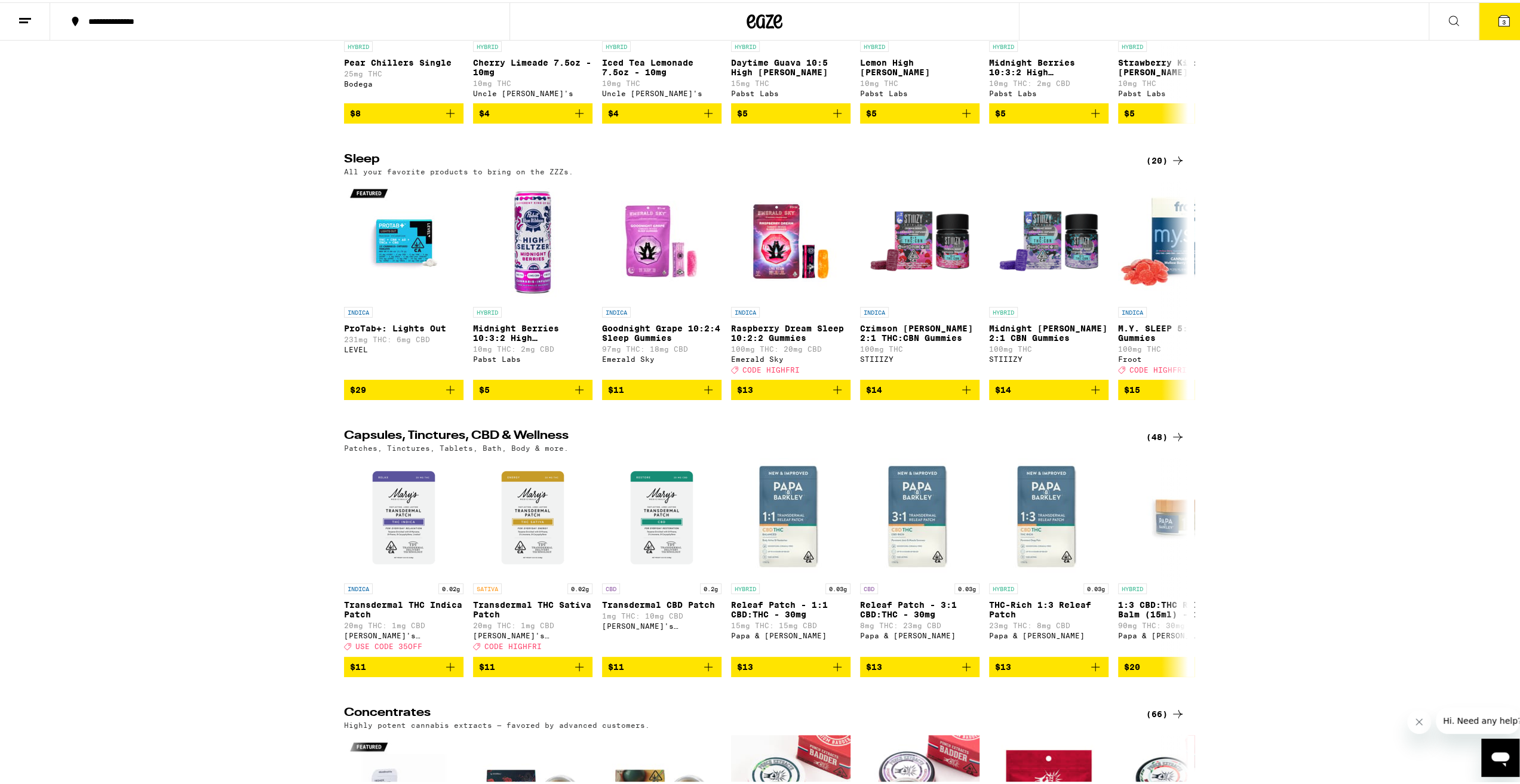
scroll to position [4001, 0]
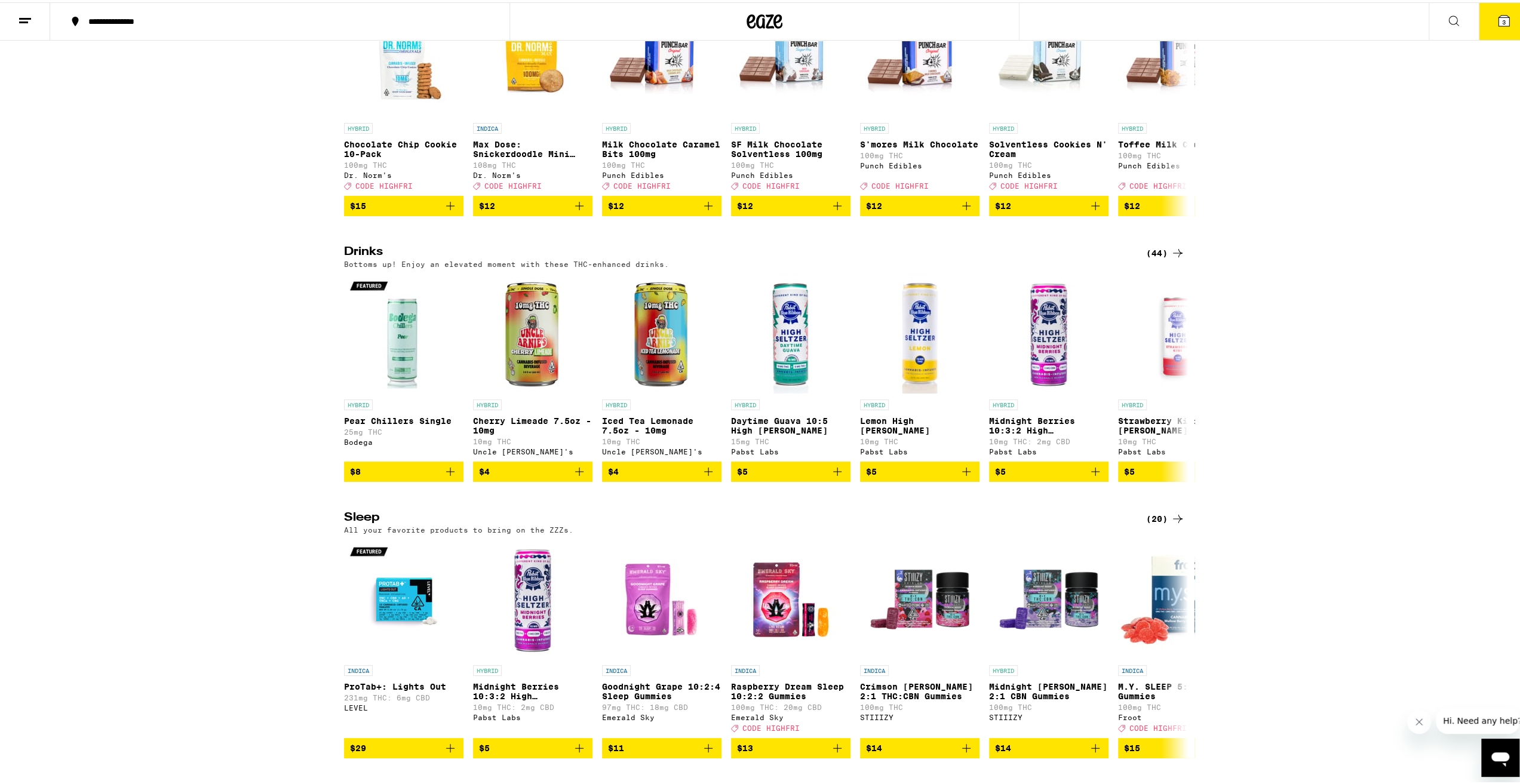
click at [1499, 15] on icon at bounding box center [1504, 18] width 11 height 11
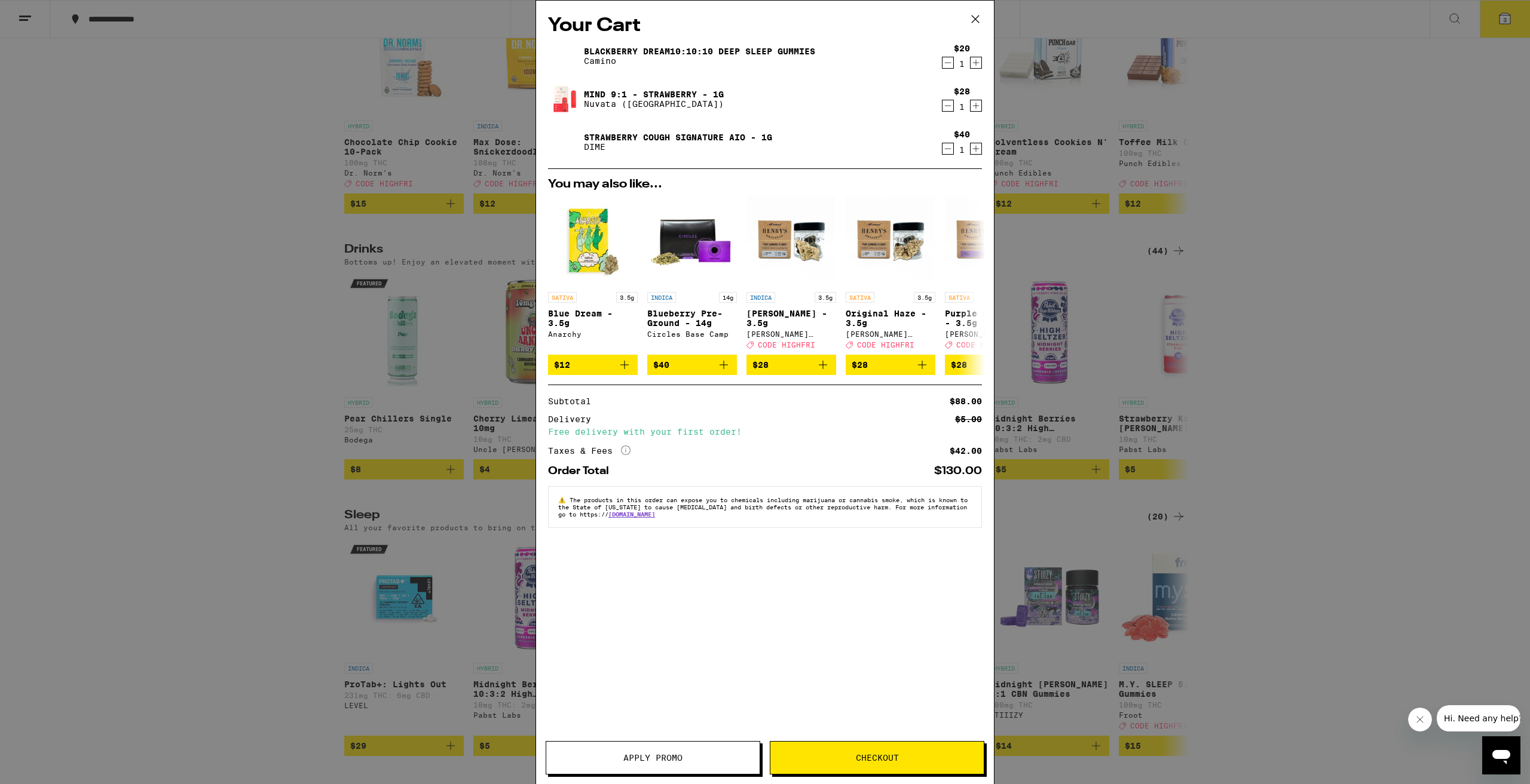
click at [621, 455] on icon "More Info" at bounding box center [625, 450] width 9 height 9
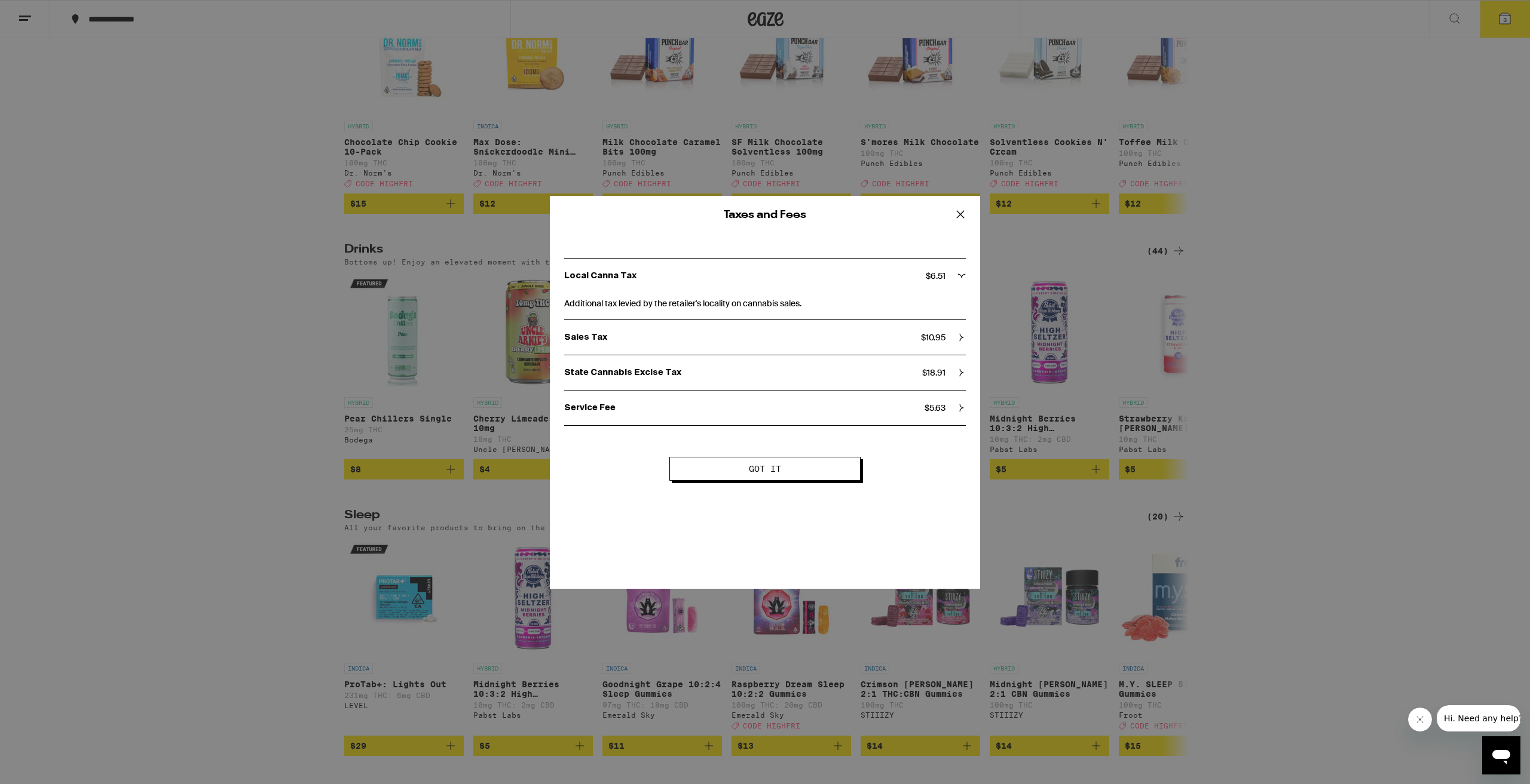
click at [783, 477] on button "Got it" at bounding box center [765, 469] width 191 height 24
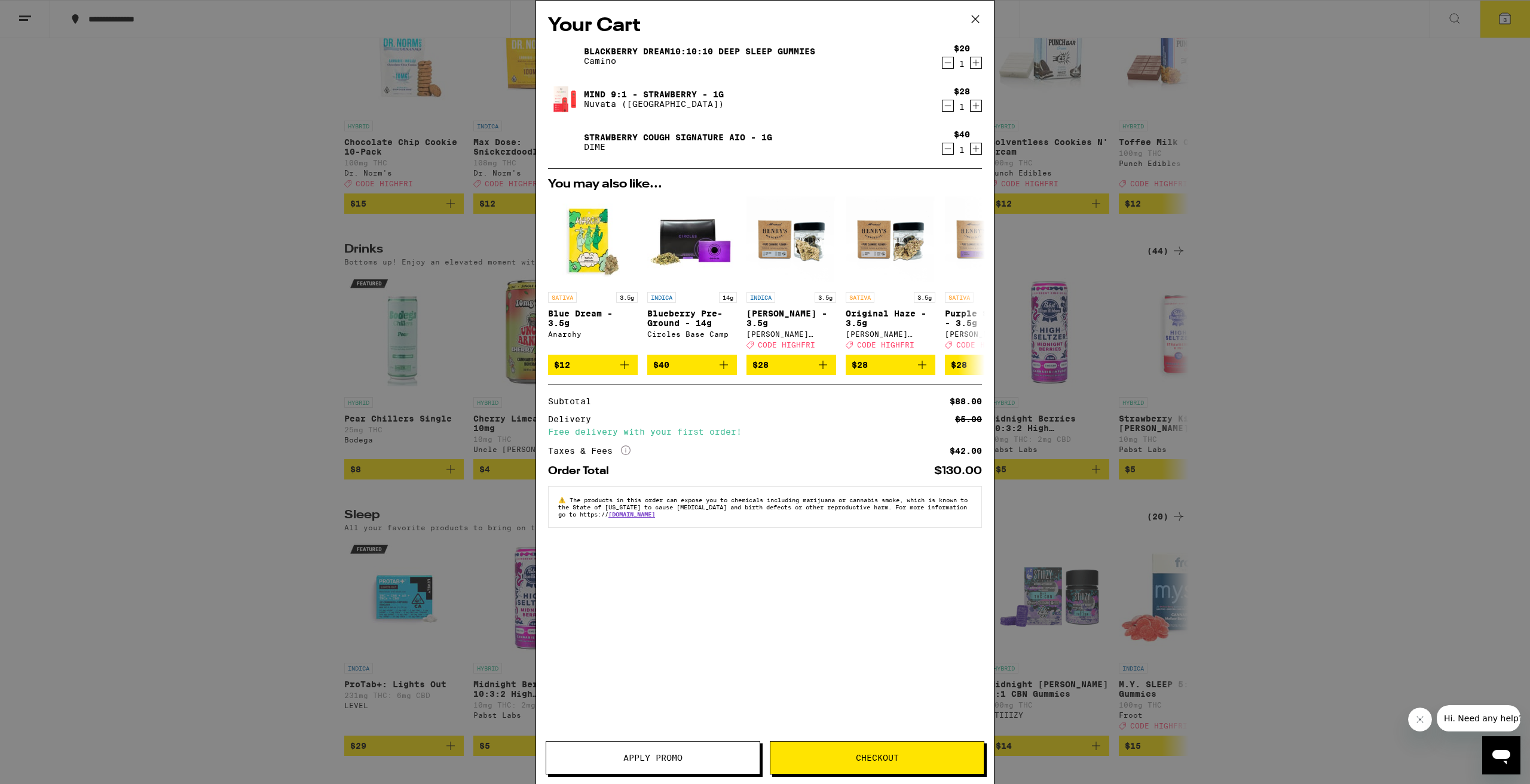
click at [680, 761] on span "Apply Promo" at bounding box center [652, 758] width 59 height 8
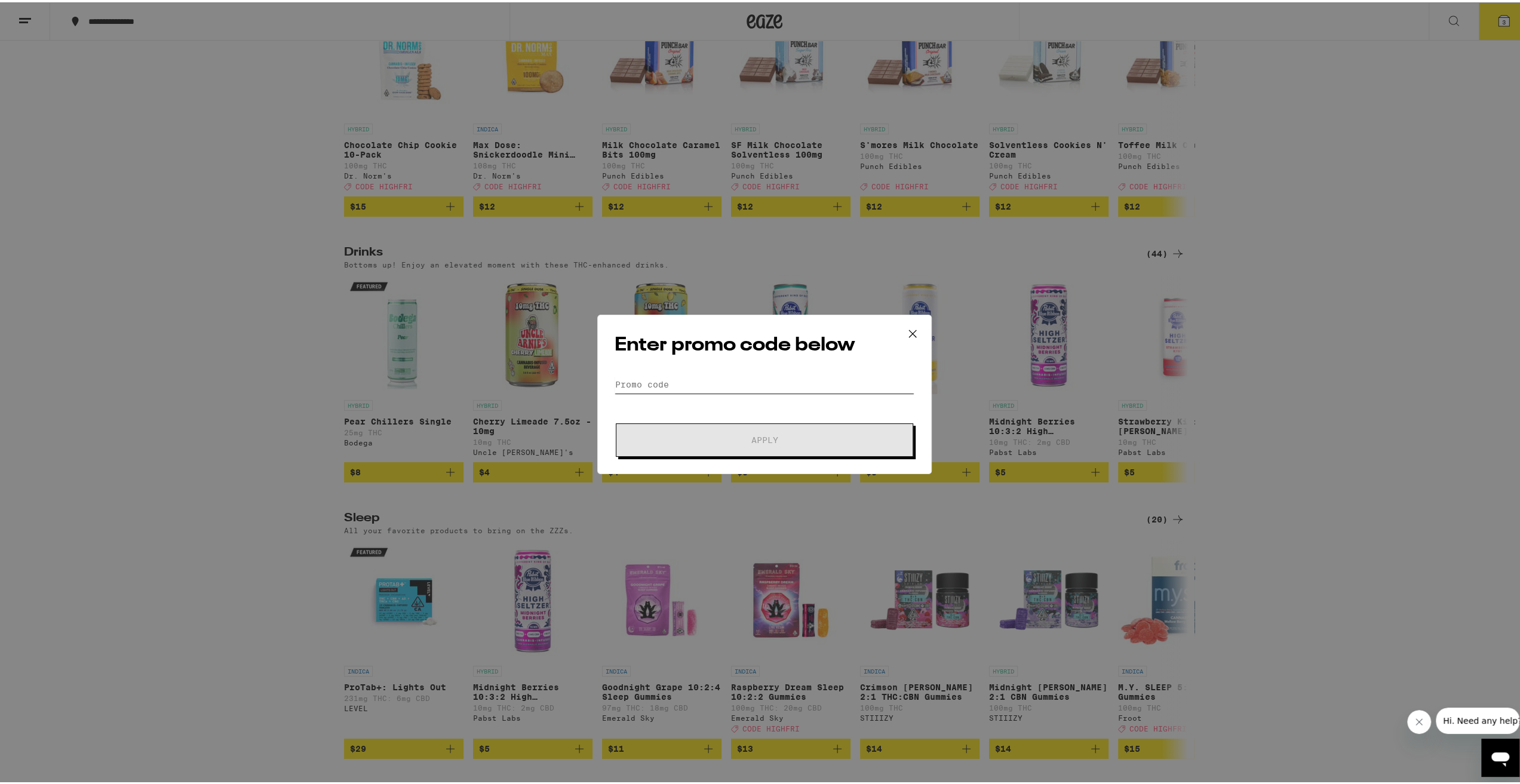
click at [656, 374] on input "Promo Code" at bounding box center [764, 382] width 300 height 18
